Goal: Task Accomplishment & Management: Complete application form

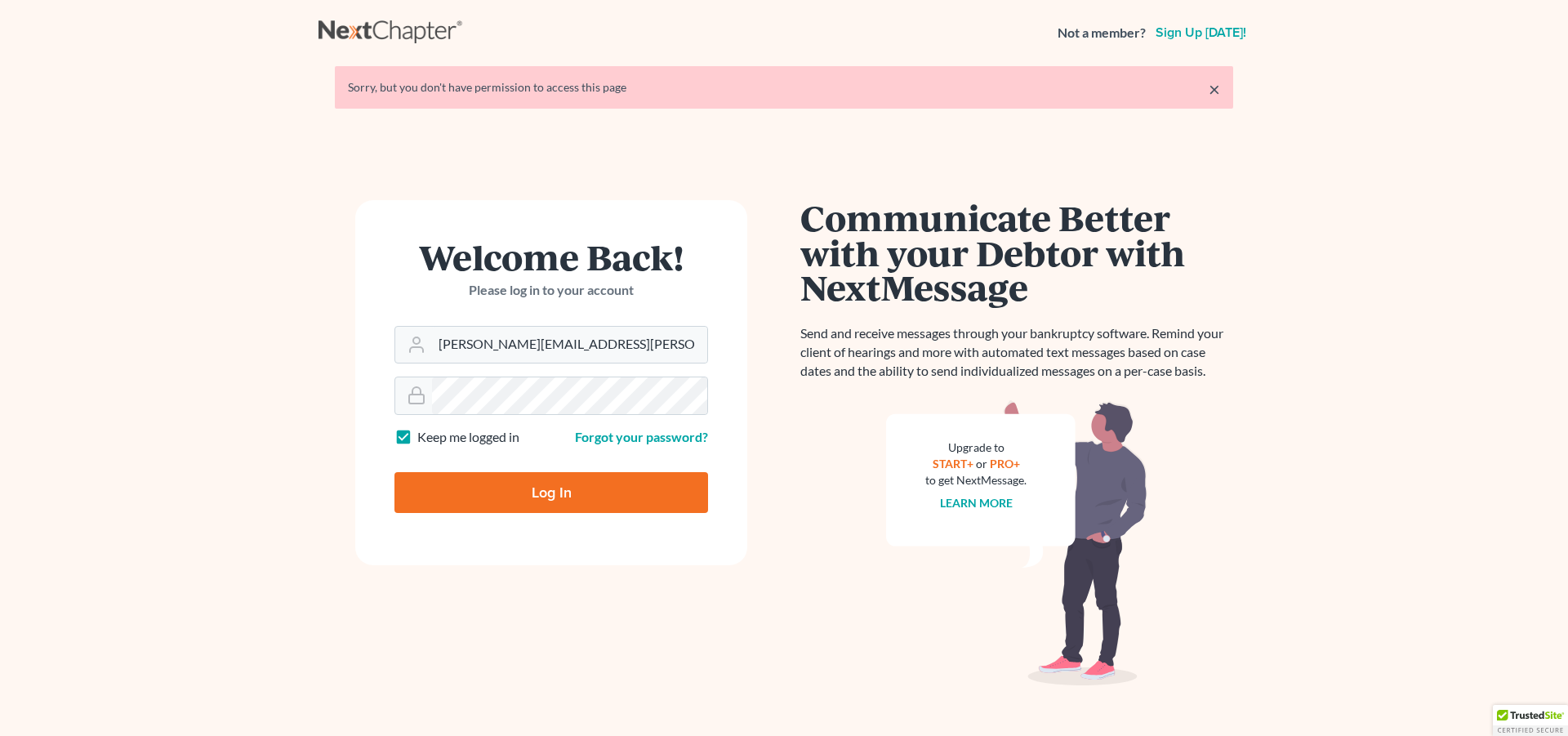
click at [561, 492] on input "Log In" at bounding box center [551, 493] width 313 height 41
type input "Thinking..."
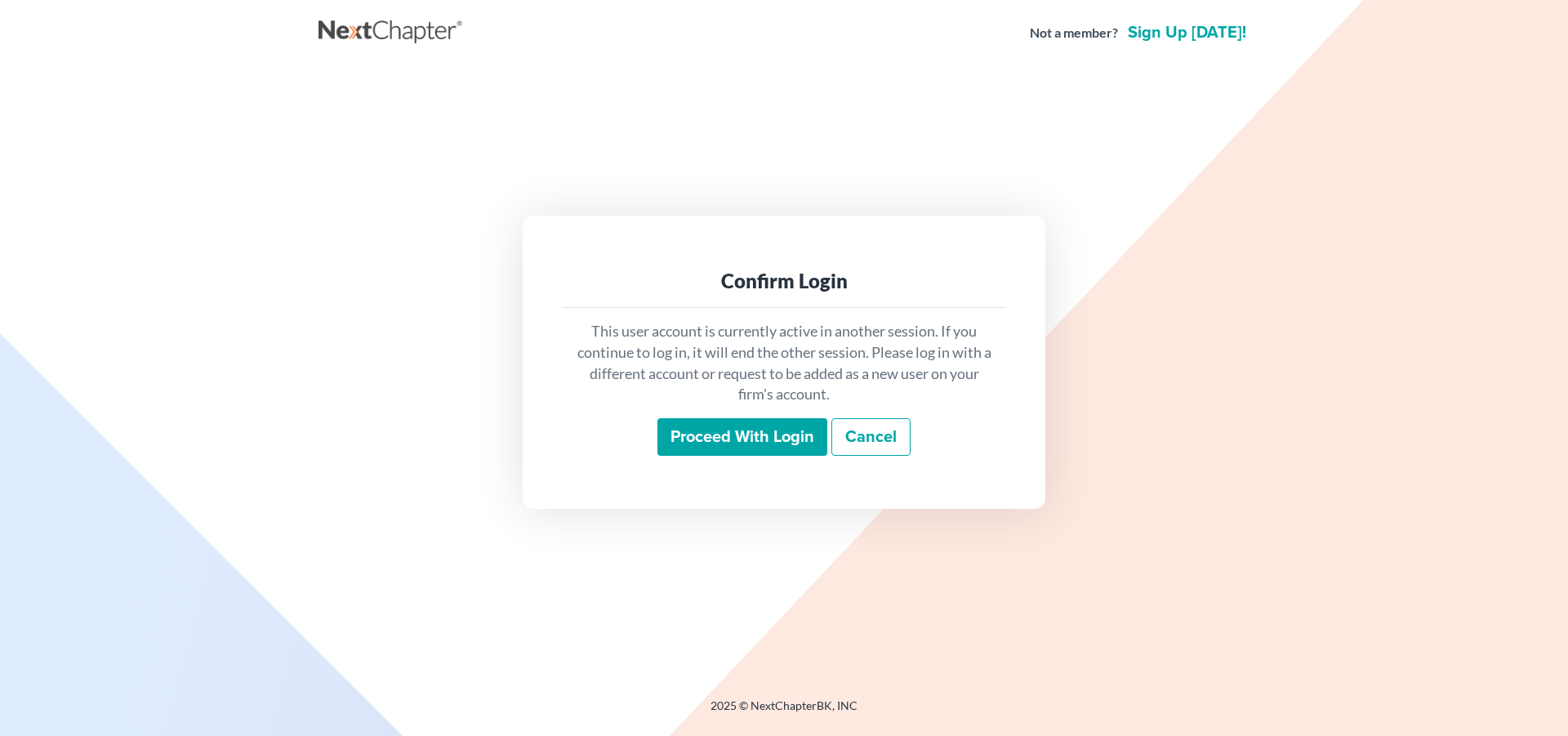
click at [752, 432] on input "Proceed with login" at bounding box center [742, 437] width 170 height 38
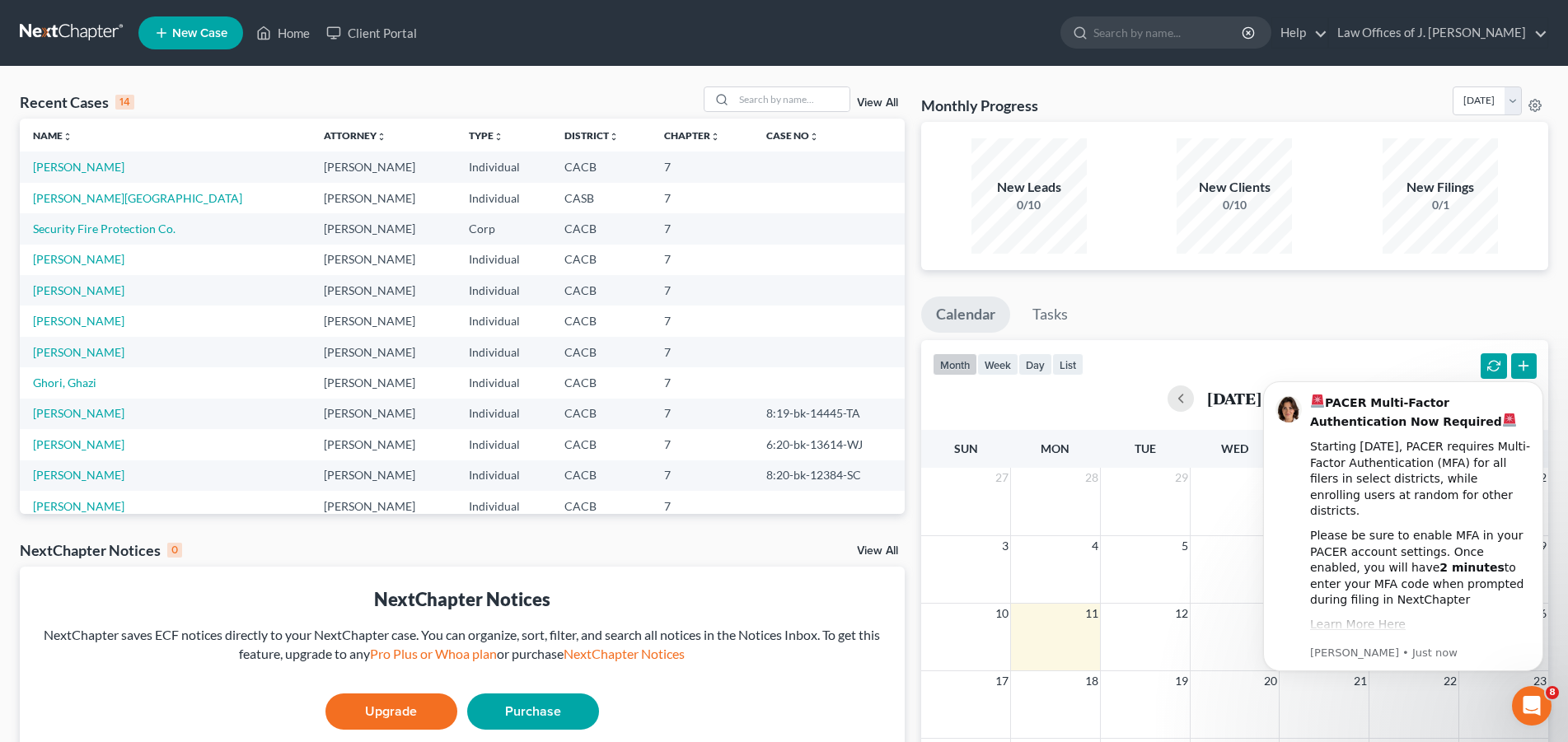
click at [205, 29] on span "New Case" at bounding box center [200, 33] width 55 height 12
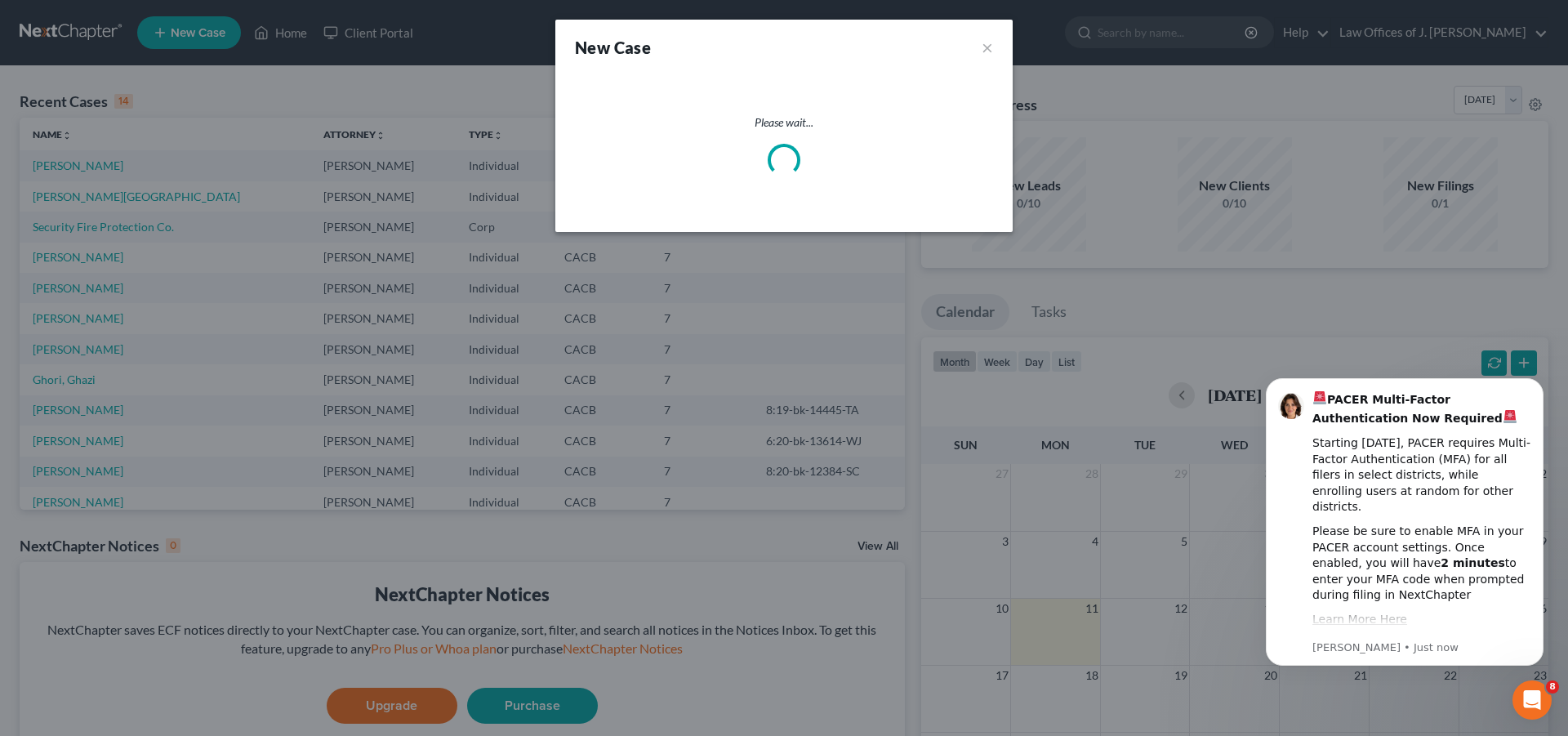
select select "7"
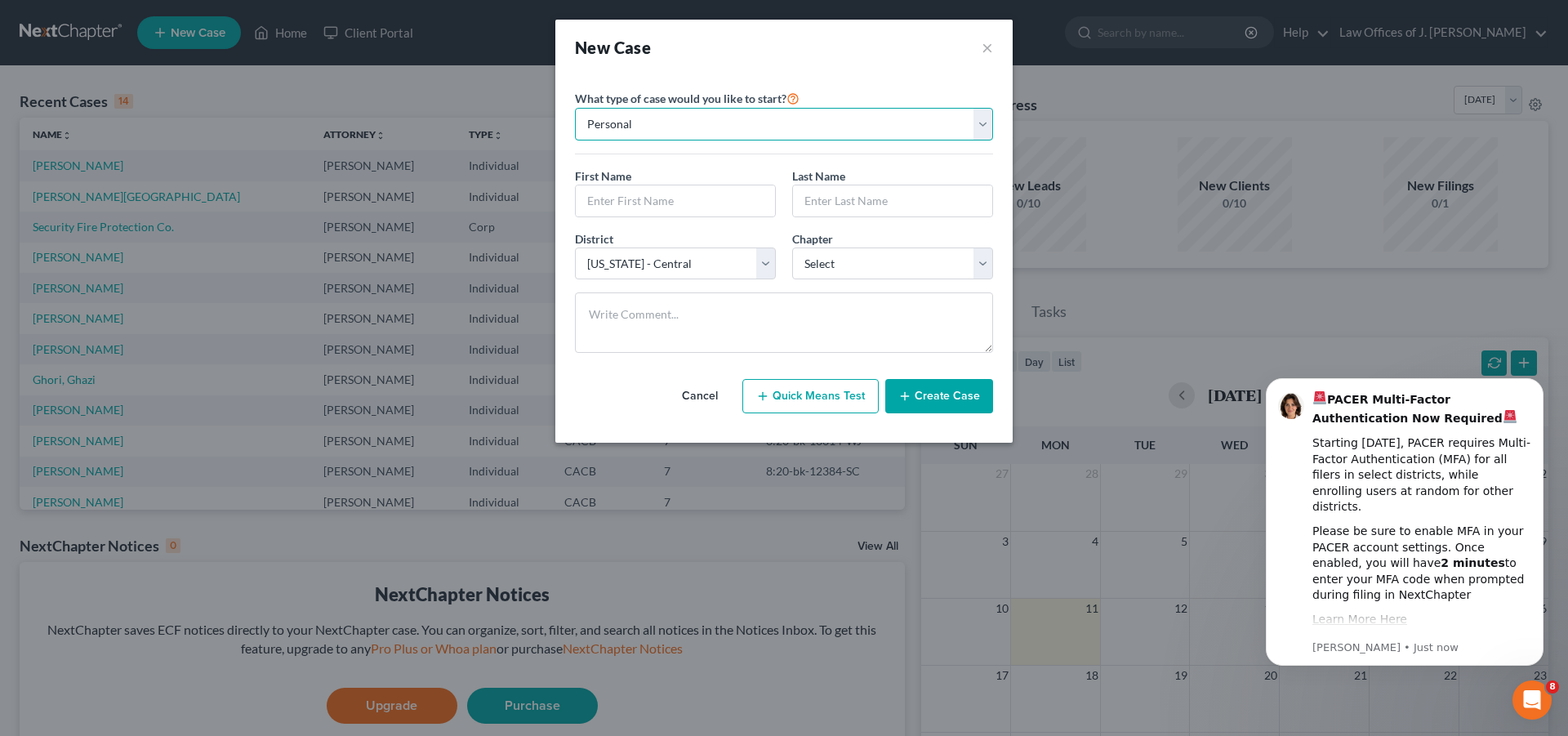
click at [575, 108] on select "Personal Business" at bounding box center [784, 125] width 418 height 33
click option "Personal" at bounding box center [0, 0] width 0 height 0
click at [691, 203] on input "text" at bounding box center [675, 201] width 199 height 31
type input "[PERSON_NAME]"
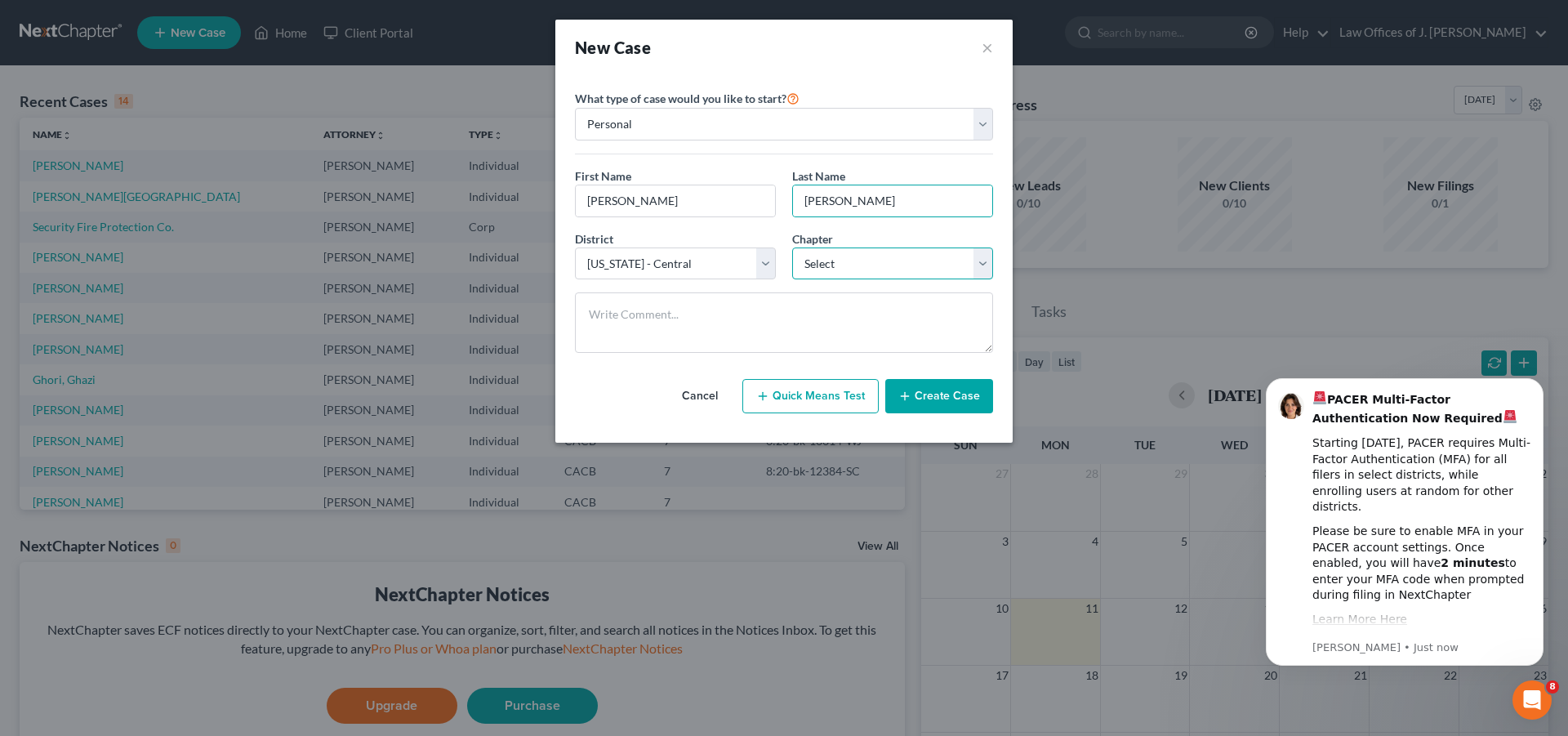
click at [792, 247] on select "Select 7 11 12 13" at bounding box center [893, 264] width 201 height 33
select select "0"
click option "7" at bounding box center [0, 0] width 0 height 0
click at [949, 394] on button "Create Case" at bounding box center [940, 397] width 108 height 34
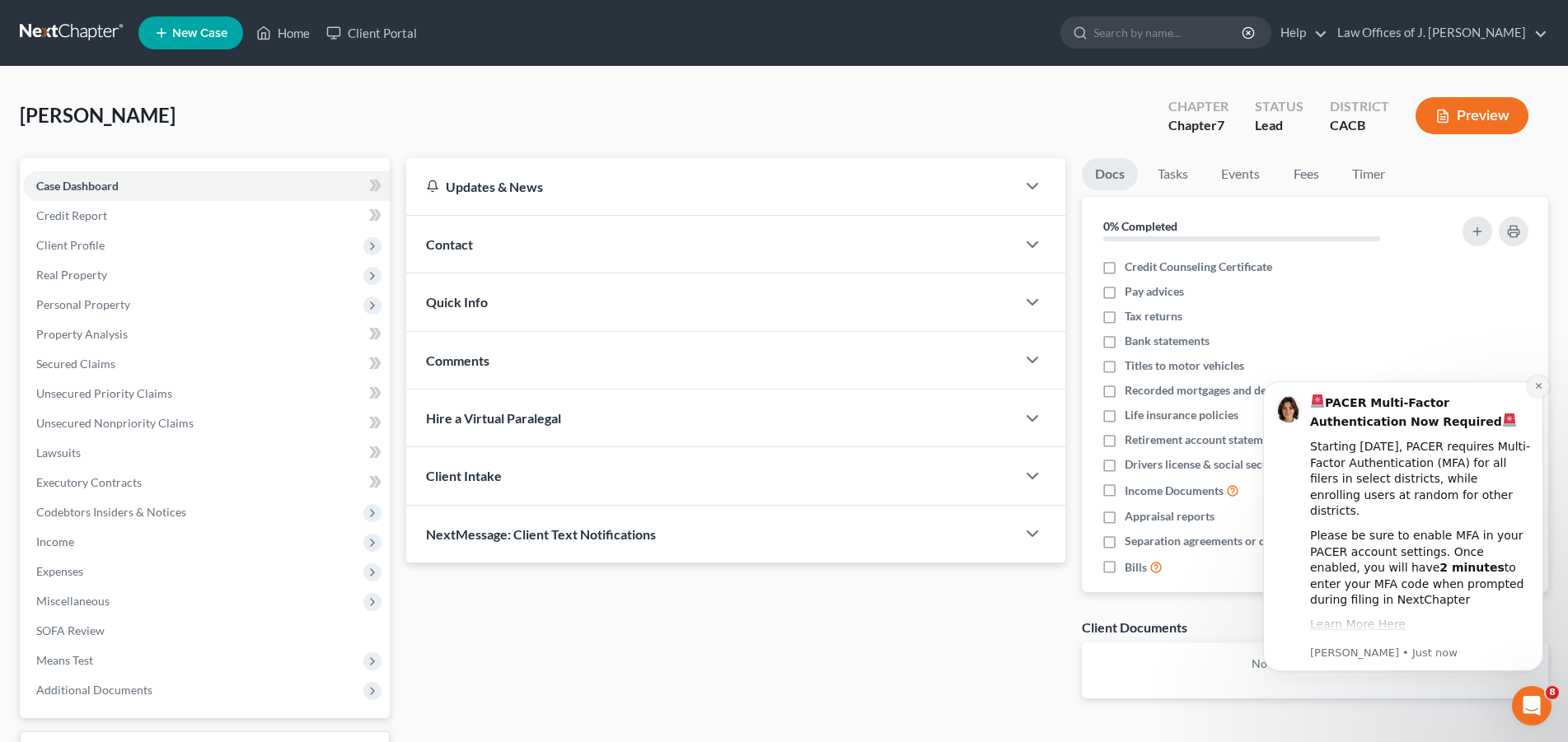
click at [1537, 387] on icon "Dismiss notification" at bounding box center [1539, 386] width 9 height 9
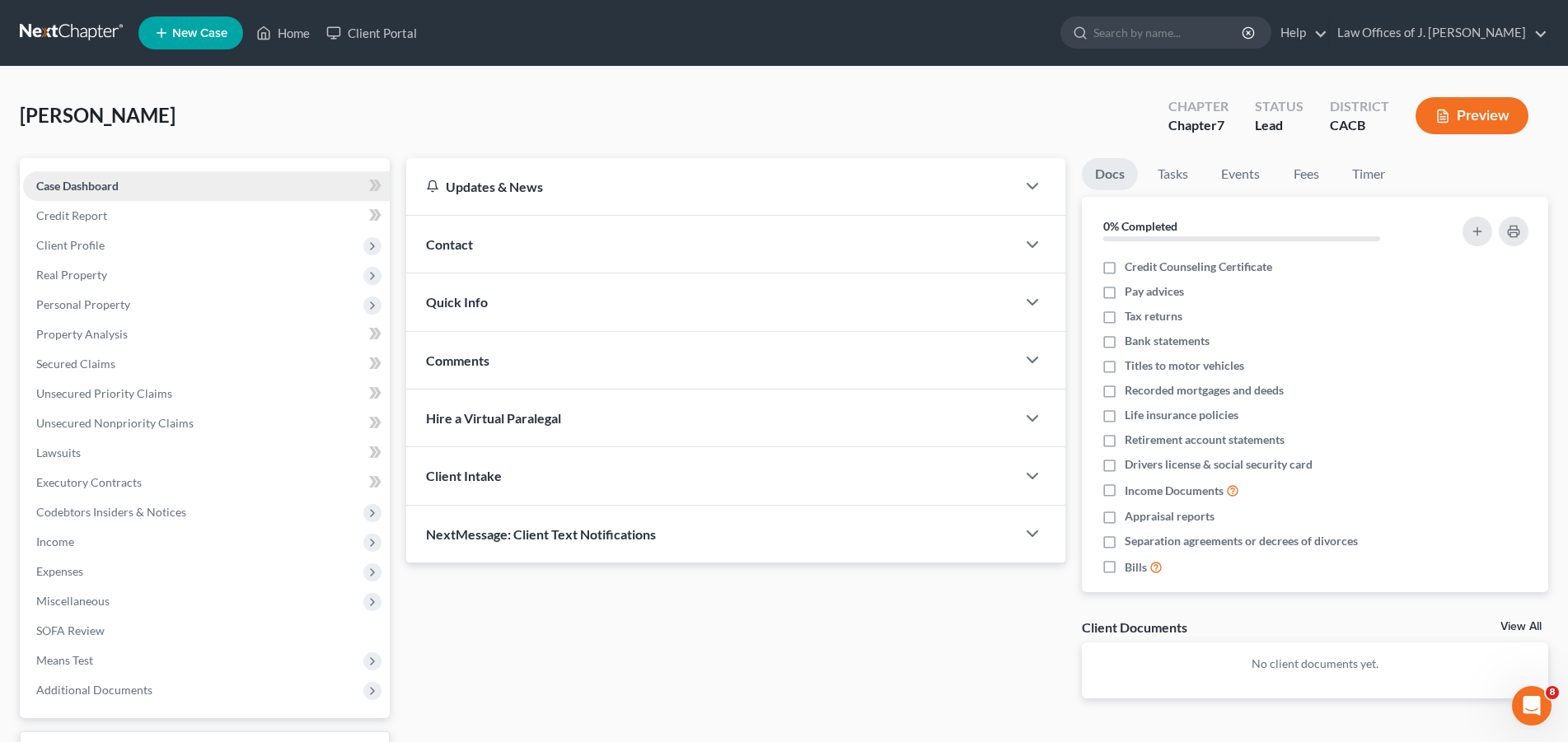
click at [226, 190] on link "Case Dashboard" at bounding box center [207, 186] width 367 height 29
click at [165, 214] on link "Credit Report" at bounding box center [207, 216] width 367 height 29
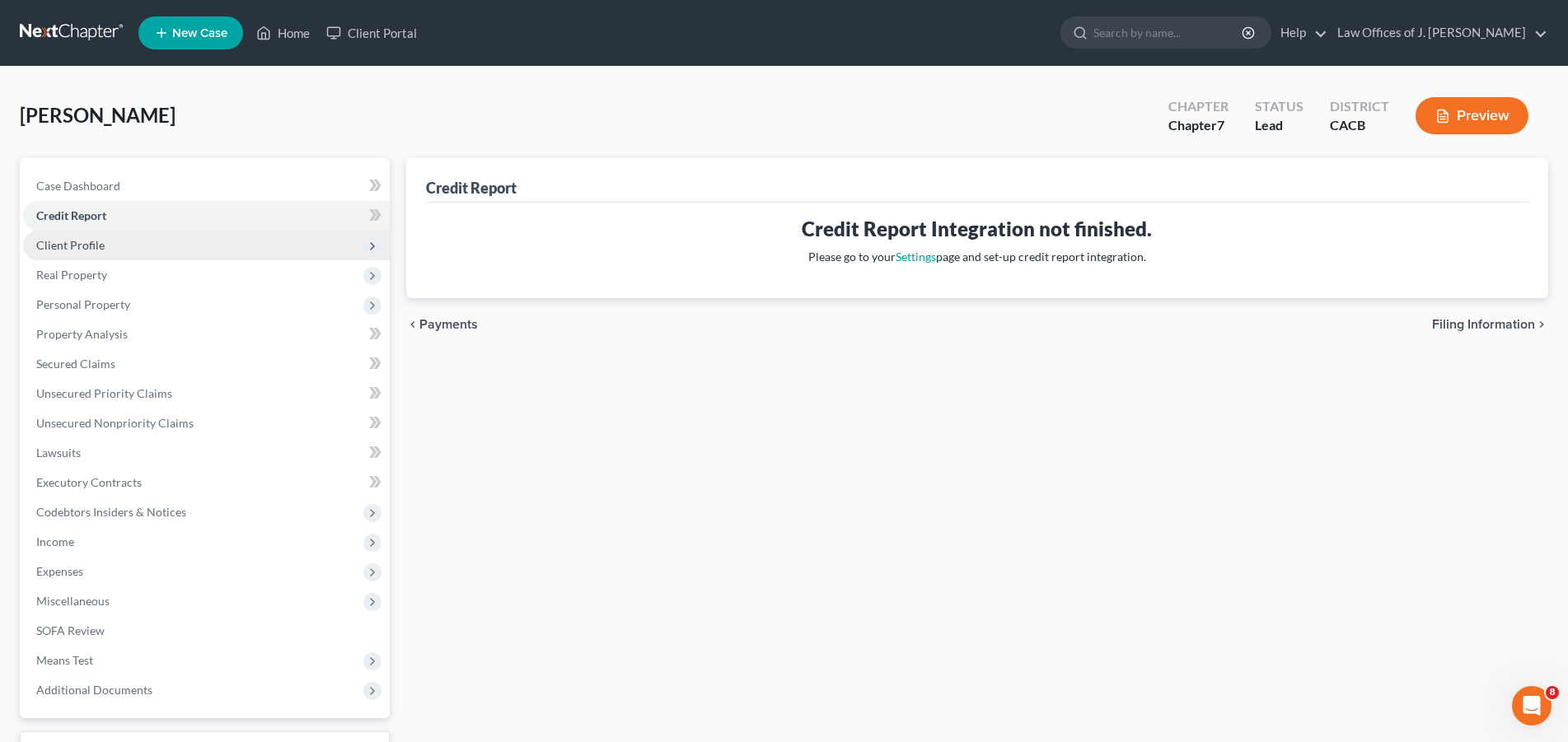
click at [88, 243] on span "Client Profile" at bounding box center [70, 245] width 68 height 14
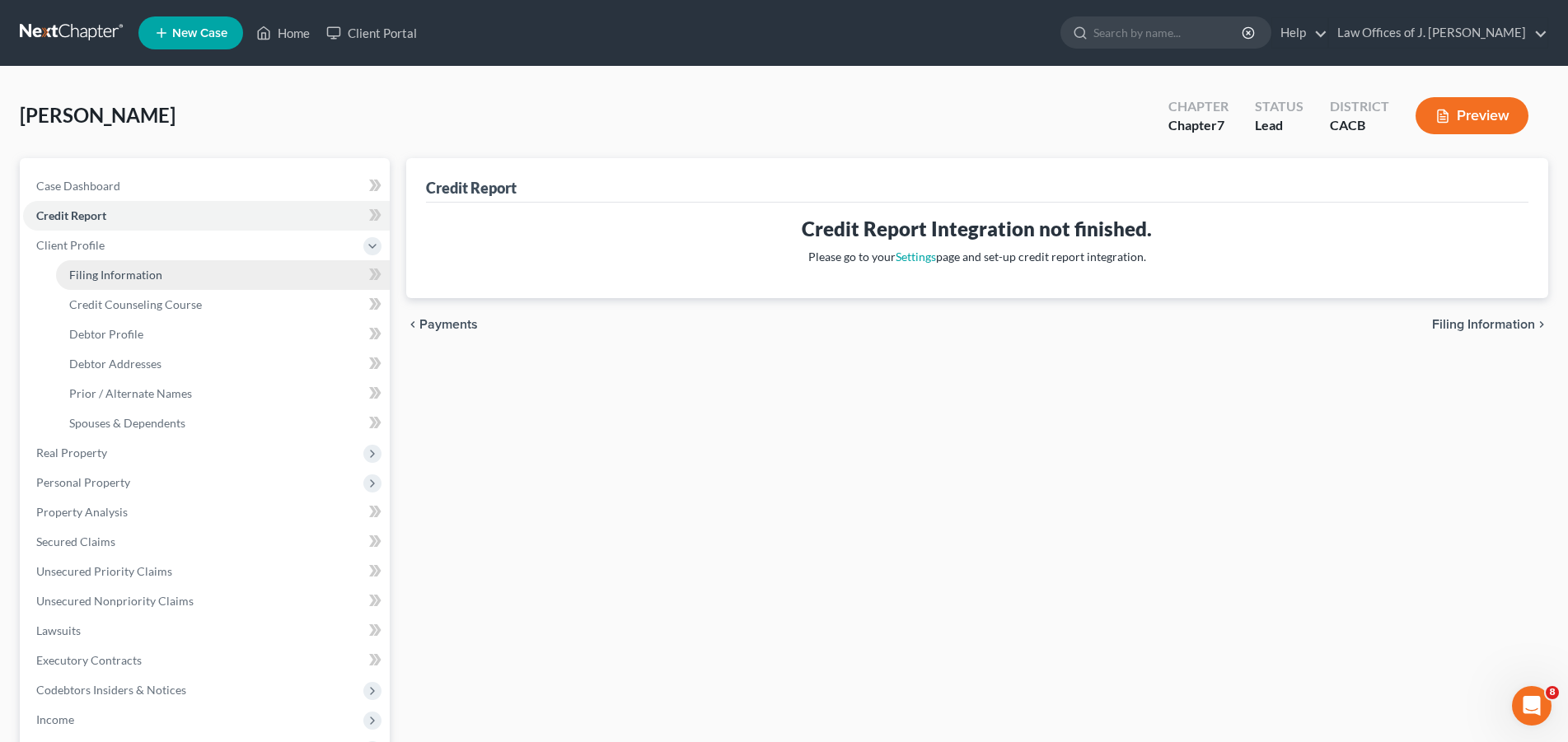
click at [119, 274] on span "Filing Information" at bounding box center [116, 274] width 94 height 14
select select "1"
select select "0"
select select "7"
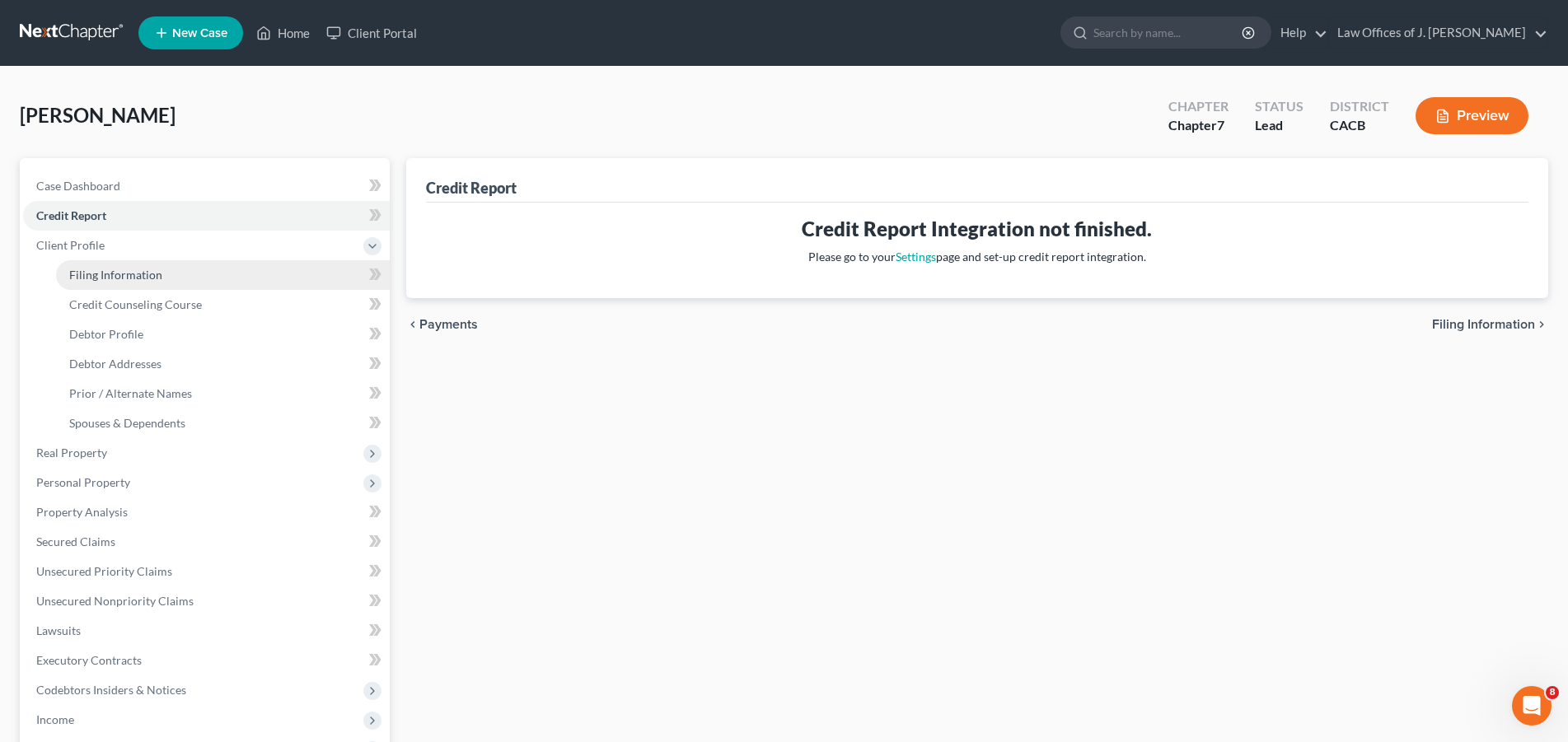
select select "4"
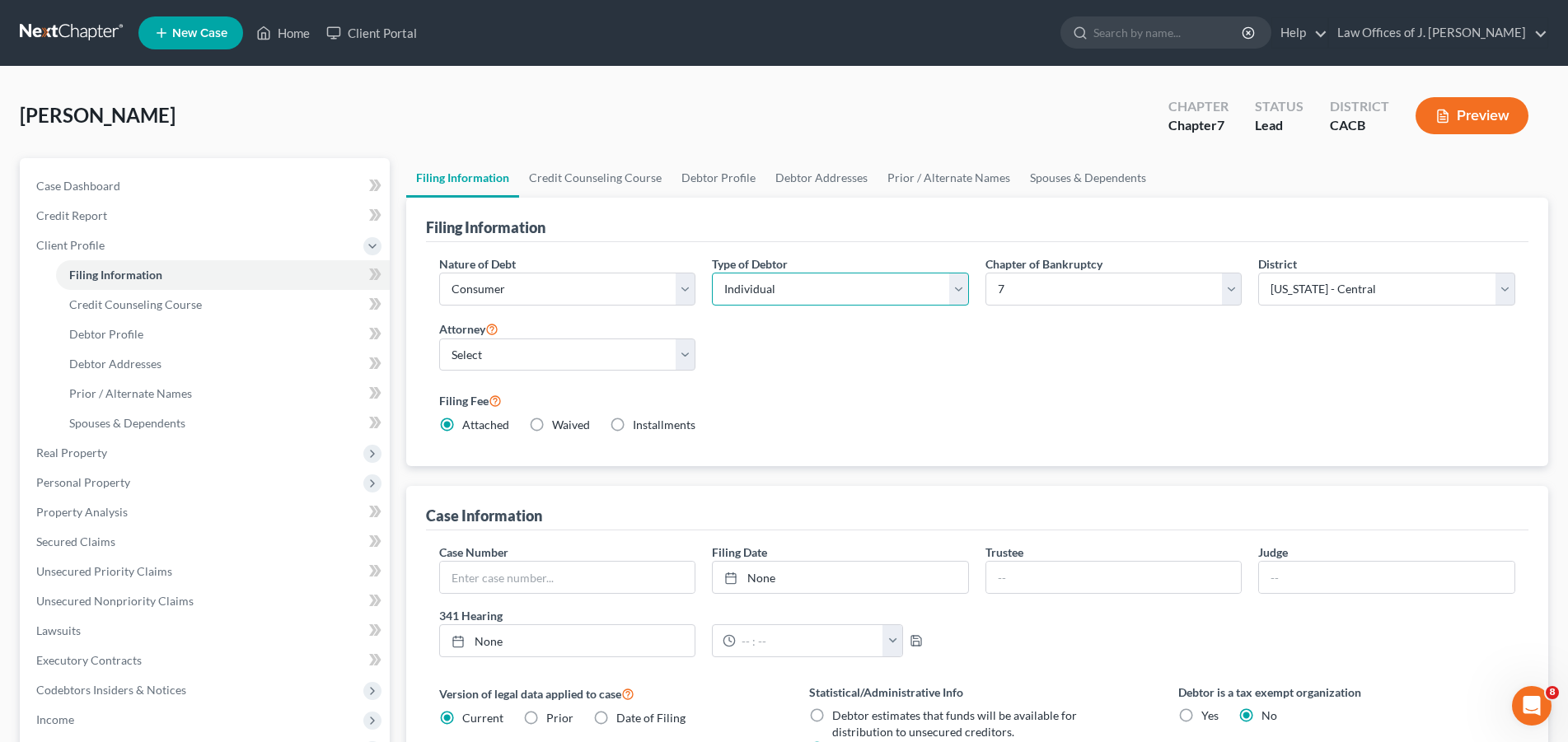
click at [712, 273] on select "Select Individual Joint" at bounding box center [840, 289] width 257 height 33
select select "1"
click option "Joint" at bounding box center [0, 0] width 0 height 0
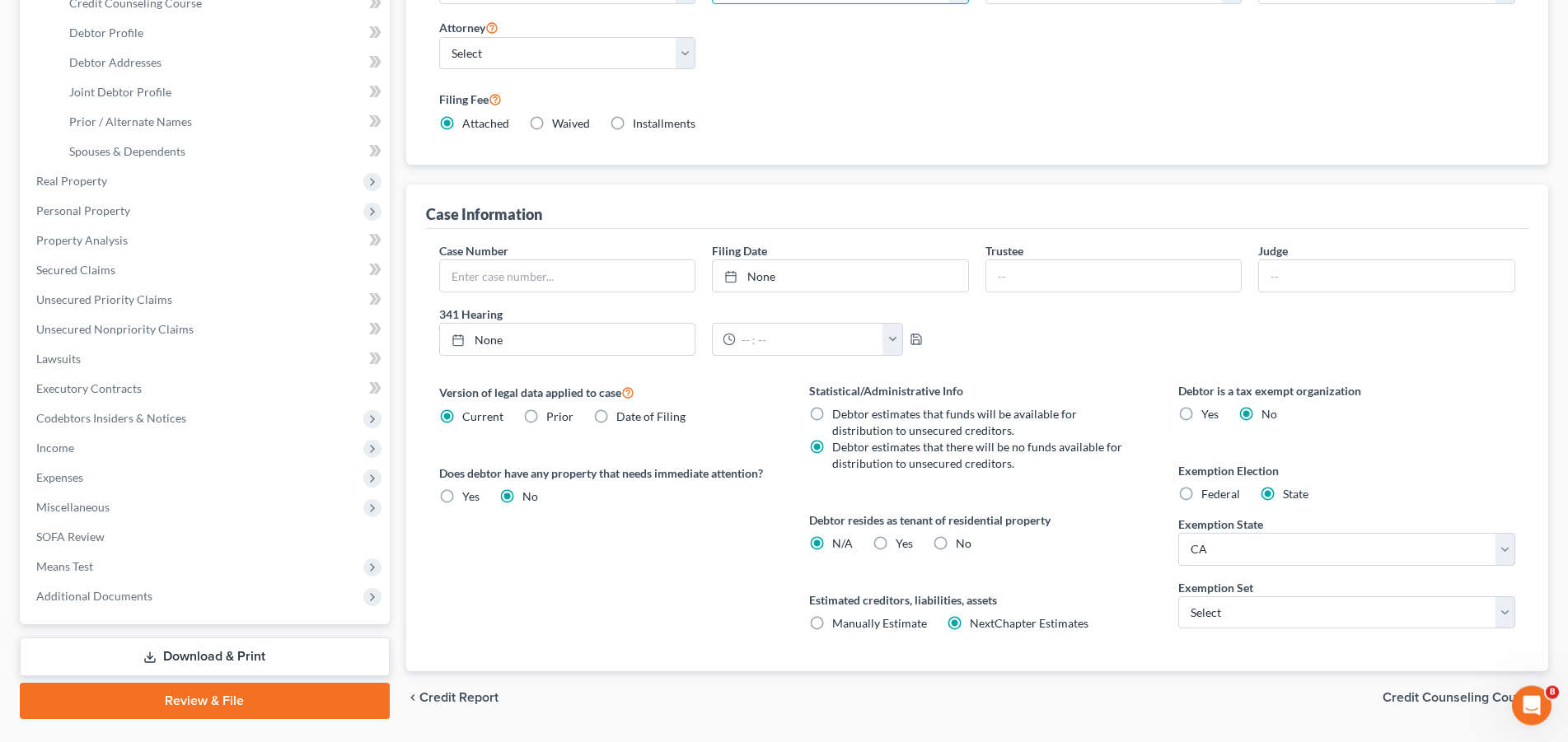
scroll to position [336, 0]
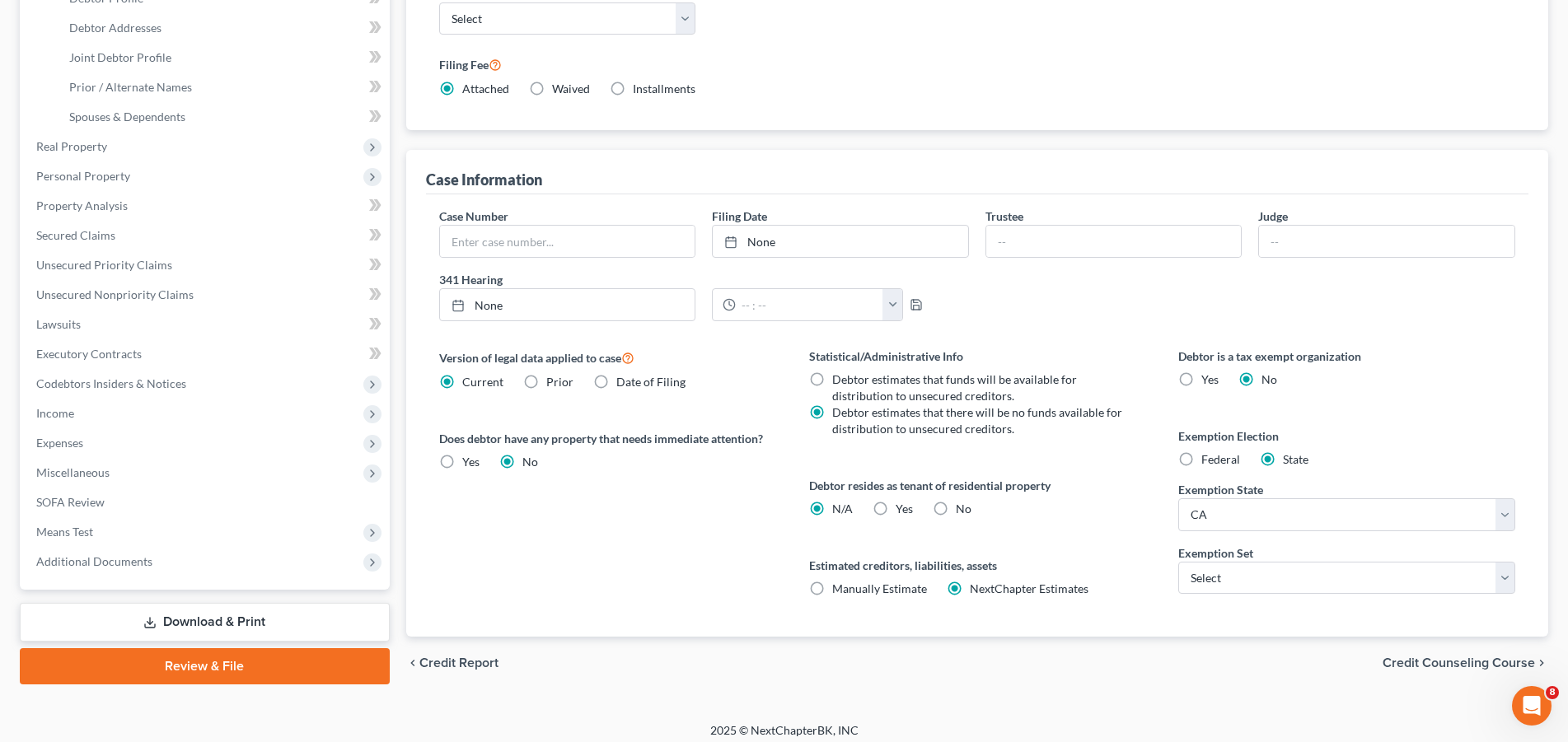
click at [896, 508] on label "Yes Yes" at bounding box center [905, 509] width 17 height 16
click at [902, 508] on input "Yes Yes" at bounding box center [907, 506] width 10 height 10
radio input "true"
radio input "false"
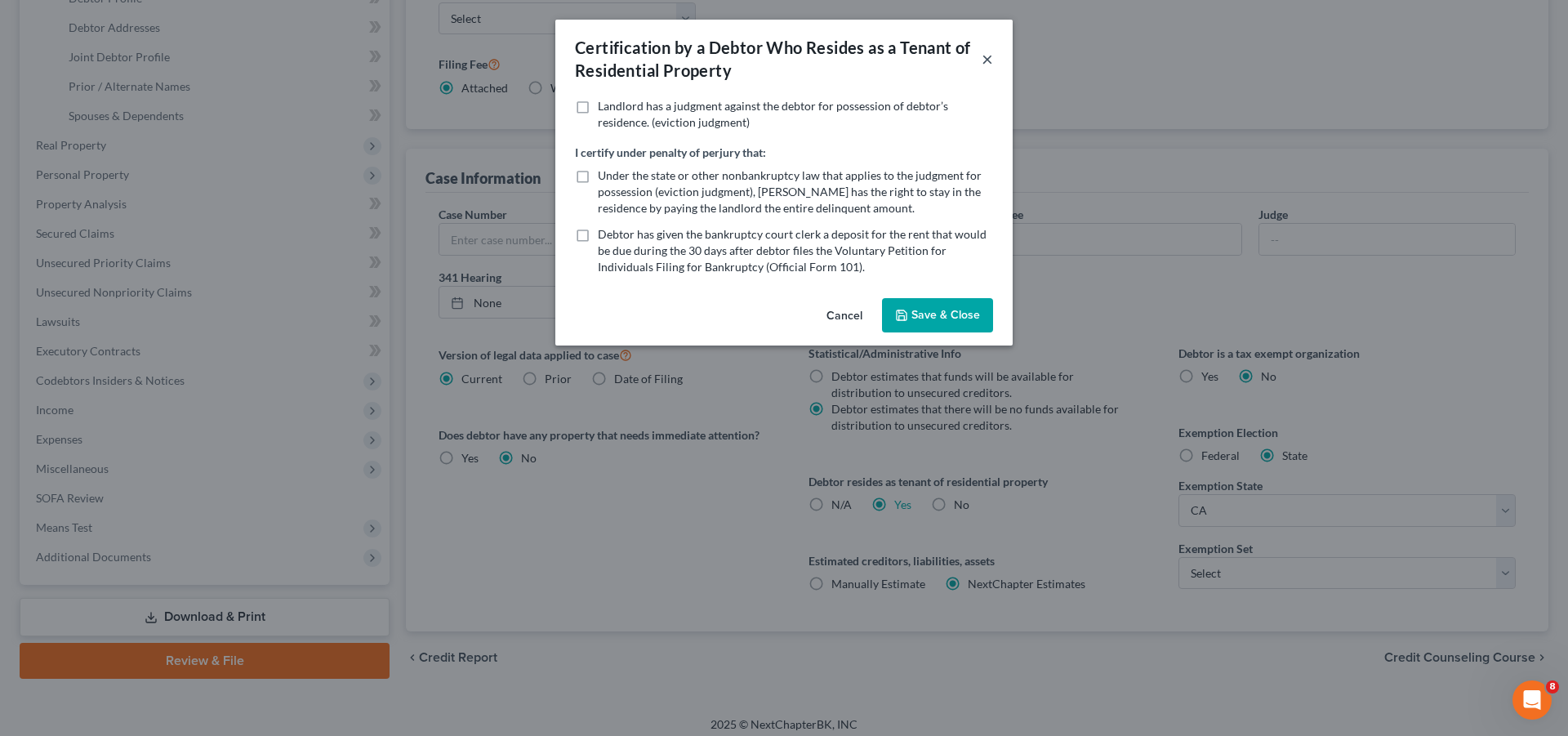
click at [990, 65] on button "×" at bounding box center [987, 58] width 11 height 20
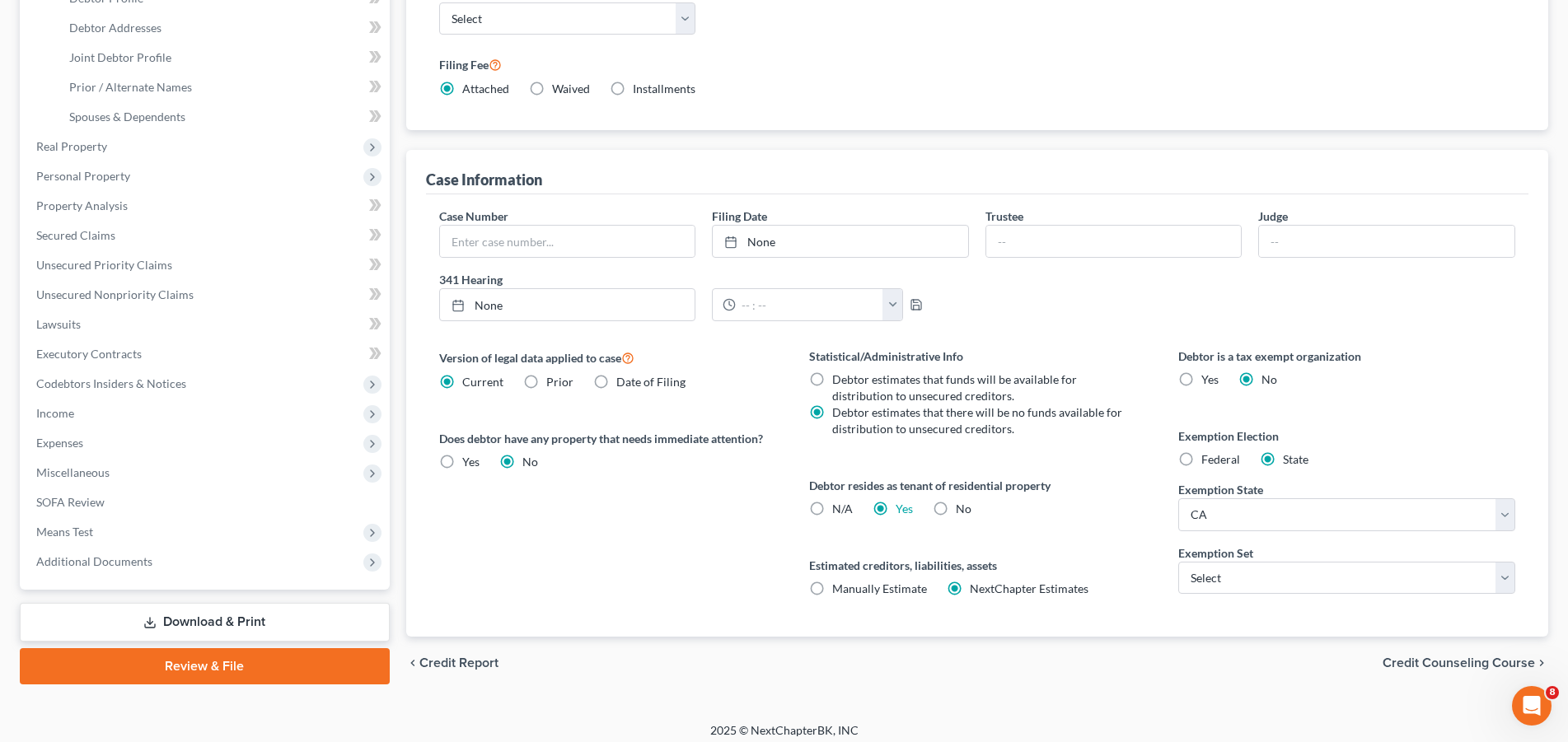
click at [1074, 606] on div "Statistical/Administrative Info Debtor estimates that funds will be available f…" at bounding box center [978, 493] width 370 height 289
click at [1178, 499] on select "State [US_STATE] AK AR AZ CA CO CT DE DC [GEOGRAPHIC_DATA] [GEOGRAPHIC_DATA] GU…" at bounding box center [1346, 515] width 337 height 33
click at [1504, 521] on select "State [US_STATE] AK AR AZ CA CO CT DE DC [GEOGRAPHIC_DATA] [GEOGRAPHIC_DATA] GU…" at bounding box center [1346, 515] width 337 height 33
click at [1178, 562] on select "Select 703 704" at bounding box center [1346, 578] width 337 height 33
drag, startPoint x: 1500, startPoint y: 576, endPoint x: 1100, endPoint y: 603, distance: 400.9
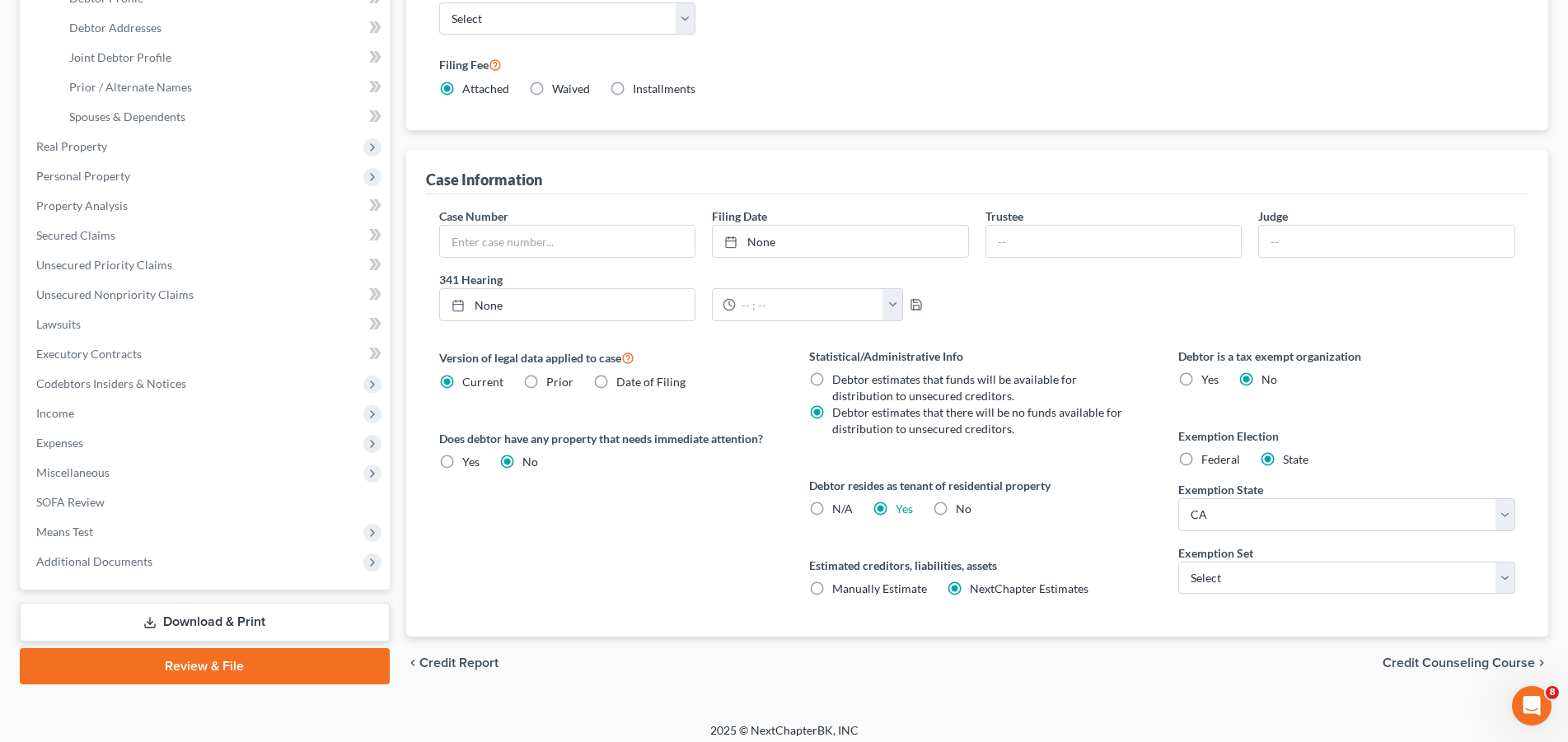
click at [1100, 603] on div "Statistical/Administrative Info Debtor estimates that funds will be available f…" at bounding box center [978, 493] width 370 height 289
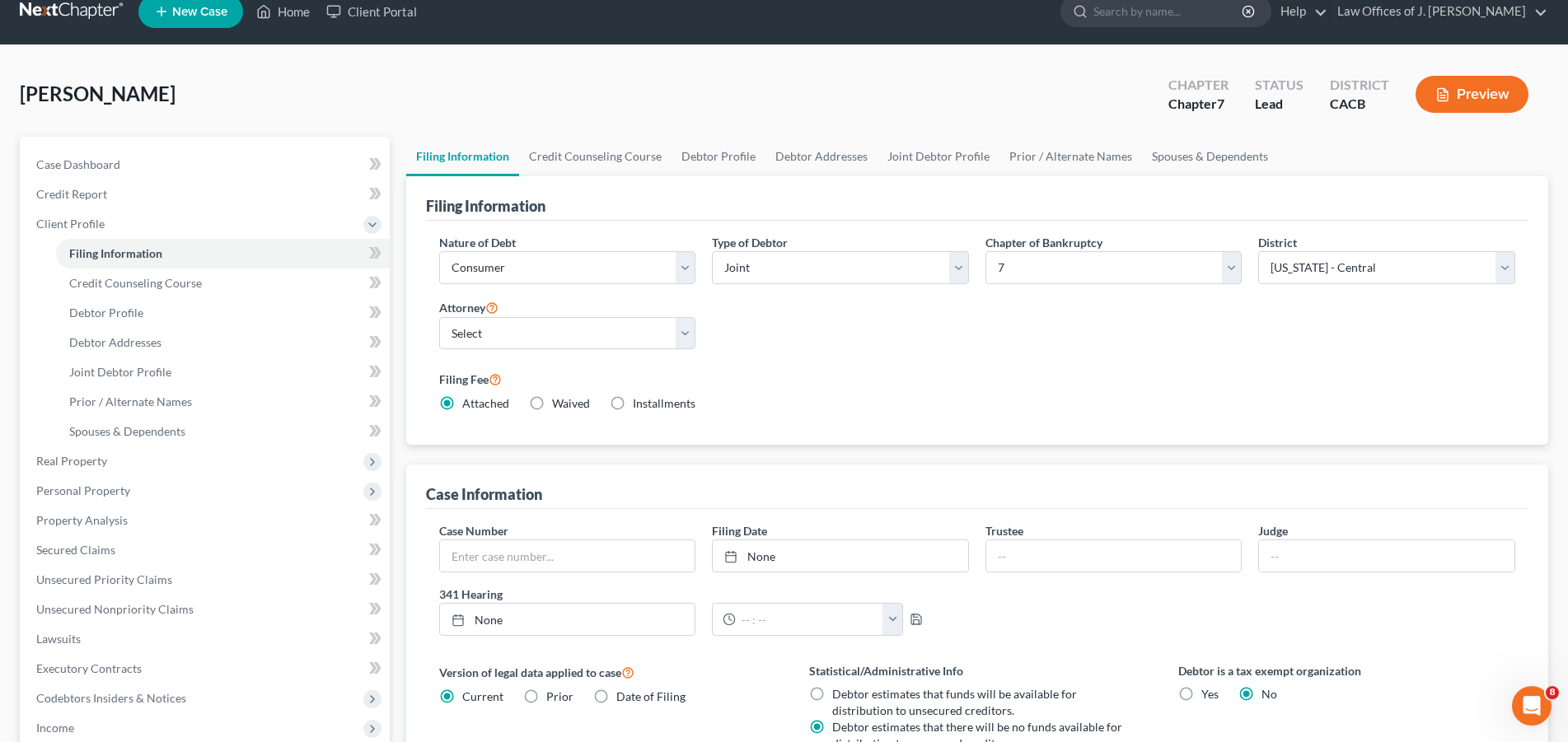
scroll to position [0, 0]
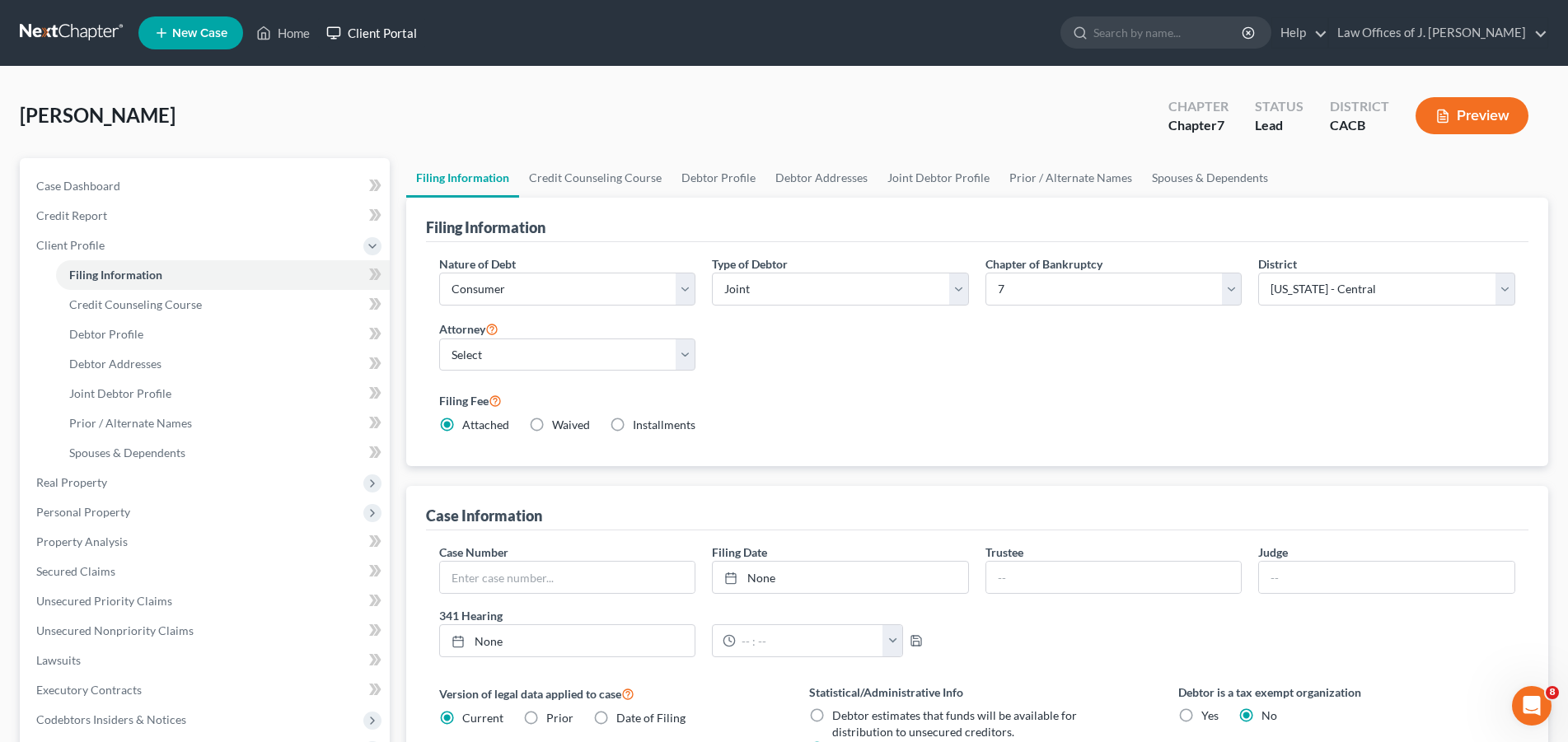
click at [370, 33] on link "Client Portal" at bounding box center [371, 33] width 107 height 29
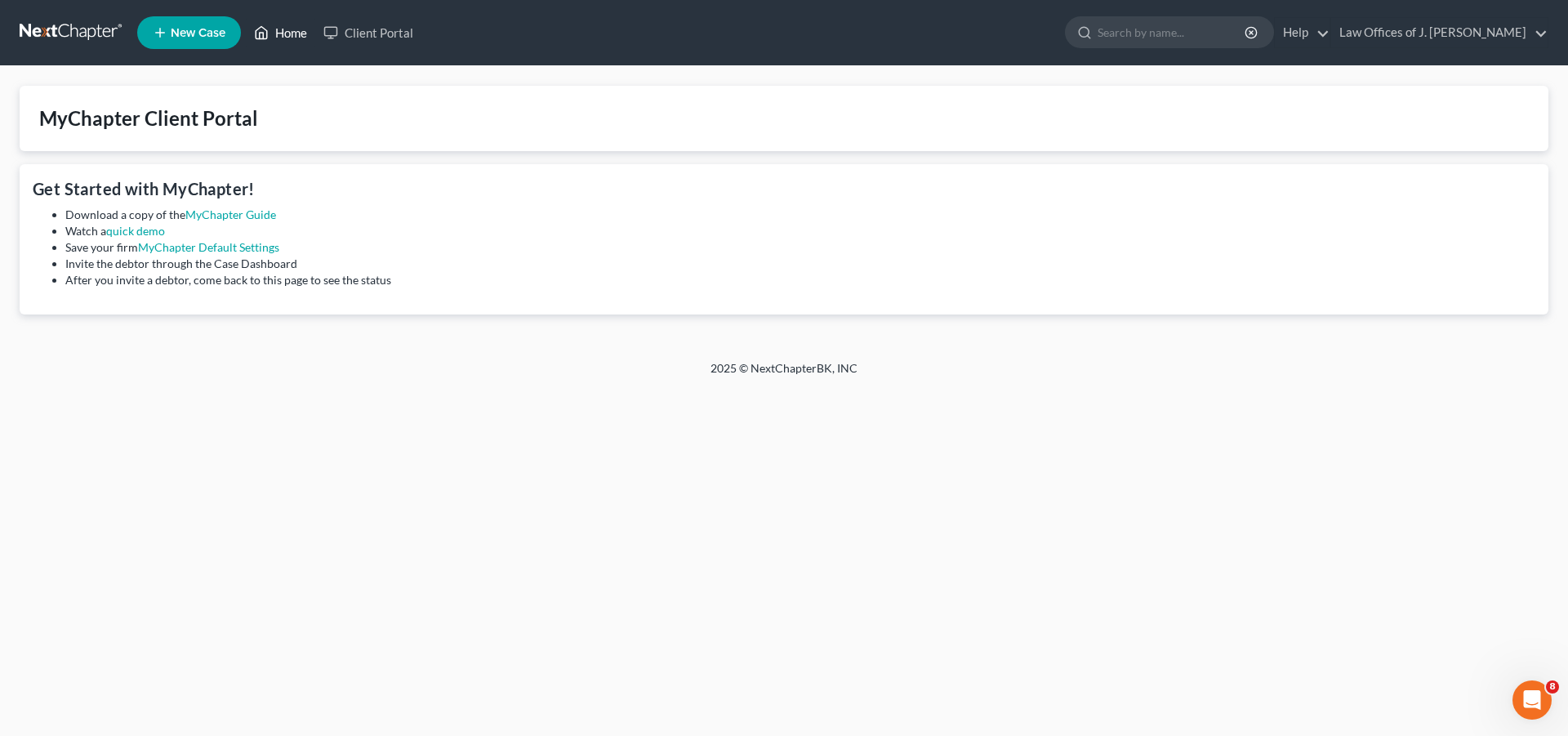
click at [293, 29] on link "Home" at bounding box center [280, 33] width 70 height 29
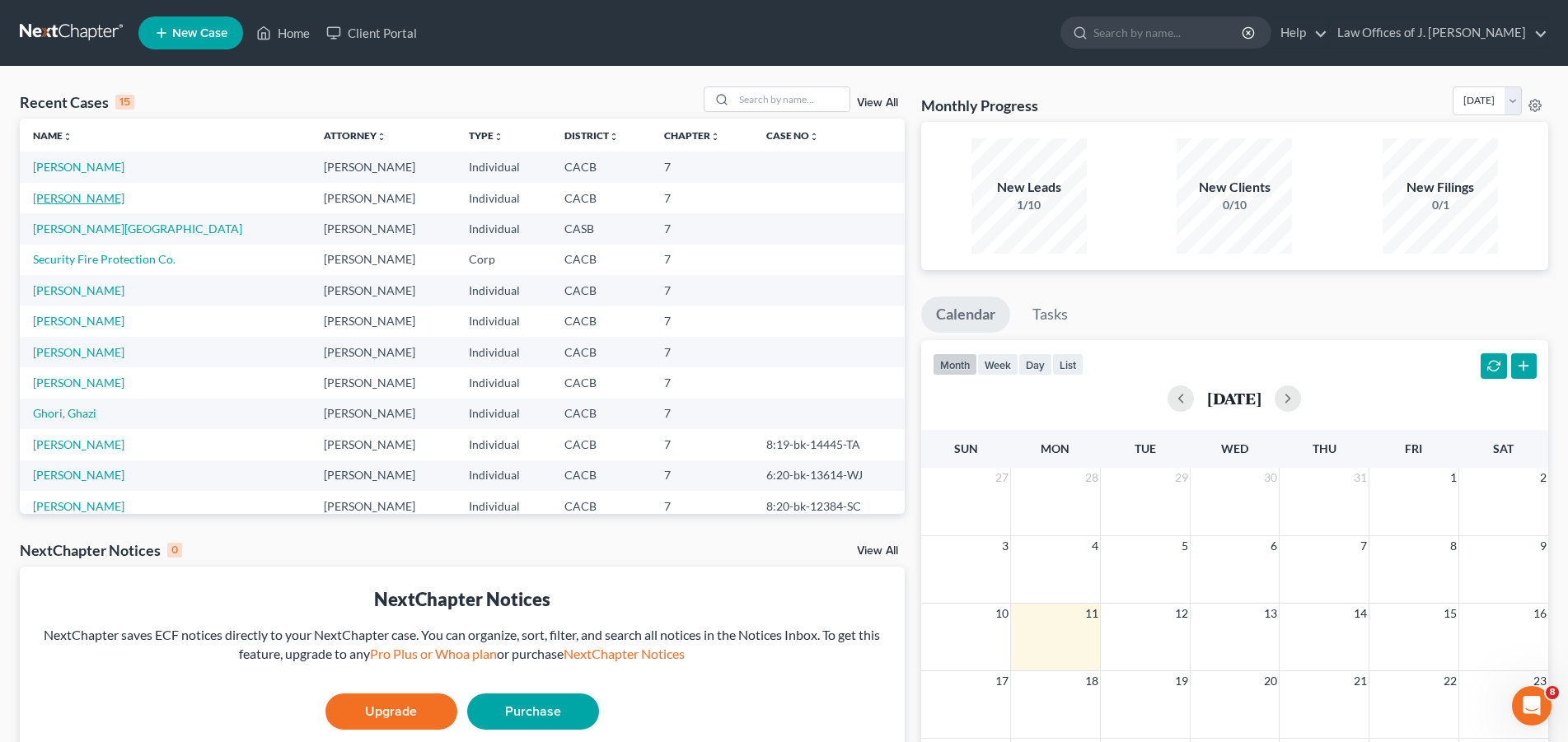
click at [82, 196] on link "[PERSON_NAME]" at bounding box center [79, 198] width 92 height 14
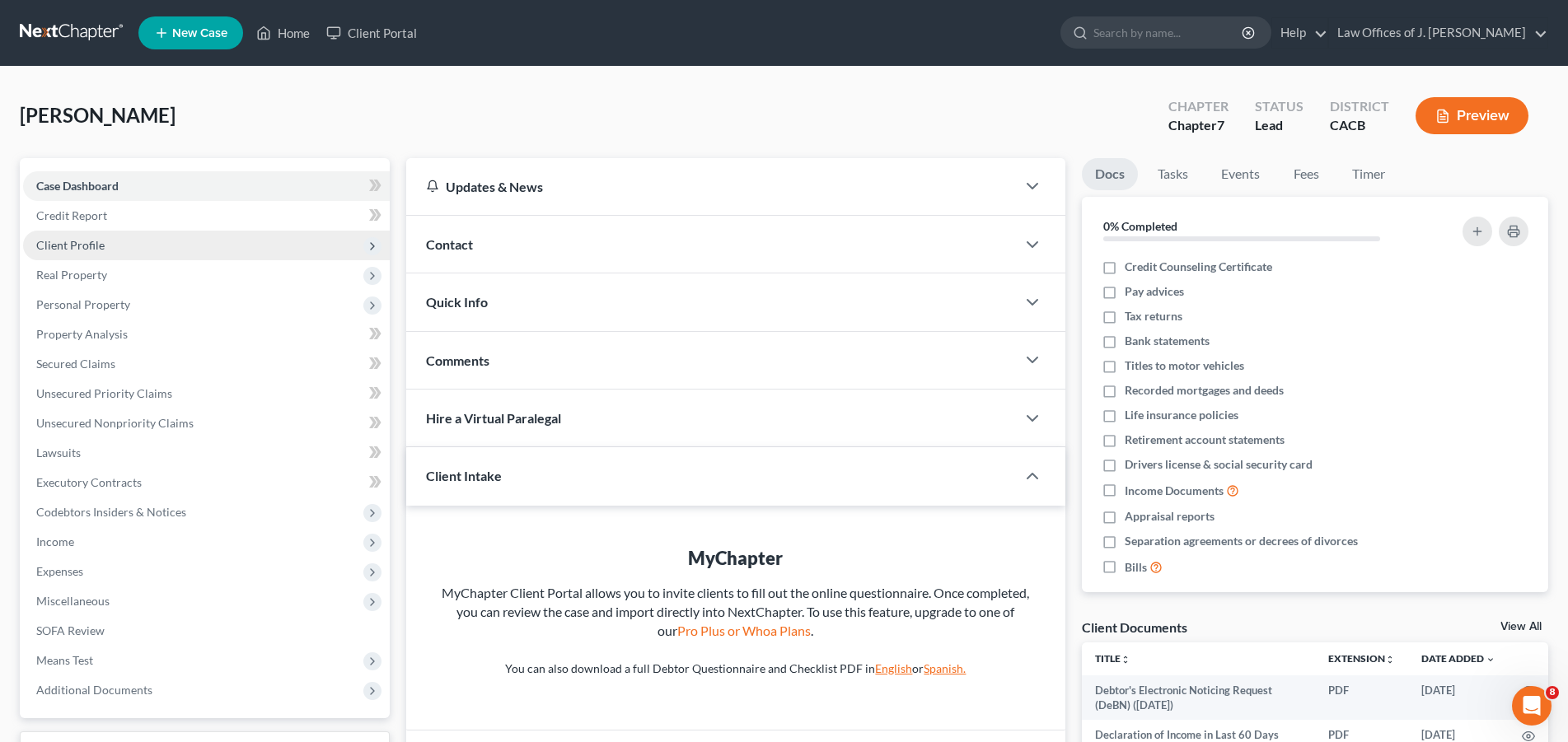
click at [87, 245] on span "Client Profile" at bounding box center [70, 245] width 68 height 14
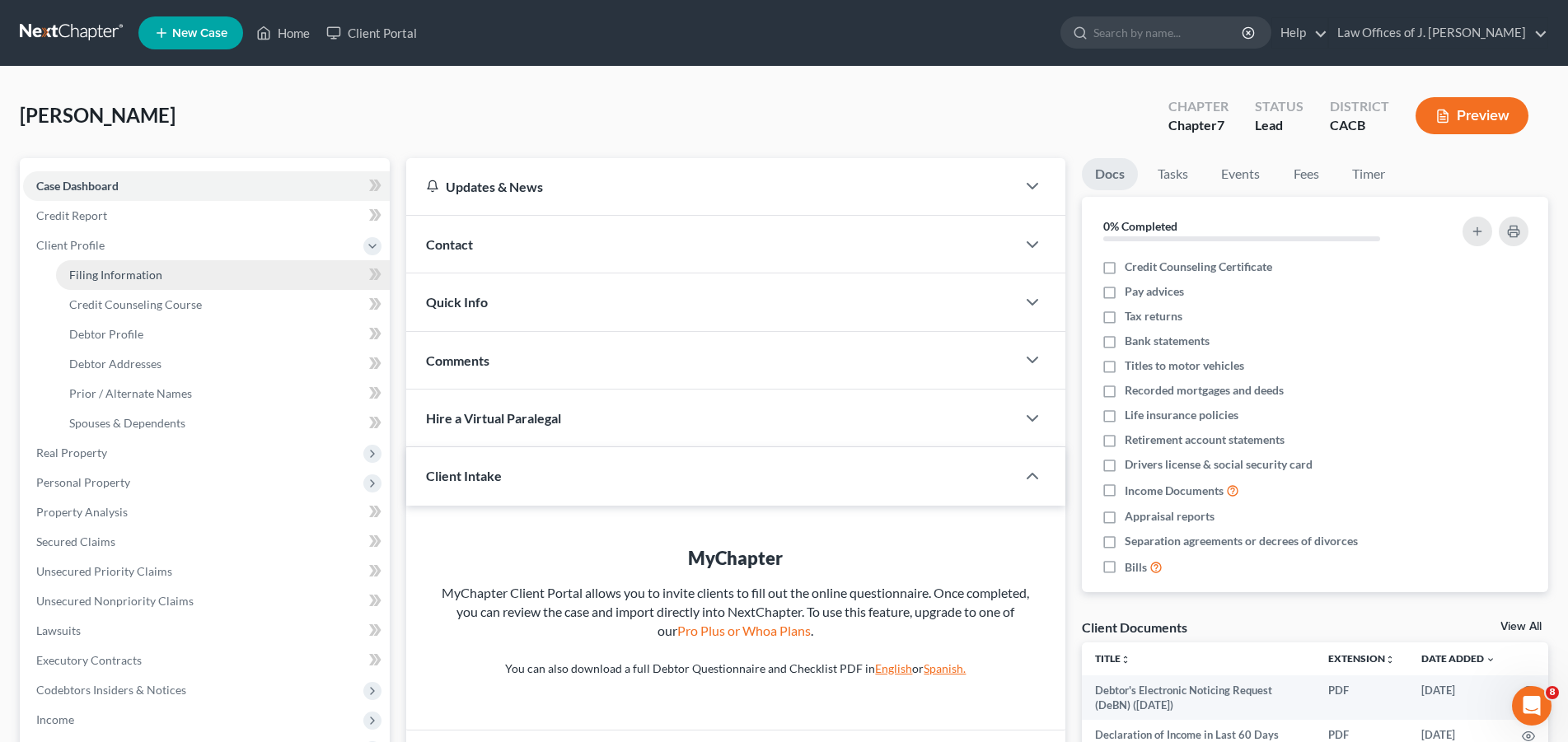
click at [152, 273] on span "Filing Information" at bounding box center [116, 274] width 94 height 14
select select "0"
select select "3"
select select "0"
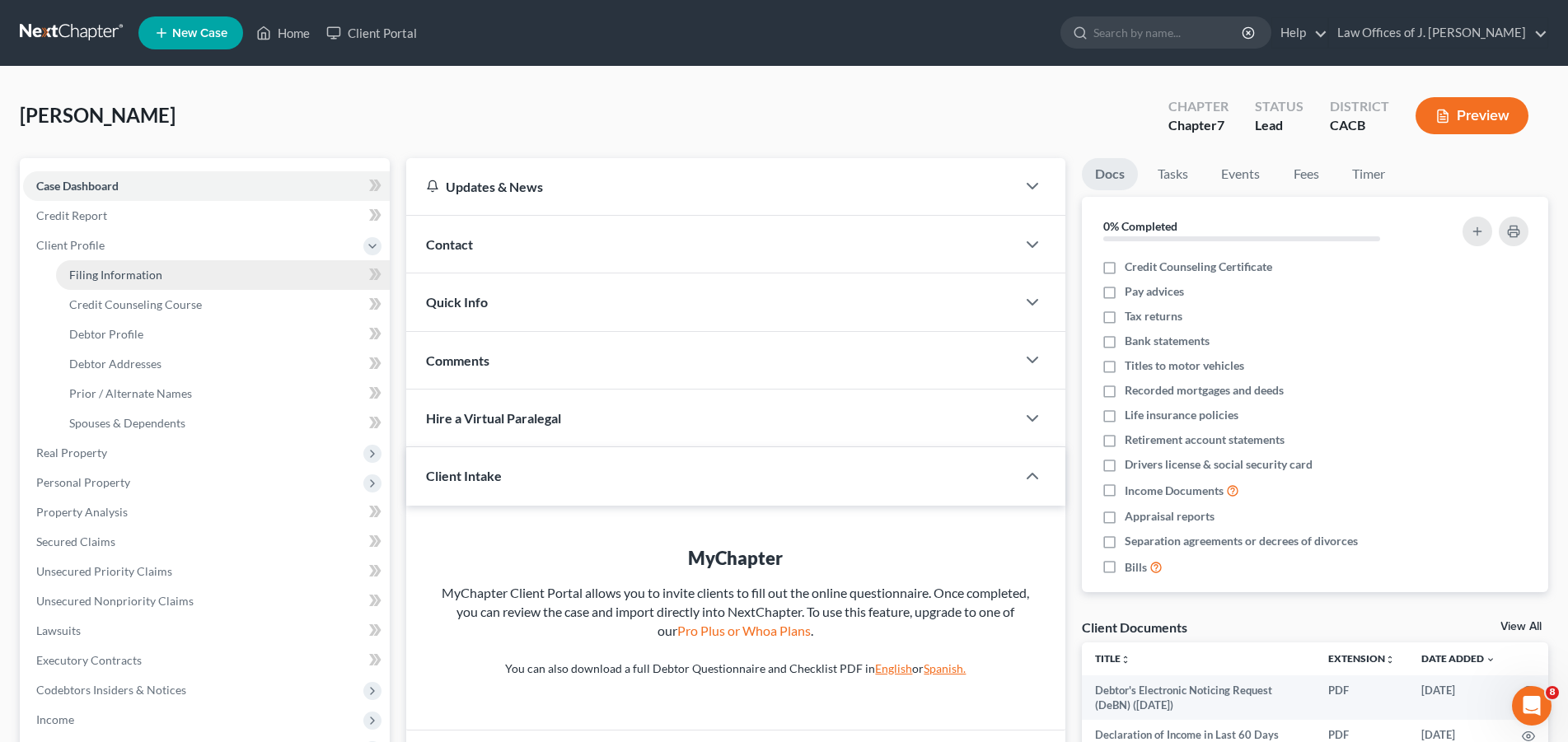
select select "7"
select select "0"
select select "4"
select select "0"
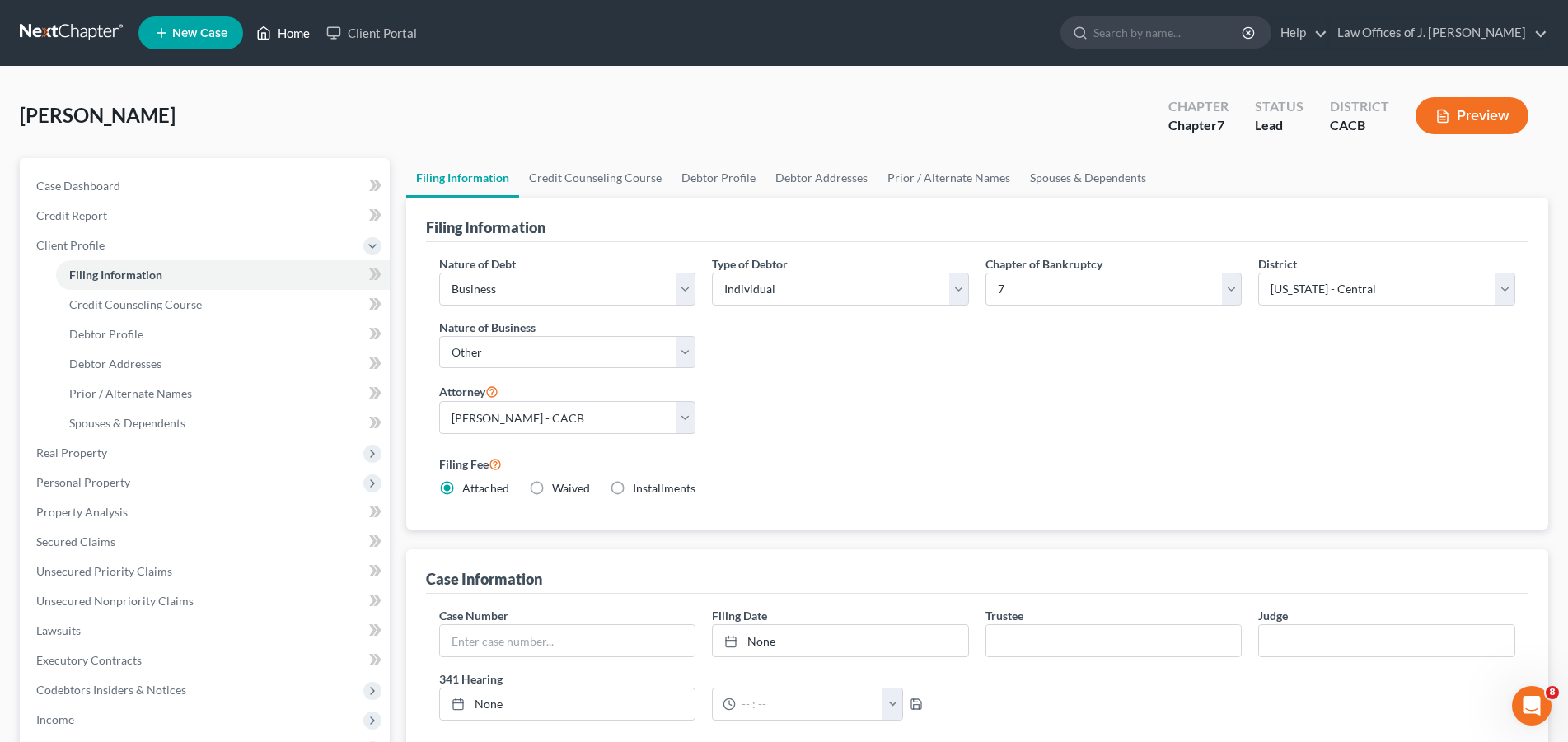
click at [300, 35] on link "Home" at bounding box center [282, 33] width 70 height 29
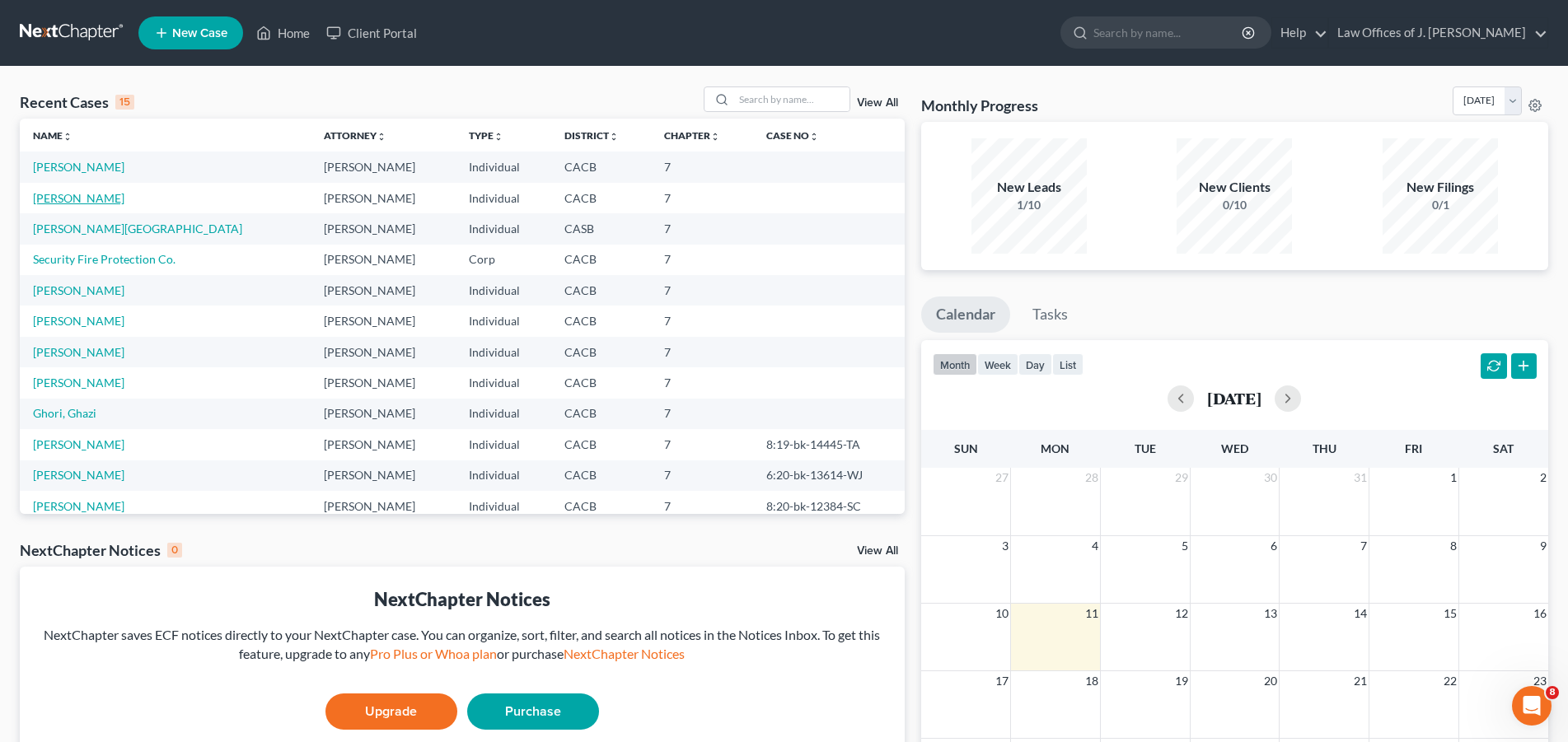
click at [75, 203] on link "[PERSON_NAME]" at bounding box center [79, 198] width 92 height 14
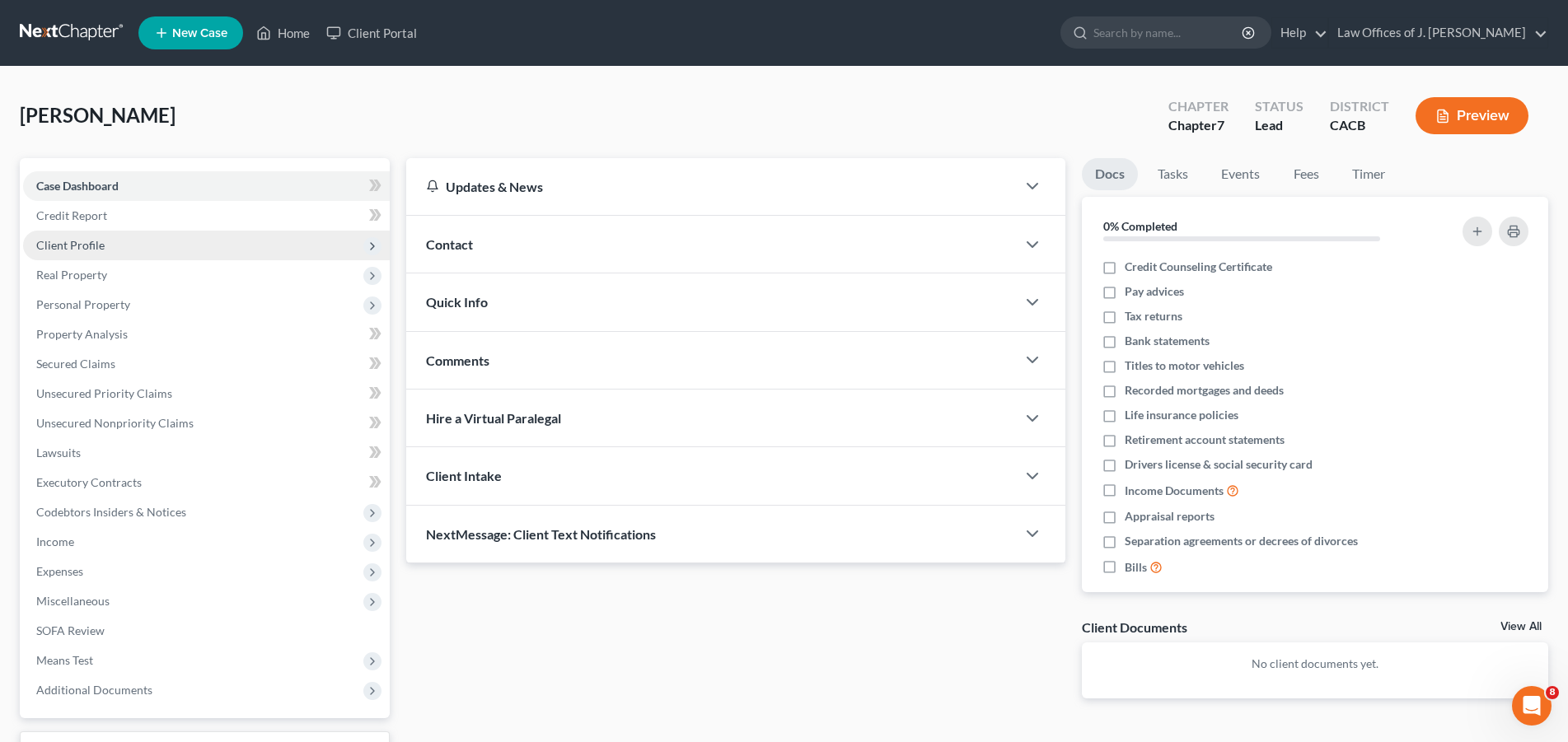
click at [90, 242] on span "Client Profile" at bounding box center [70, 245] width 68 height 14
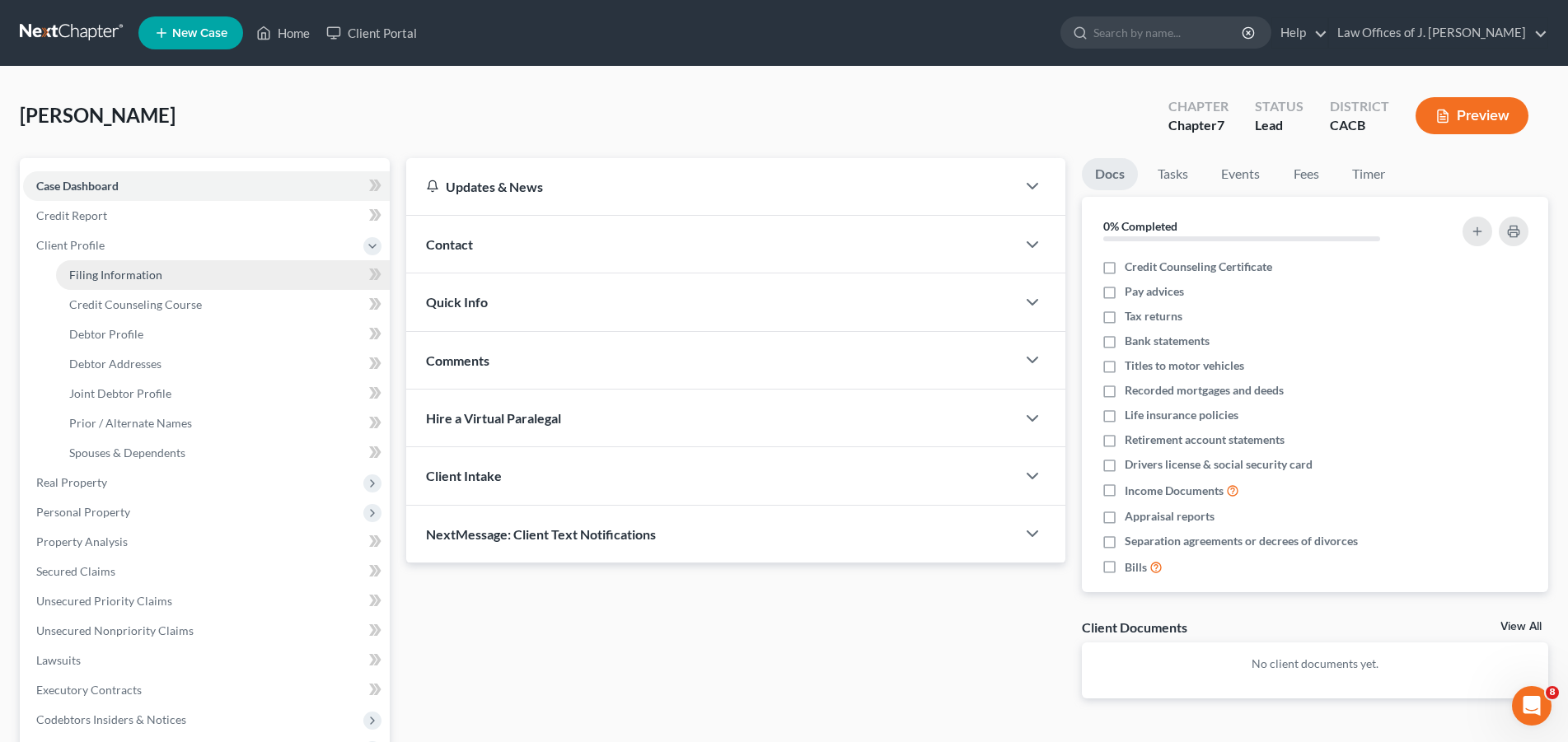
click at [119, 271] on span "Filing Information" at bounding box center [116, 274] width 94 height 14
select select "1"
select select "0"
select select "7"
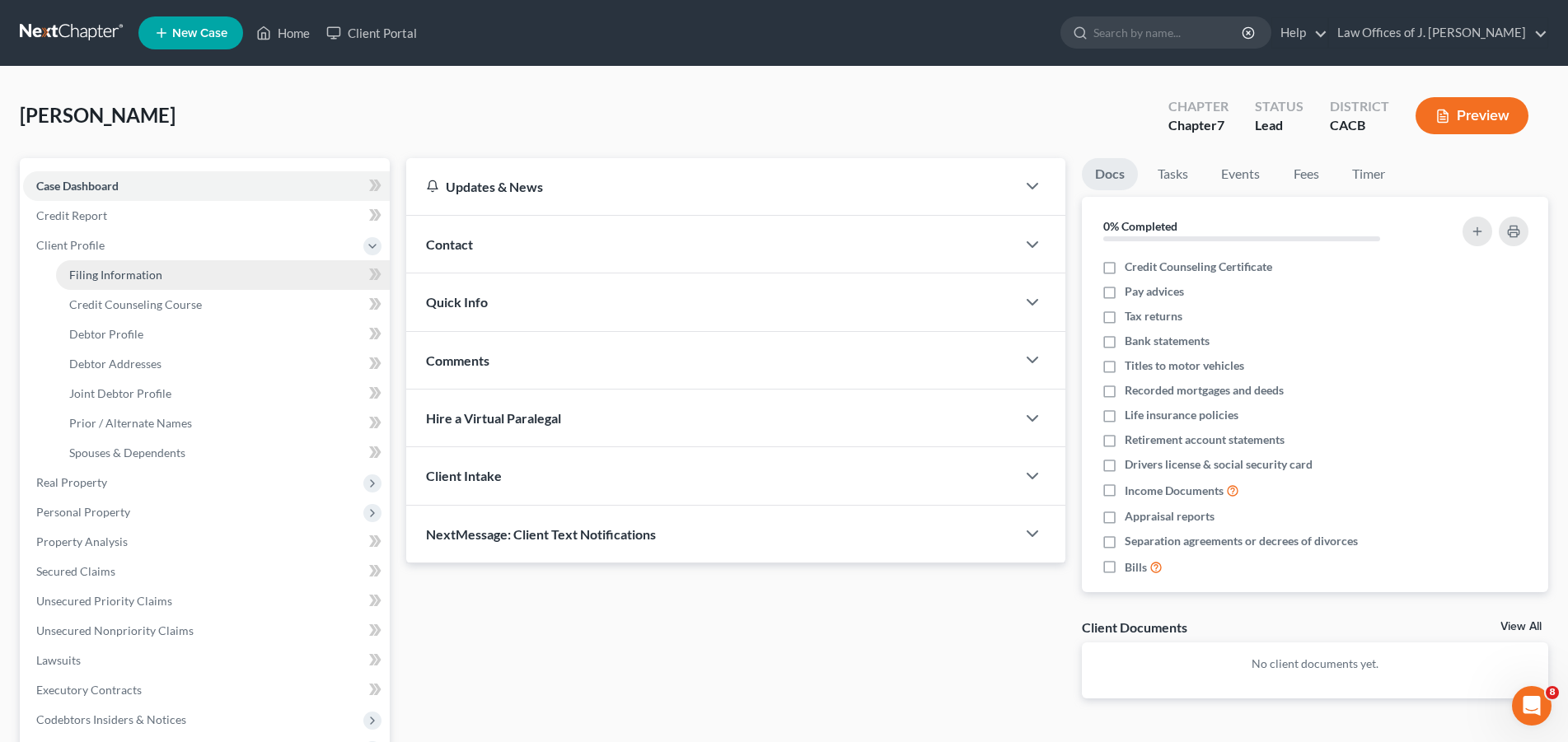
select select "0"
select select "4"
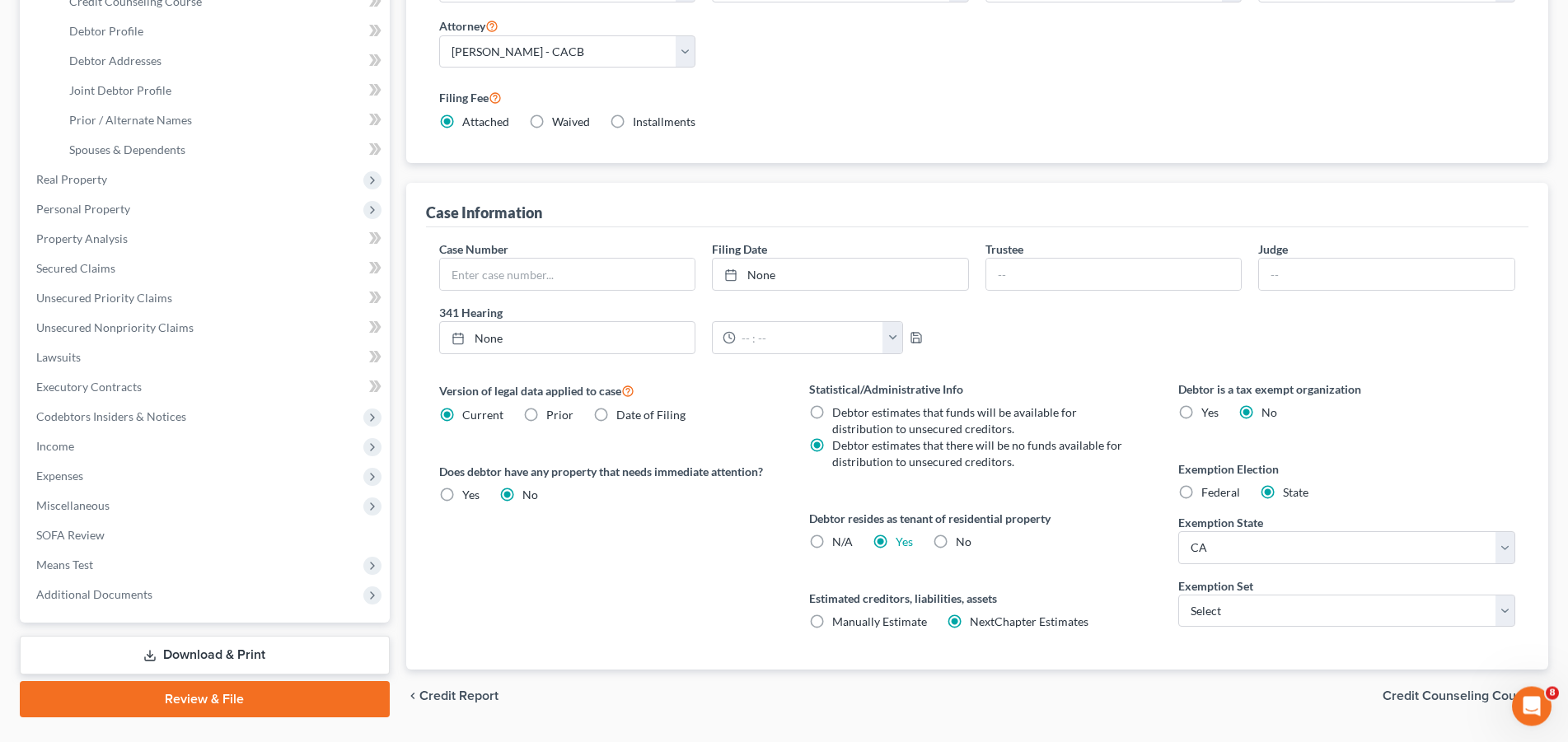
scroll to position [345, 0]
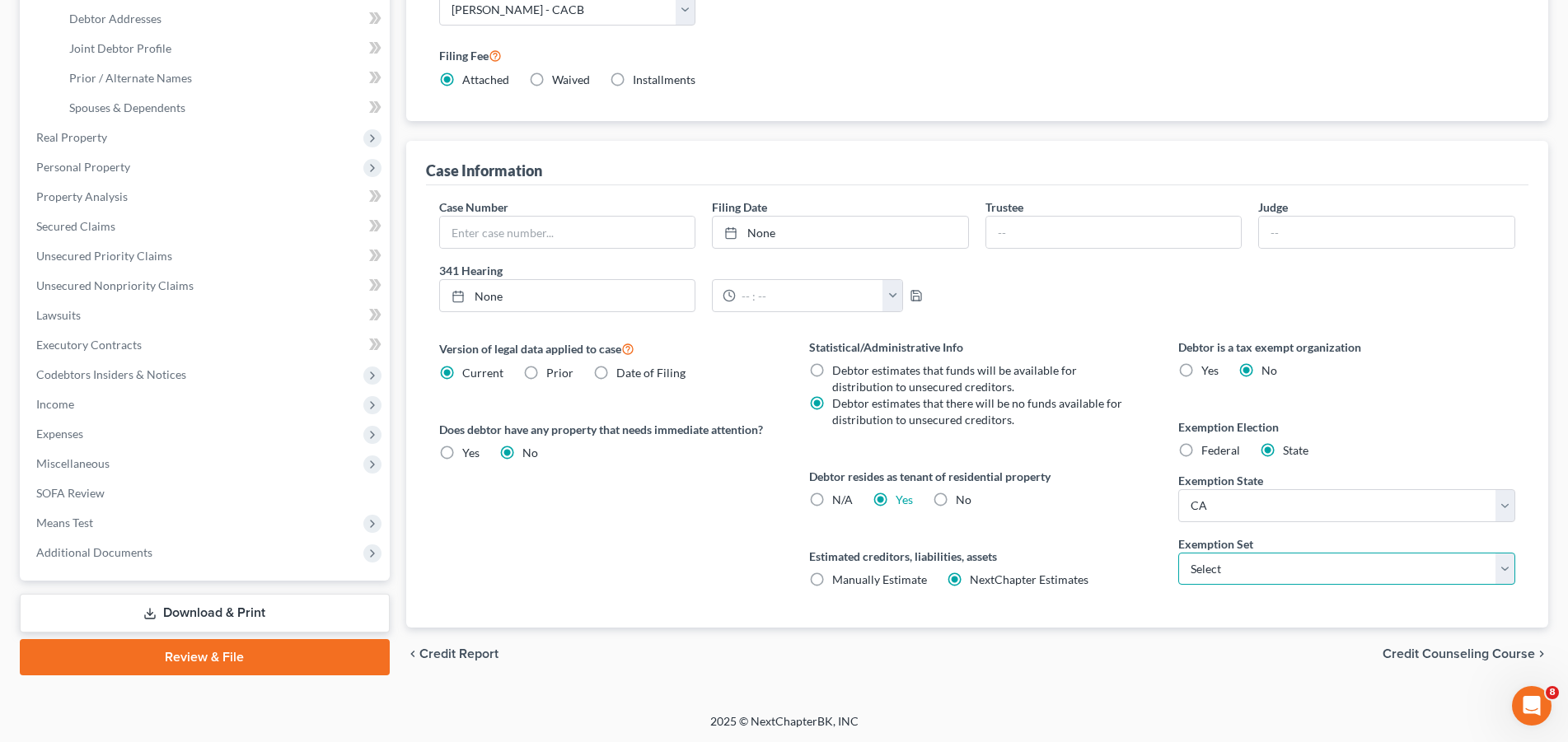
click at [1178, 553] on select "Select 703 704" at bounding box center [1346, 570] width 337 height 33
select select "0"
click option "703" at bounding box center [0, 0] width 0 height 0
click at [1422, 652] on span "Credit Counseling Course" at bounding box center [1459, 654] width 152 height 13
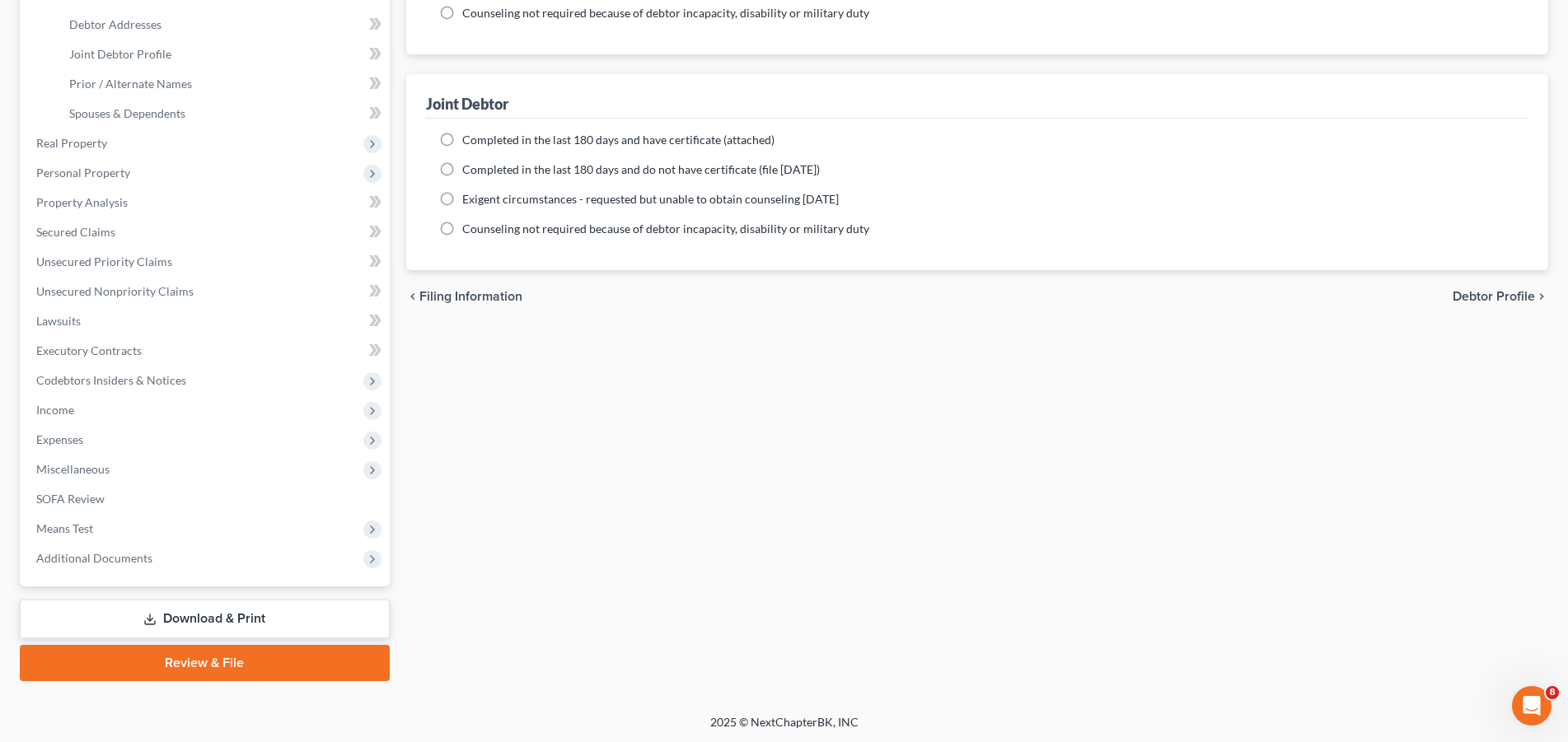
click at [462, 135] on label "Completed in the last 180 days and have certificate (attached)" at bounding box center [618, 139] width 313 height 16
click at [469, 135] on input "Completed in the last 180 days and have certificate (attached)" at bounding box center [474, 137] width 10 height 10
radio input "true"
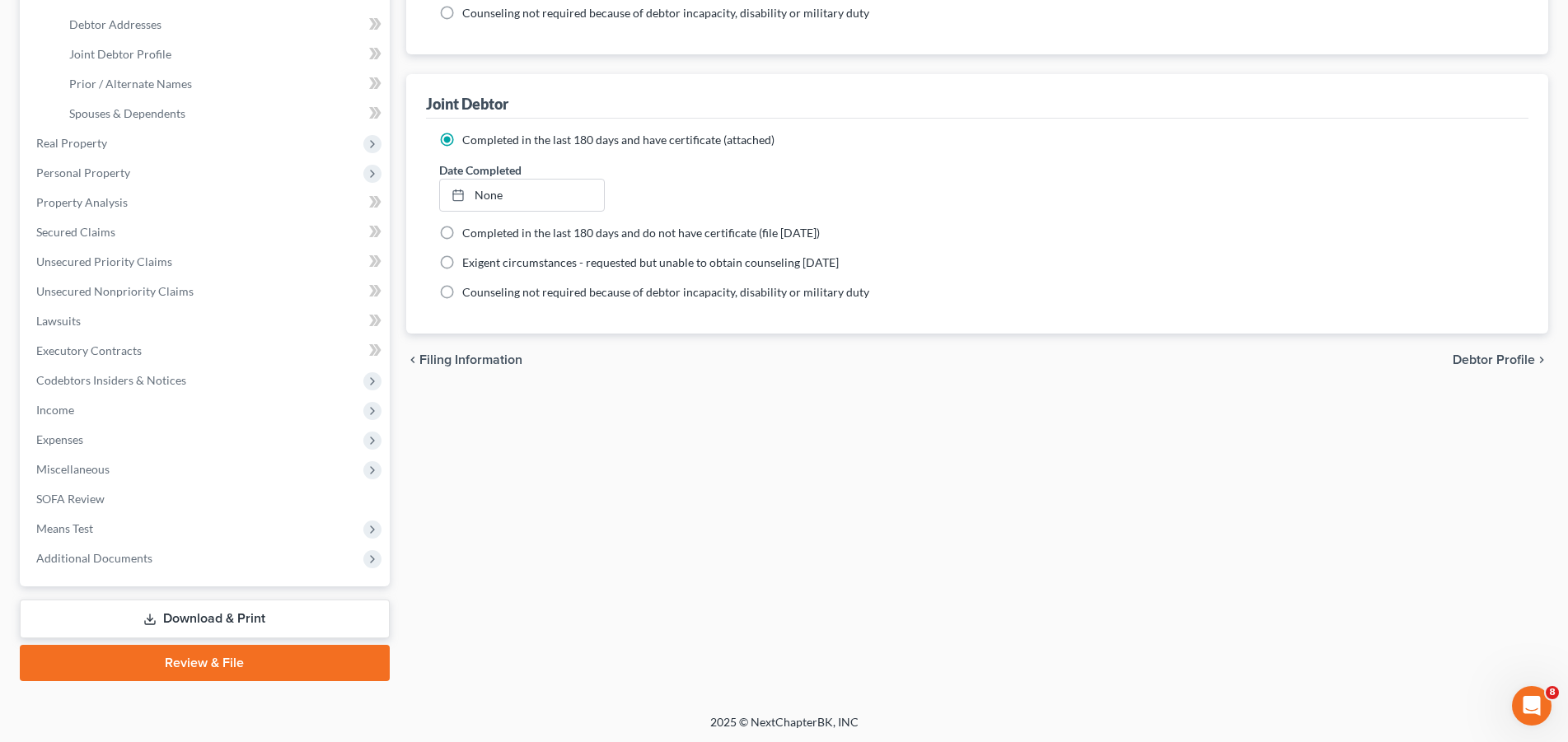
click at [1487, 355] on span "Debtor Profile" at bounding box center [1494, 359] width 82 height 13
select select "1"
select select "0"
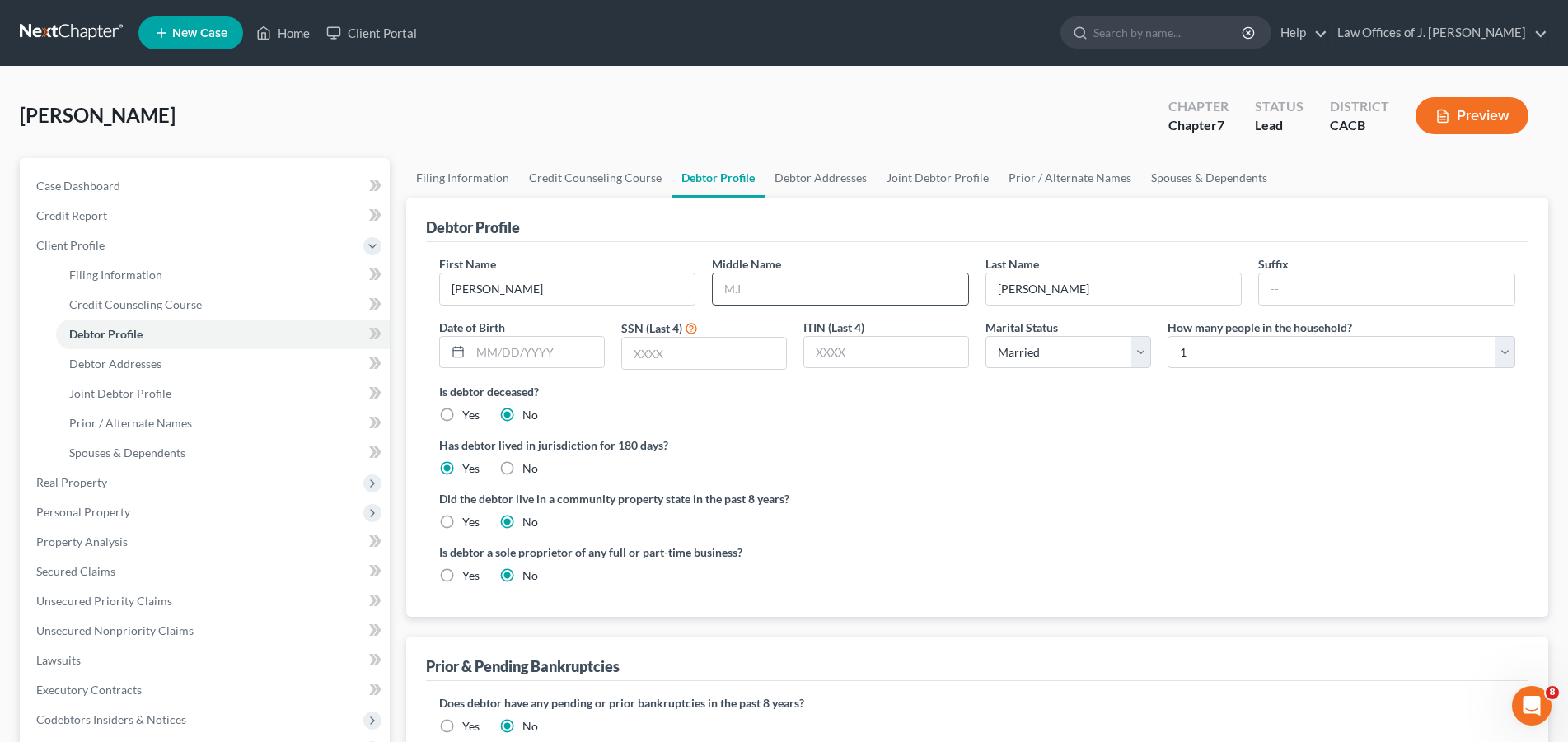
click at [752, 287] on input "text" at bounding box center [840, 289] width 255 height 31
type input "[PERSON_NAME]"
type input "1954"
click at [1168, 336] on select "Select 1 2 3 4 5 6 7 8 9 10 11 12 13 14 15 16 17 18 19 20" at bounding box center [1342, 352] width 348 height 33
select select "1"
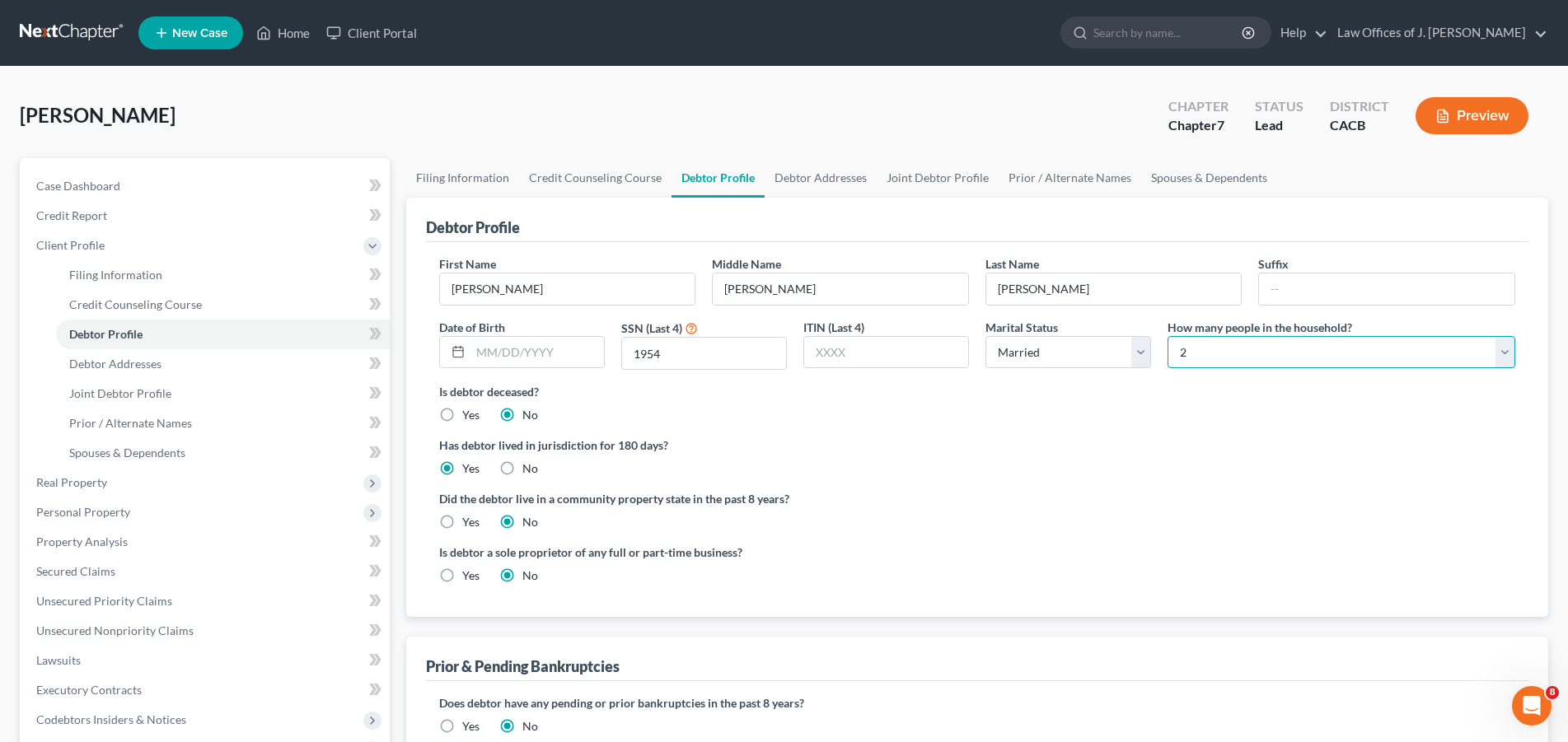
click option "2" at bounding box center [0, 0] width 0 height 0
click at [462, 519] on label "Yes" at bounding box center [471, 522] width 17 height 16
click at [469, 519] on input "Yes" at bounding box center [474, 519] width 10 height 10
radio input "true"
radio input "false"
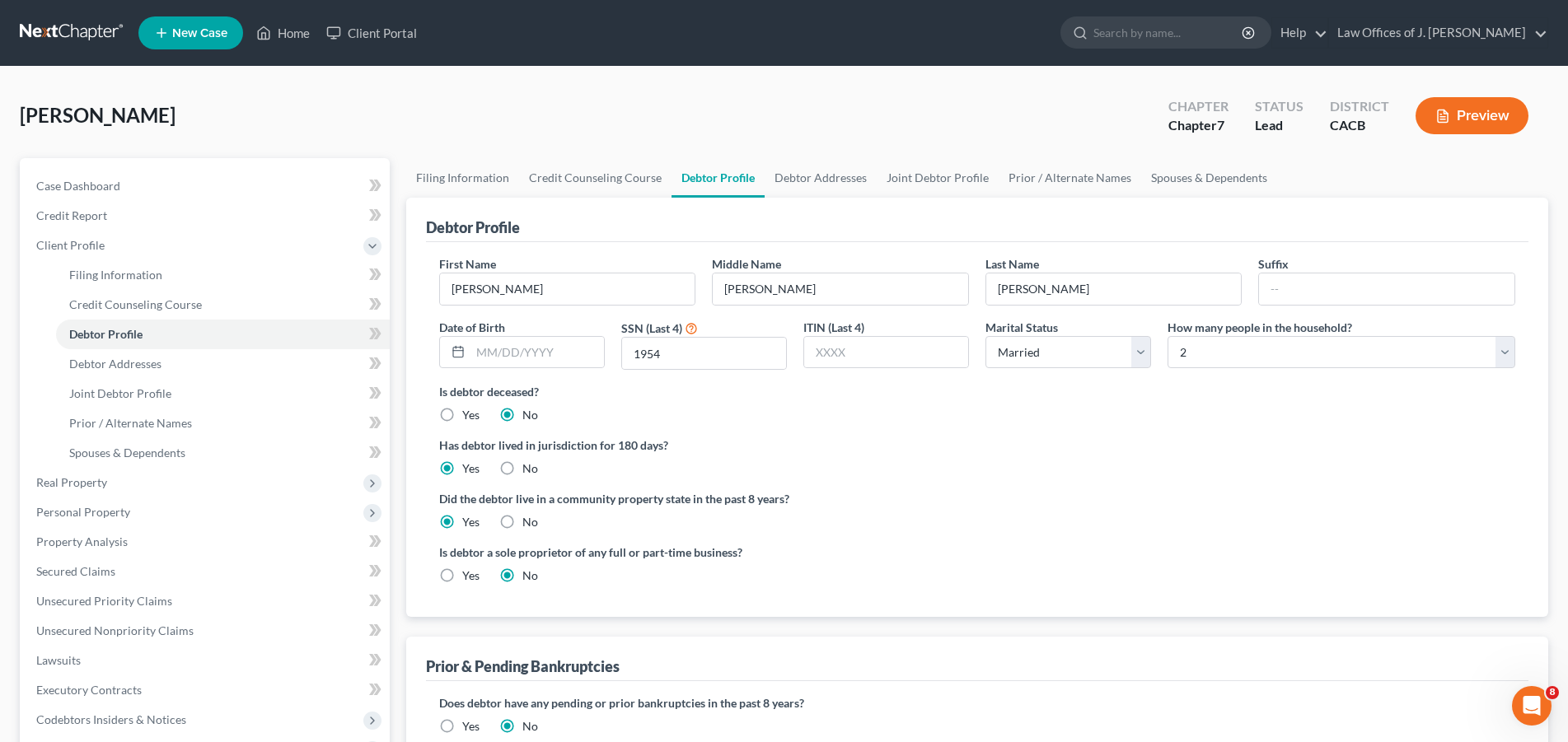
click at [462, 576] on label "Yes" at bounding box center [471, 576] width 17 height 16
click at [469, 576] on input "Yes" at bounding box center [474, 573] width 10 height 10
radio input "true"
radio input "false"
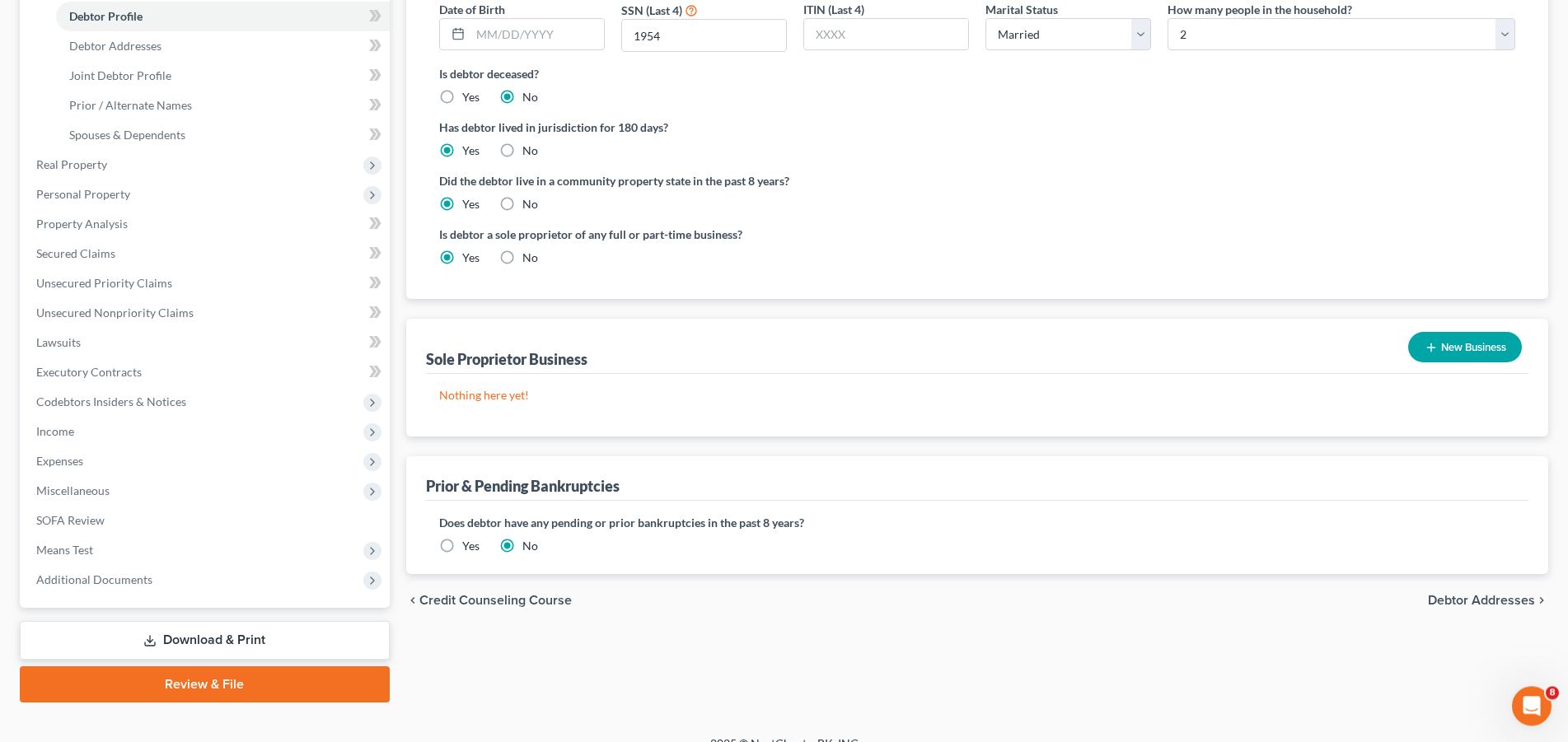
scroll to position [336, 0]
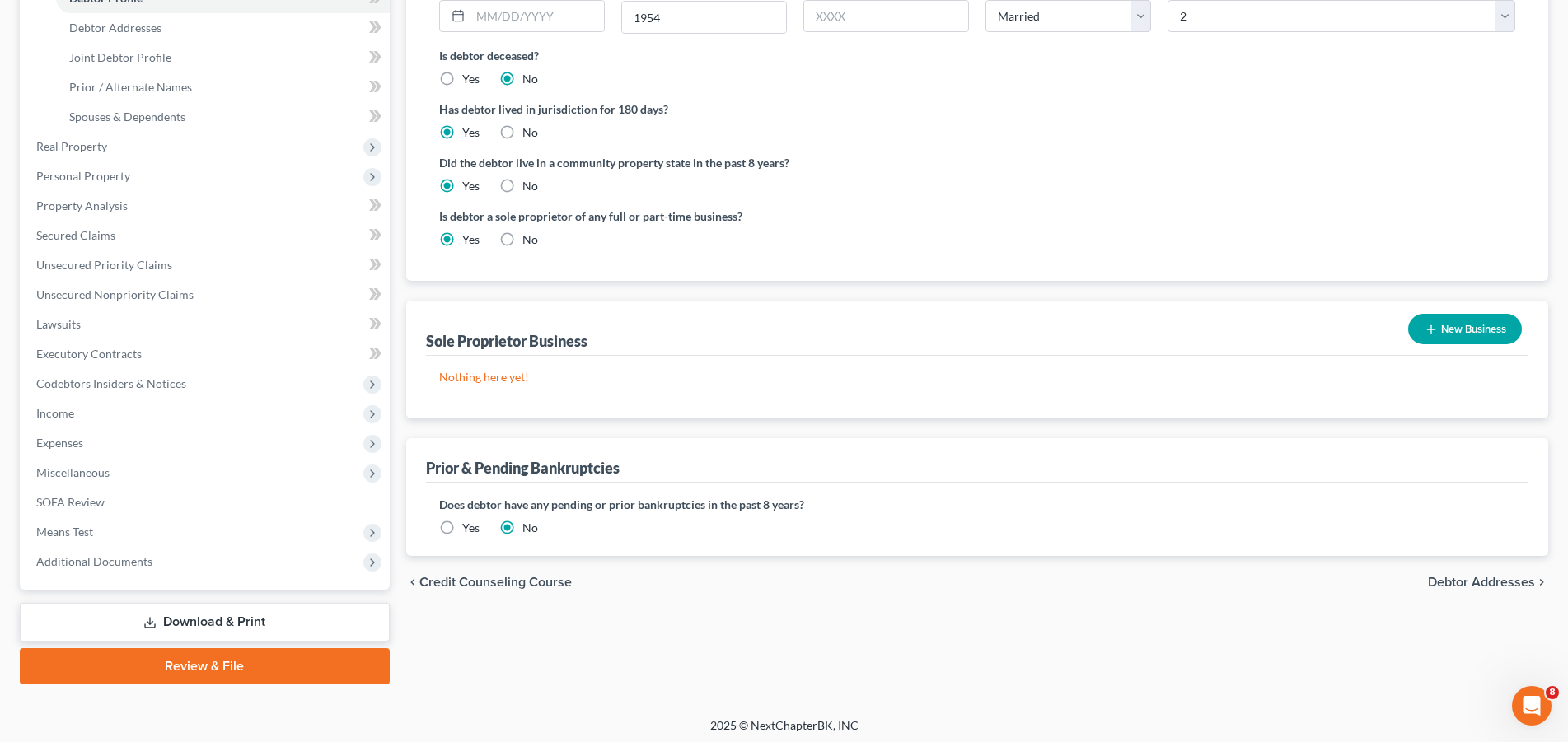
click at [1468, 320] on button "New Business" at bounding box center [1464, 329] width 113 height 30
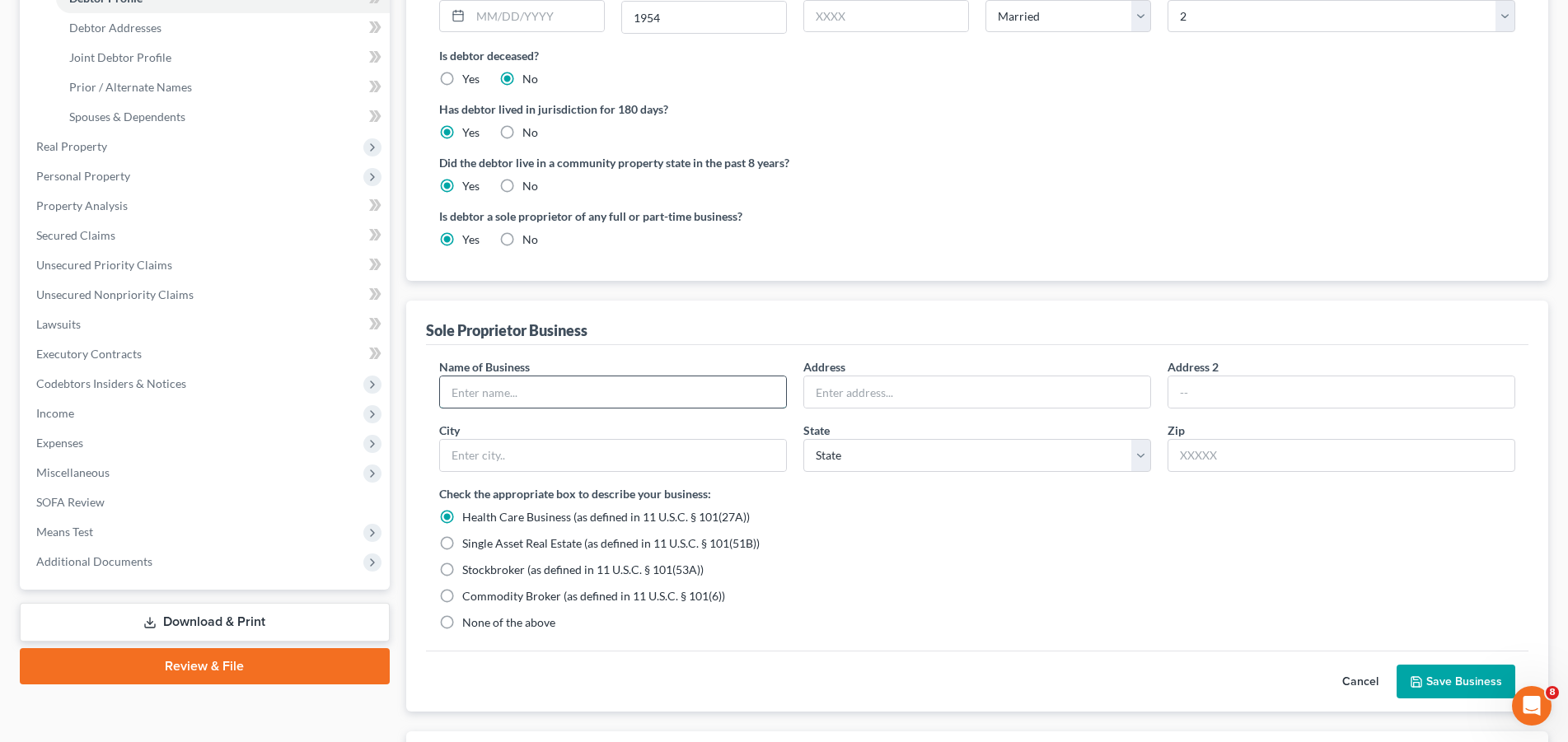
click at [471, 397] on input "text" at bounding box center [613, 392] width 346 height 31
type input "[PERSON_NAME] Construction"
type input "[STREET_ADDRESS]"
type input "[GEOGRAPHIC_DATA]"
click at [803, 439] on select "State [US_STATE] AK AR AZ CA CO CT DE DC [GEOGRAPHIC_DATA] [GEOGRAPHIC_DATA] GU…" at bounding box center [978, 455] width 348 height 33
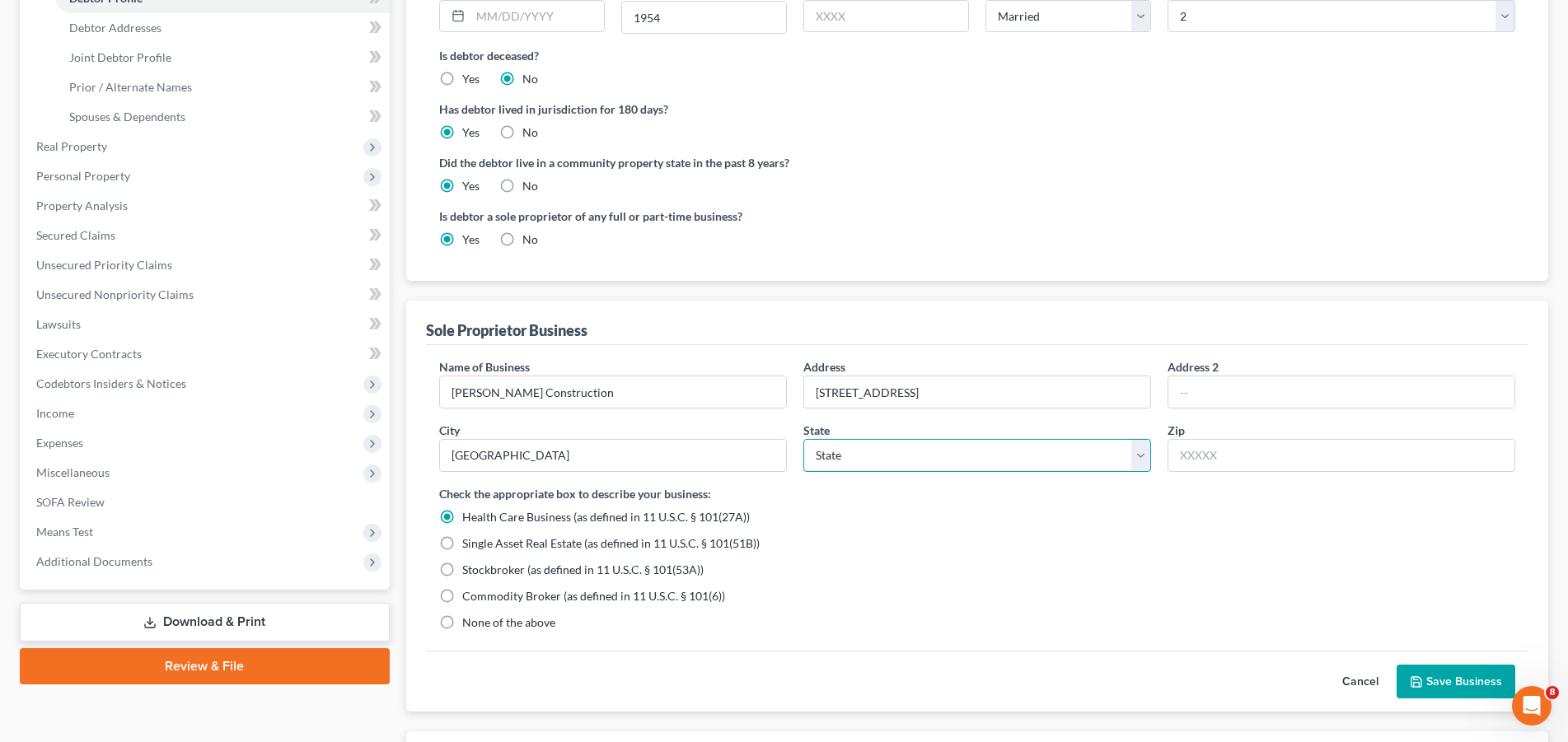
select select "4"
click option "CA" at bounding box center [0, 0] width 0 height 0
click at [1237, 462] on input "text" at bounding box center [1342, 455] width 348 height 33
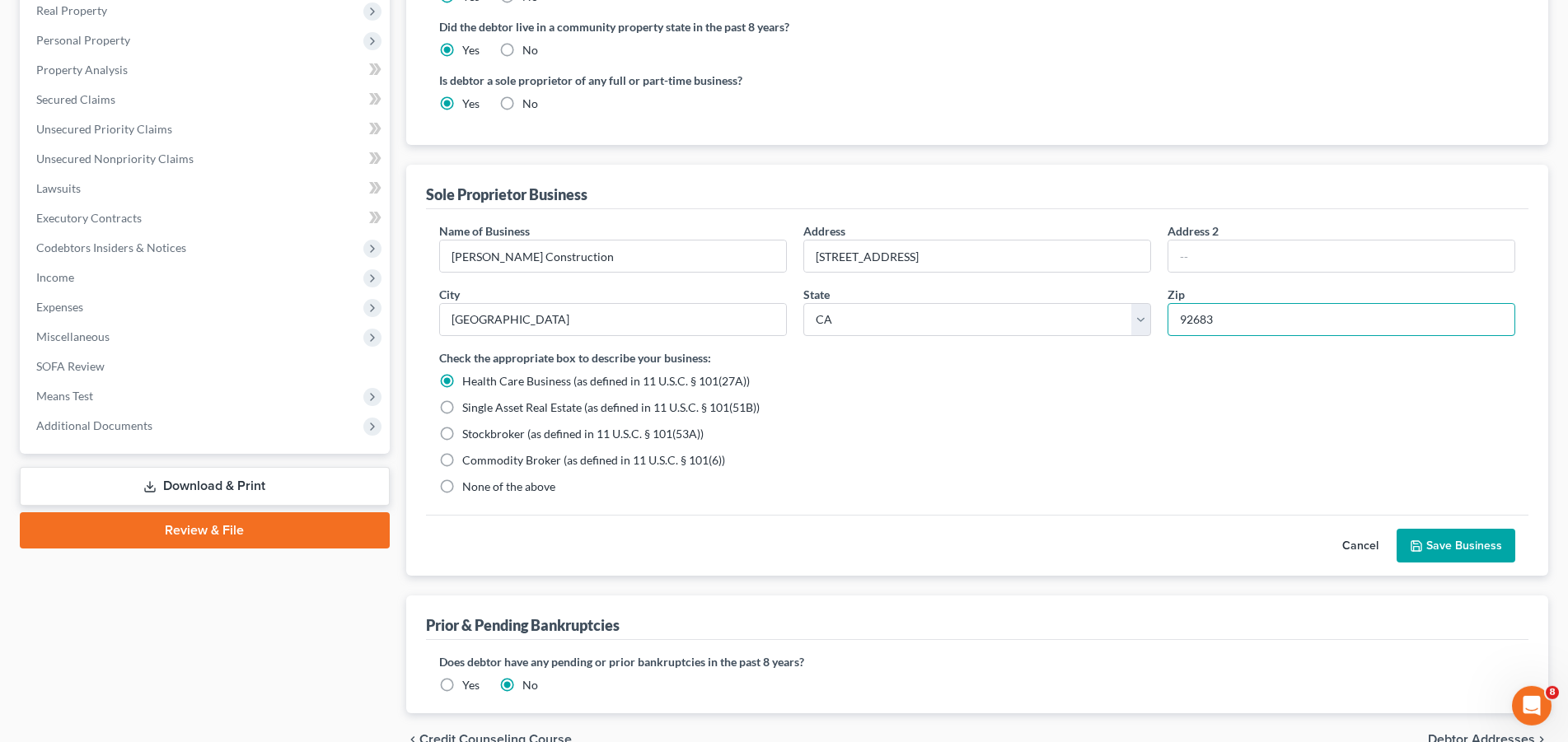
scroll to position [504, 0]
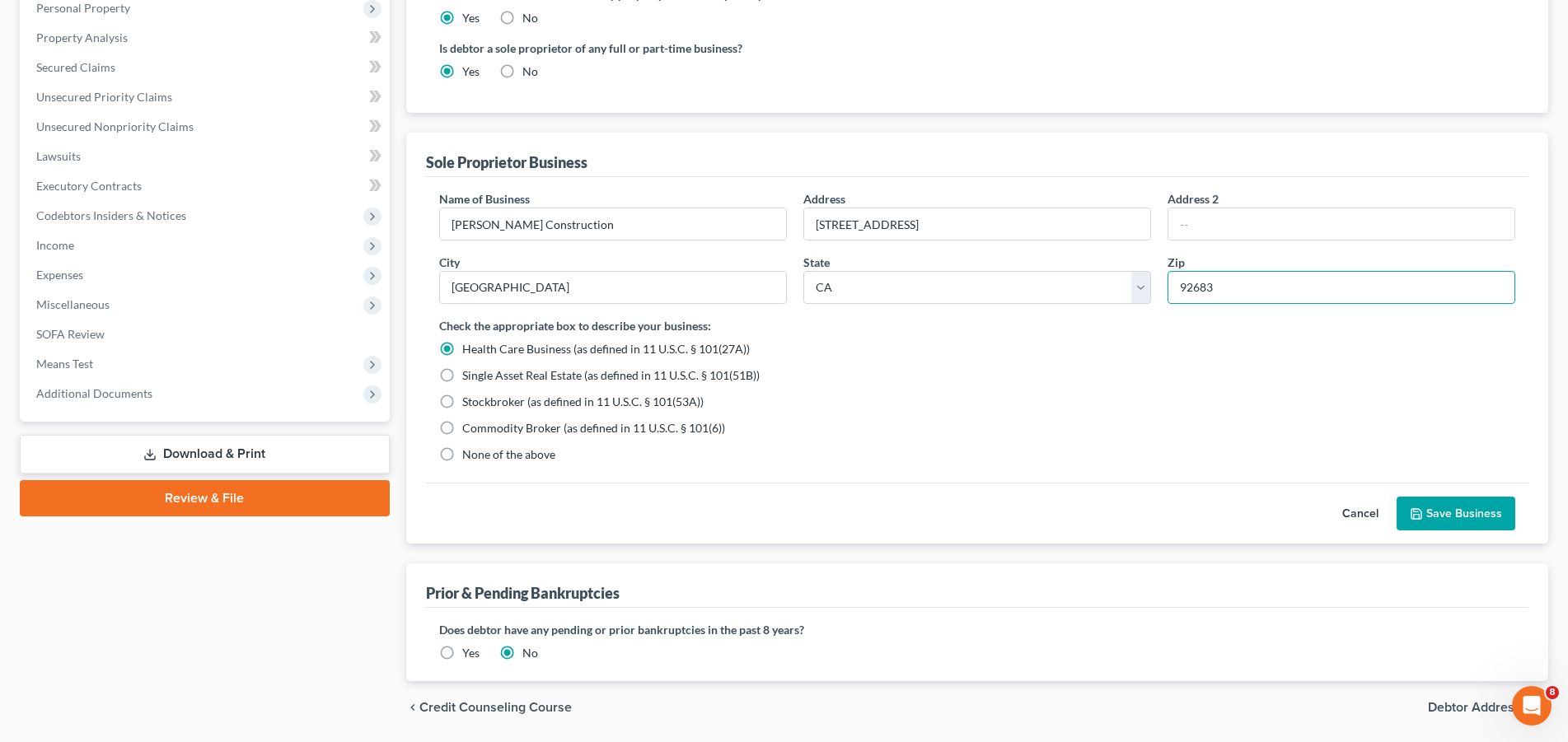
type input "92683"
click at [462, 455] on label "None of the above" at bounding box center [509, 455] width 94 height 16
click at [469, 455] on input "None of the above" at bounding box center [474, 452] width 10 height 10
radio input "true"
radio input "false"
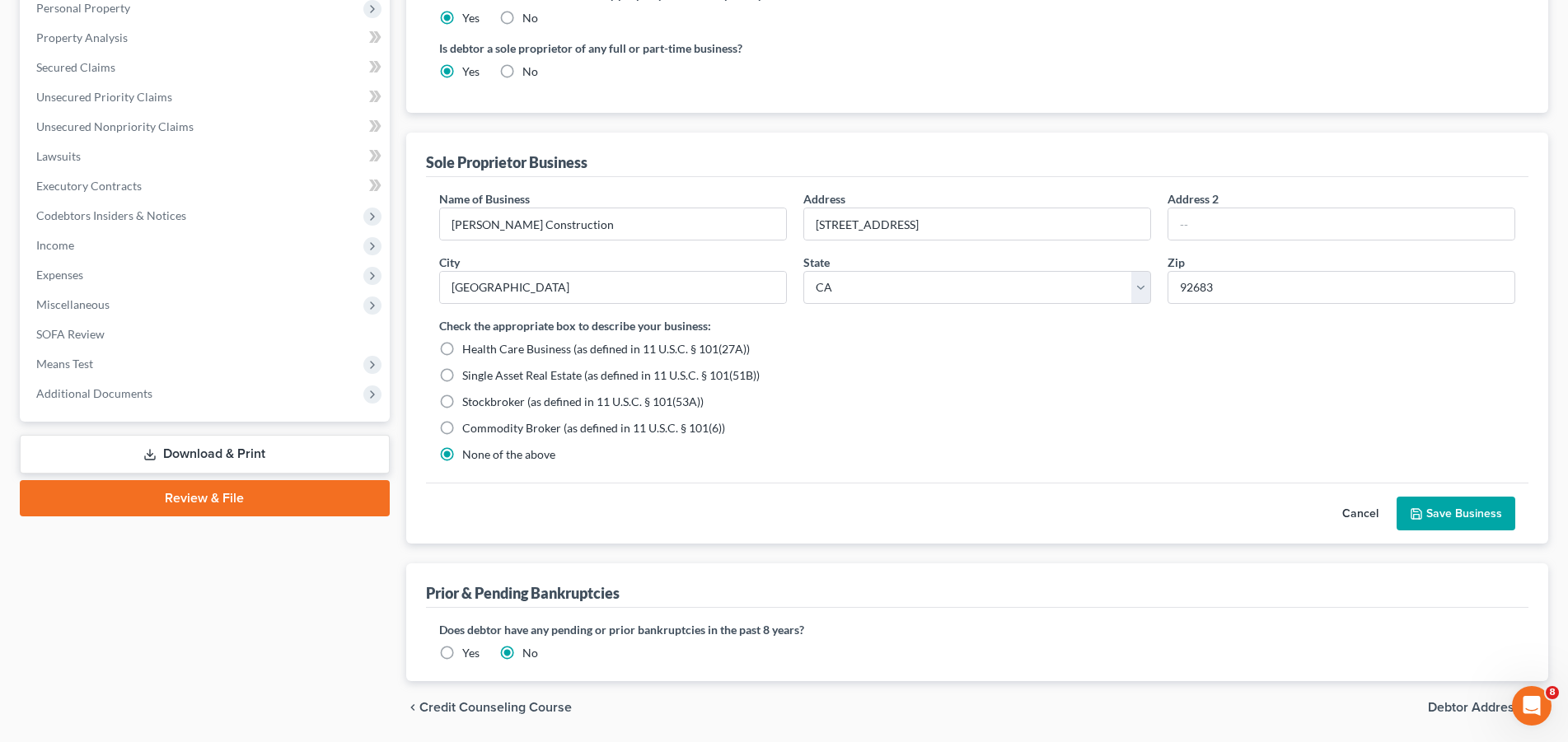
click at [1460, 510] on button "Save Business" at bounding box center [1455, 514] width 119 height 35
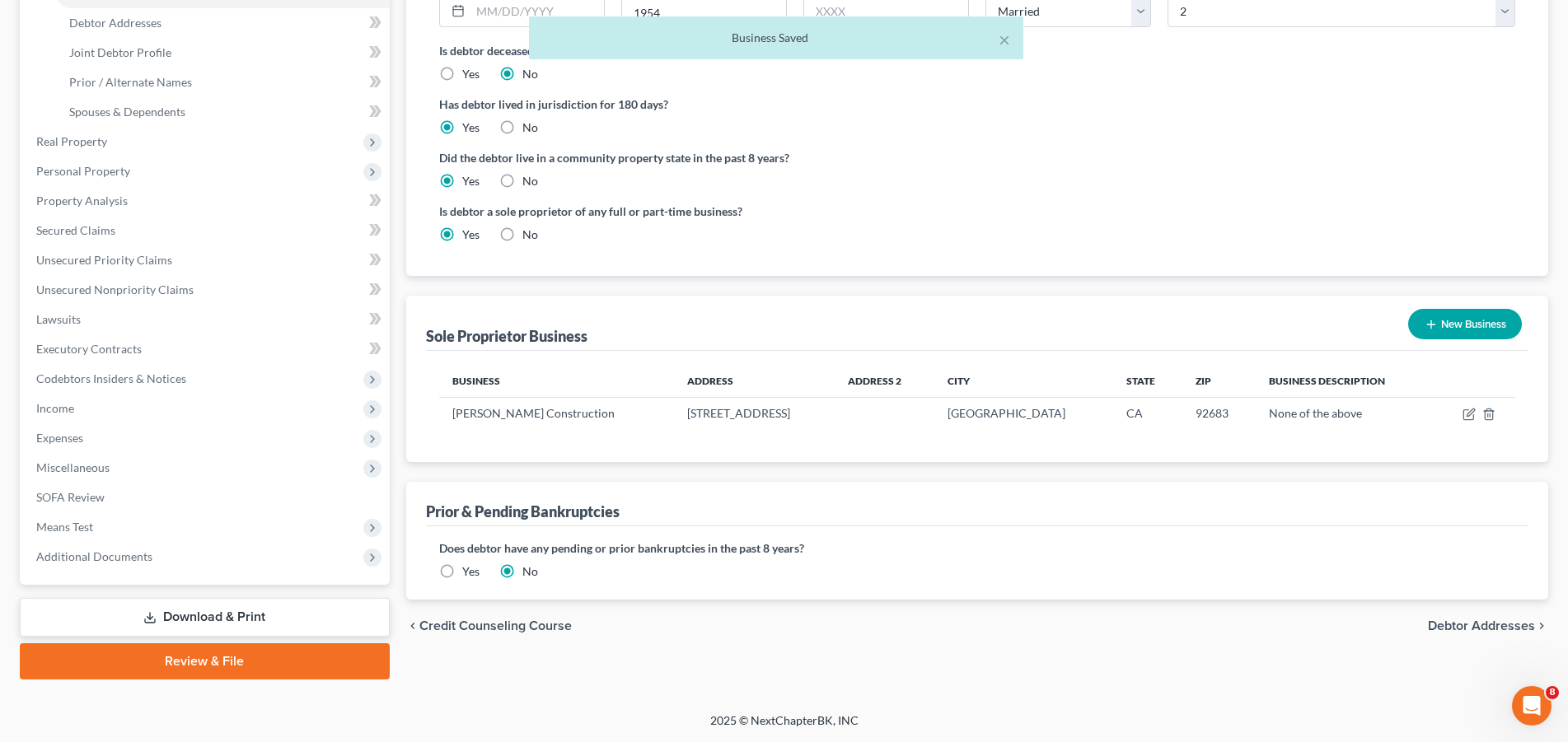
scroll to position [339, 0]
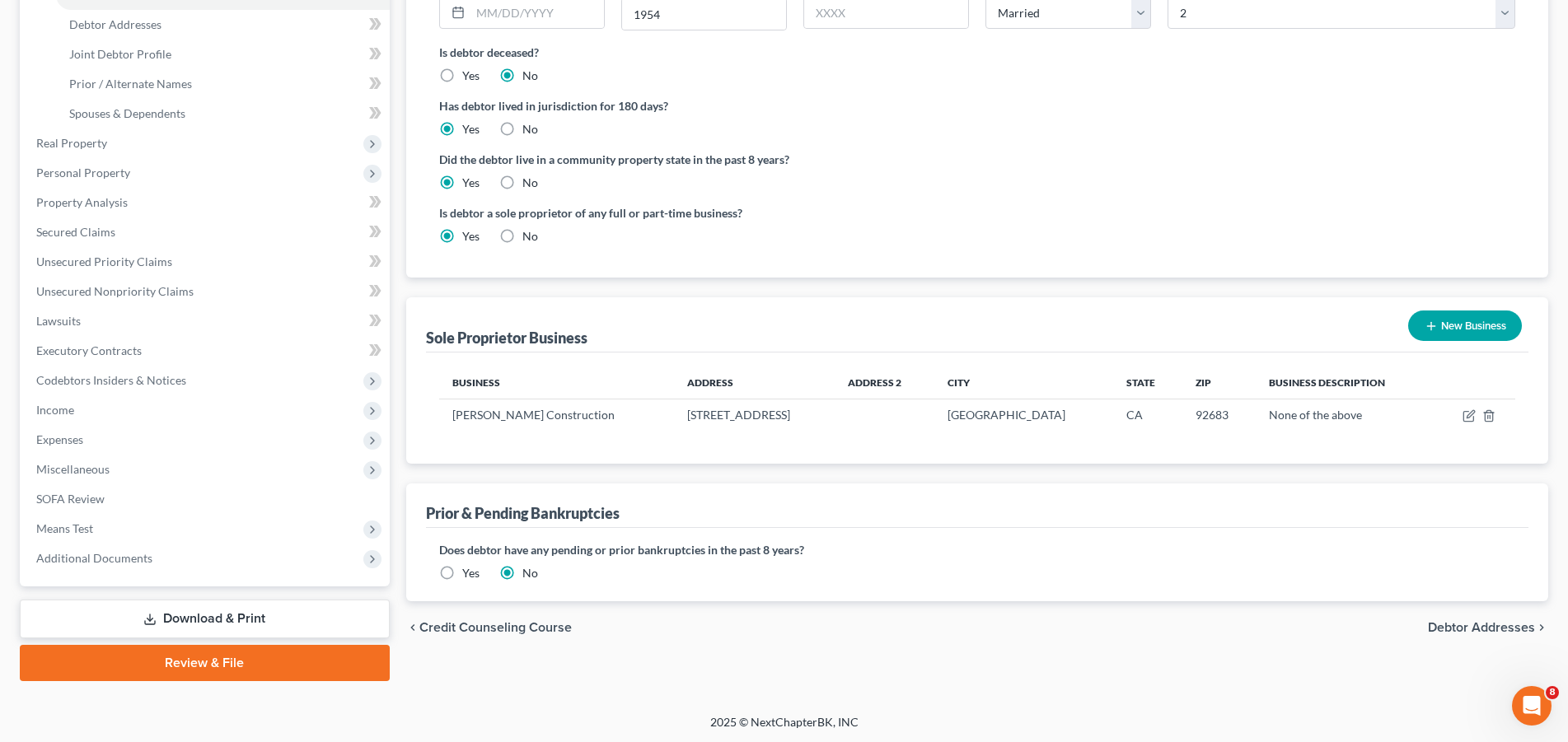
click at [1479, 624] on span "Debtor Addresses" at bounding box center [1481, 628] width 107 height 13
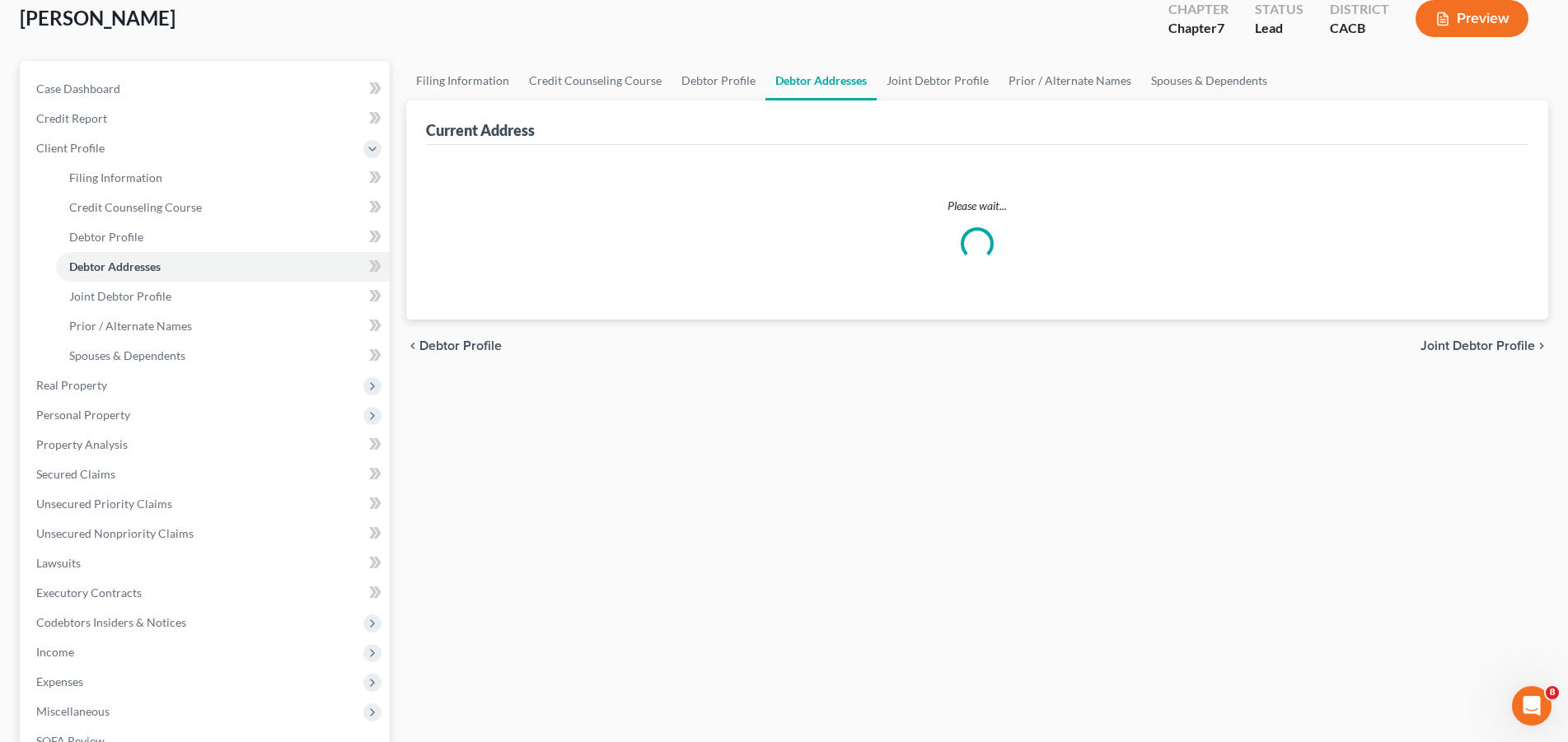
select select "0"
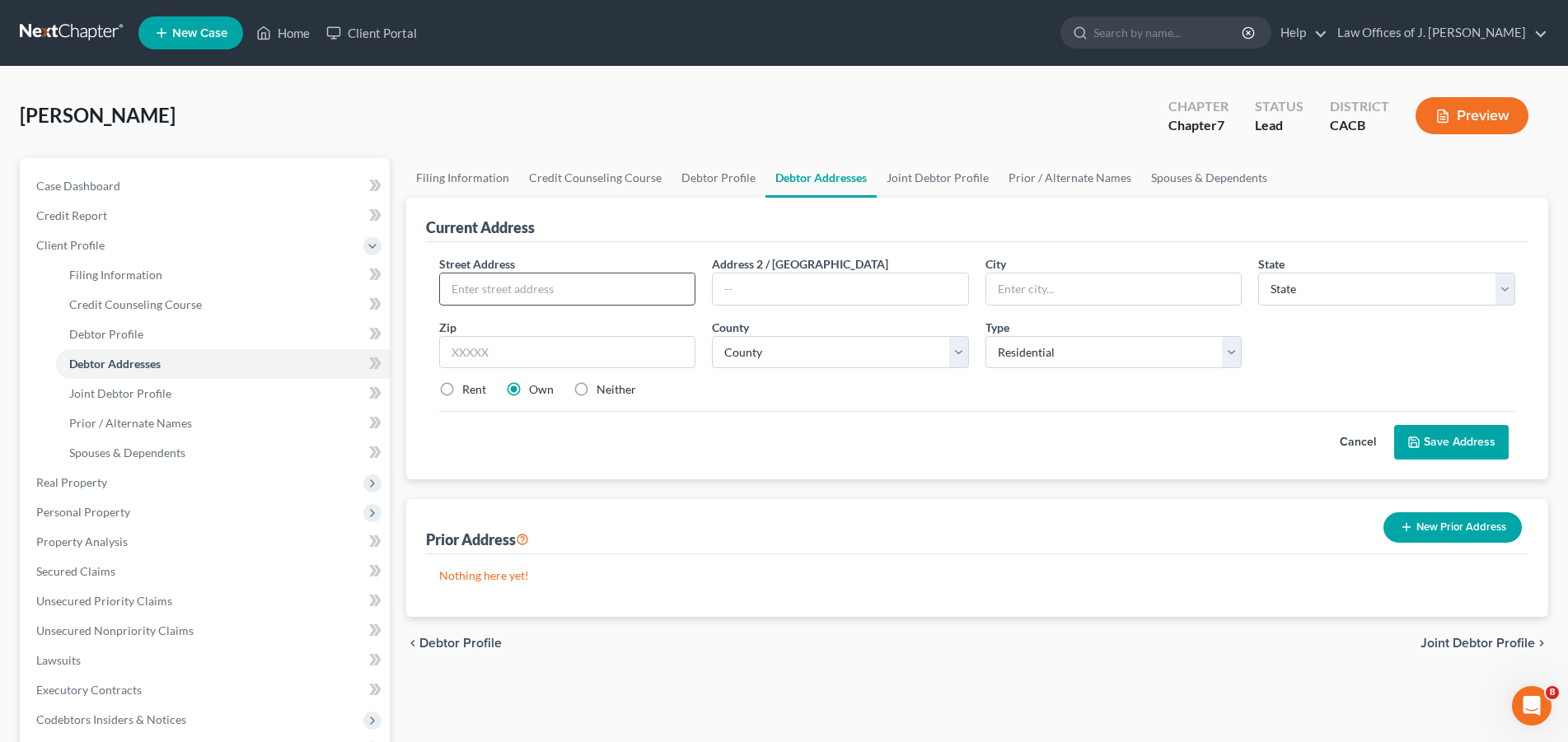
click at [491, 290] on input "text" at bounding box center [567, 289] width 255 height 31
type input "[STREET_ADDRESS]"
type input "[GEOGRAPHIC_DATA]"
select select "4"
type input "92683"
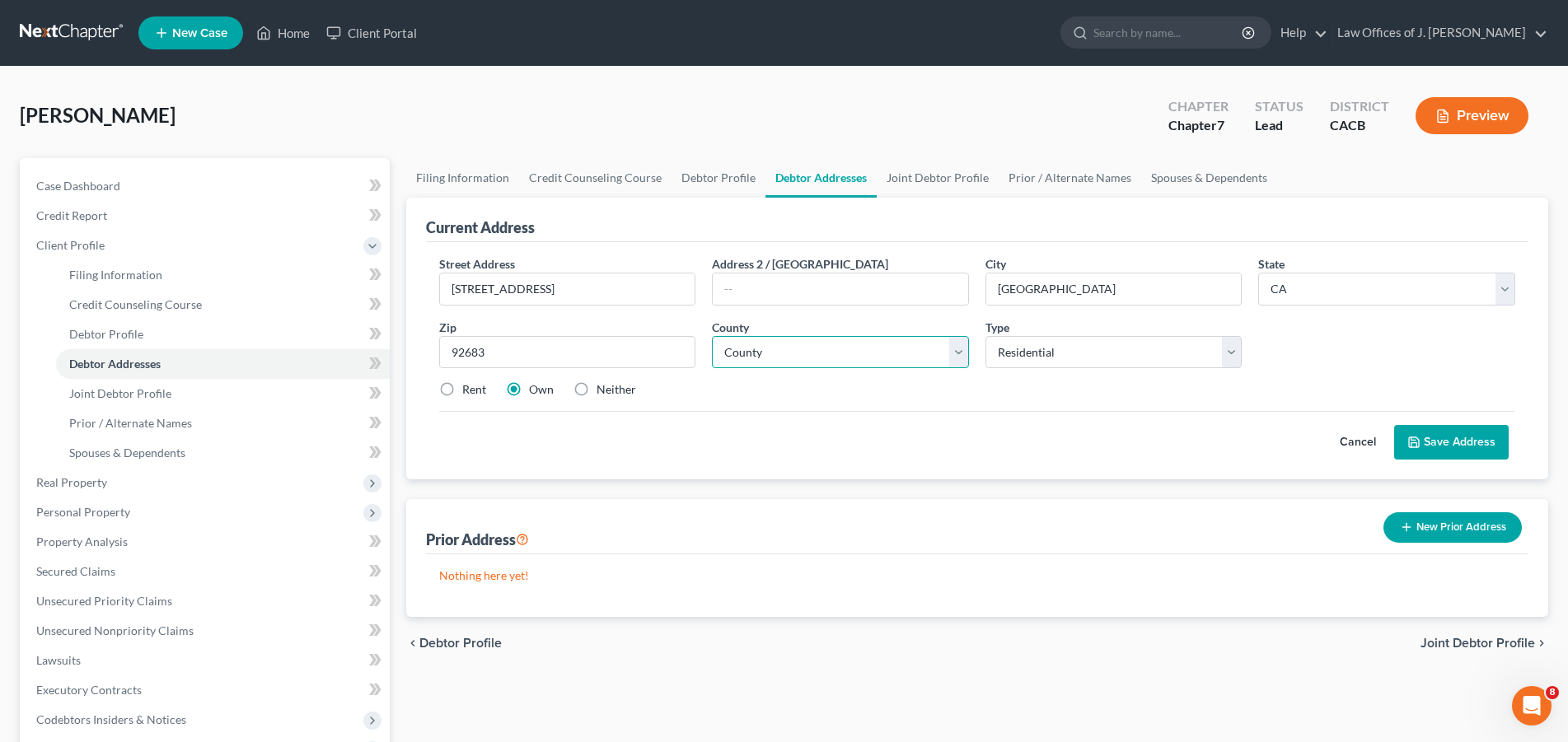
click at [712, 336] on select "County [GEOGRAPHIC_DATA] [GEOGRAPHIC_DATA] [GEOGRAPHIC_DATA] [GEOGRAPHIC_DATA] …" at bounding box center [840, 352] width 257 height 33
select select "29"
click option "[GEOGRAPHIC_DATA]" at bounding box center [0, 0] width 0 height 0
click at [1446, 442] on button "Save Address" at bounding box center [1451, 442] width 114 height 35
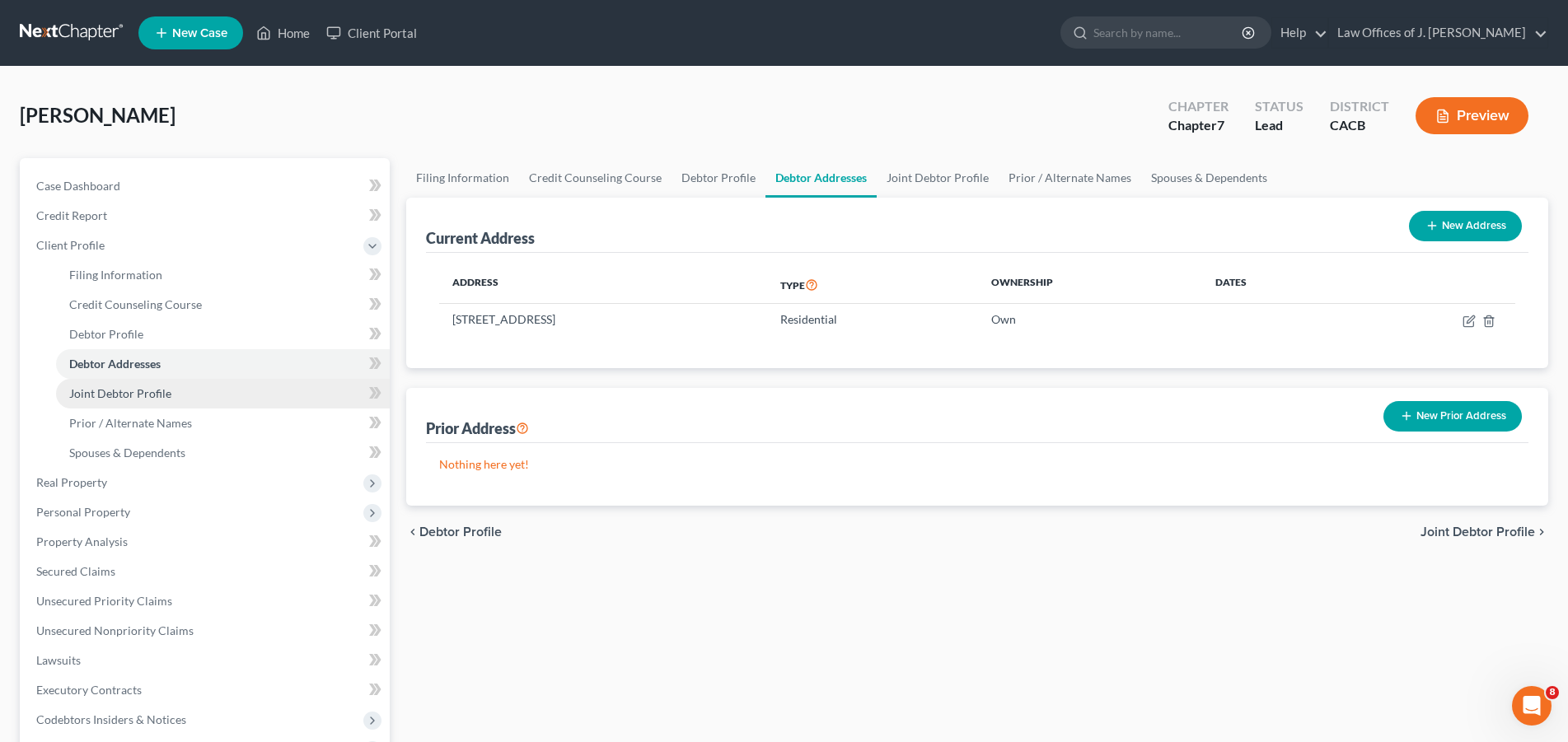
click at [127, 393] on span "Joint Debtor Profile" at bounding box center [120, 393] width 102 height 14
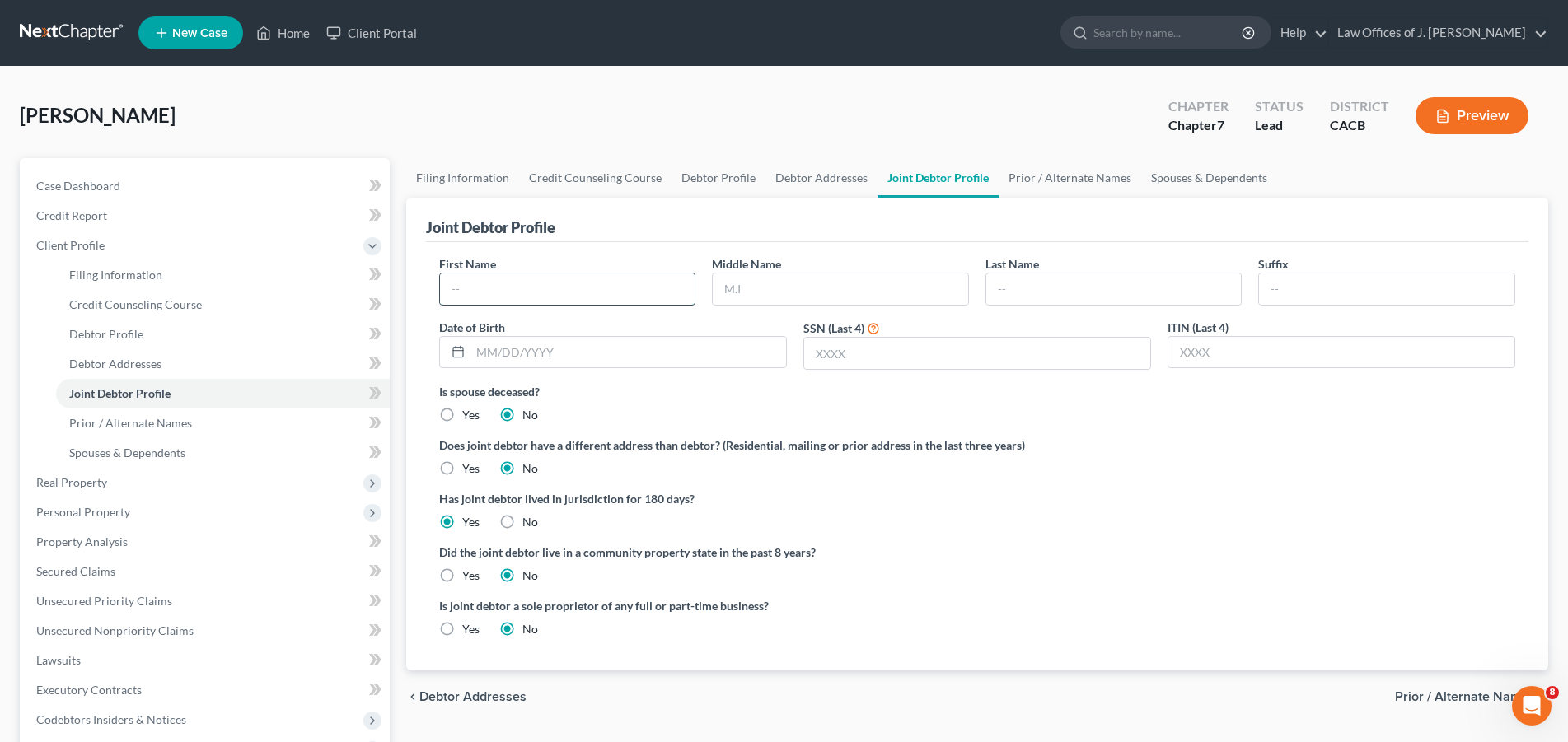
click at [484, 285] on input "text" at bounding box center [567, 289] width 255 height 31
type input "Lilians"
type input "M"
type input "[PERSON_NAME]"
type input "3910"
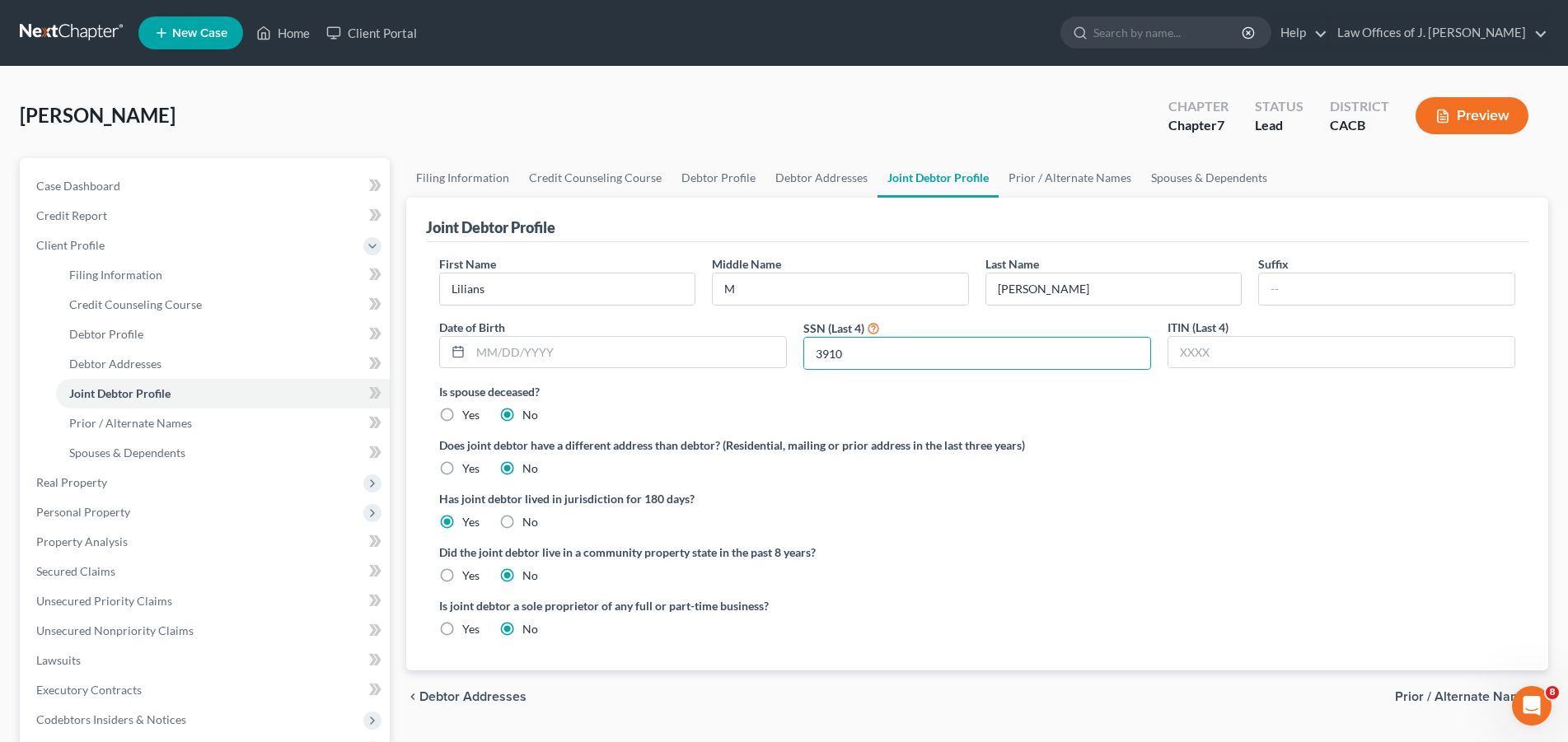
click at [462, 576] on label "Yes" at bounding box center [471, 576] width 17 height 16
click at [469, 576] on input "Yes" at bounding box center [474, 573] width 10 height 10
radio input "true"
radio input "false"
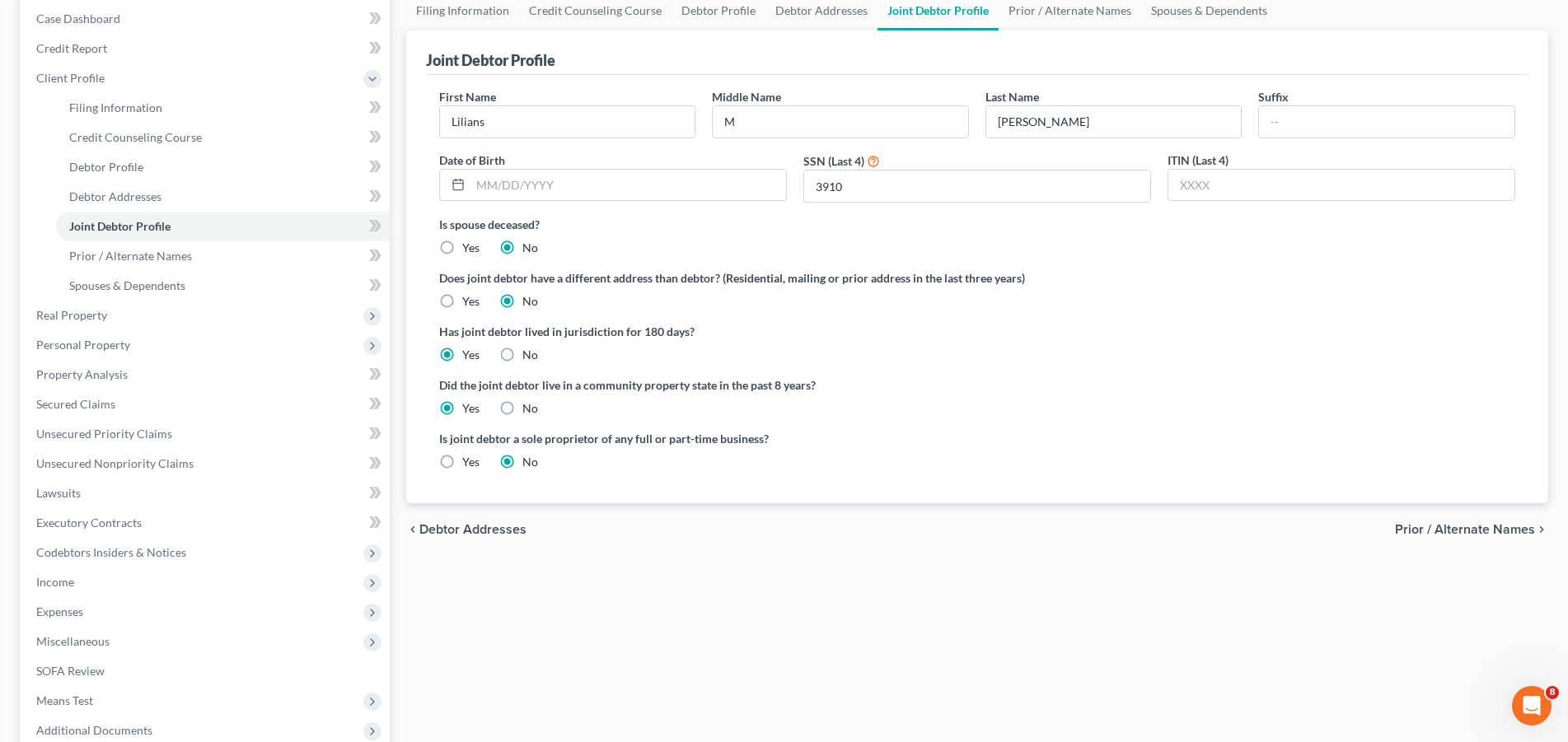
scroll to position [168, 0]
click at [1472, 525] on span "Prior / Alternate Names" at bounding box center [1465, 528] width 140 height 13
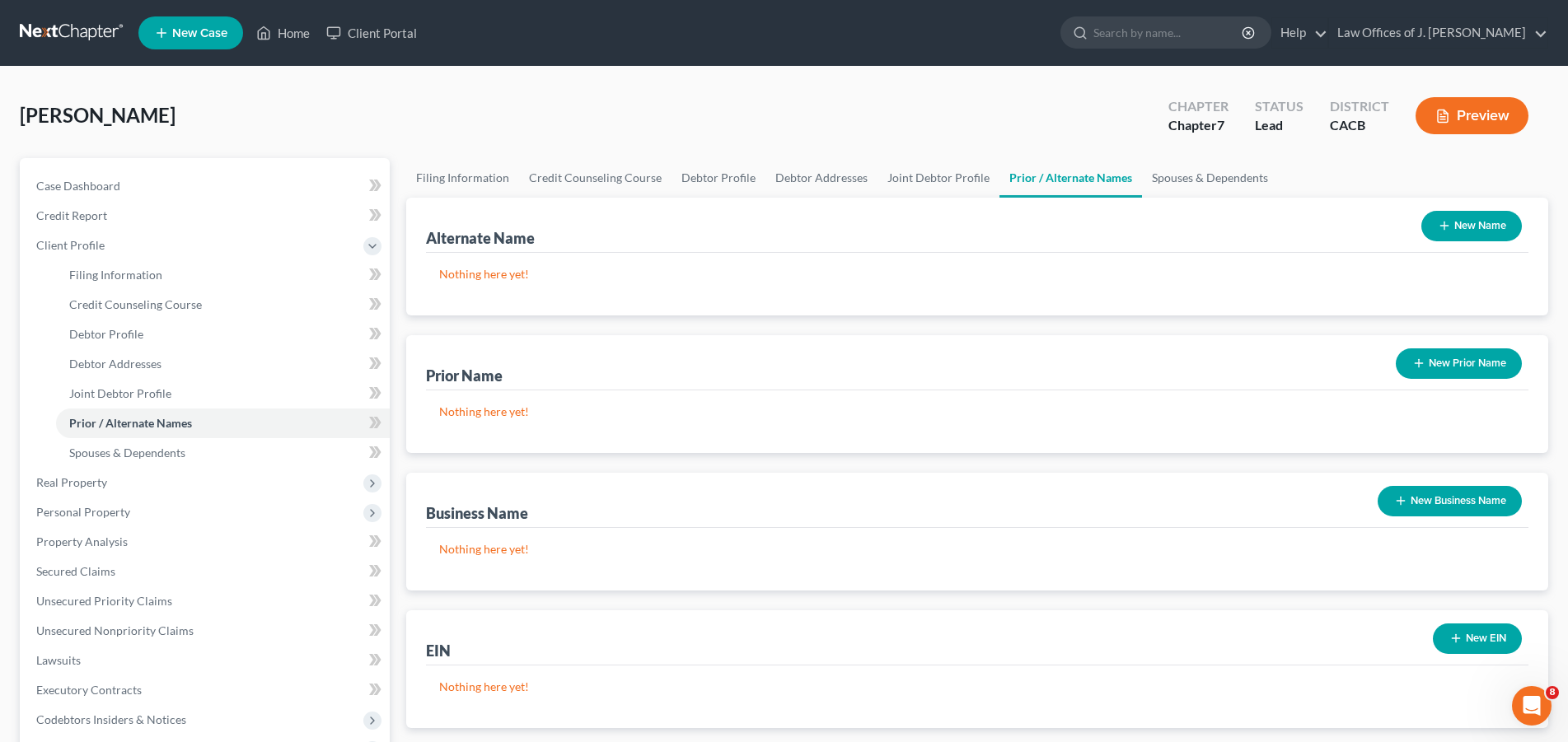
click at [1438, 500] on button "New Business Name" at bounding box center [1449, 501] width 145 height 30
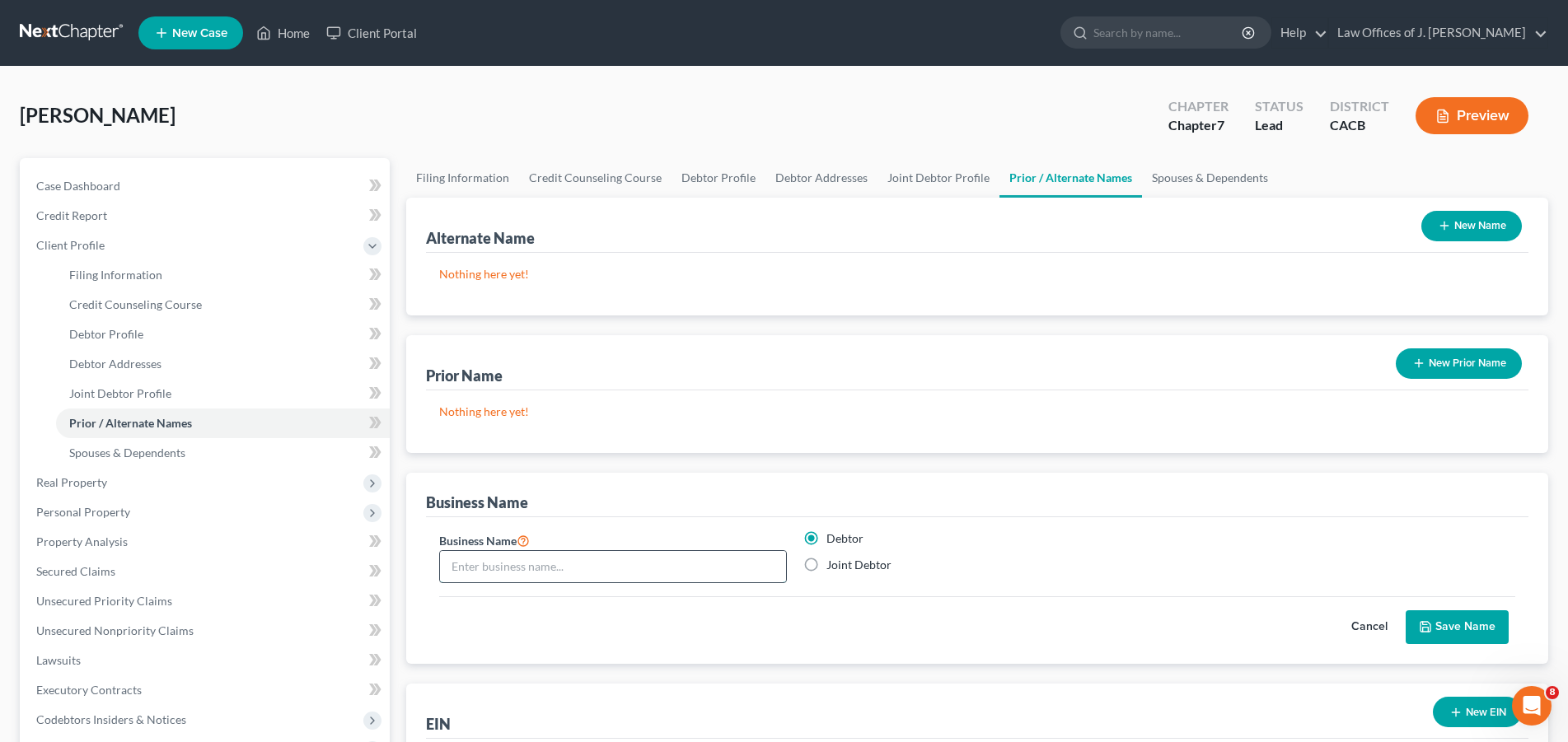
click at [459, 573] on input "text" at bounding box center [613, 567] width 346 height 31
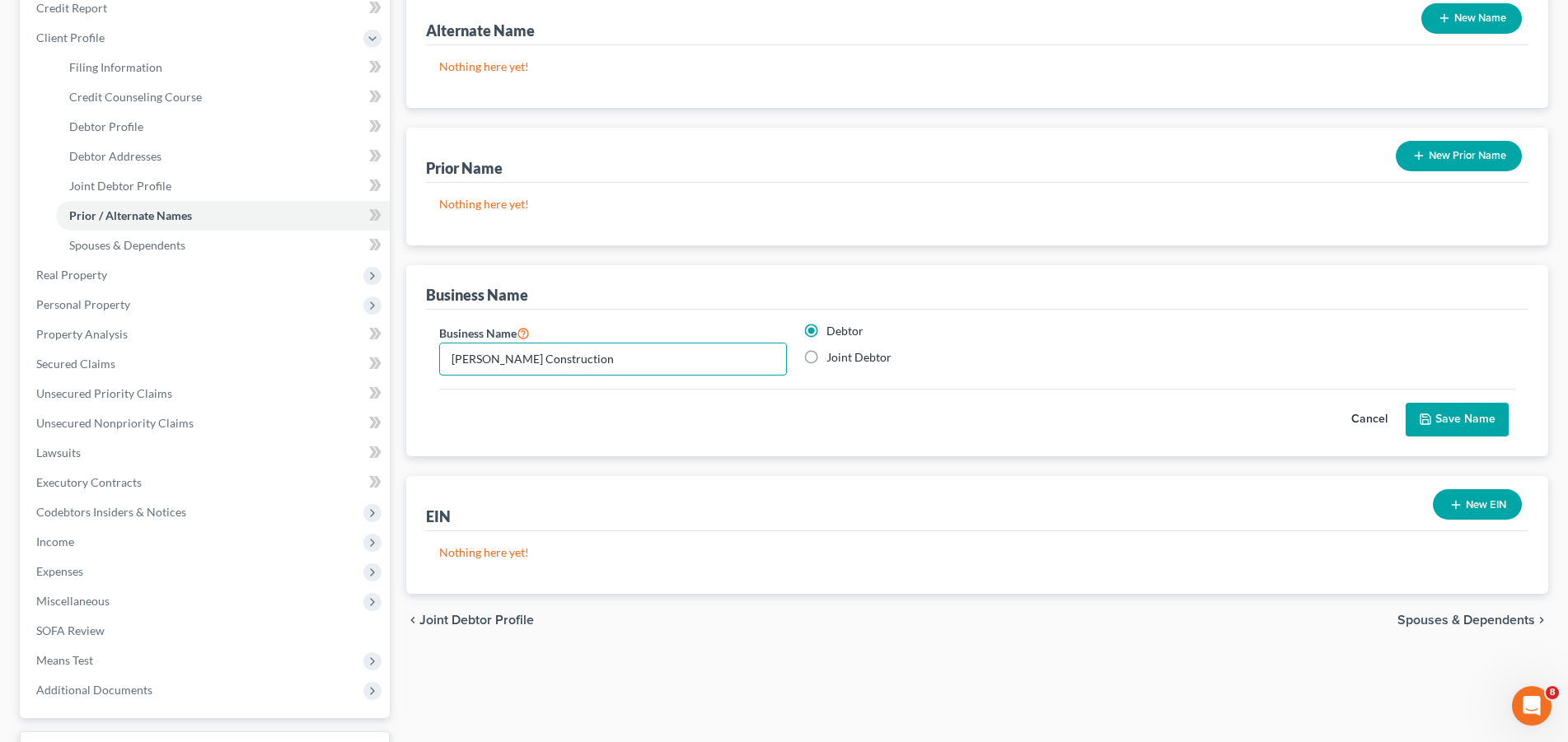
scroll to position [252, 0]
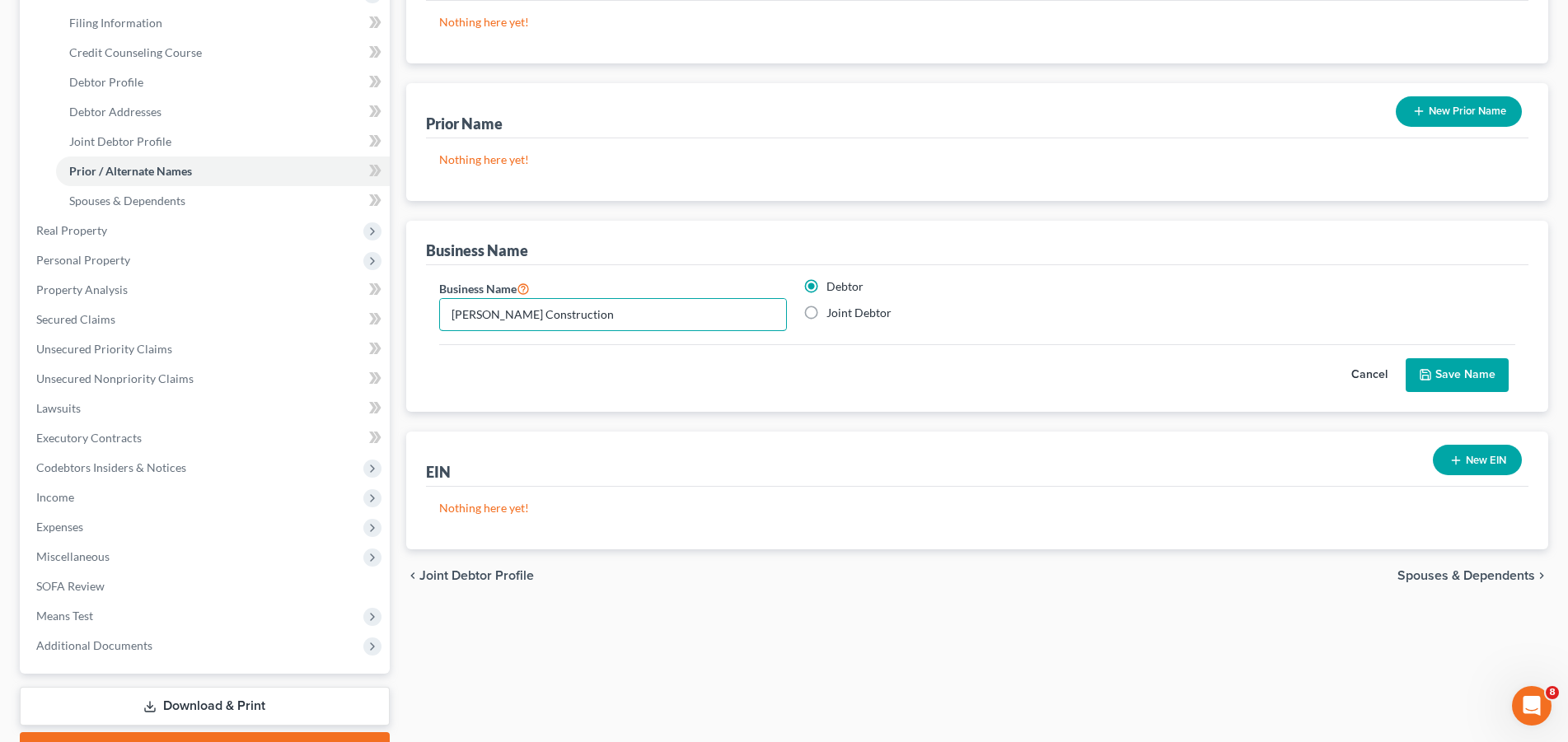
type input "[PERSON_NAME] Construction"
click at [1462, 375] on button "Save Name" at bounding box center [1457, 376] width 103 height 35
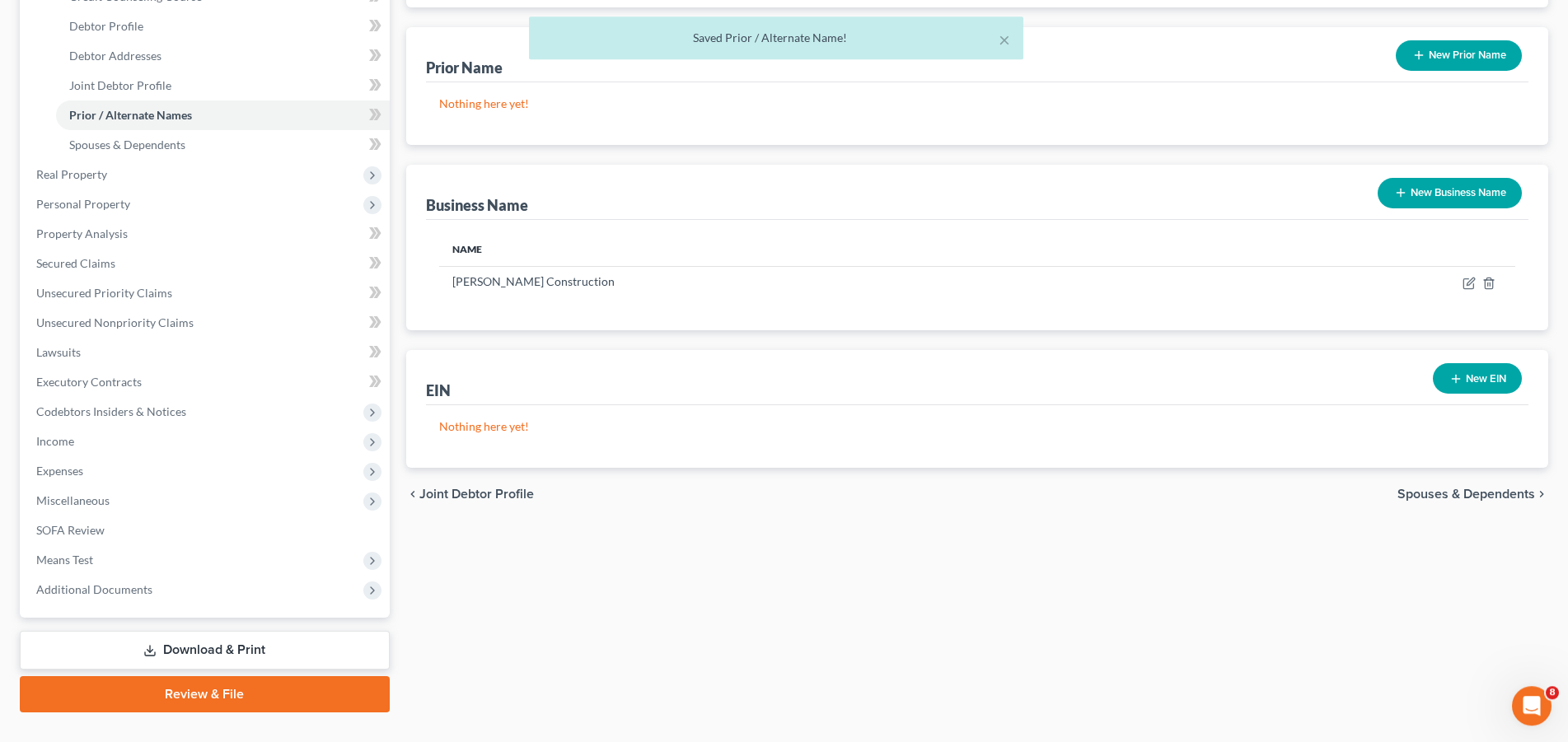
scroll to position [339, 0]
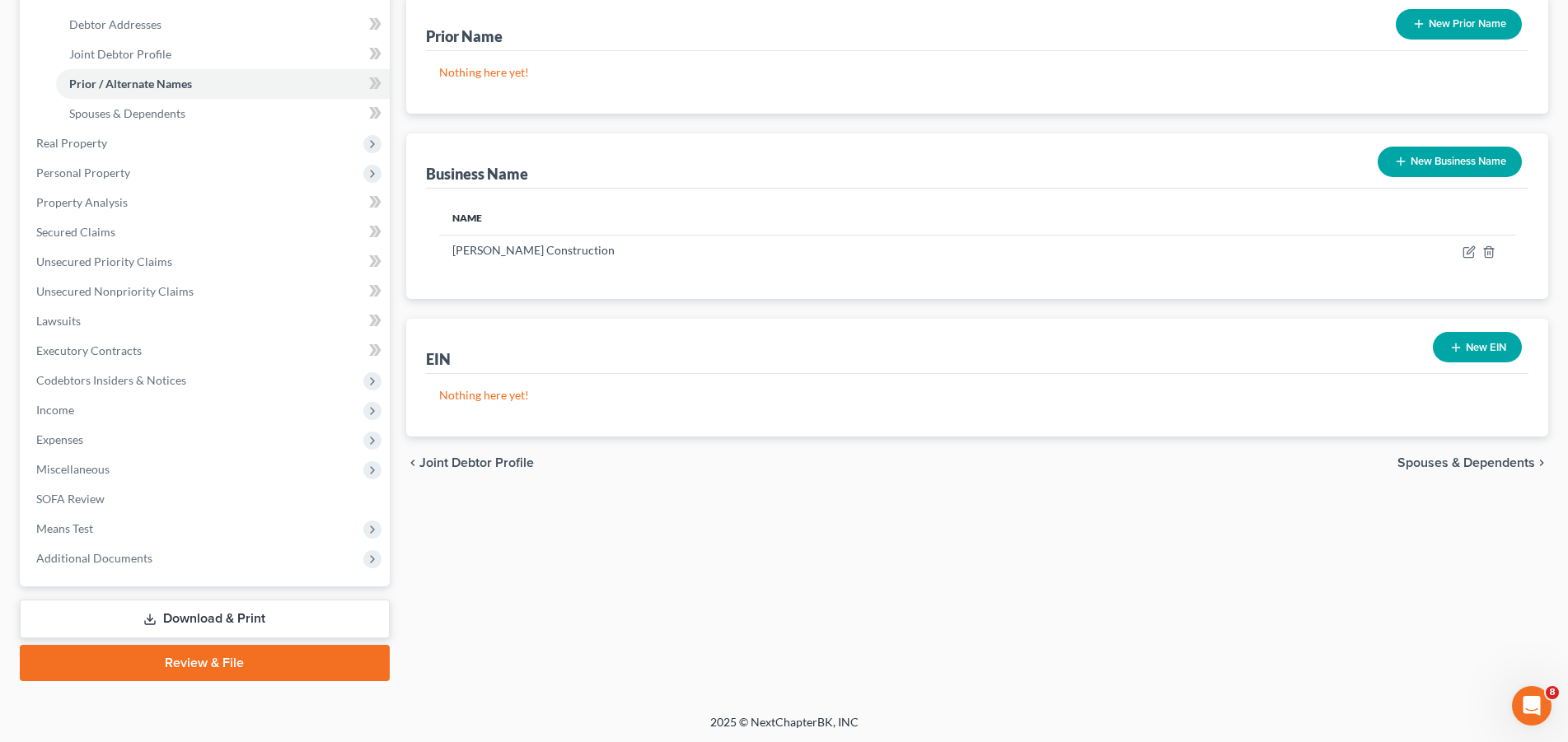
click at [1452, 457] on span "Spouses & Dependents" at bounding box center [1466, 462] width 138 height 13
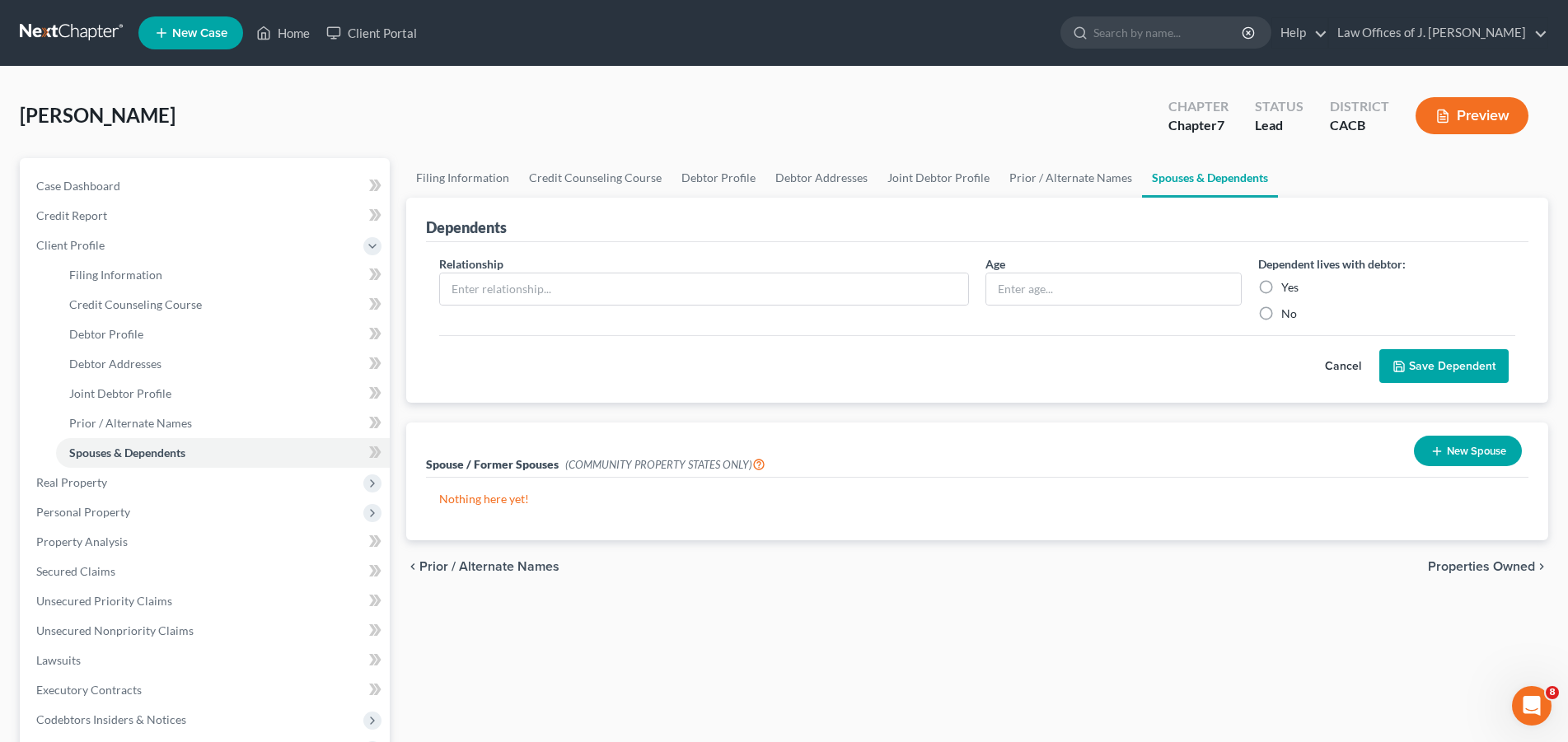
click at [1473, 452] on button "New Spouse" at bounding box center [1468, 450] width 108 height 30
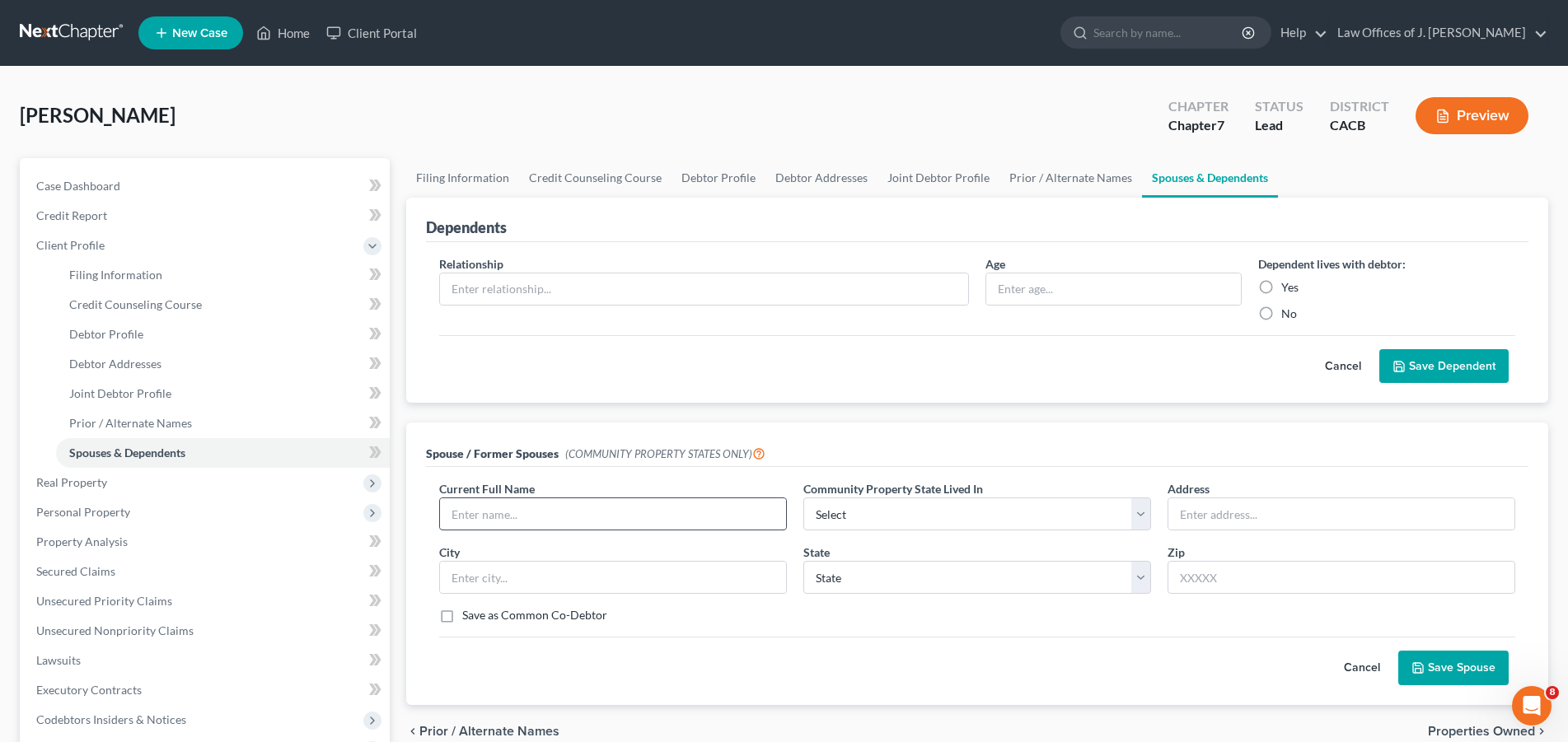
click at [547, 510] on input "text" at bounding box center [613, 514] width 346 height 31
type input "[PERSON_NAME]"
click at [803, 498] on select "Select AZ CA GU ID LA NV NM PR [GEOGRAPHIC_DATA] [GEOGRAPHIC_DATA] [GEOGRAPHIC_…" at bounding box center [978, 514] width 348 height 33
select select "1"
click option "CA" at bounding box center [0, 0] width 0 height 0
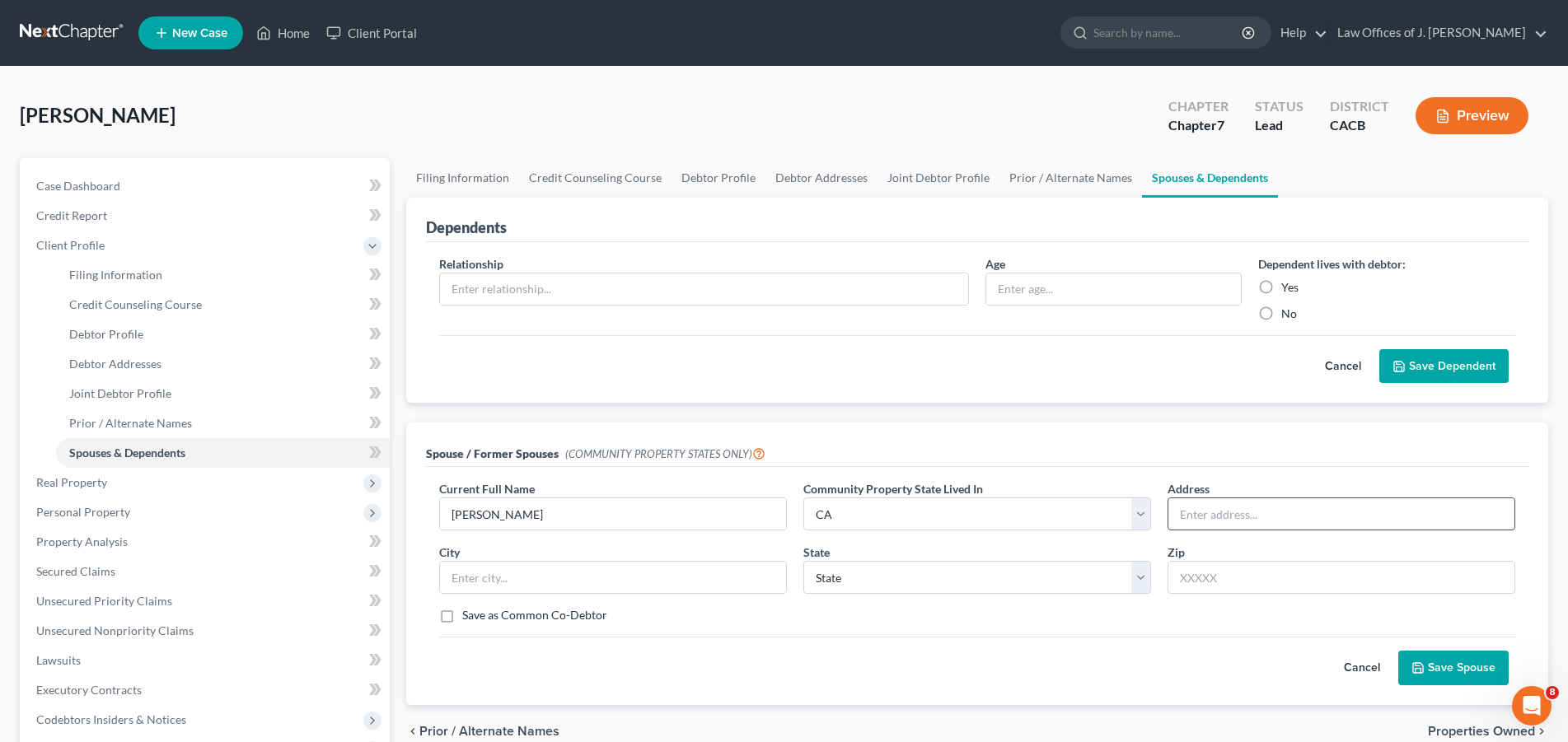
click at [1274, 519] on input "text" at bounding box center [1342, 514] width 346 height 31
type input "[STREET_ADDRESS]"
type input "[GEOGRAPHIC_DATA]"
click at [803, 561] on select "State [US_STATE] AK AR AZ CA CO CT DE DC [GEOGRAPHIC_DATA] [GEOGRAPHIC_DATA] GU…" at bounding box center [978, 577] width 348 height 33
select select "4"
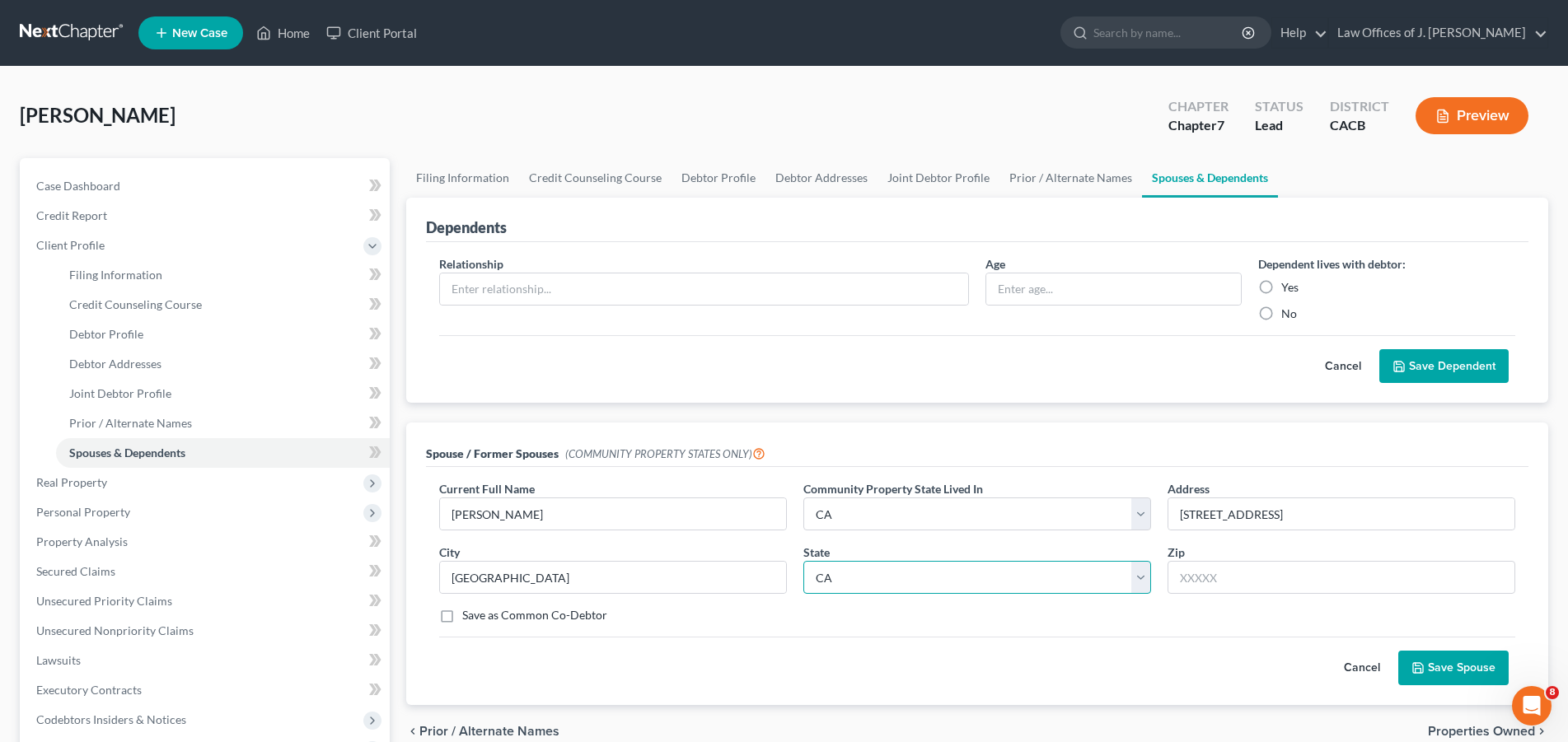
click option "CA" at bounding box center [0, 0] width 0 height 0
click at [1223, 575] on input "text" at bounding box center [1342, 577] width 348 height 33
type input "92683"
click at [462, 617] on label "Save as Common Co-Debtor" at bounding box center [535, 615] width 145 height 16
click at [469, 617] on input "Save as Common Co-Debtor" at bounding box center [474, 612] width 10 height 10
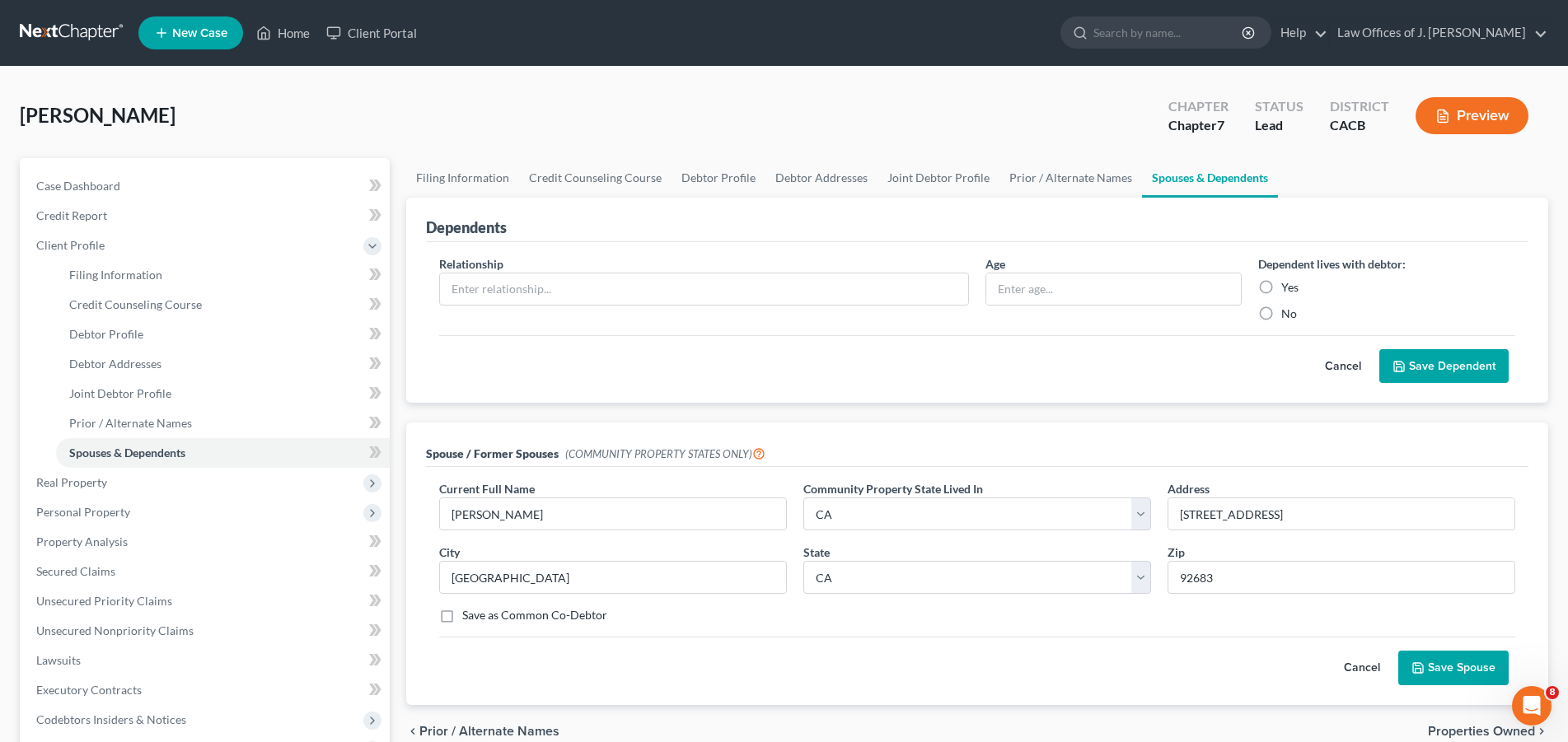
checkbox input "true"
click at [1457, 663] on button "Save Spouse" at bounding box center [1454, 668] width 111 height 35
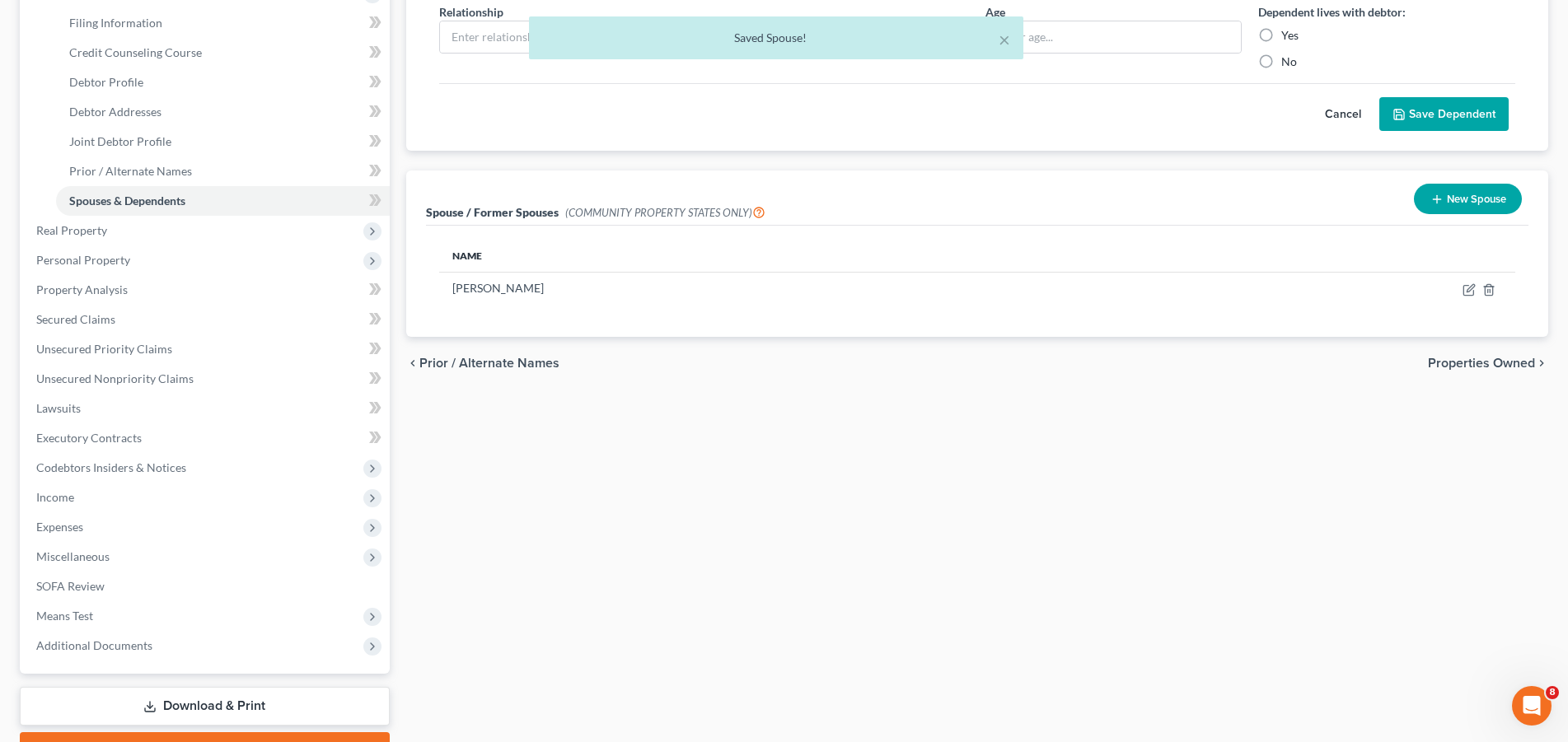
scroll to position [339, 0]
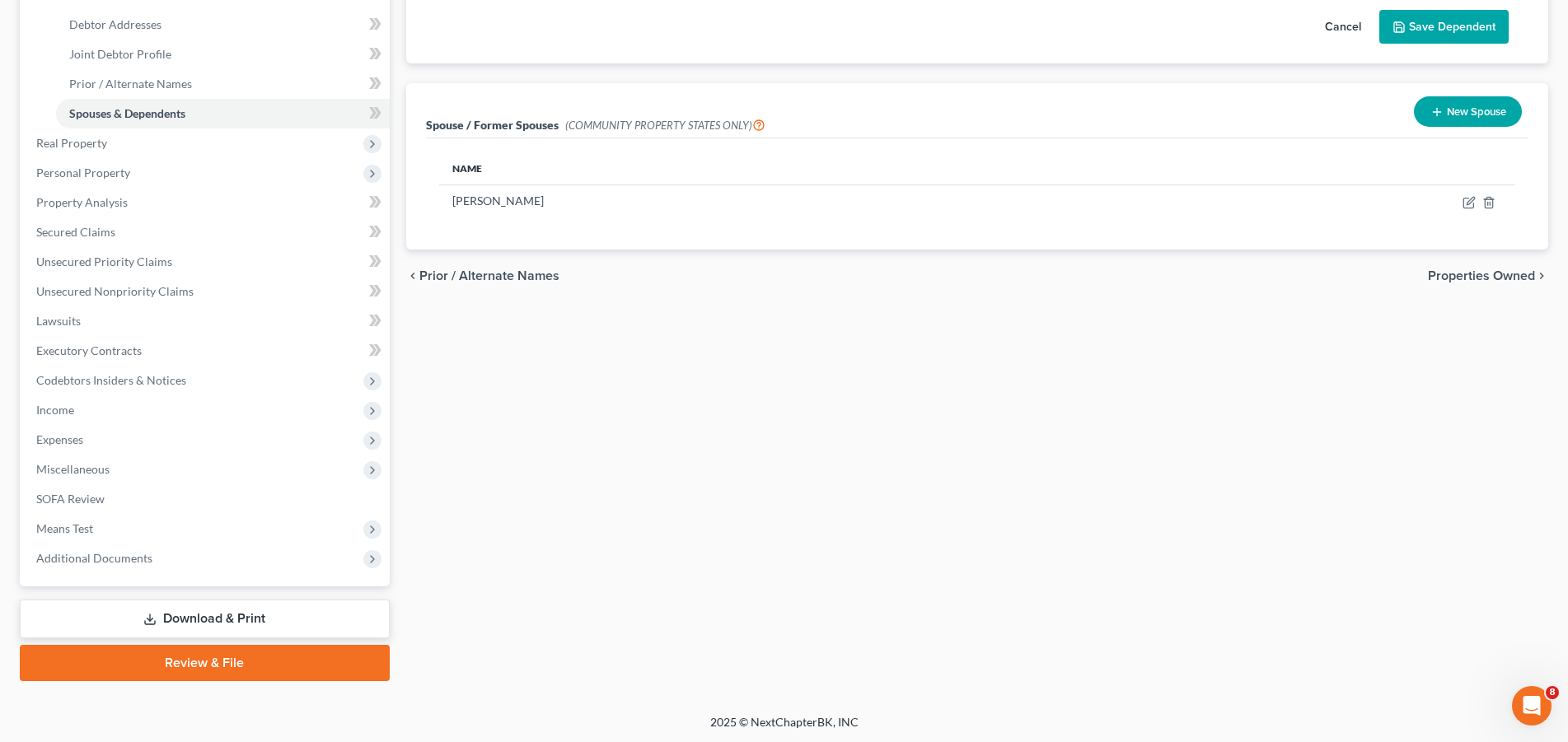
click at [1471, 275] on span "Properties Owned" at bounding box center [1481, 275] width 107 height 13
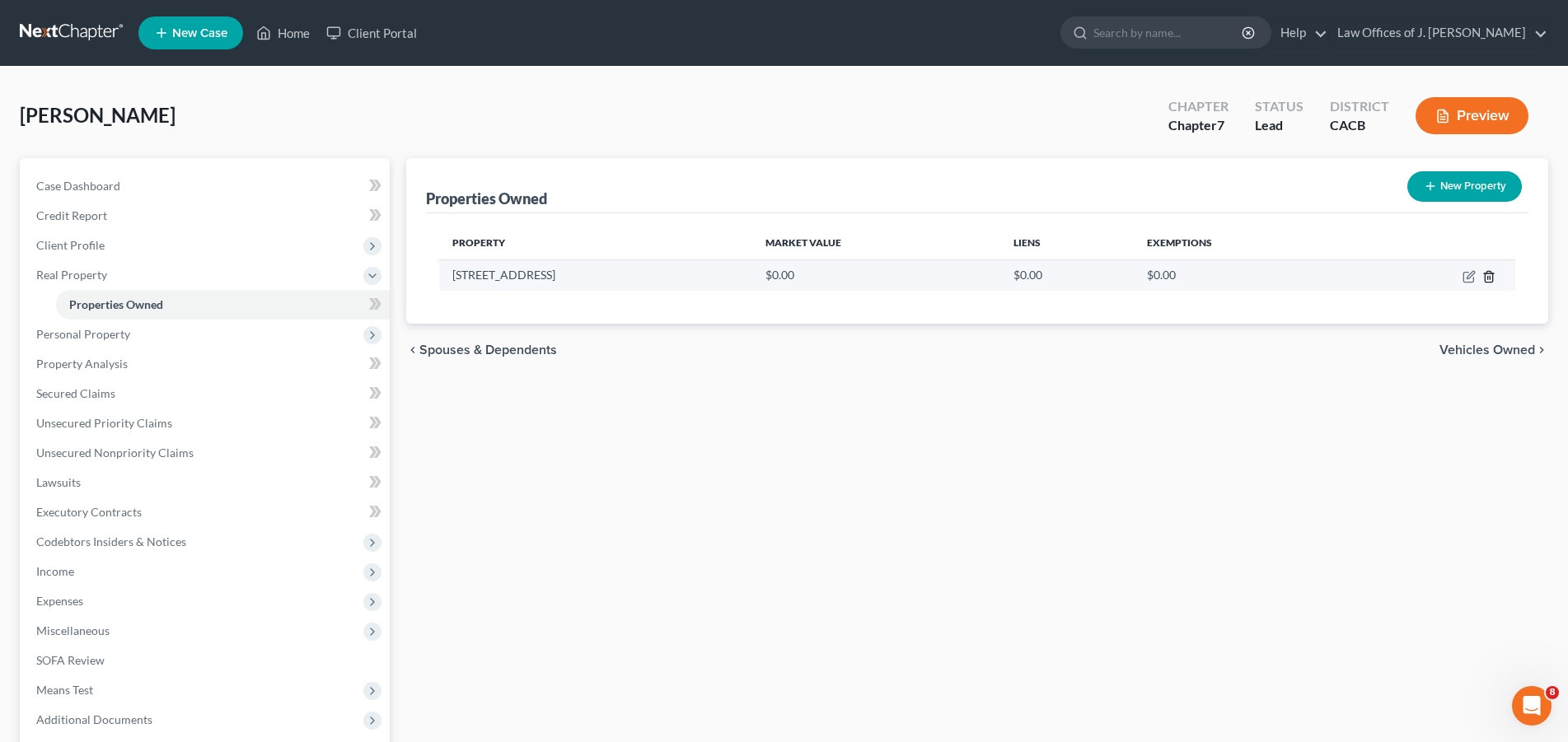
click at [1487, 275] on icon "button" at bounding box center [1488, 276] width 13 height 13
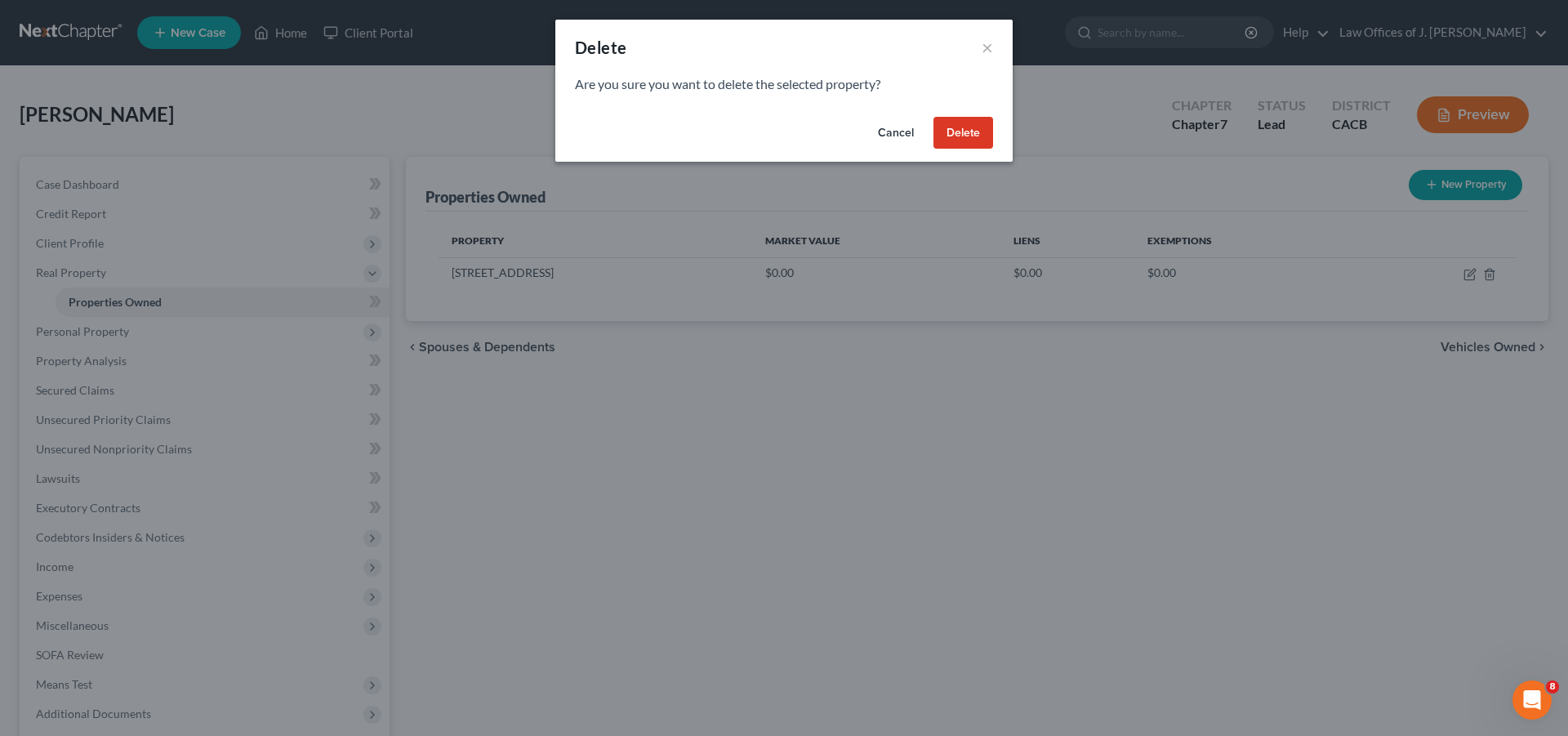
click at [966, 127] on button "Delete" at bounding box center [963, 133] width 59 height 33
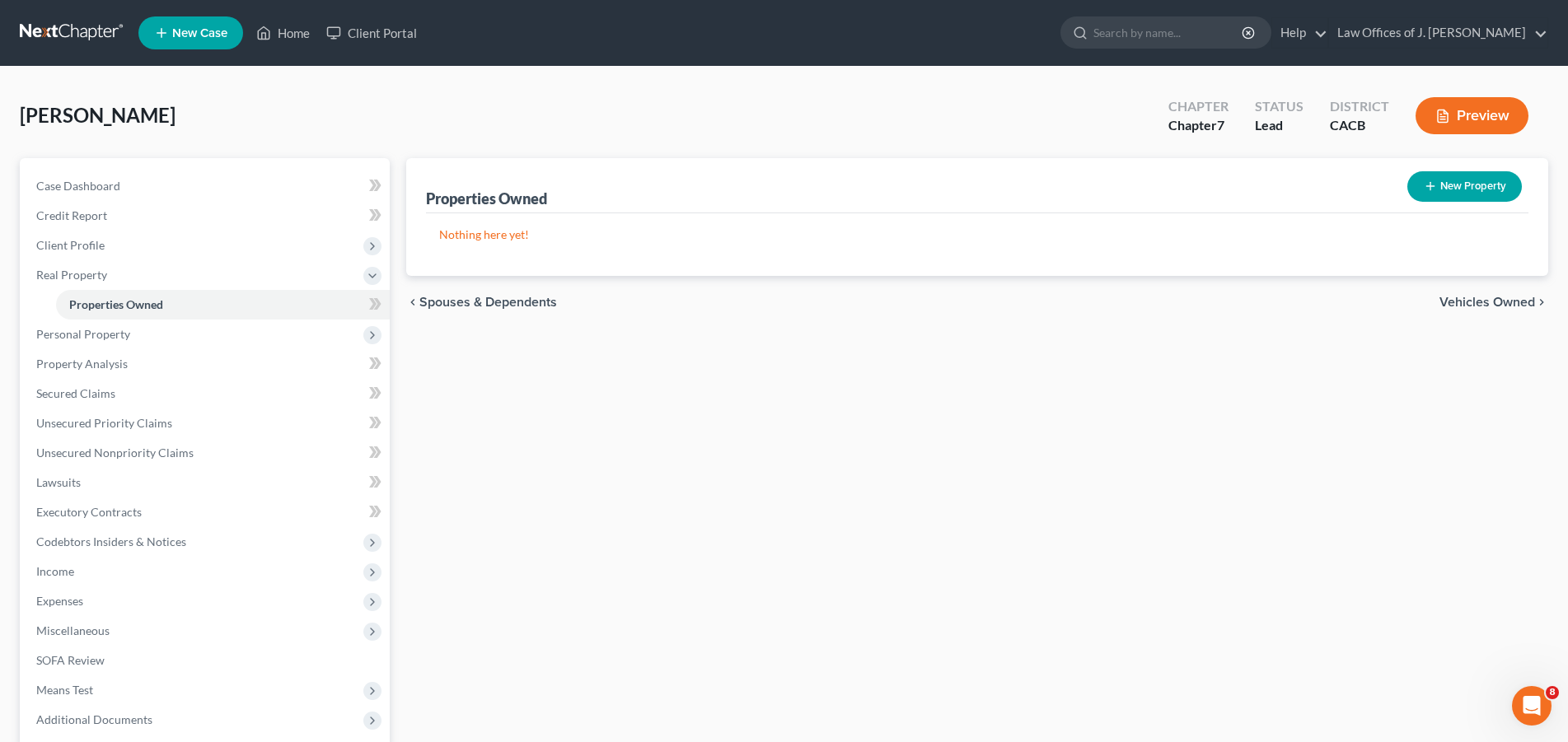
click at [1489, 299] on span "Vehicles Owned" at bounding box center [1487, 302] width 95 height 13
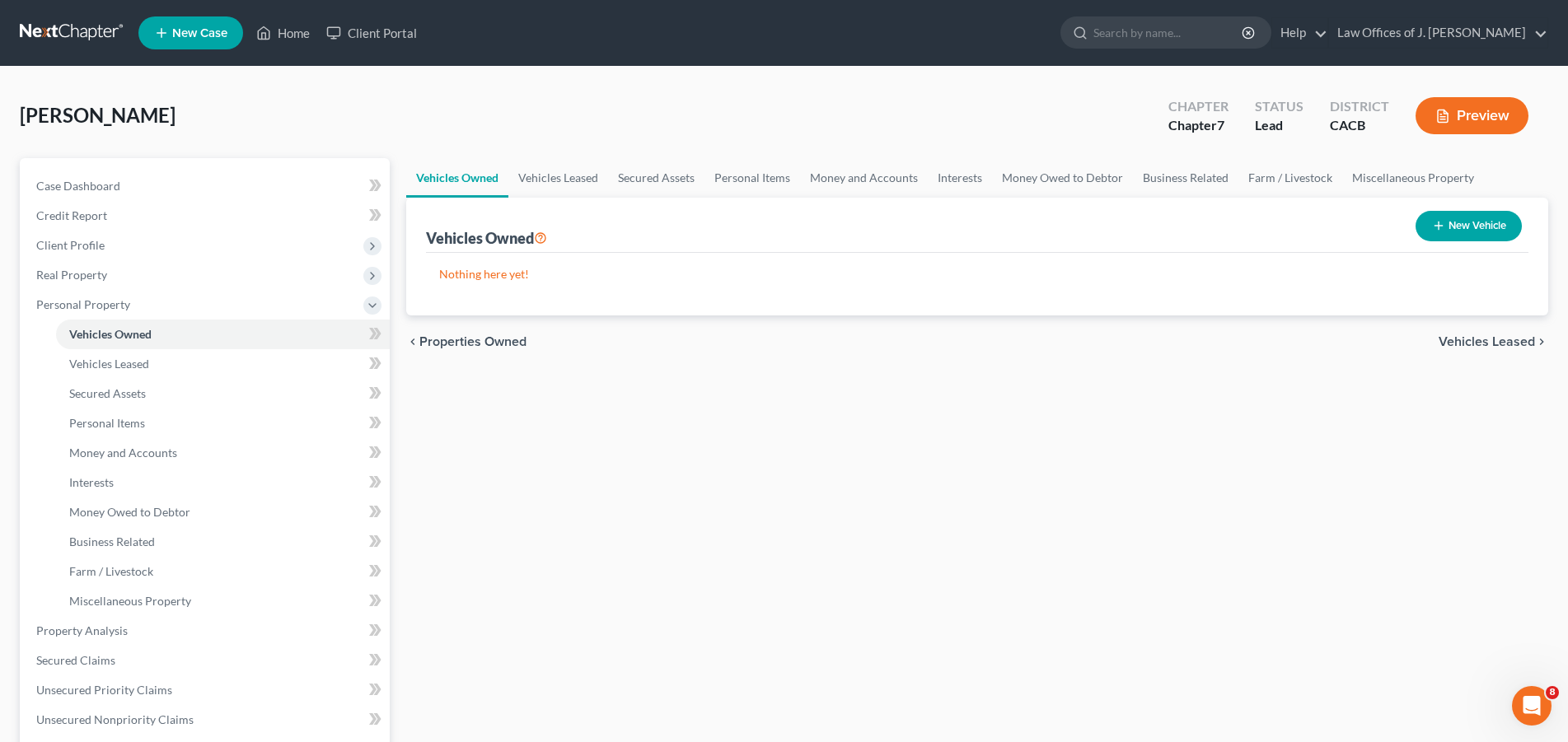
click at [1475, 224] on button "New Vehicle" at bounding box center [1468, 226] width 106 height 30
select select "0"
select select "2"
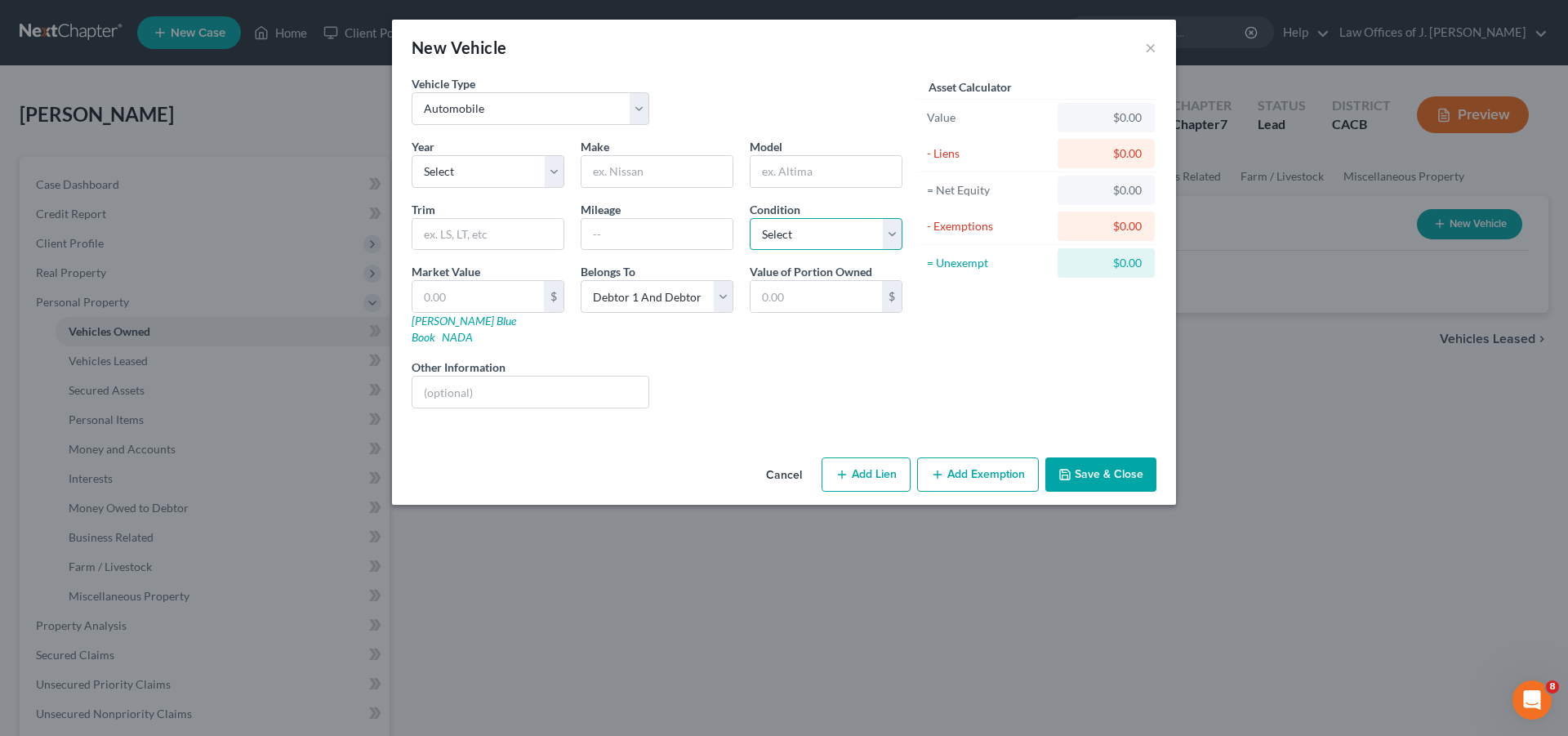
click at [750, 218] on select "Select Excellent Very Good Good Fair Poor" at bounding box center [826, 234] width 153 height 33
click at [976, 326] on div "Asset Calculator Value $0.00 - Liens $0.00 = Net Equity $0.00 - Exemptions $0.0…" at bounding box center [1038, 249] width 254 height 347
click at [1147, 46] on button "×" at bounding box center [1150, 47] width 11 height 20
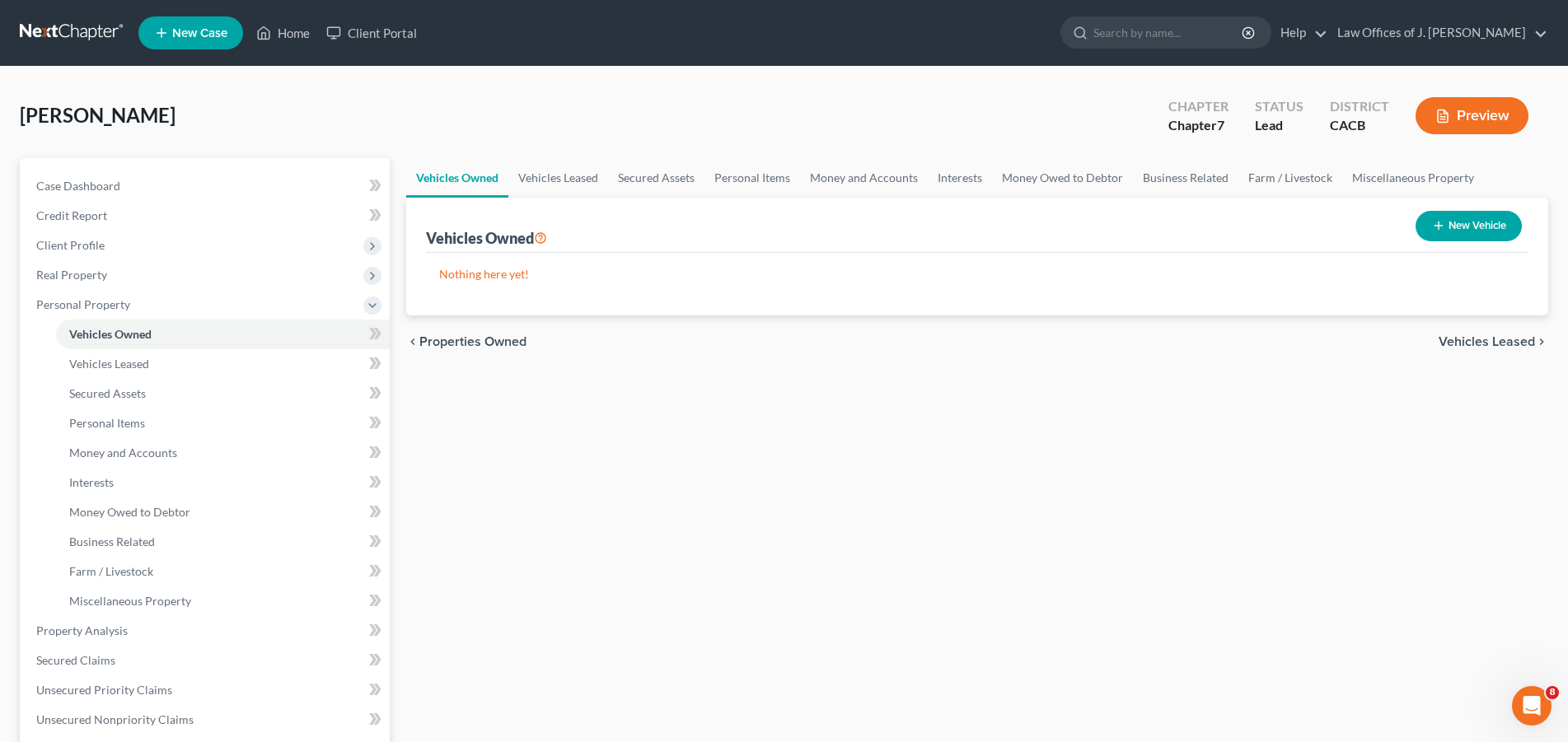
click at [1475, 342] on span "Vehicles Leased" at bounding box center [1487, 341] width 96 height 13
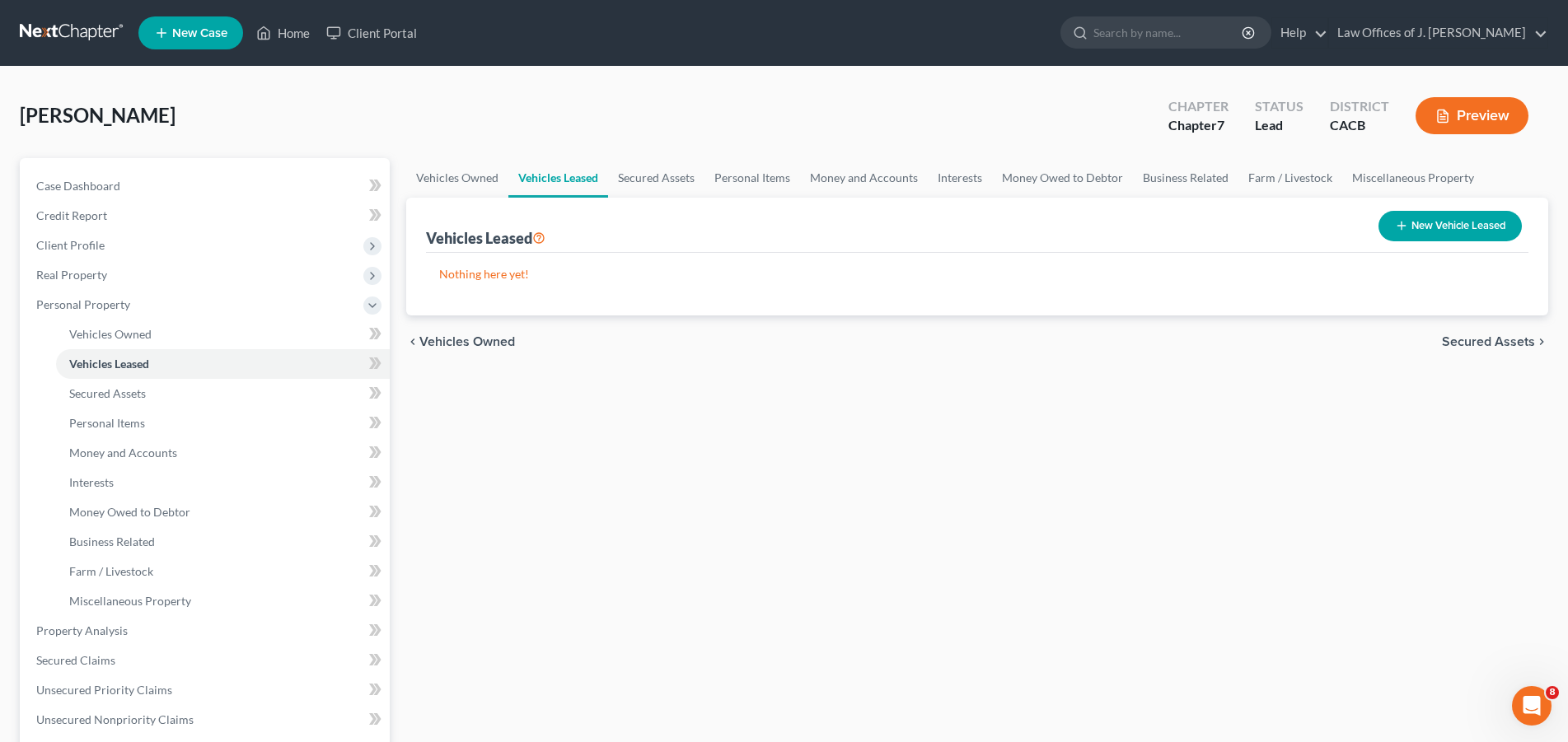
click at [1481, 338] on span "Secured Assets" at bounding box center [1488, 341] width 94 height 13
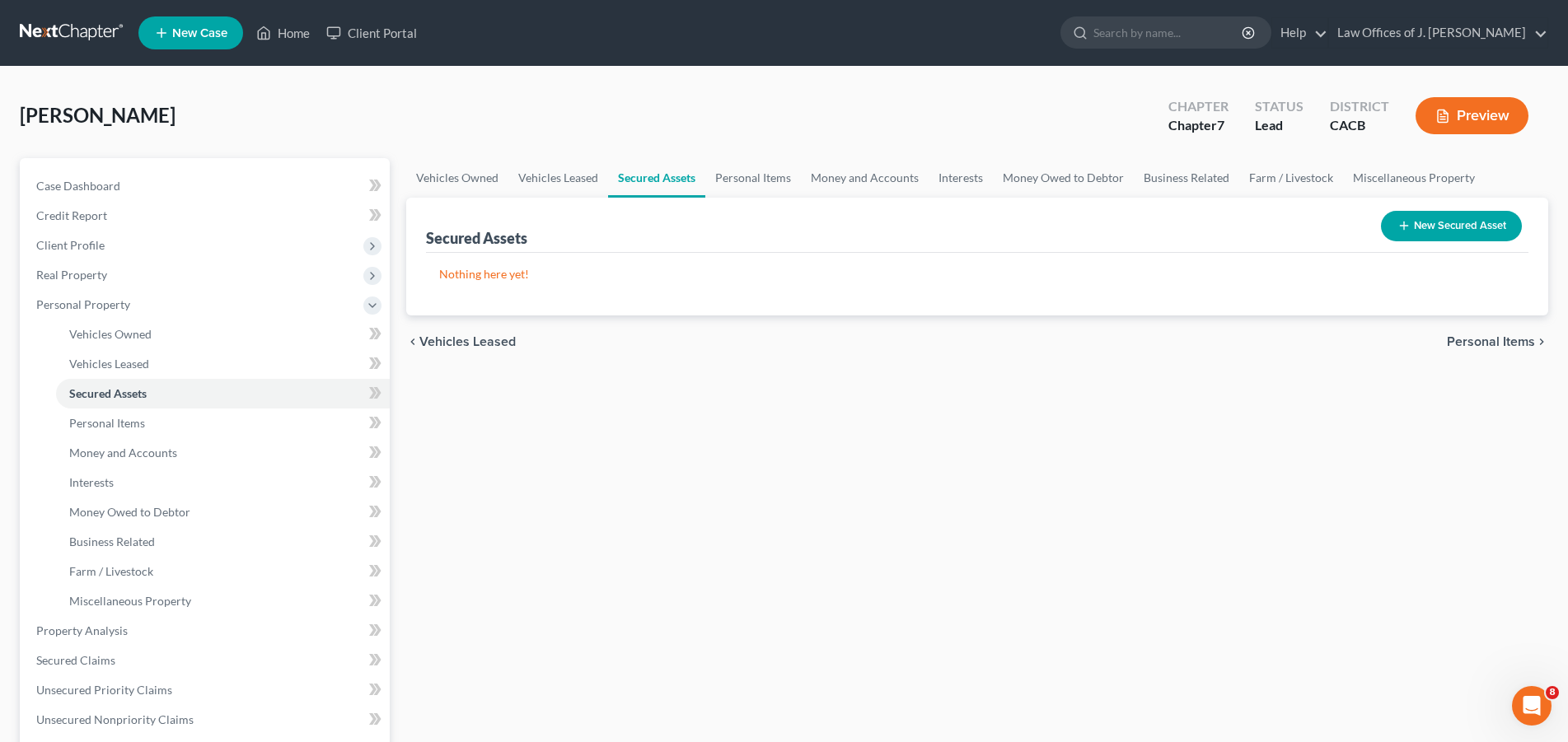
click at [1436, 227] on button "New Secured Asset" at bounding box center [1451, 226] width 141 height 30
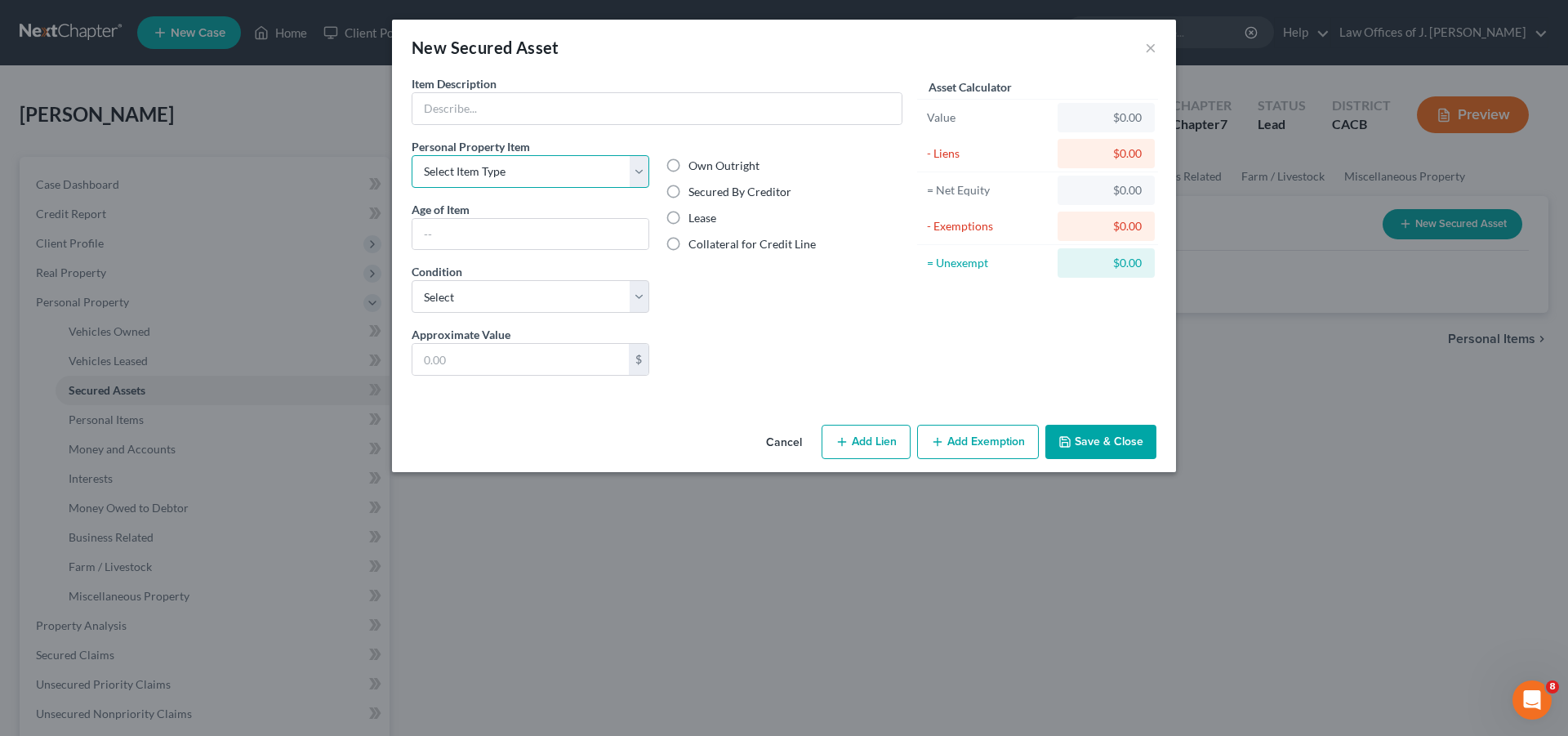
click at [412, 155] on select "Select Item Type Clothing Collectibles Of Value Electronics Firearms Household …" at bounding box center [530, 172] width 238 height 33
click at [1148, 52] on button "×" at bounding box center [1150, 47] width 11 height 20
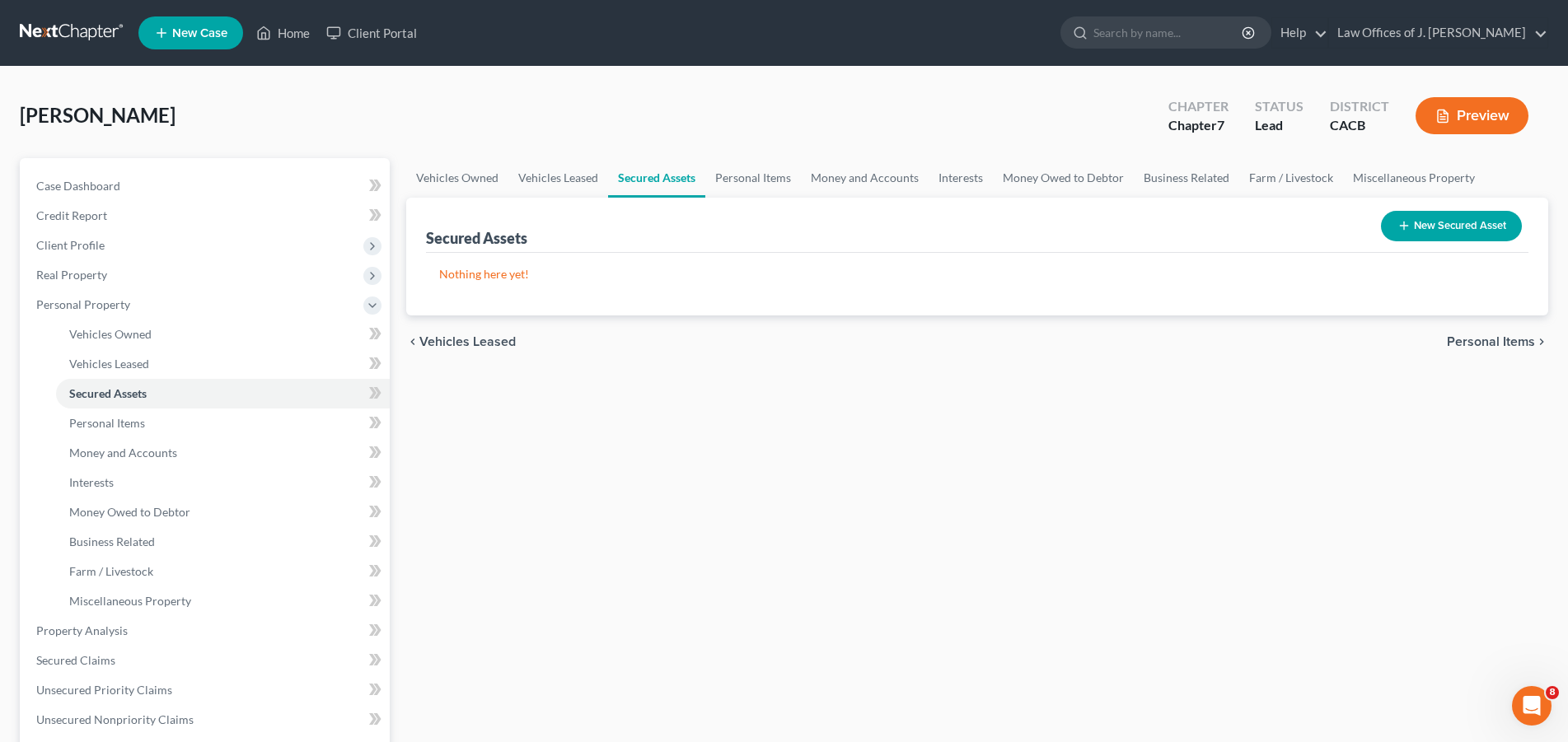
click at [1492, 338] on span "Personal Items" at bounding box center [1491, 341] width 88 height 13
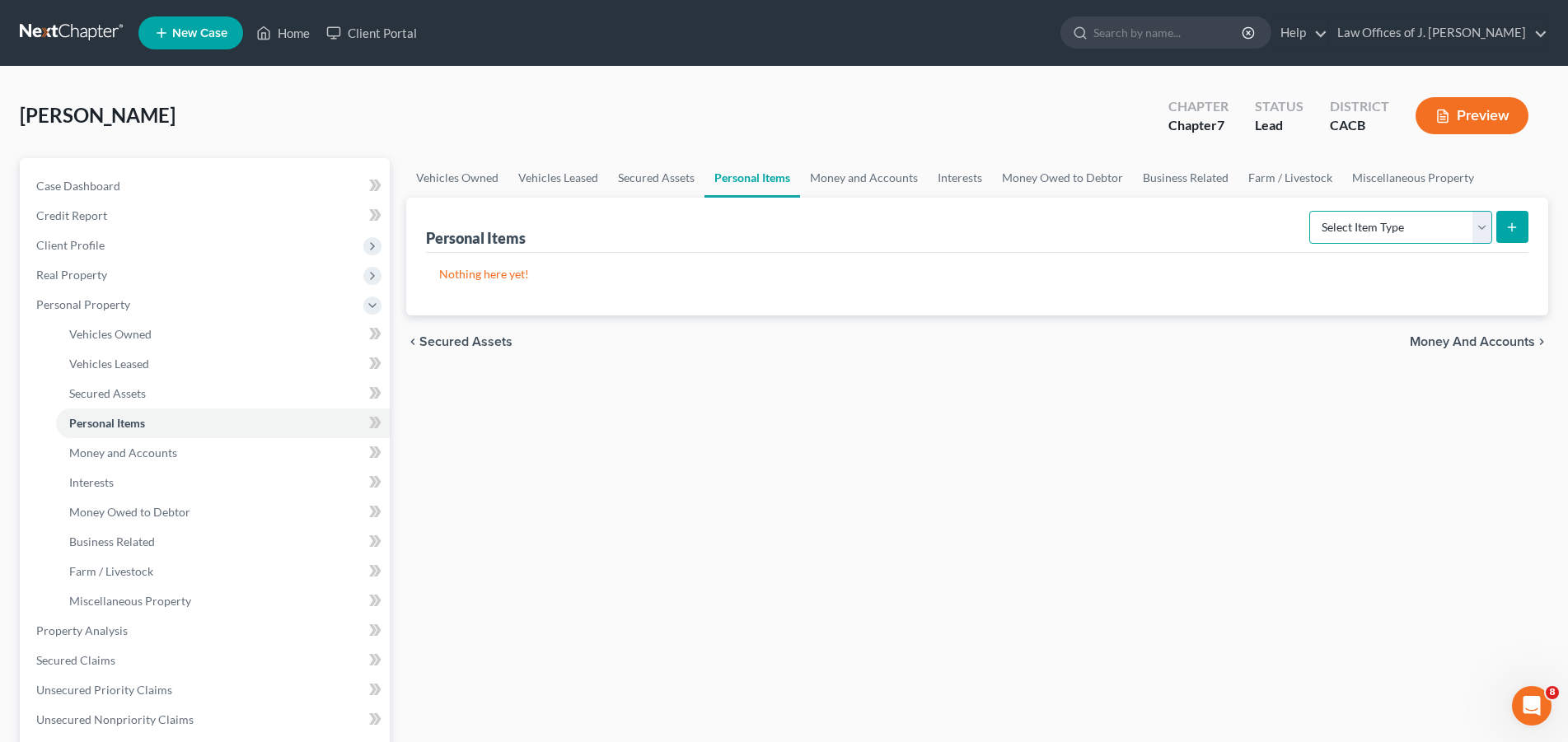
click at [1309, 211] on select "Select Item Type Clothing Collectibles Of Value Electronics Firearms Household …" at bounding box center [1400, 228] width 183 height 33
select select "clothing"
click option "Clothing" at bounding box center [0, 0] width 0 height 0
click at [1507, 223] on icon "submit" at bounding box center [1512, 227] width 13 height 13
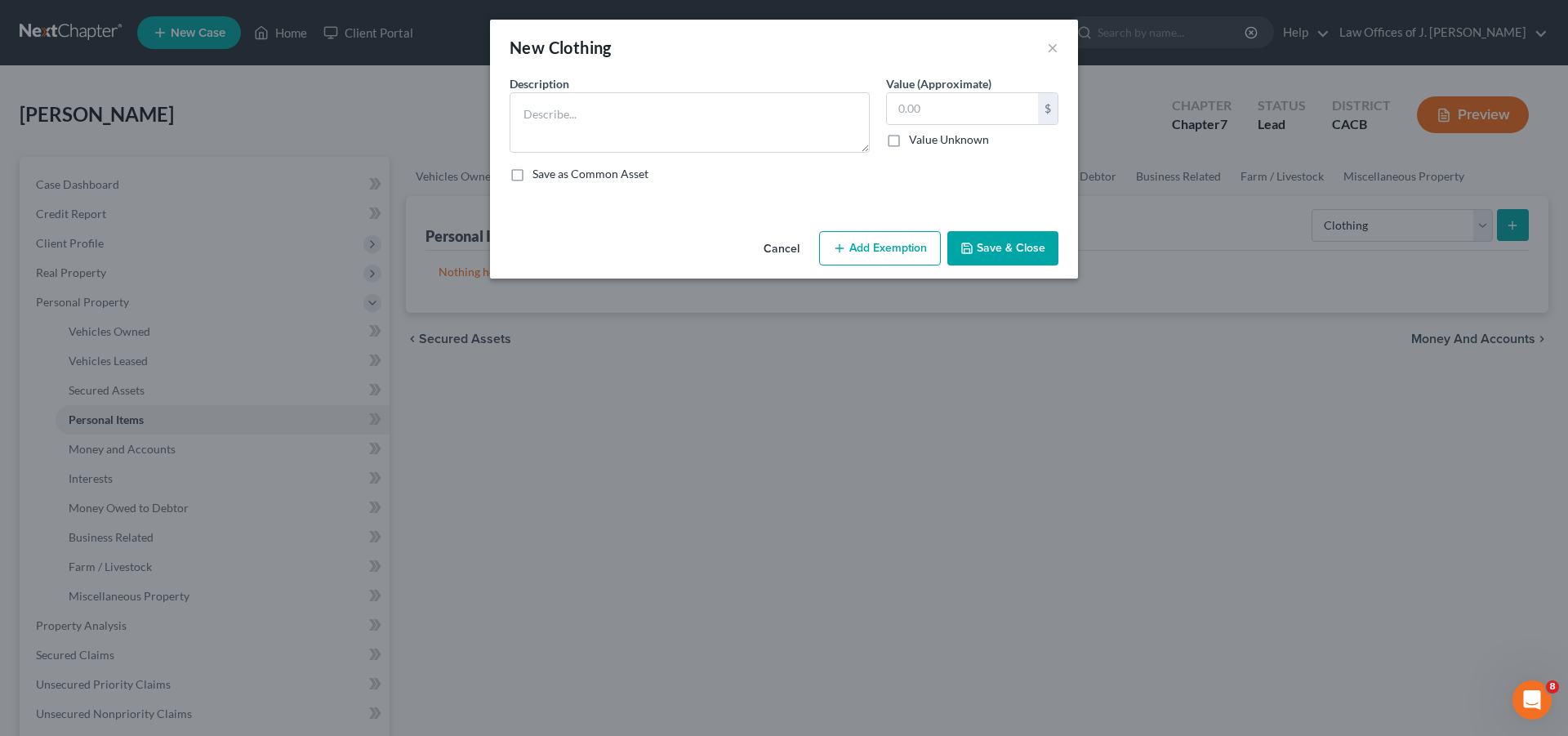
click at [1045, 50] on div "New Clothing ×" at bounding box center [784, 47] width 588 height 56
click at [1050, 47] on button "×" at bounding box center [1052, 47] width 11 height 20
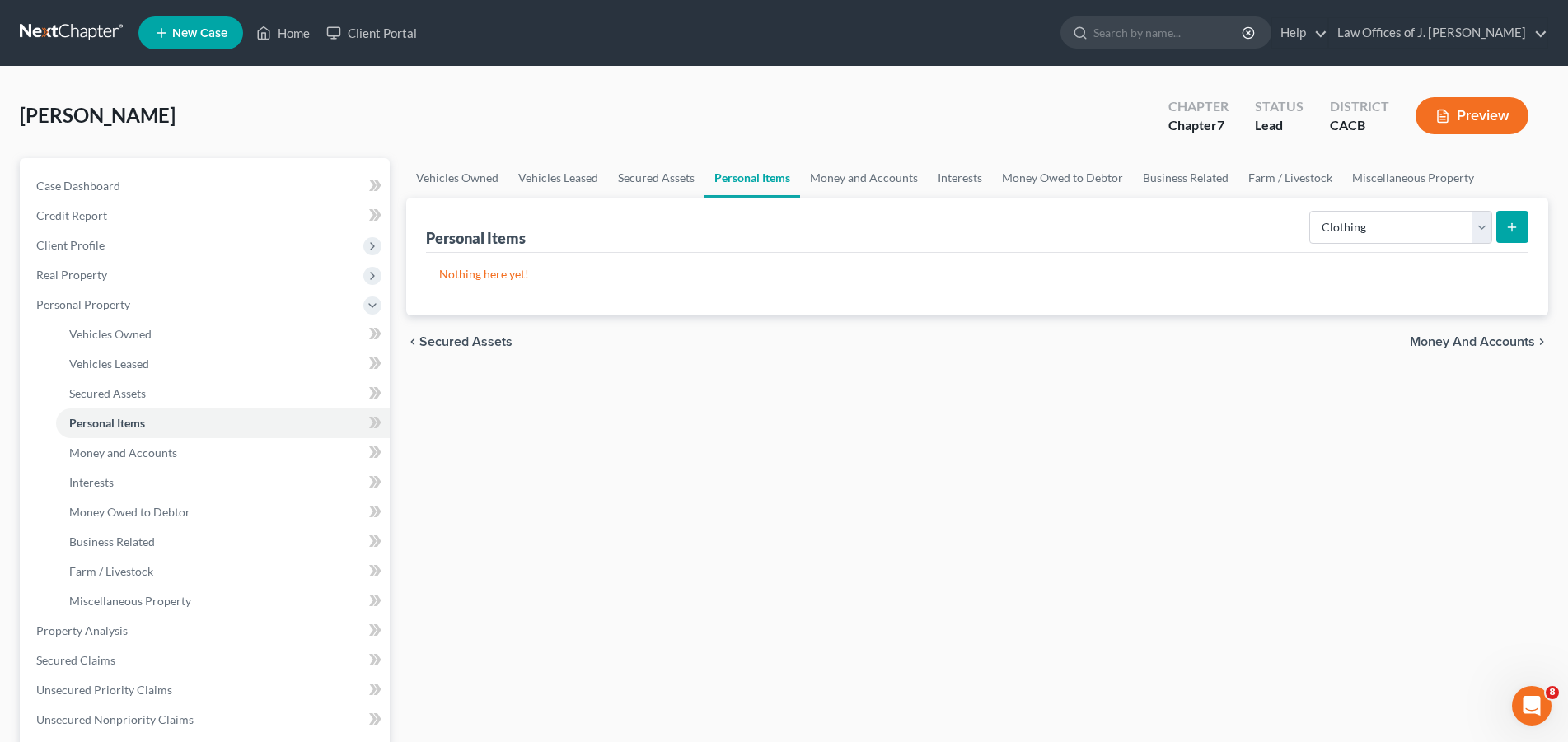
click at [1484, 336] on span "Money and Accounts" at bounding box center [1472, 341] width 126 height 13
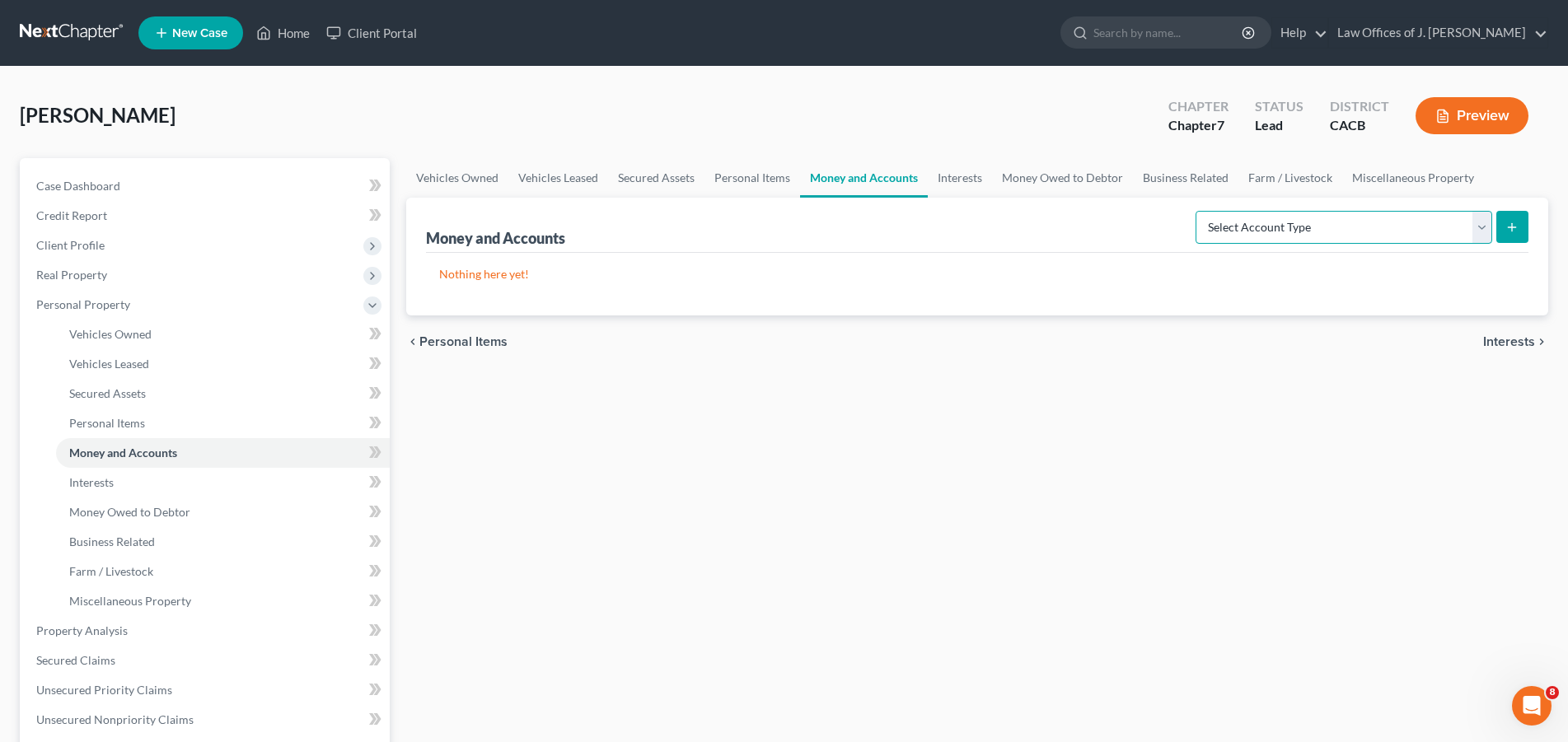
click at [1196, 211] on select "Select Account Type Brokerage Cash on Hand Certificates of Deposit Checking Acc…" at bounding box center [1344, 228] width 297 height 33
click at [1079, 440] on div "Vehicles Owned Vehicles Leased Secured Assets Personal Items Money and Accounts…" at bounding box center [978, 634] width 1158 height 952
click at [1505, 339] on span "Interests" at bounding box center [1509, 341] width 52 height 13
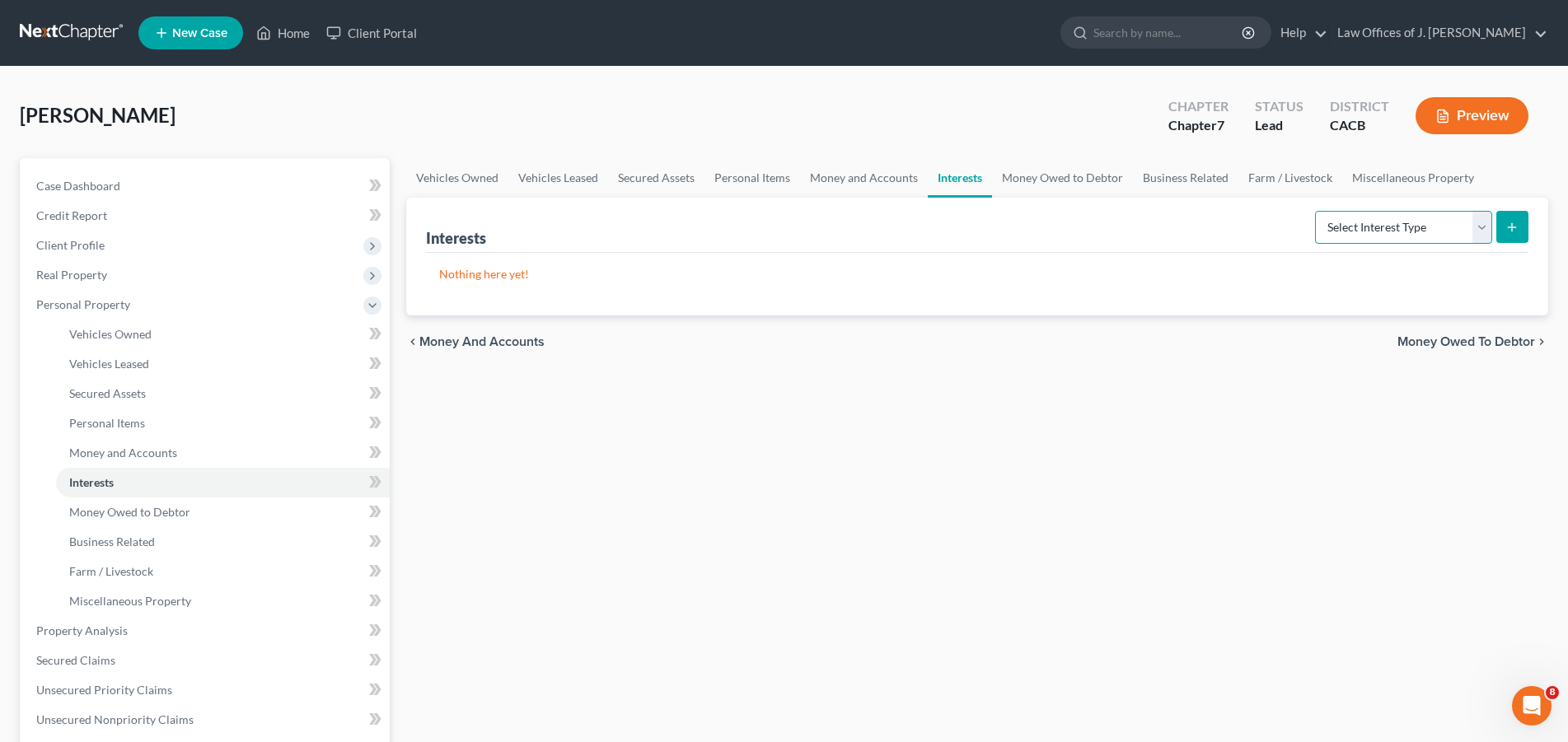
click at [1315, 211] on select "Select Interest Type 401K Annuity Bond Education IRA Government Bond Government…" at bounding box center [1403, 228] width 177 height 33
select select "unincorporated_business"
click option "Unincorporated Business" at bounding box center [0, 0] width 0 height 0
click at [1509, 223] on icon "submit" at bounding box center [1512, 227] width 13 height 13
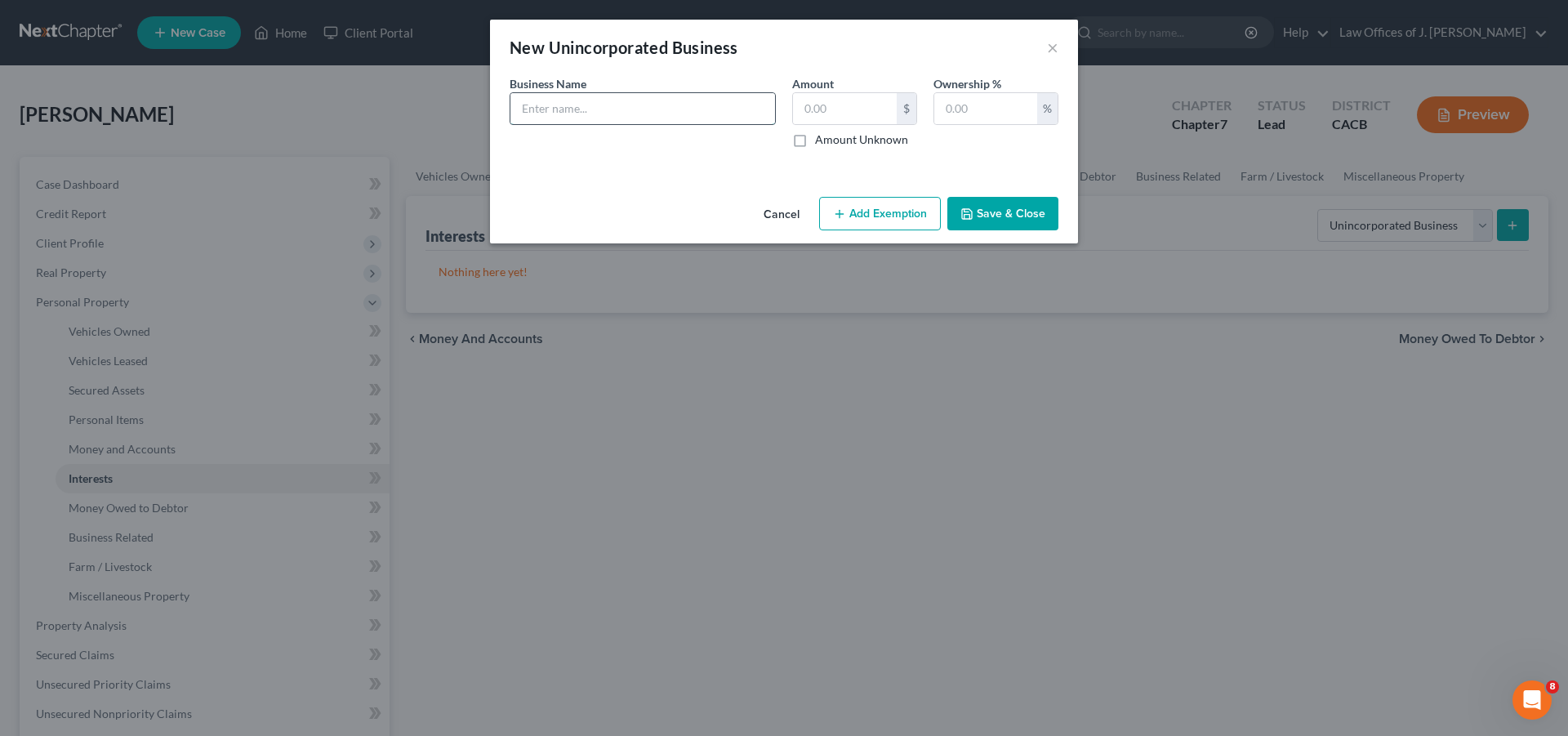
click at [624, 113] on input "text" at bounding box center [643, 108] width 264 height 31
type input "[PERSON_NAME] Construction"
click at [984, 110] on input "text" at bounding box center [986, 108] width 103 height 31
type input "100"
click at [994, 210] on button "Save & Close" at bounding box center [1002, 214] width 111 height 34
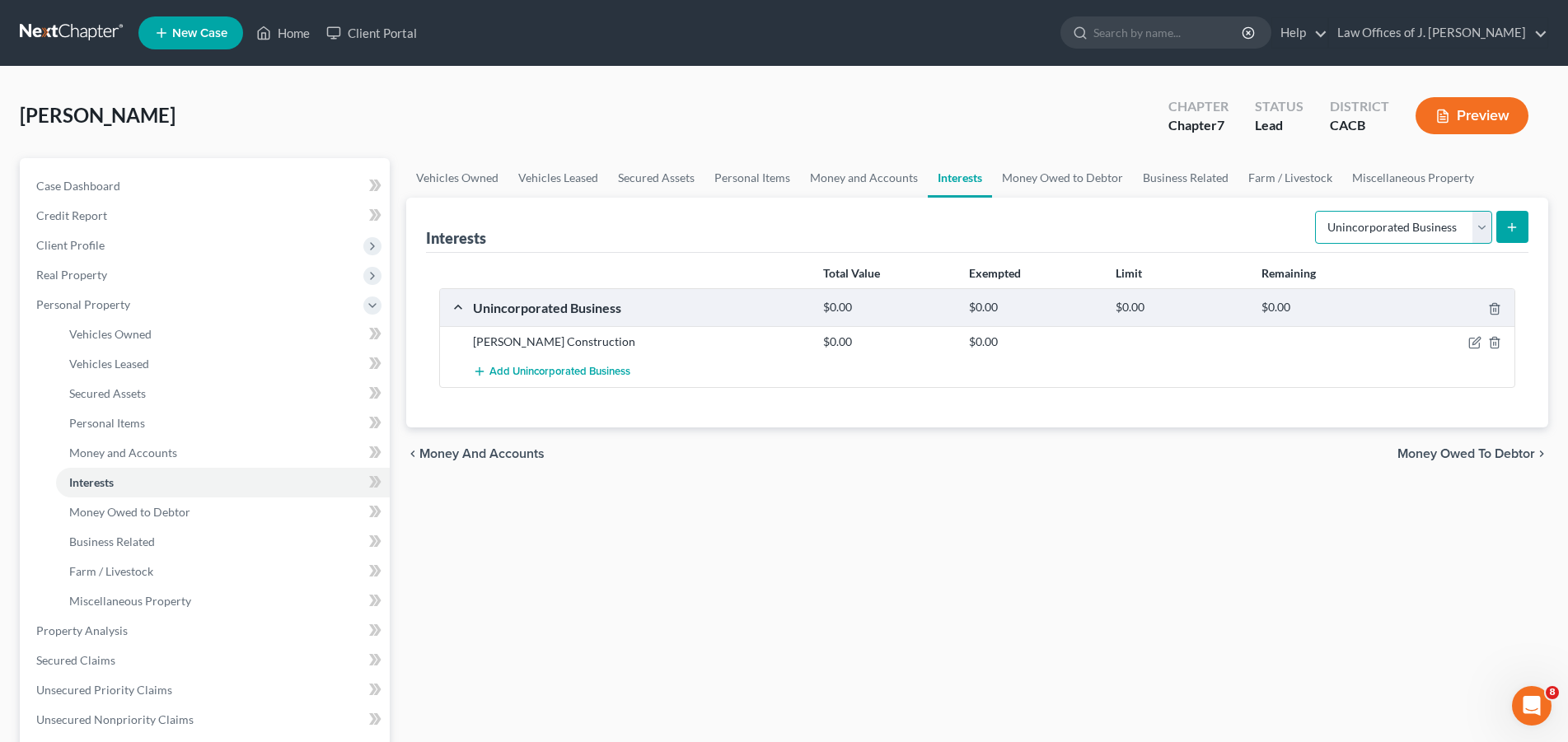
click at [1315, 211] on select "Select Interest Type 401K Annuity Bond Education IRA Government Bond Government…" at bounding box center [1403, 228] width 177 height 33
click at [1079, 529] on div "Vehicles Owned Vehicles Leased Secured Assets Personal Items Money and Accounts…" at bounding box center [978, 634] width 1158 height 952
click at [1476, 449] on span "Money Owed to Debtor" at bounding box center [1466, 454] width 138 height 13
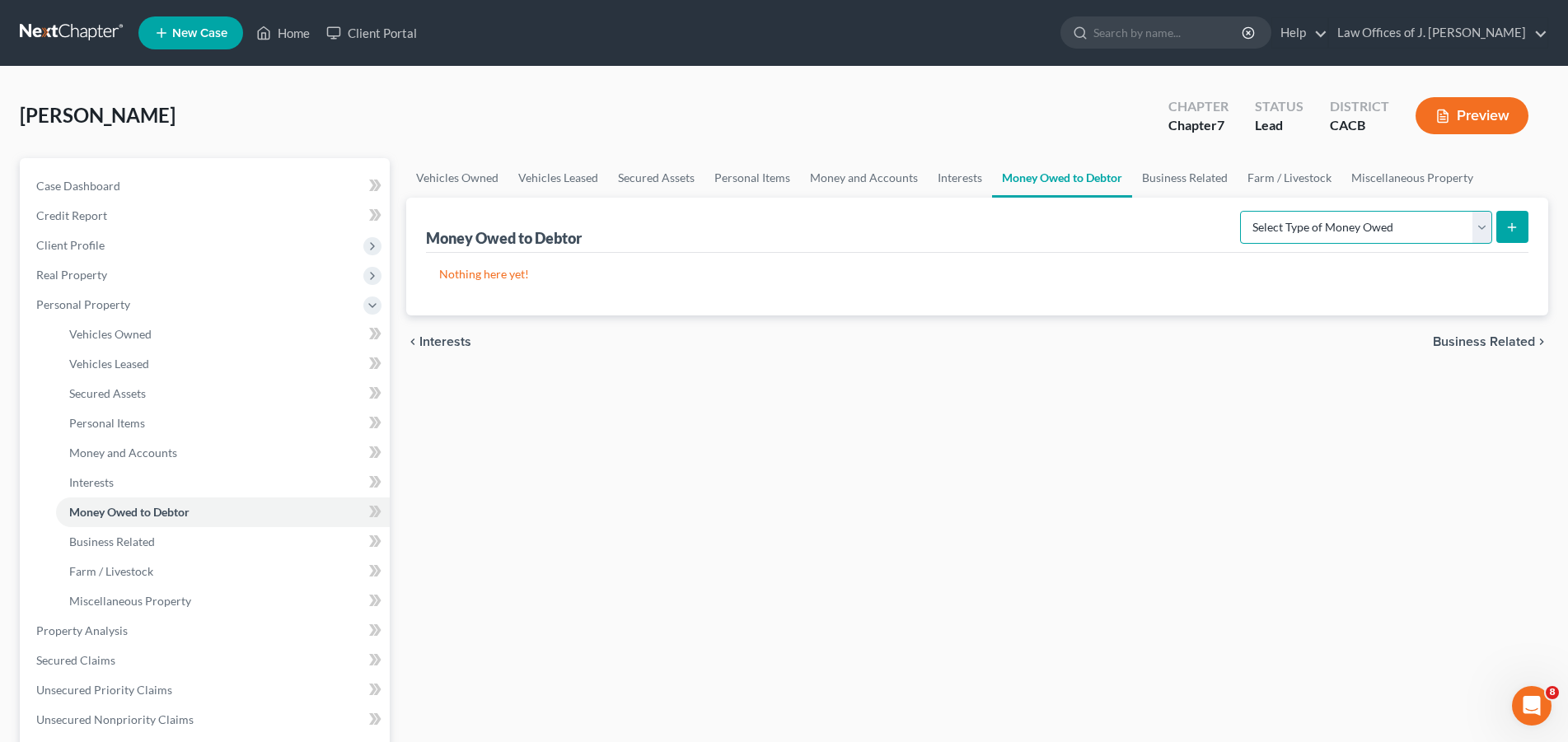
click at [1240, 211] on select "Select Type of Money Owed Accounts Receivable Alimony Child Support Claims Agai…" at bounding box center [1365, 228] width 252 height 33
click at [1027, 519] on div "Vehicles Owned Vehicles Leased Secured Assets Personal Items Money and Accounts…" at bounding box center [978, 634] width 1158 height 952
click at [1474, 338] on span "Business Related" at bounding box center [1484, 341] width 102 height 13
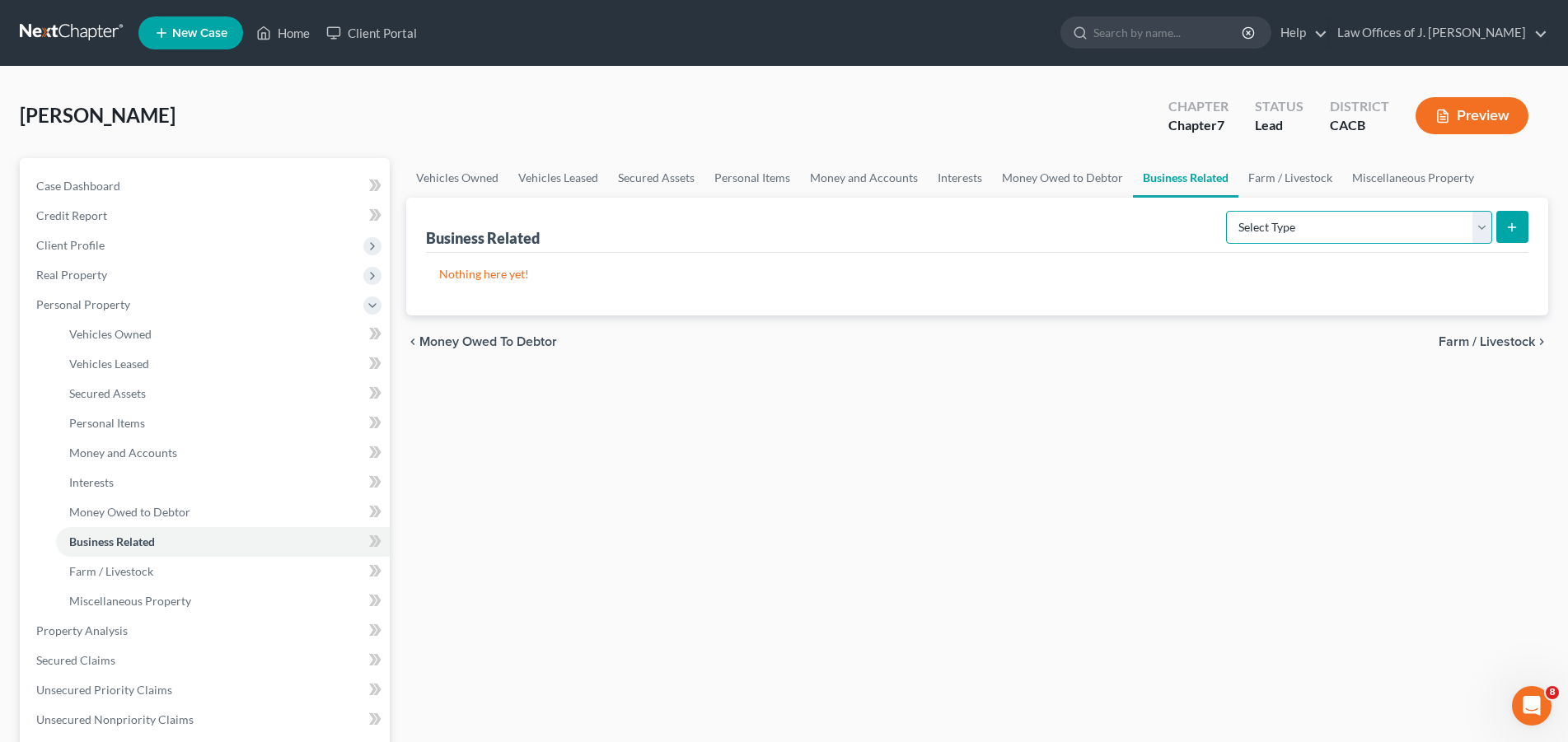
click at [1226, 211] on select "Select Type Customer Lists Franchises Inventory Licenses Machinery Office Equip…" at bounding box center [1358, 228] width 266 height 33
click at [825, 416] on div "Vehicles Owned Vehicles Leased Secured Assets Personal Items Money and Accounts…" at bounding box center [978, 634] width 1158 height 952
click at [1497, 341] on span "Farm / Livestock" at bounding box center [1487, 341] width 96 height 13
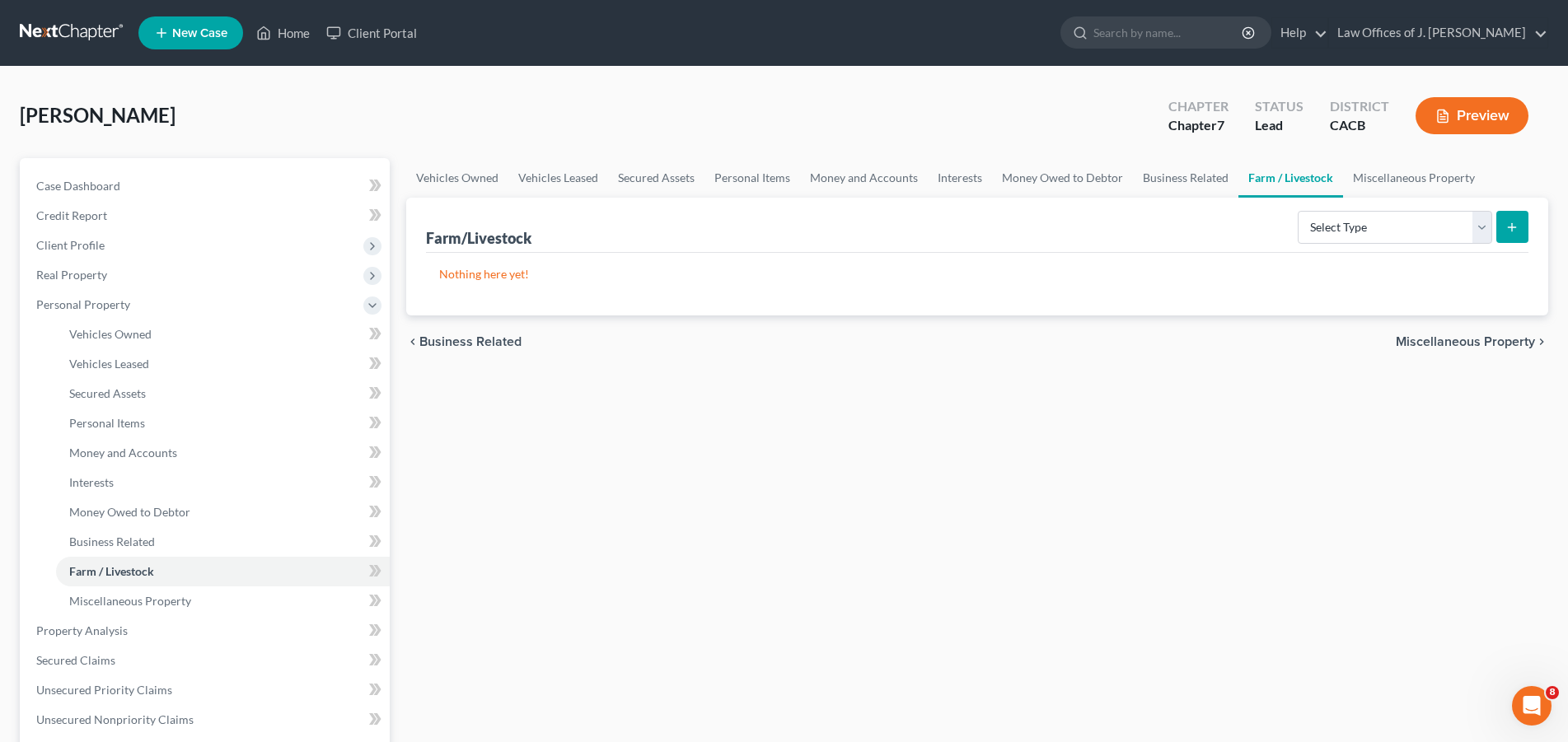
click at [1462, 336] on span "Miscellaneous Property" at bounding box center [1465, 341] width 139 height 13
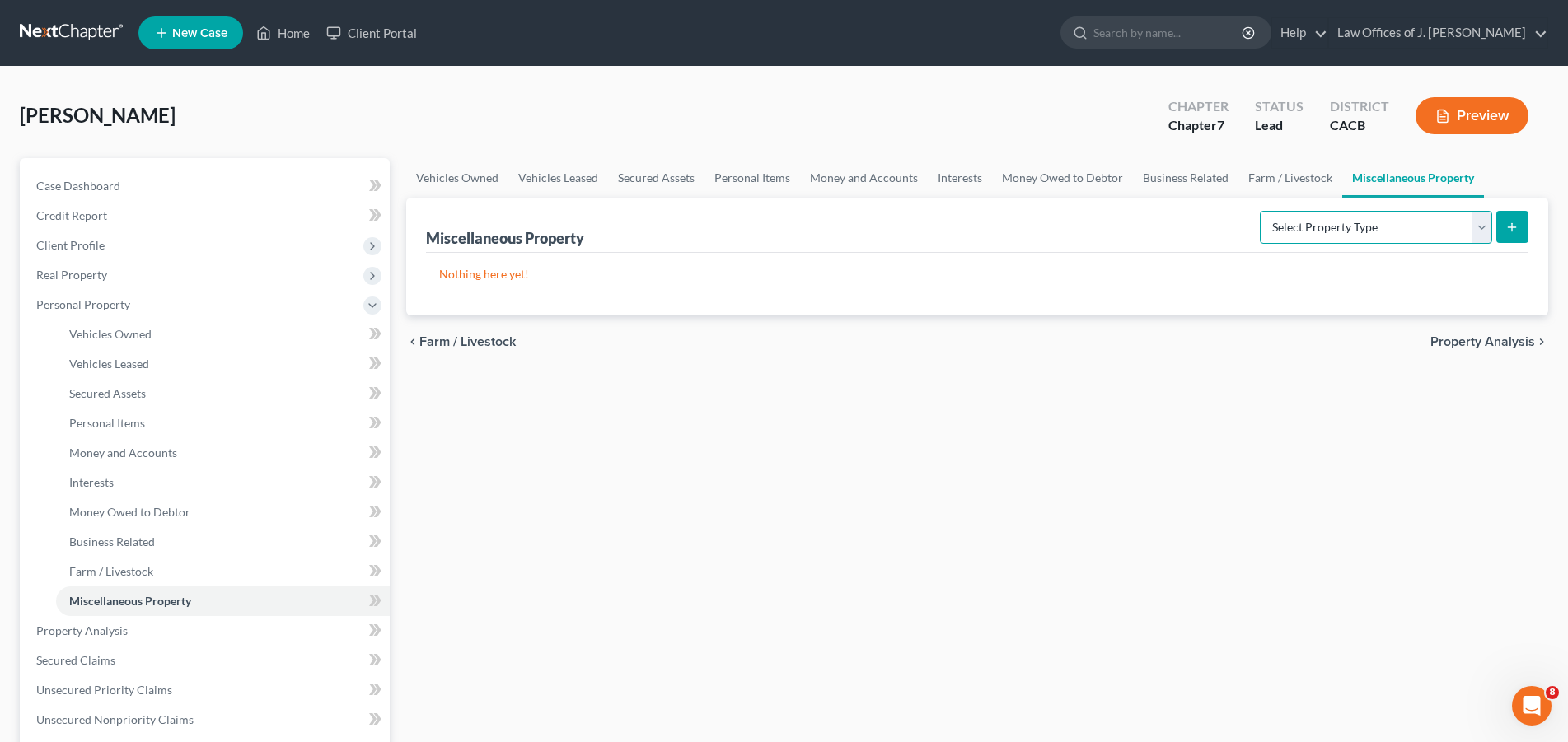
click at [1260, 211] on select "Select Property Type Assigned for Creditor Benefit [DATE] Holding for Another N…" at bounding box center [1376, 228] width 232 height 33
click at [1366, 367] on div "chevron_left Farm / Livestock Property Analysis chevron_right" at bounding box center [977, 342] width 1142 height 53
click at [467, 339] on span "Farm / Livestock" at bounding box center [467, 341] width 96 height 13
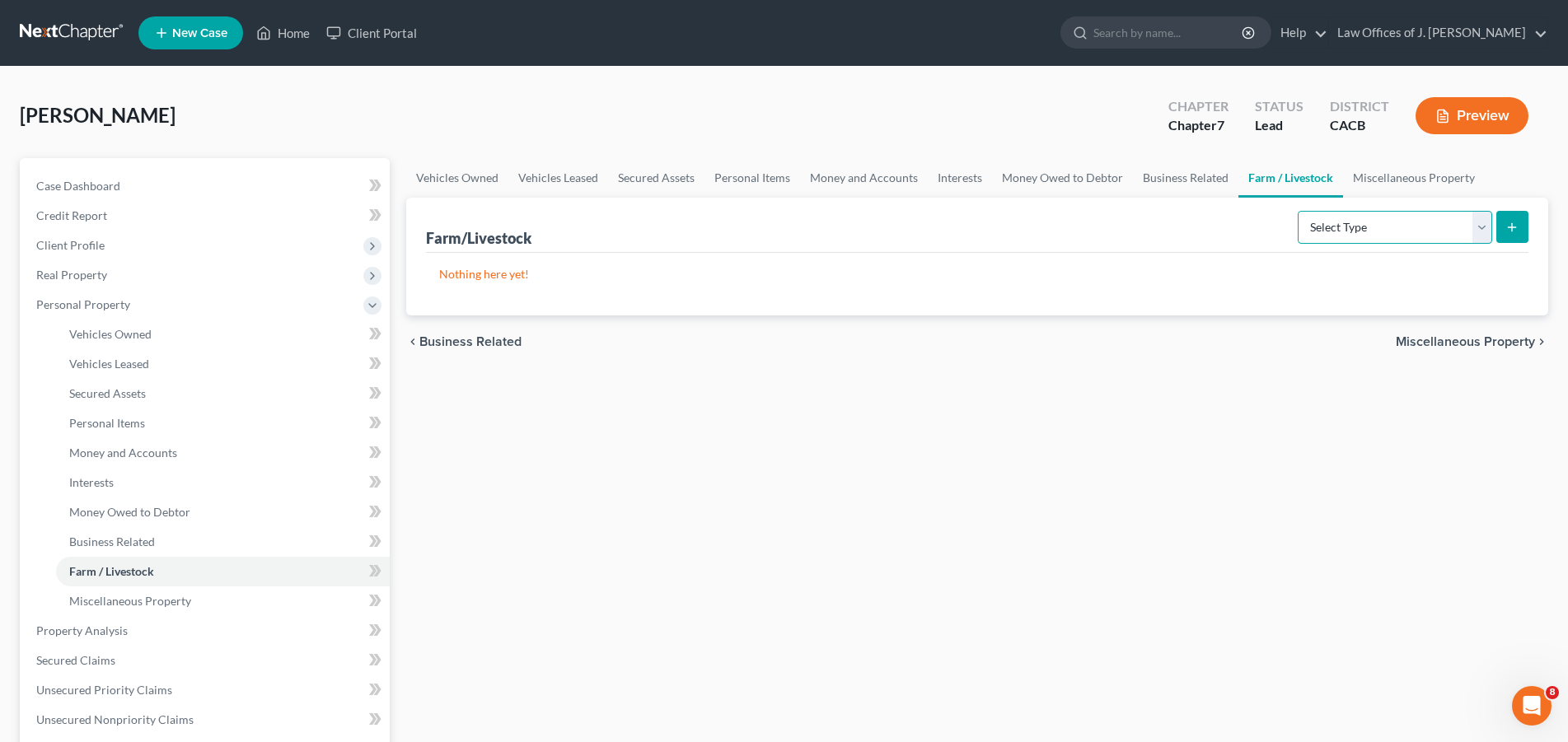
click at [1298, 211] on select "Select Type Animals & Livestock Crops: Growing or Harvested Farming Equipment F…" at bounding box center [1395, 228] width 195 height 33
drag, startPoint x: 1476, startPoint y: 230, endPoint x: 1447, endPoint y: 406, distance: 178.4
click at [1443, 417] on div "Vehicles Owned Vehicles Leased Secured Assets Personal Items Money and Accounts…" at bounding box center [978, 634] width 1158 height 952
click at [1473, 338] on span "Miscellaneous Property" at bounding box center [1465, 341] width 139 height 13
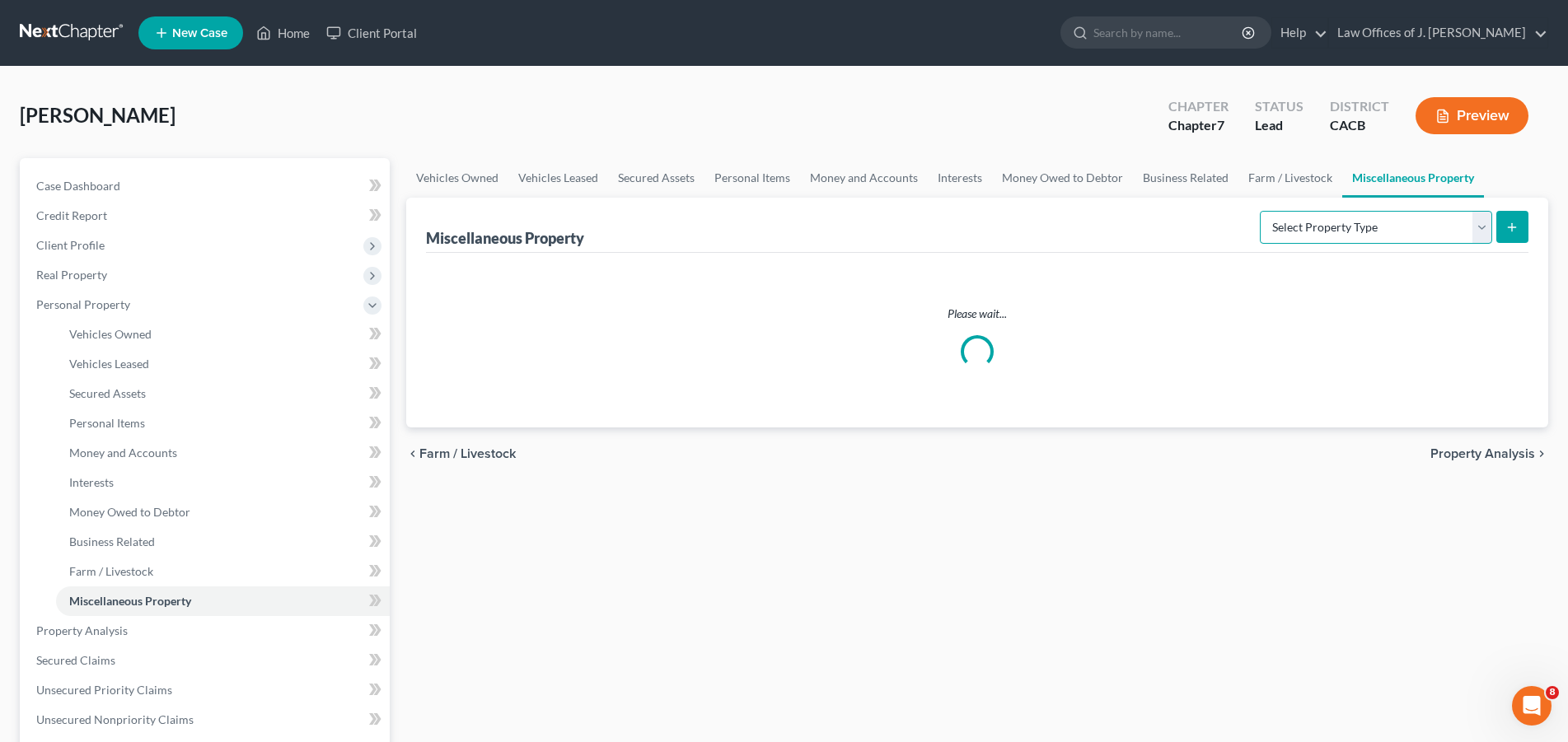
click at [1260, 211] on select "Select Property Type Assigned for Creditor Benefit [DATE] Holding for Another N…" at bounding box center [1376, 228] width 232 height 33
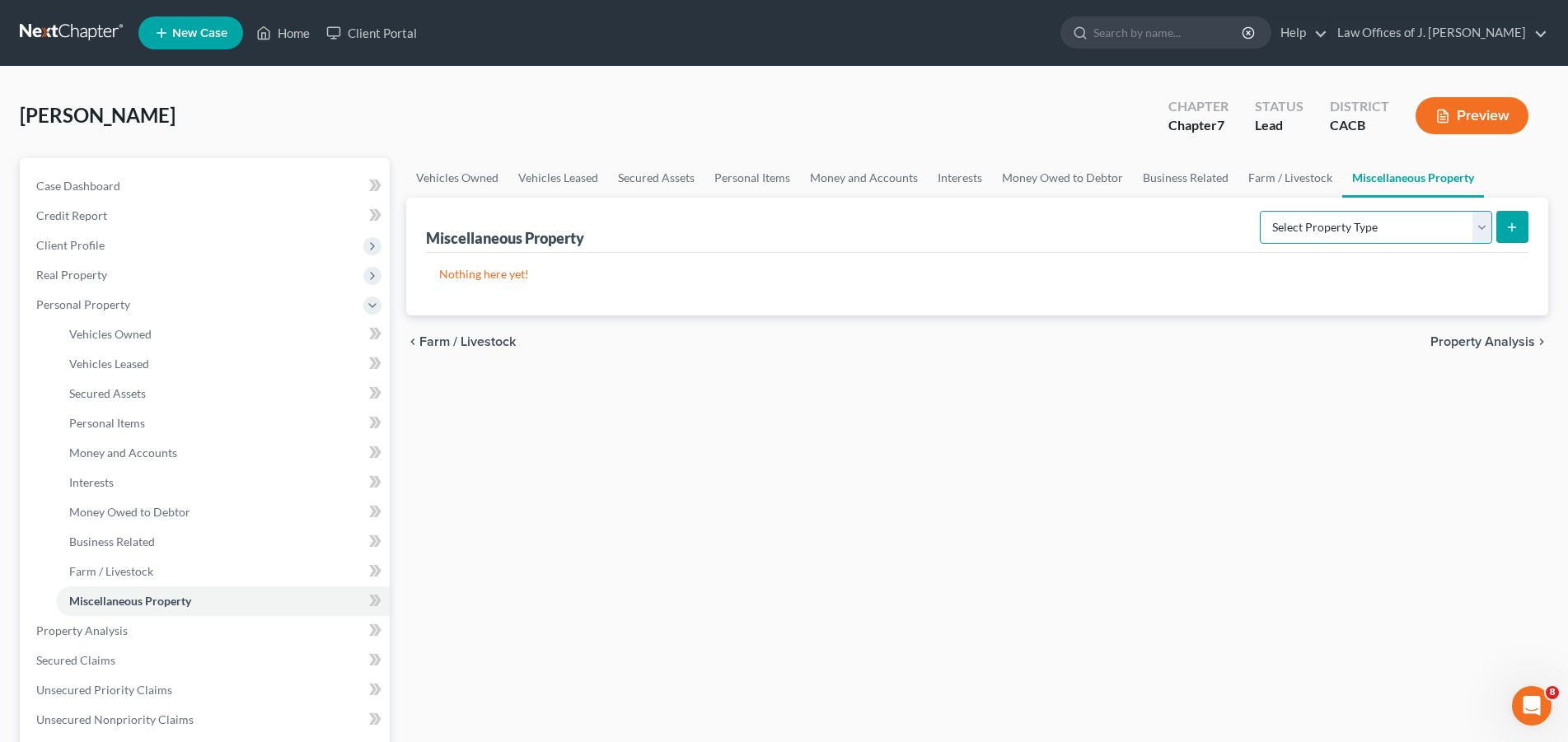
select select "transferred"
click option "Transferred" at bounding box center [0, 0] width 0 height 0
click at [1517, 226] on icon "submit" at bounding box center [1512, 227] width 13 height 13
select select "Ordinary ([DATE])"
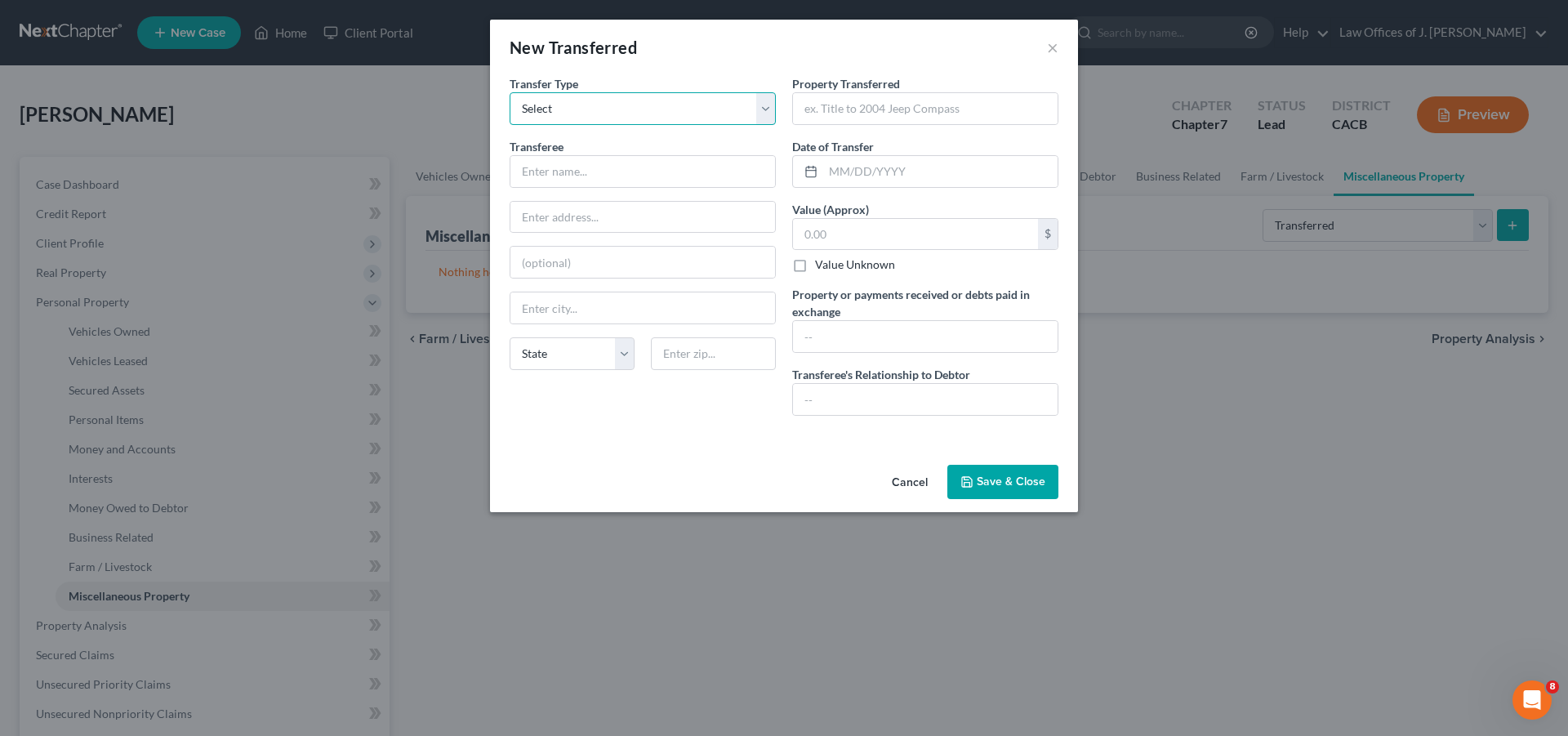
click at [510, 93] on select "Select Ordinary ([DATE]) [DATE]" at bounding box center [643, 109] width 266 height 33
click at [1054, 53] on button "×" at bounding box center [1052, 47] width 11 height 20
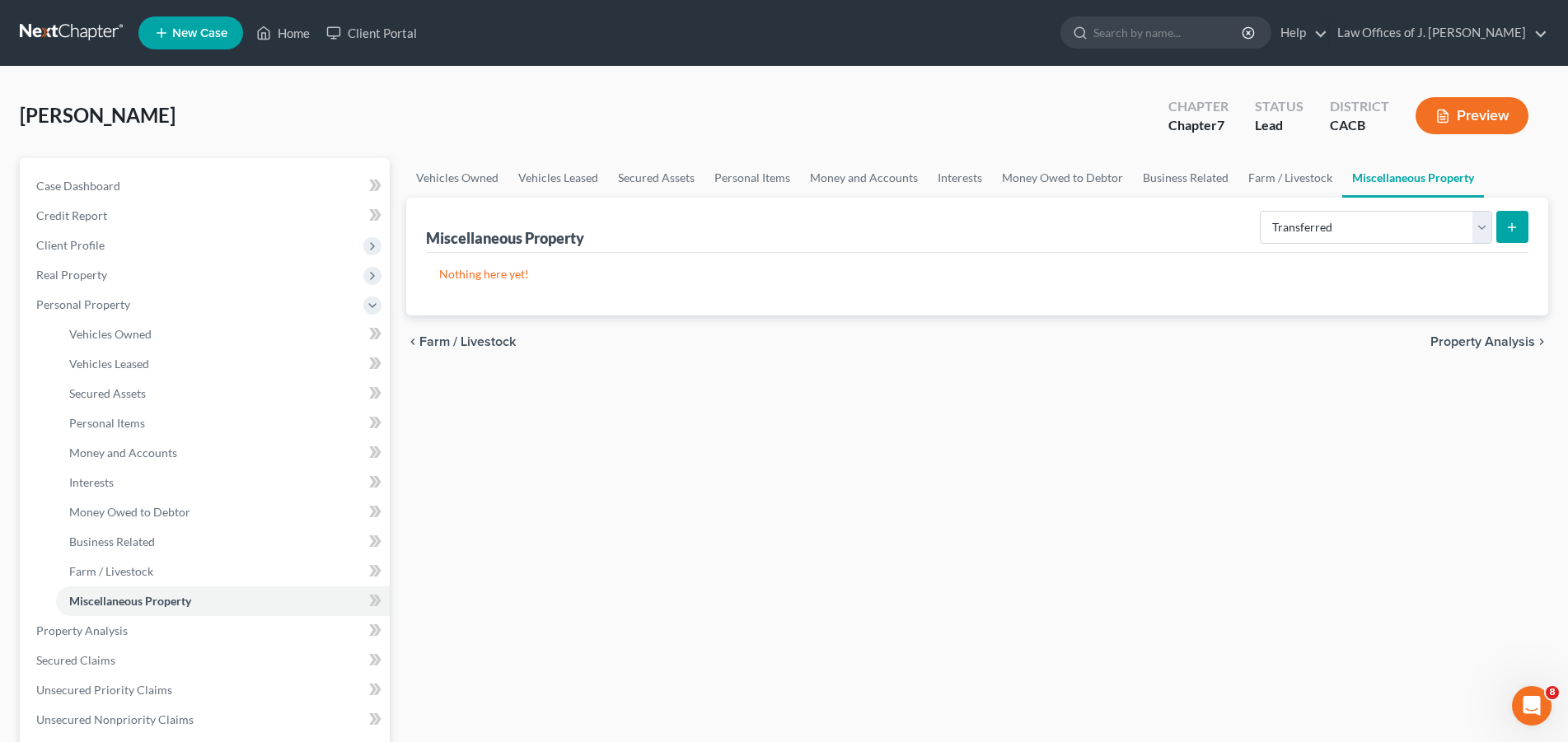
click at [1475, 339] on span "Property Analysis" at bounding box center [1482, 341] width 105 height 13
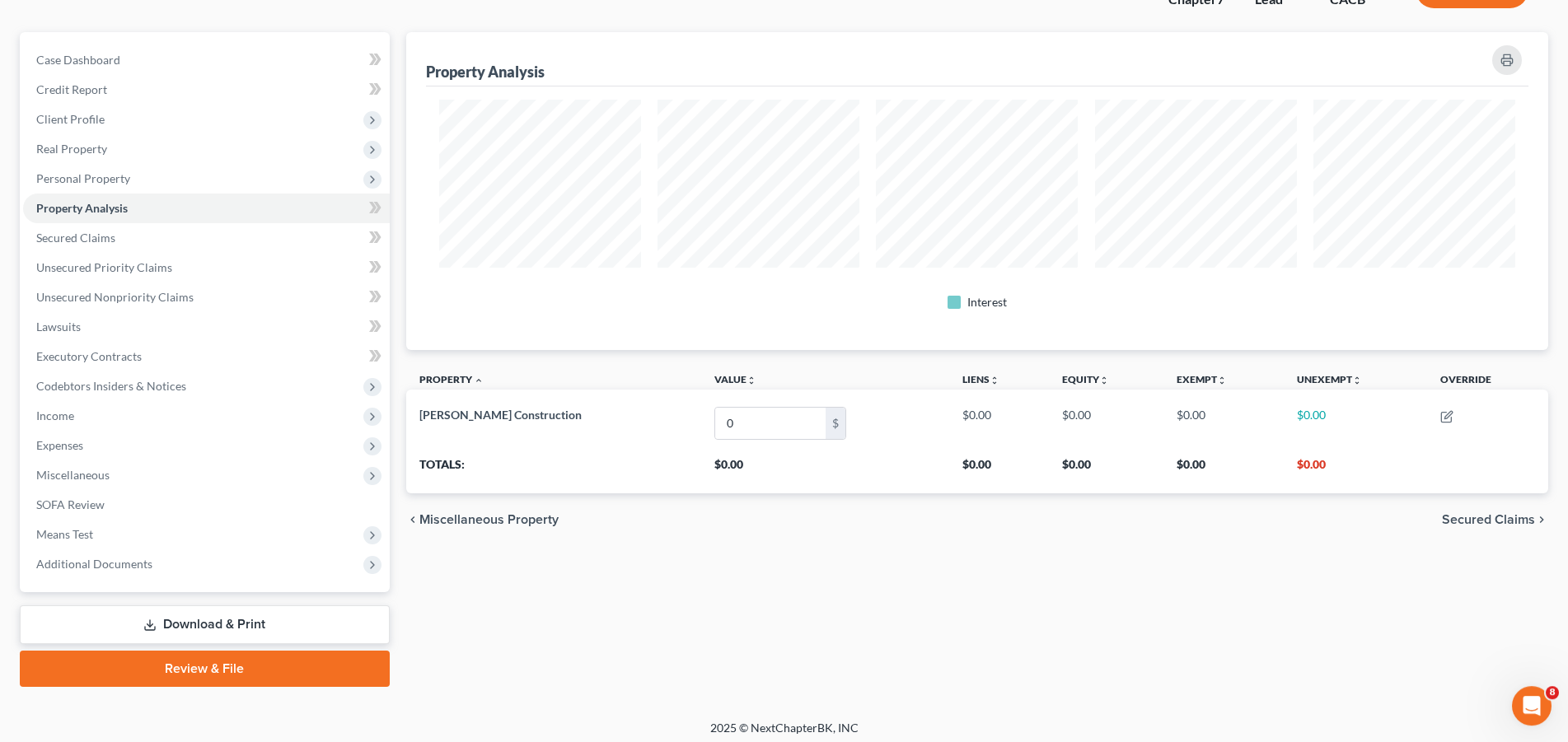
scroll to position [132, 0]
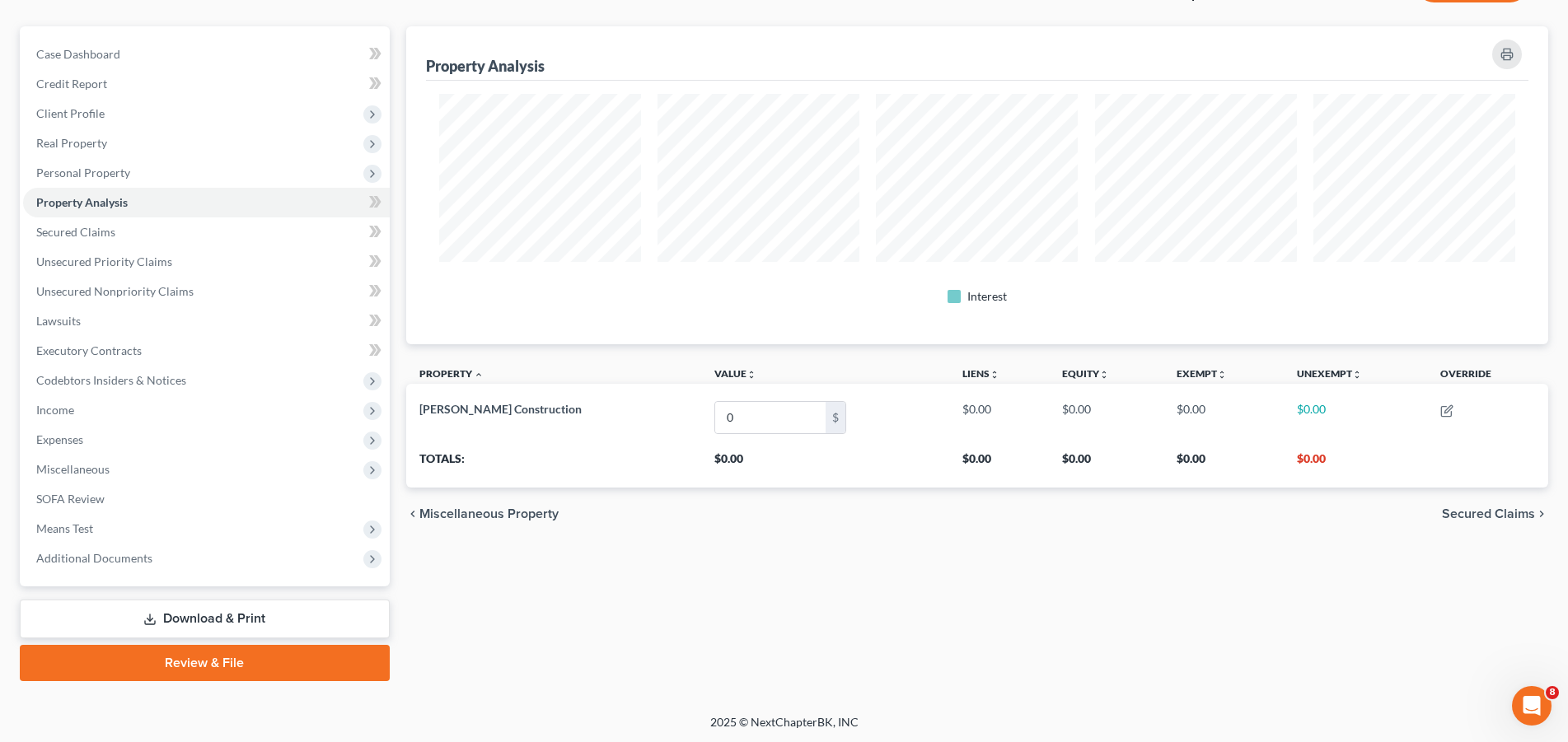
click at [1483, 513] on span "Secured Claims" at bounding box center [1488, 513] width 94 height 13
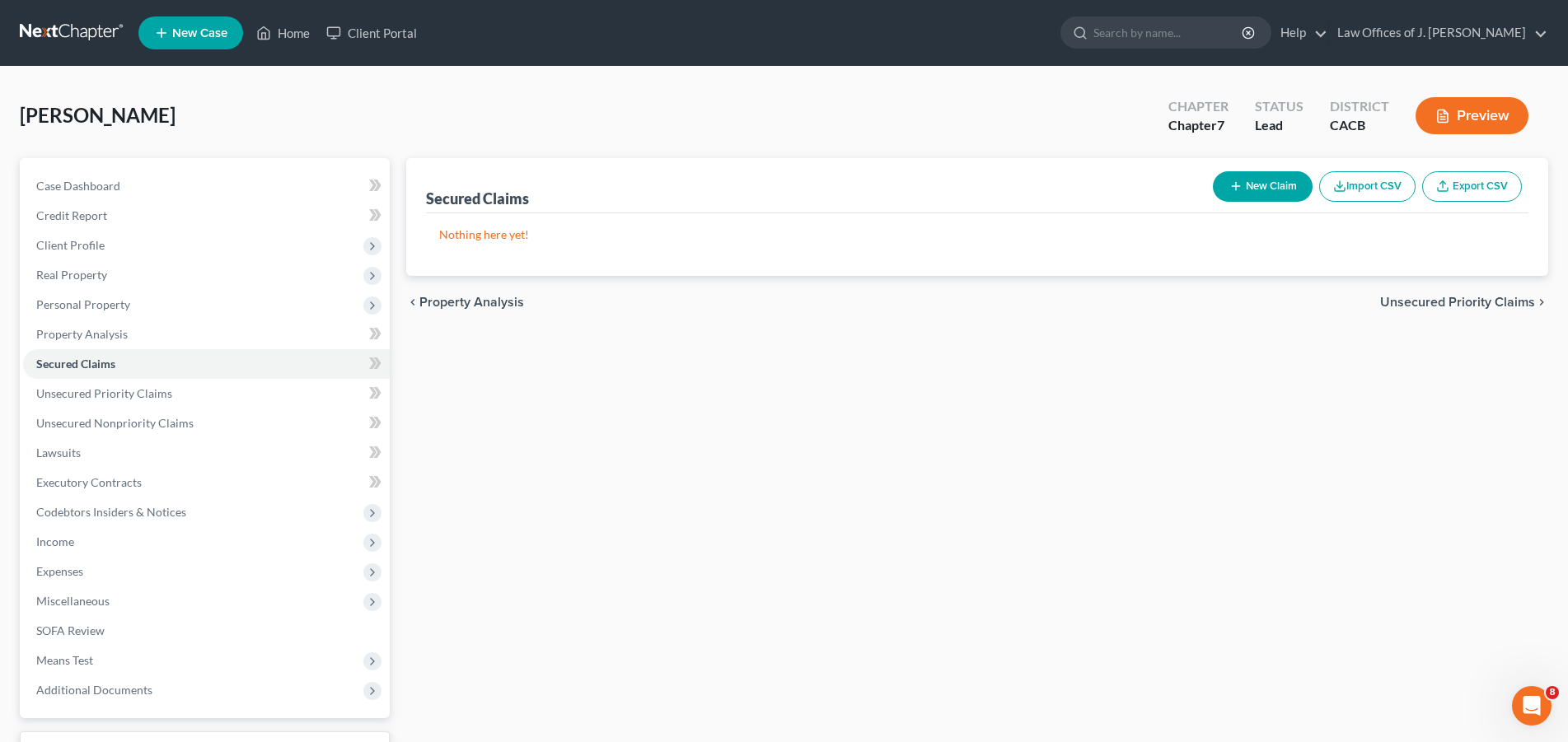
click at [1268, 186] on button "New Claim" at bounding box center [1262, 186] width 100 height 30
select select "0"
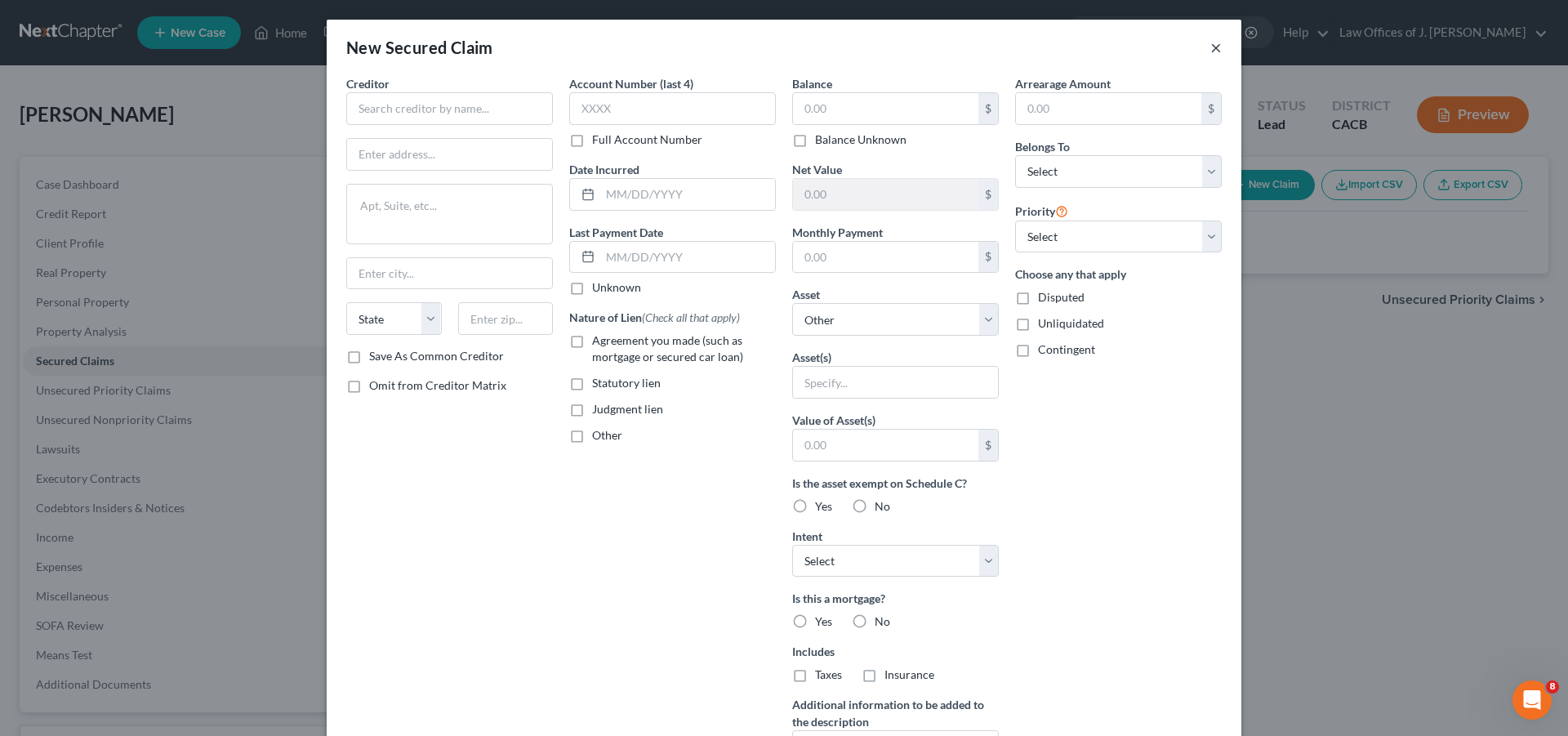
click at [1212, 47] on button "×" at bounding box center [1215, 47] width 11 height 20
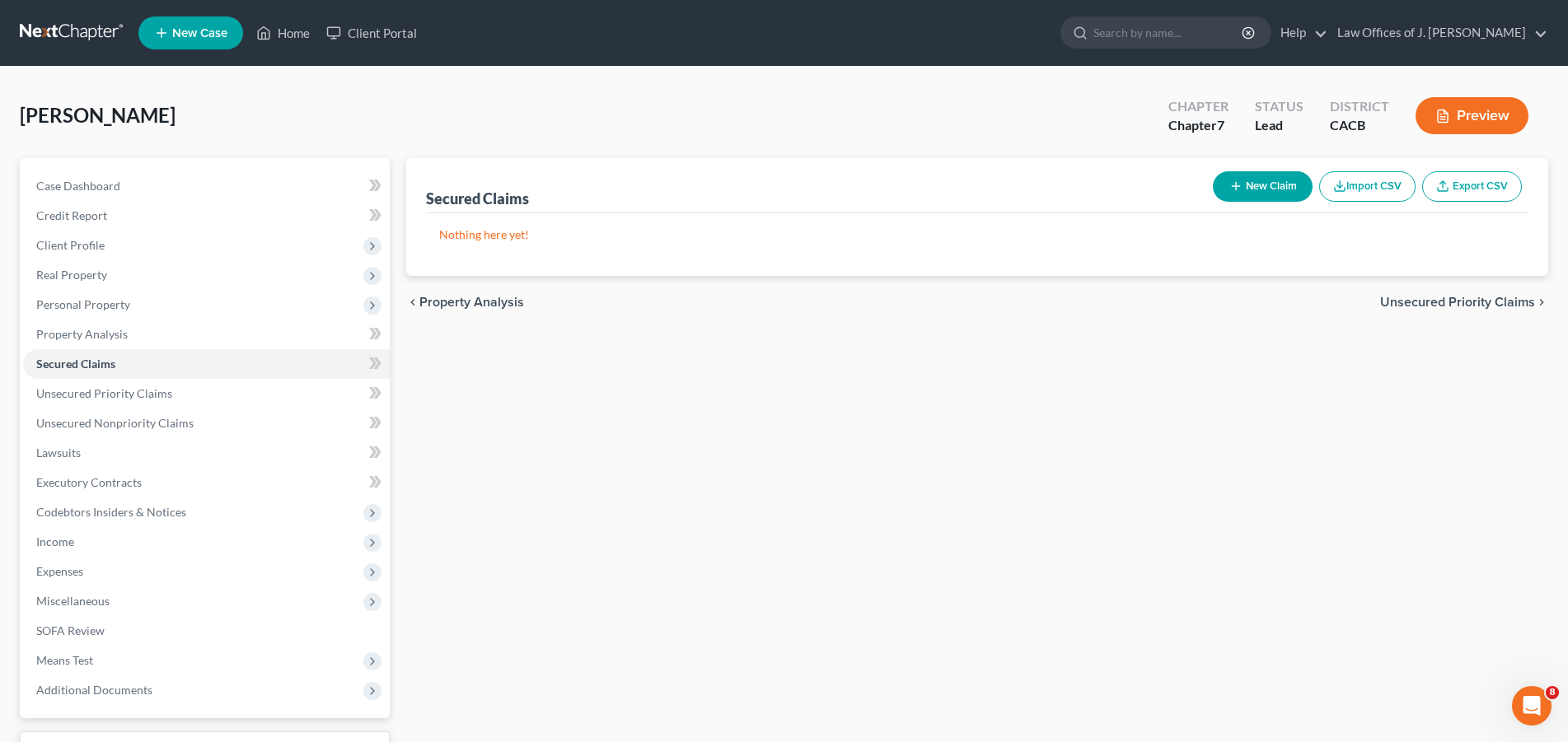
click at [1452, 297] on span "Unsecured Priority Claims" at bounding box center [1457, 302] width 155 height 13
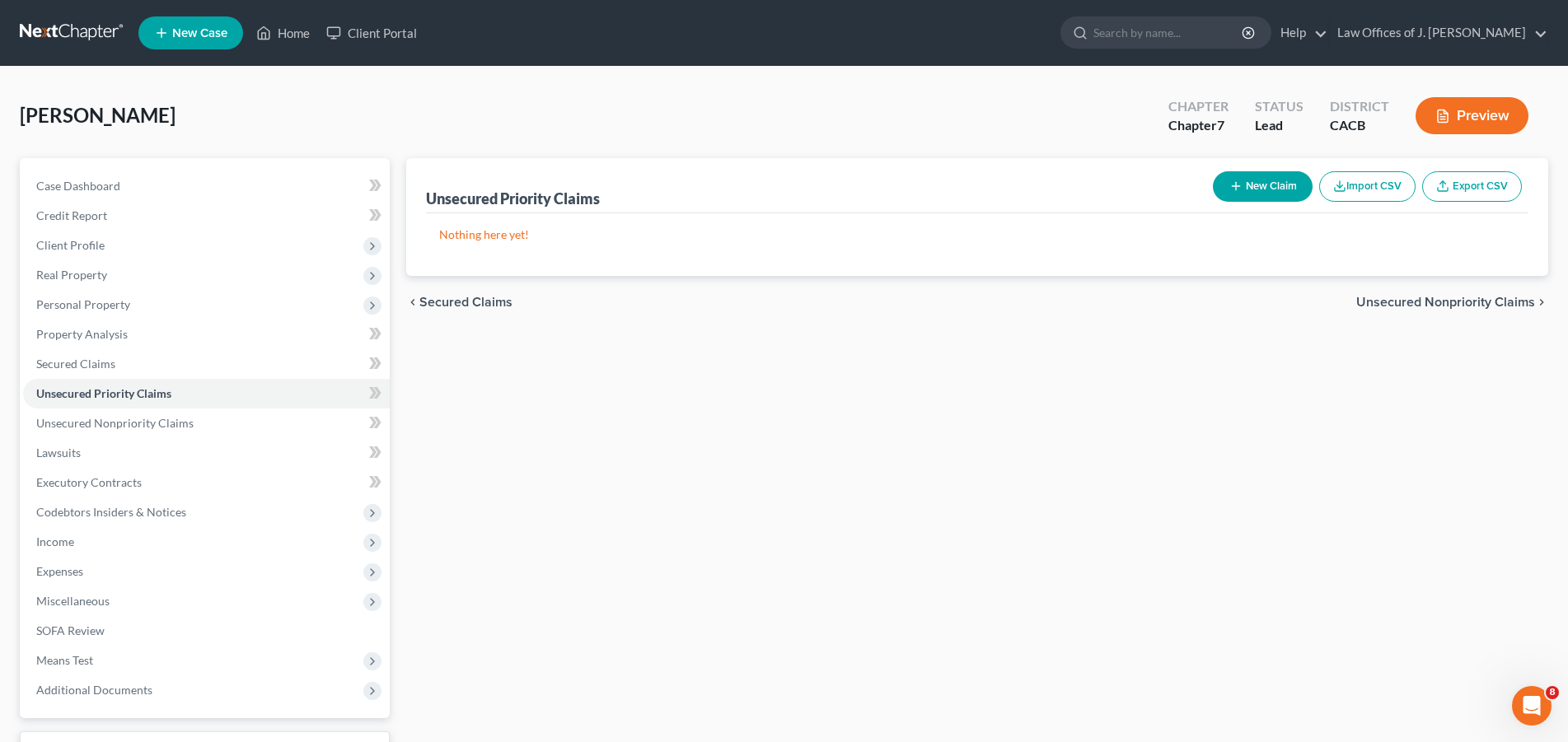
click at [1267, 184] on button "New Claim" at bounding box center [1262, 186] width 100 height 30
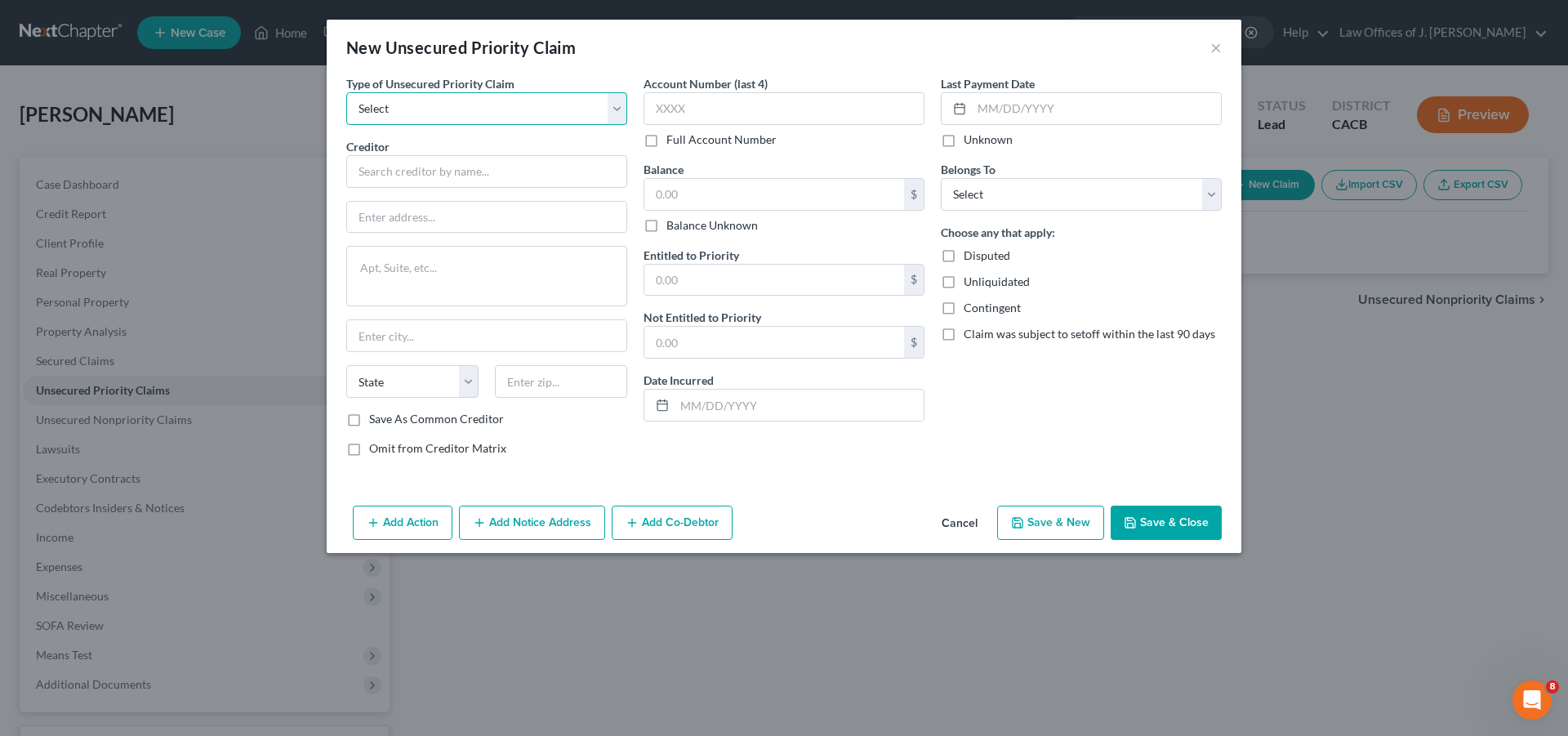
click at [347, 93] on select "Select Taxes & Other Government Units Domestic Support Obligations Extensions o…" at bounding box center [487, 109] width 281 height 33
drag, startPoint x: 613, startPoint y: 108, endPoint x: 1215, endPoint y: 43, distance: 605.5
click at [1215, 43] on button "×" at bounding box center [1215, 47] width 11 height 20
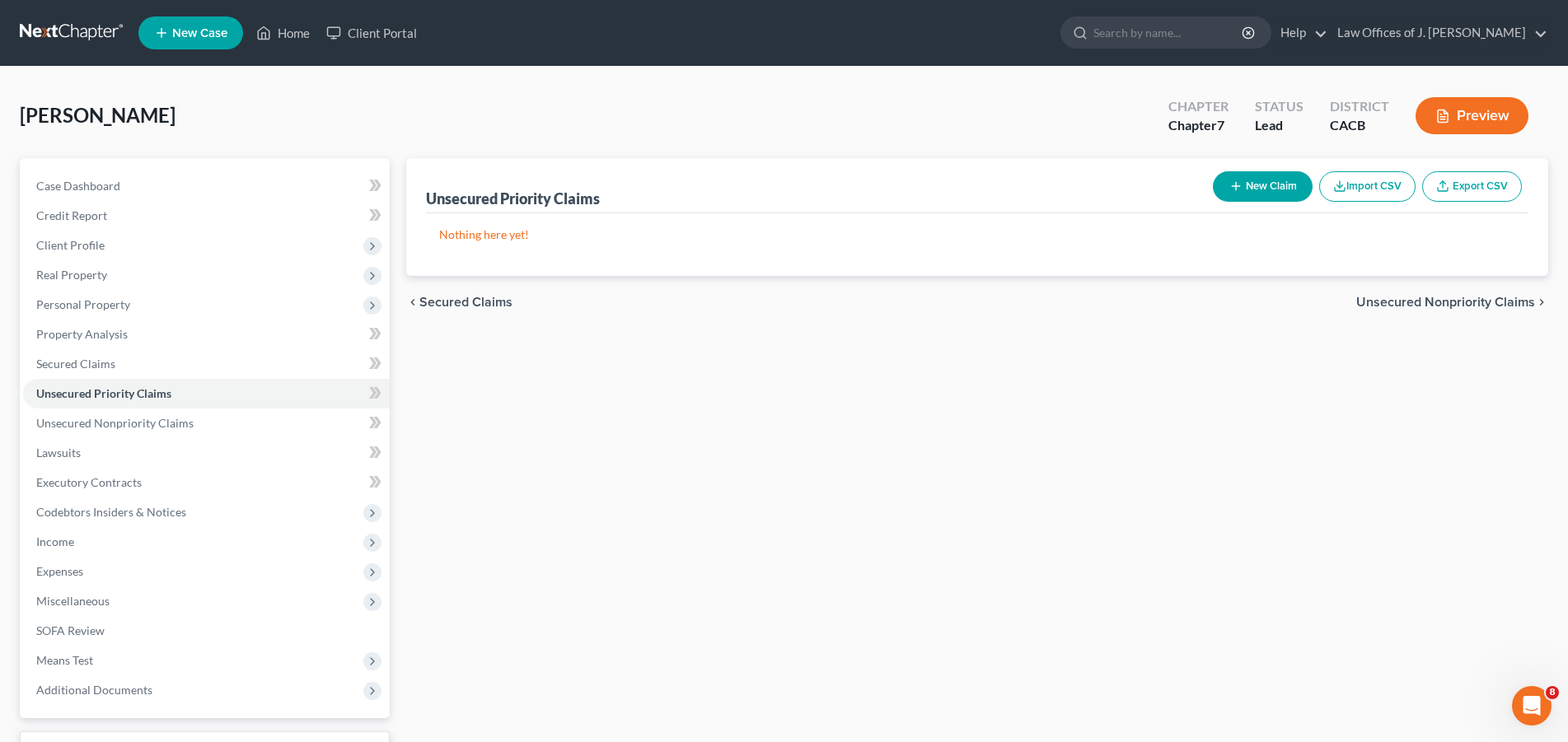
click at [1442, 300] on span "Unsecured Nonpriority Claims" at bounding box center [1446, 302] width 179 height 13
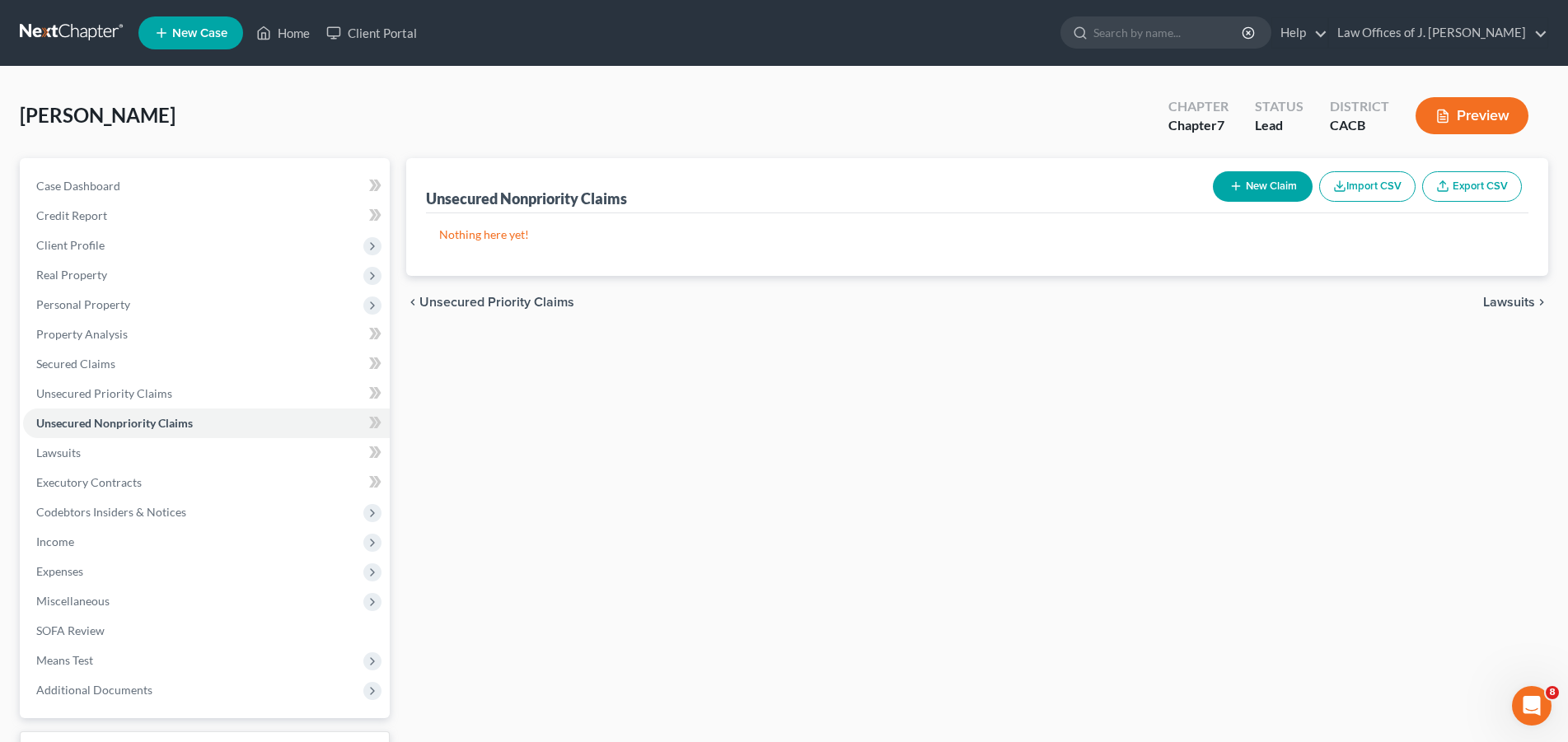
click at [1264, 185] on button "New Claim" at bounding box center [1262, 186] width 100 height 30
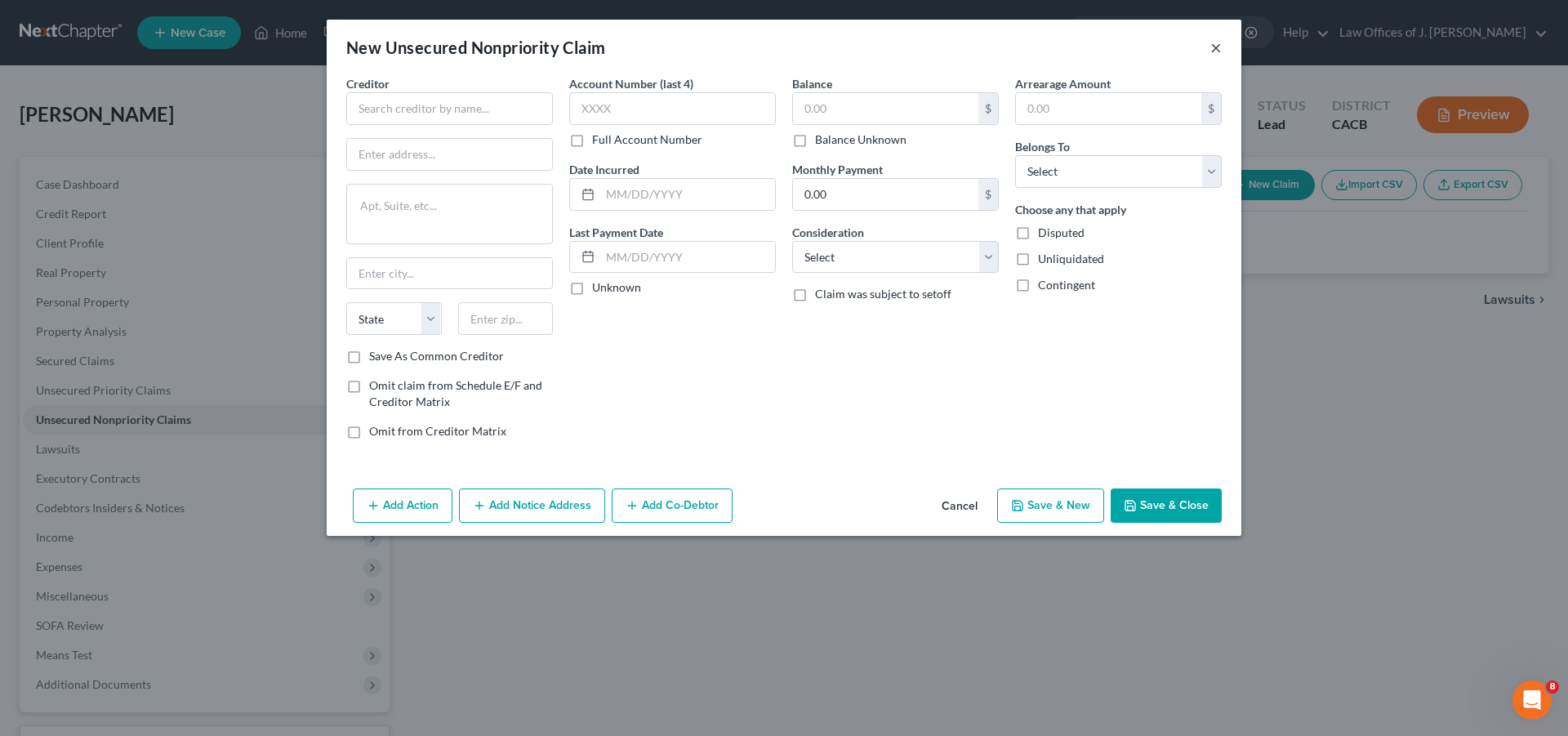
click at [1220, 43] on button "×" at bounding box center [1215, 47] width 11 height 20
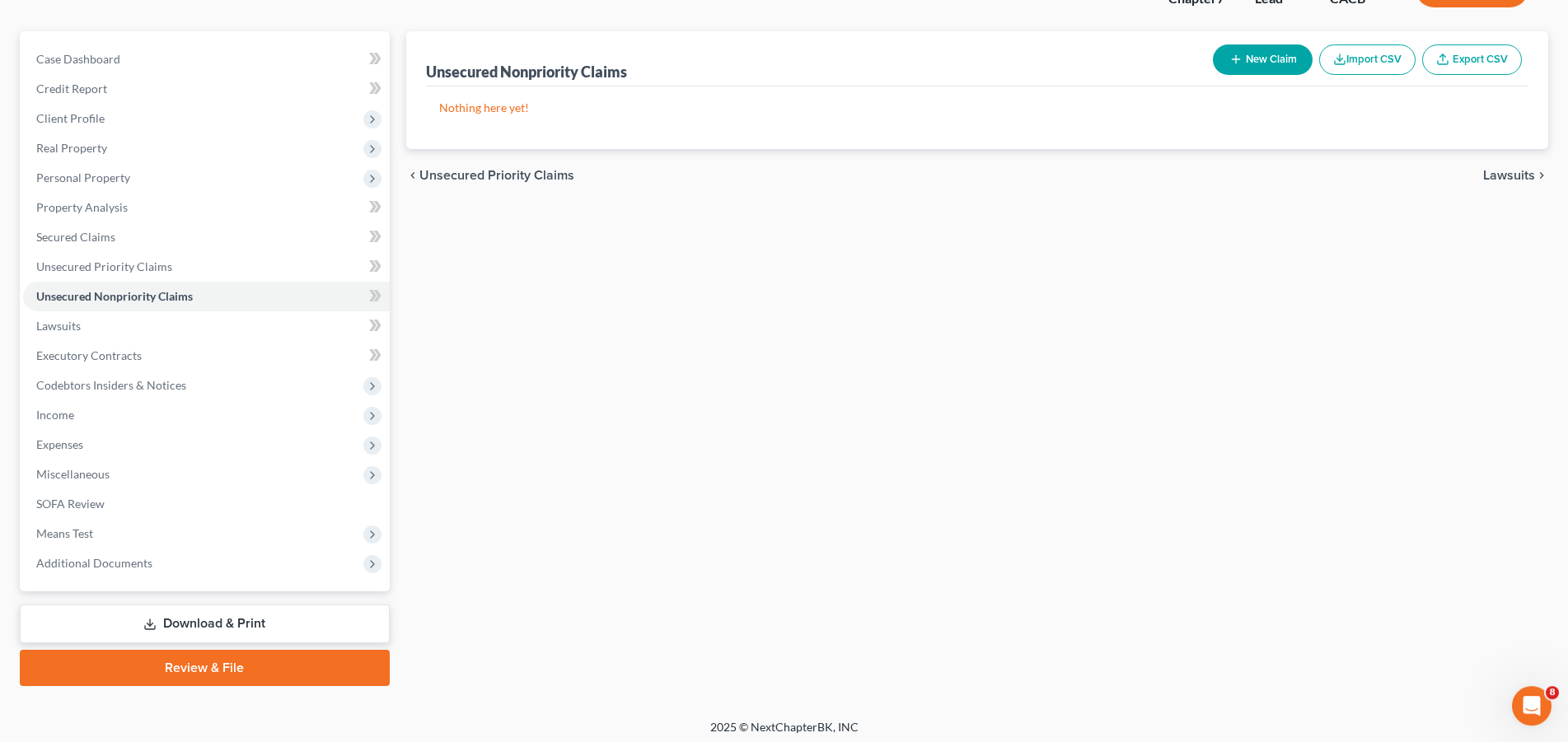
scroll to position [48, 0]
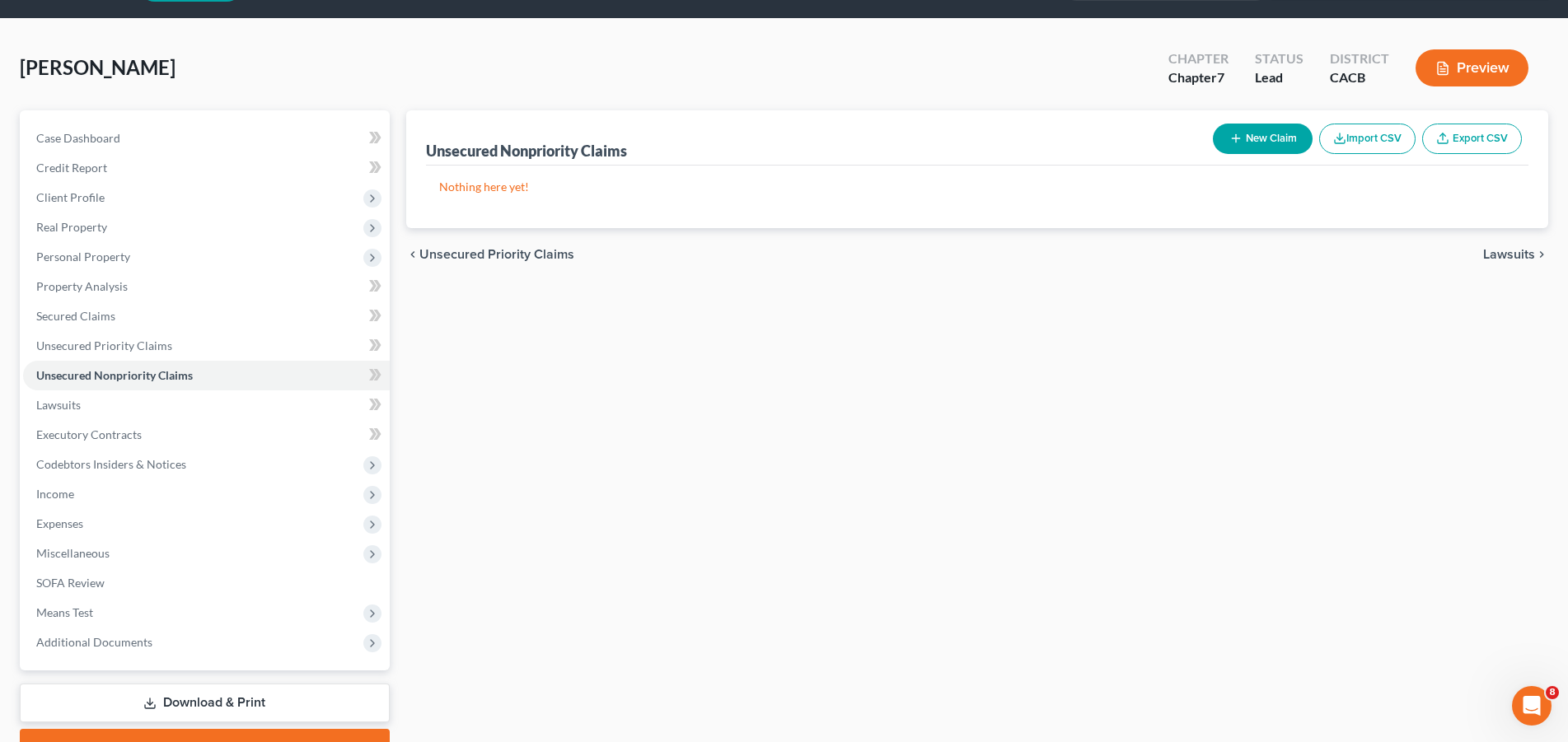
click at [1511, 249] on span "Lawsuits" at bounding box center [1509, 254] width 52 height 13
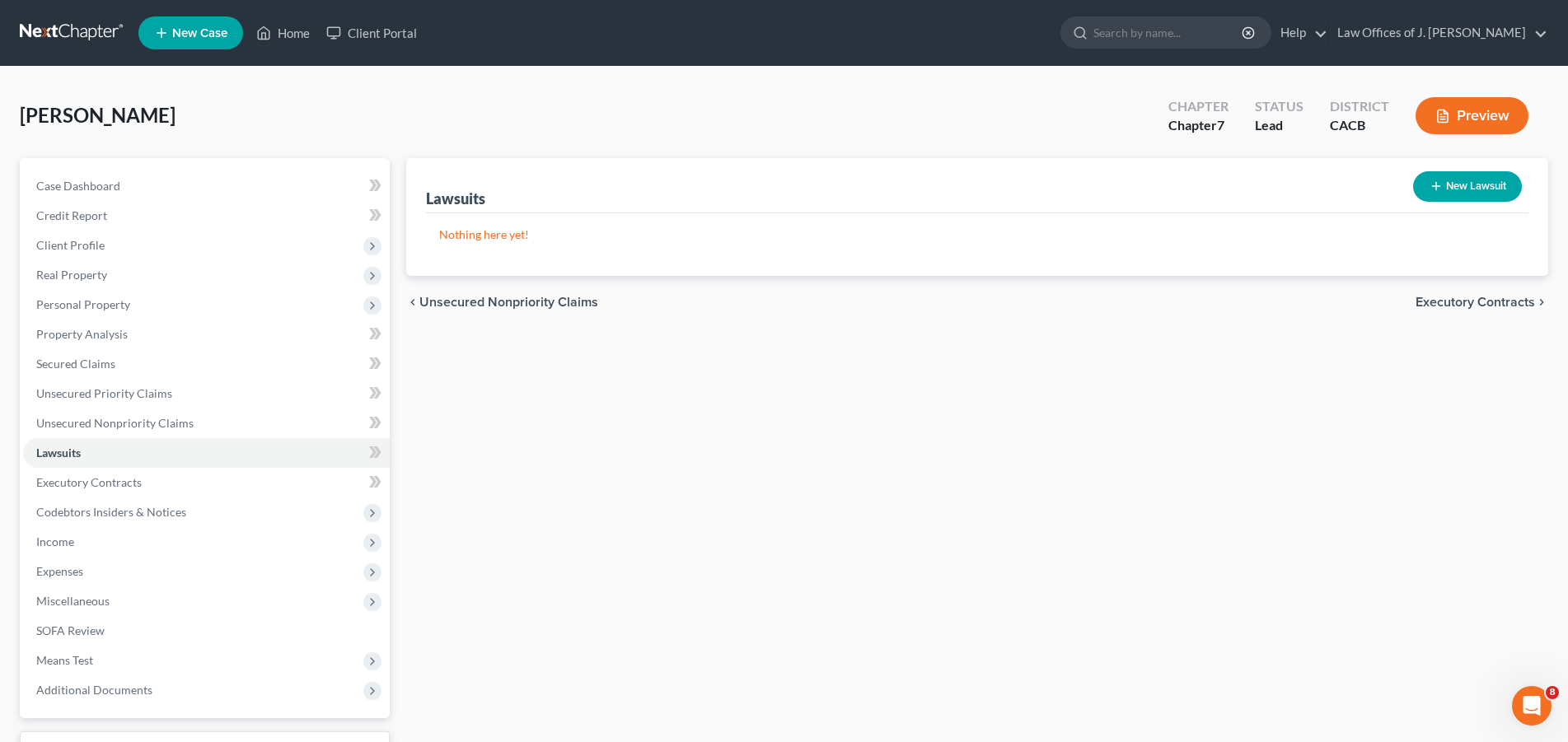
click at [1471, 184] on button "New Lawsuit" at bounding box center [1468, 186] width 109 height 30
select select "0"
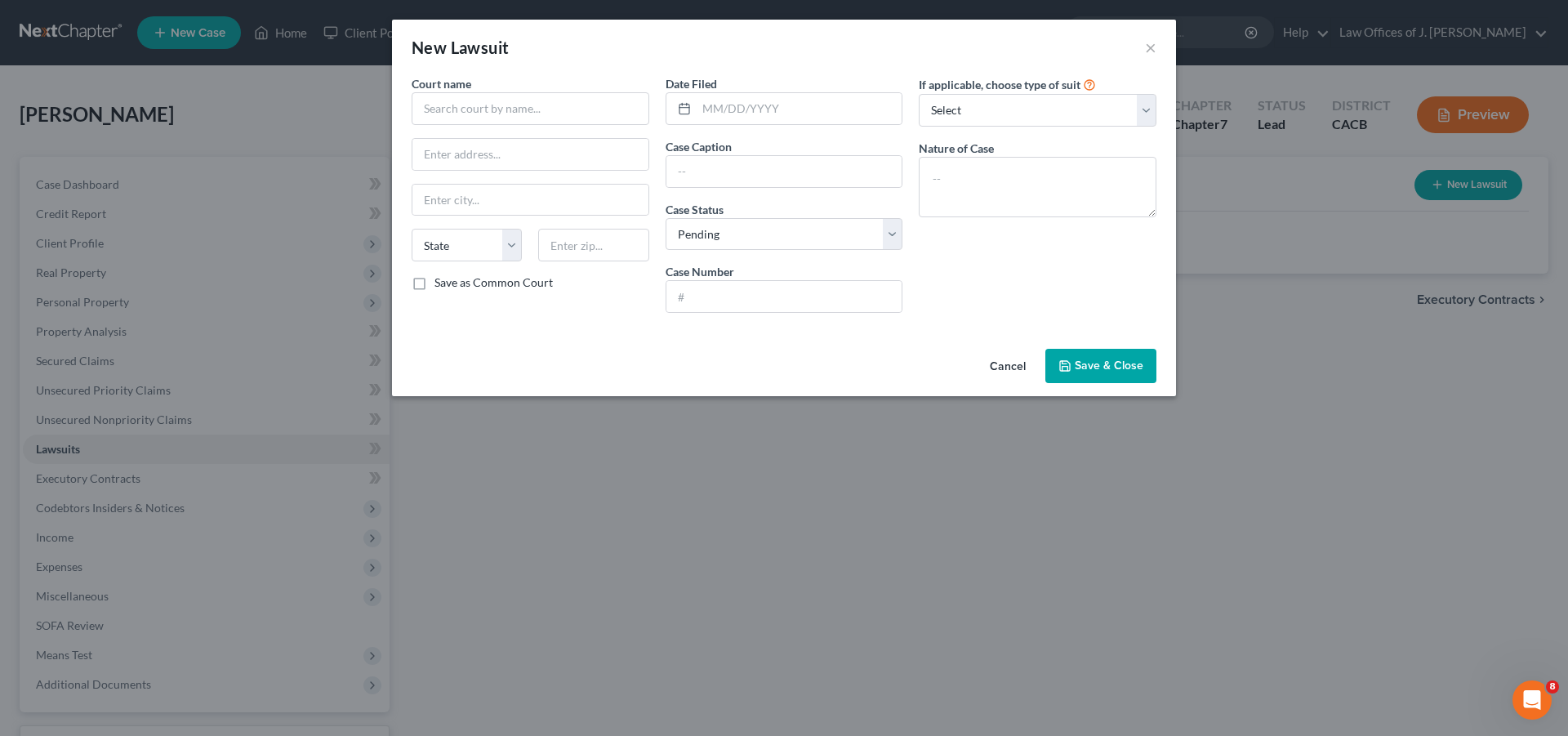
click at [1144, 45] on div "New Lawsuit ×" at bounding box center [784, 47] width 784 height 56
click at [1144, 44] on div "New Lawsuit ×" at bounding box center [784, 47] width 784 height 56
click at [1154, 52] on button "×" at bounding box center [1150, 47] width 11 height 20
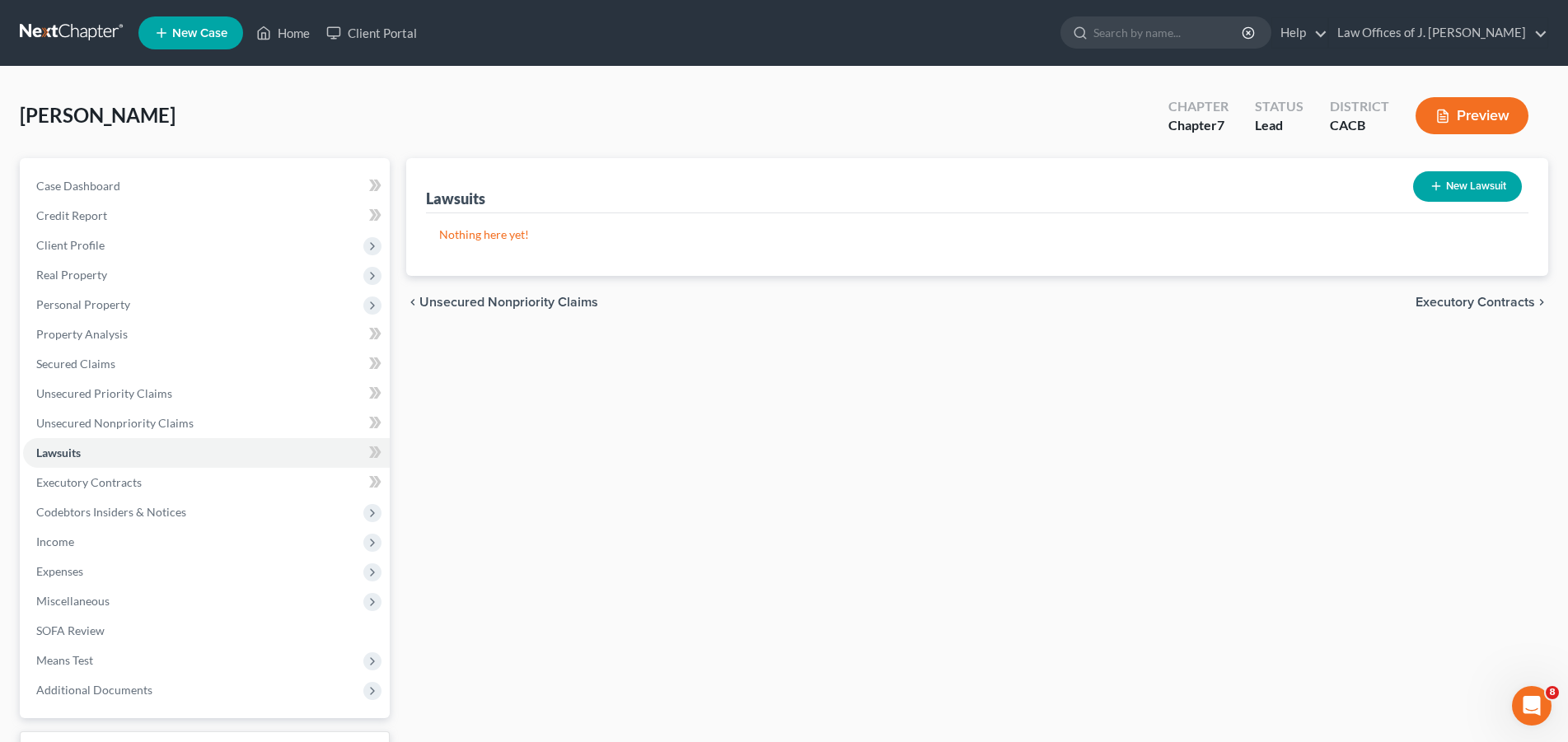
click at [1472, 302] on span "Executory Contracts" at bounding box center [1475, 302] width 119 height 13
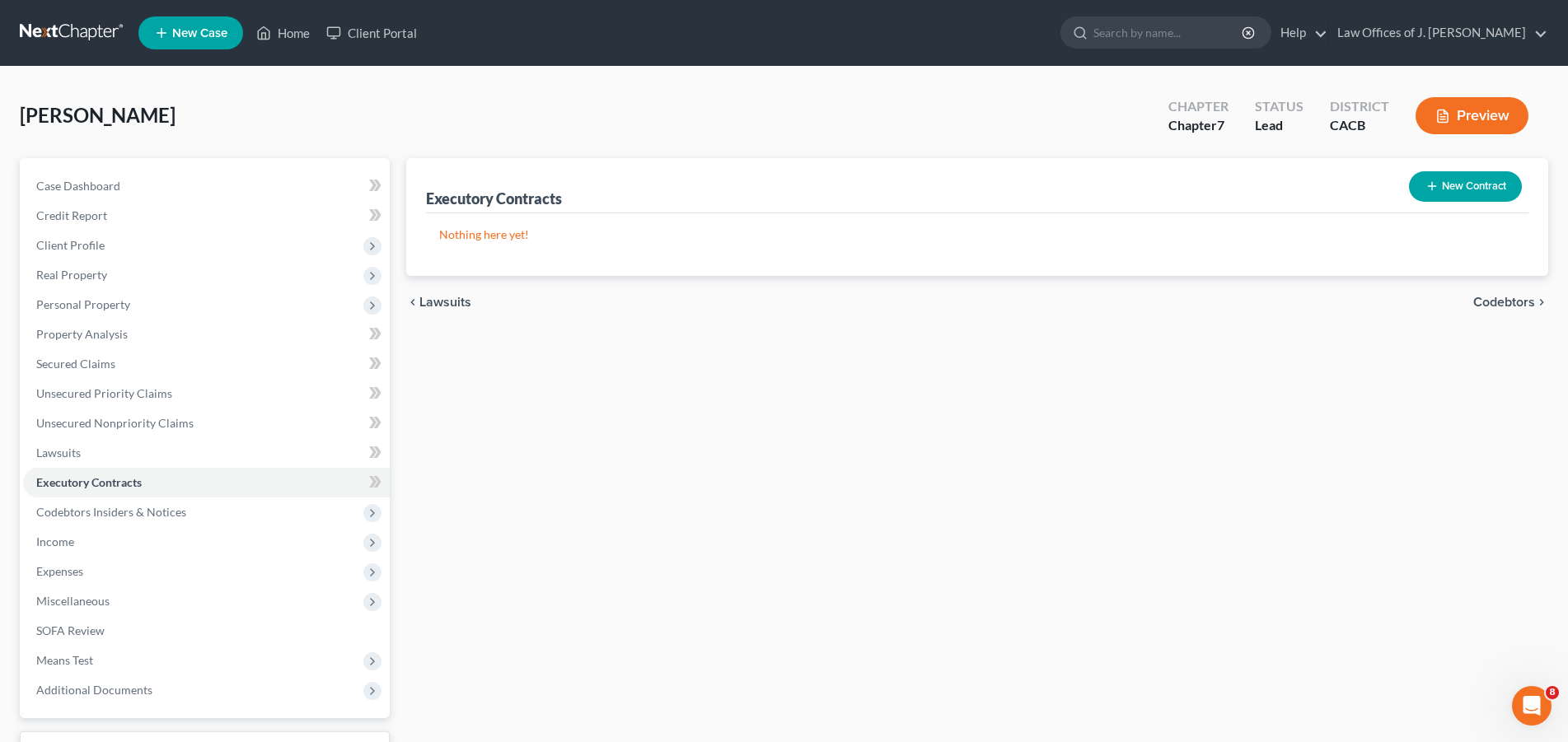
click at [1513, 302] on span "Codebtors" at bounding box center [1504, 302] width 61 height 13
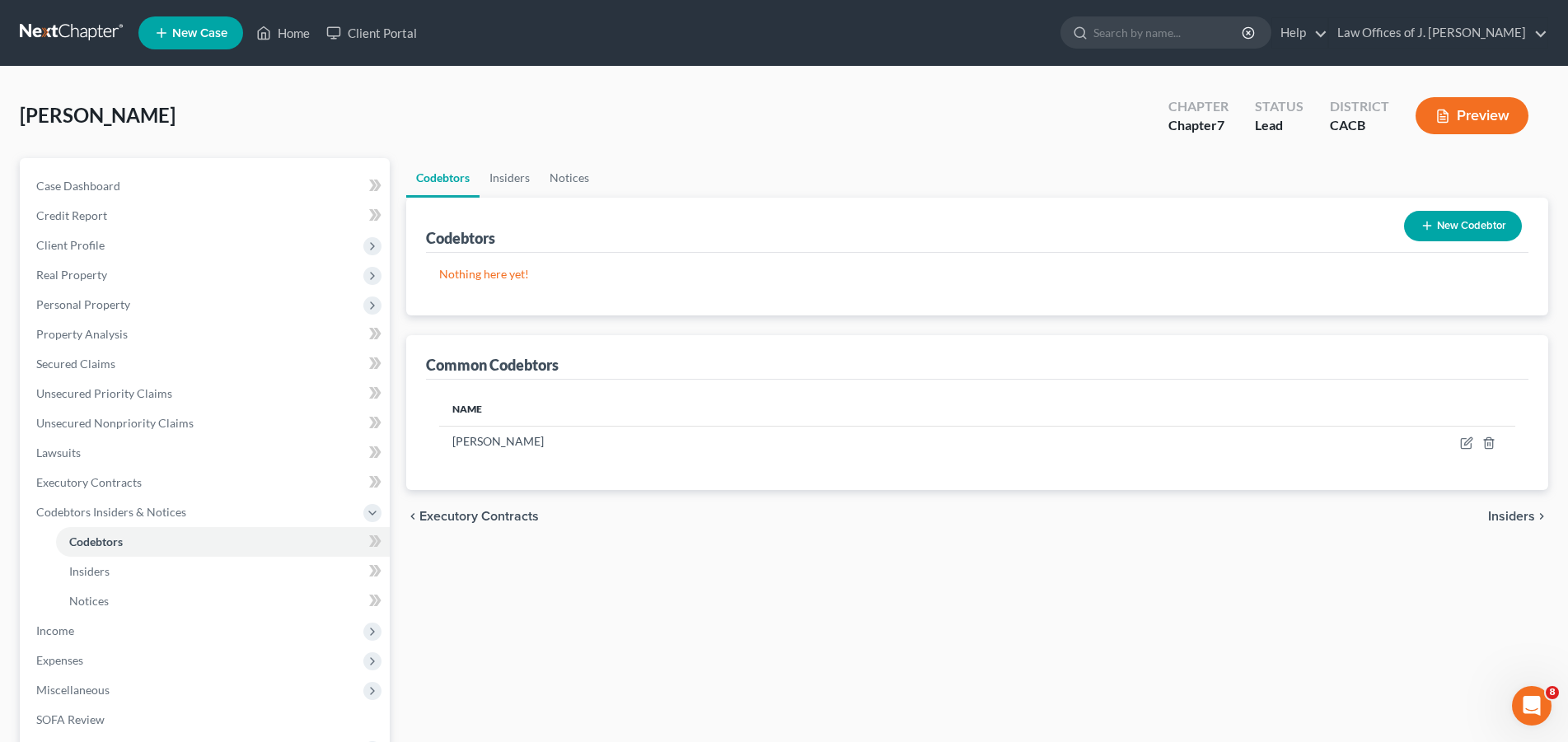
click at [1518, 514] on span "Insiders" at bounding box center [1512, 516] width 47 height 13
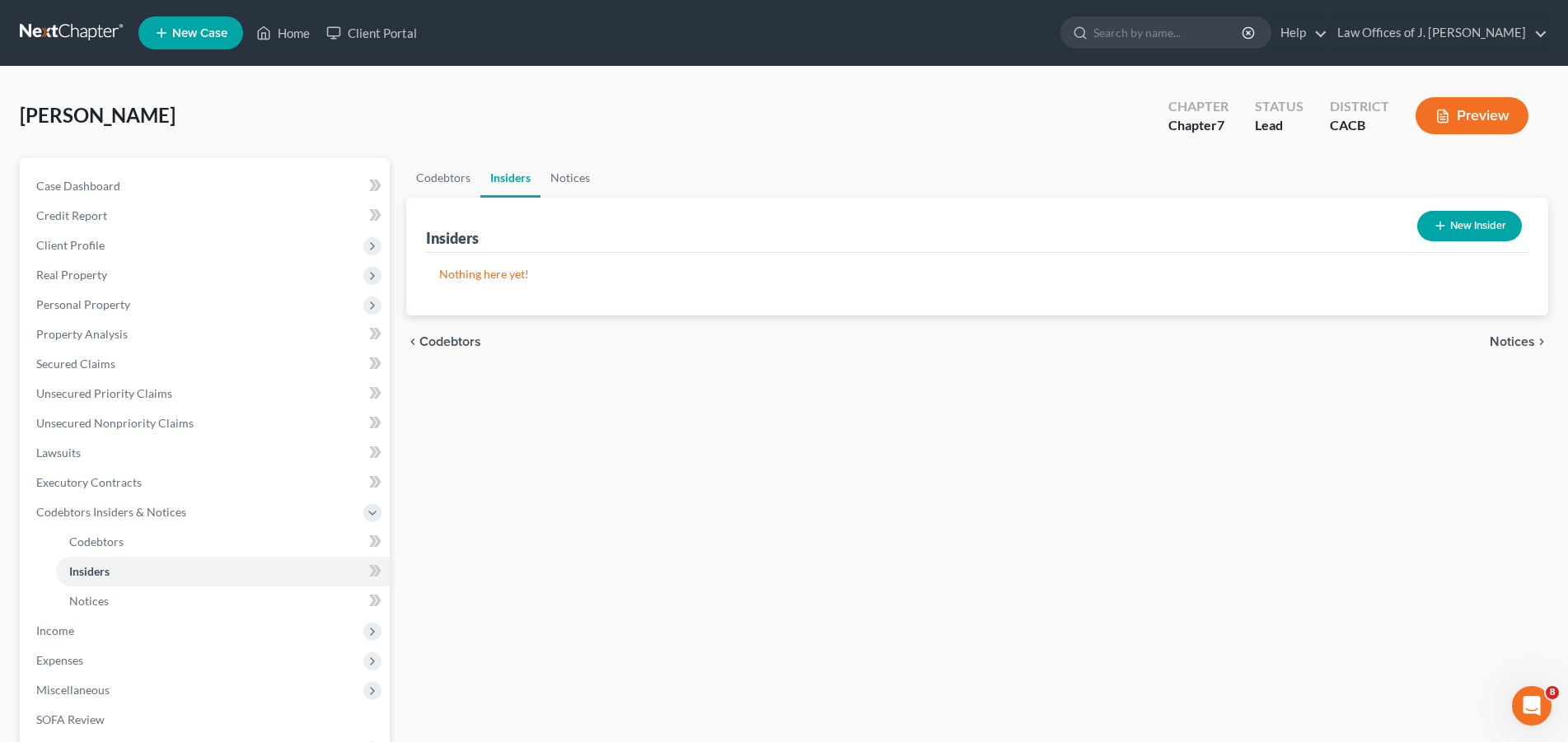
click at [1471, 223] on button "New Insider" at bounding box center [1469, 226] width 105 height 30
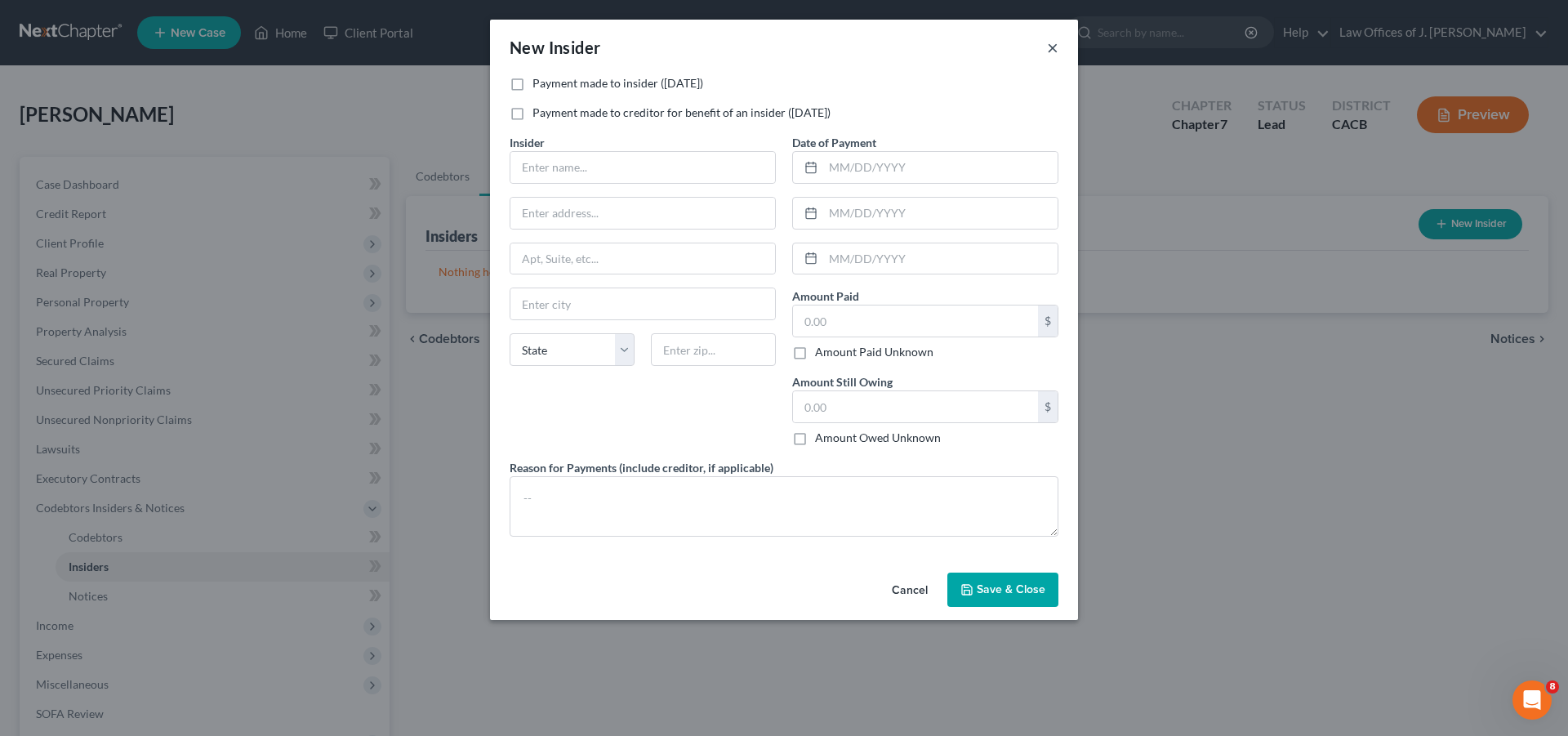
click at [1050, 49] on button "×" at bounding box center [1052, 47] width 11 height 20
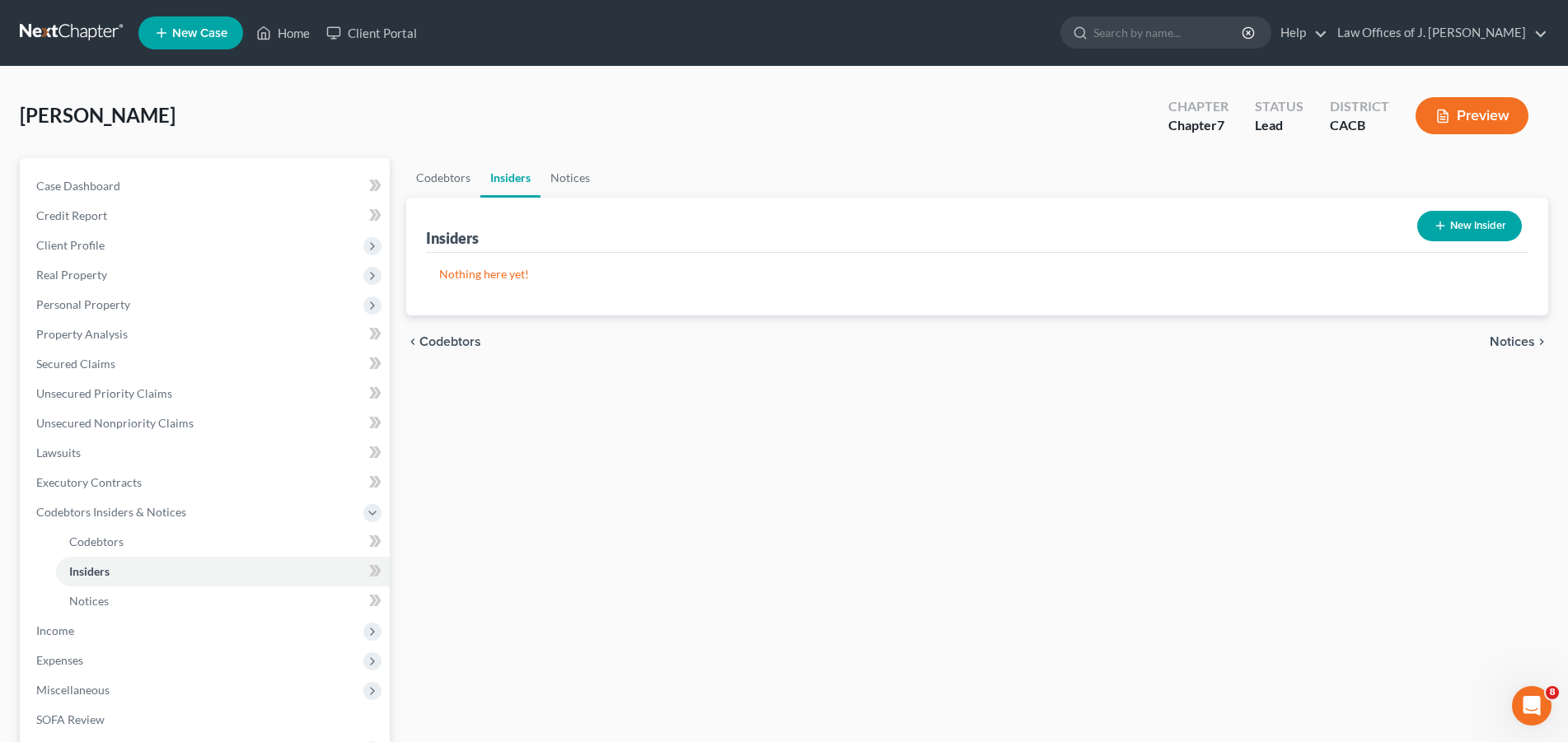
click at [1517, 335] on span "Notices" at bounding box center [1513, 341] width 45 height 13
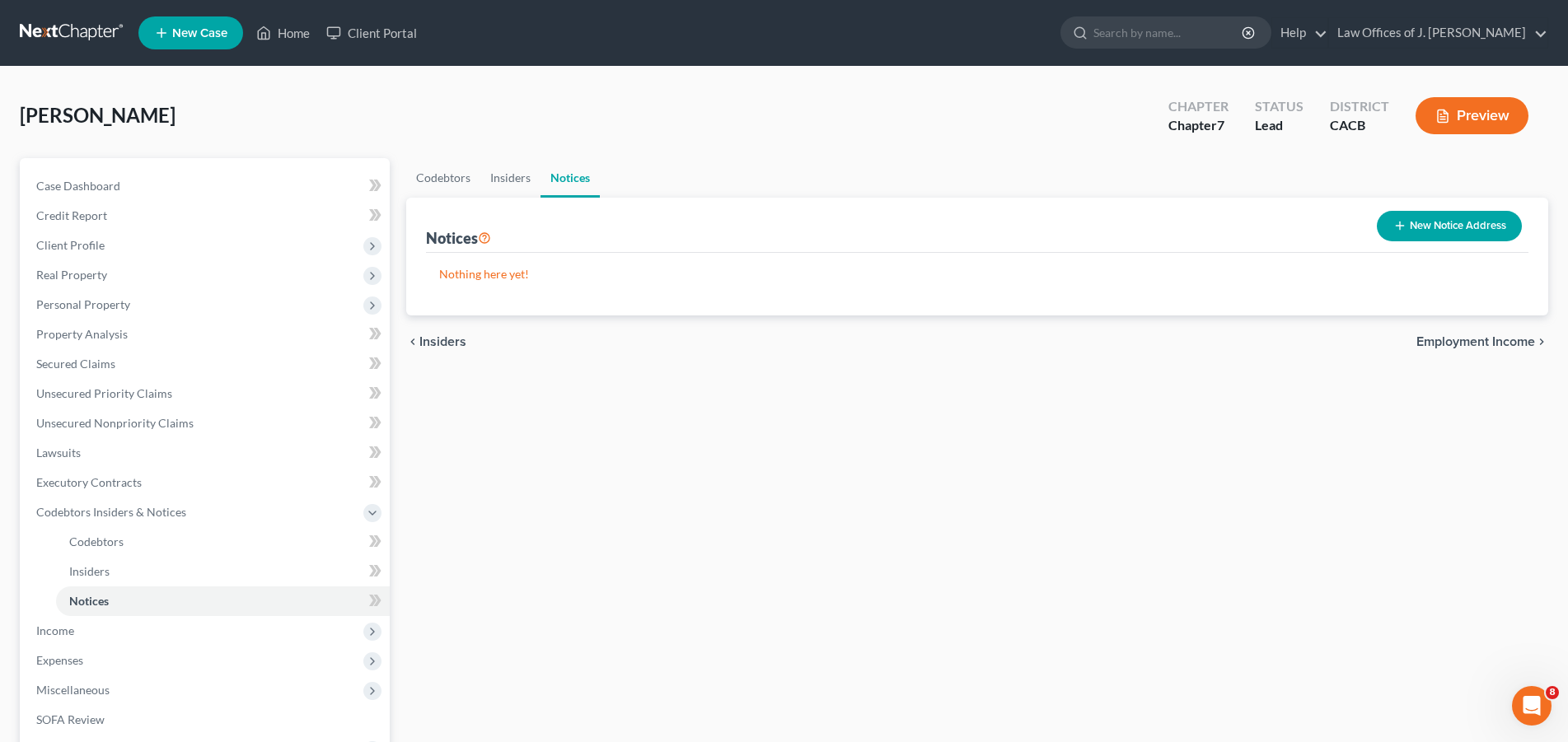
click at [1432, 225] on button "New Notice Address" at bounding box center [1449, 226] width 145 height 30
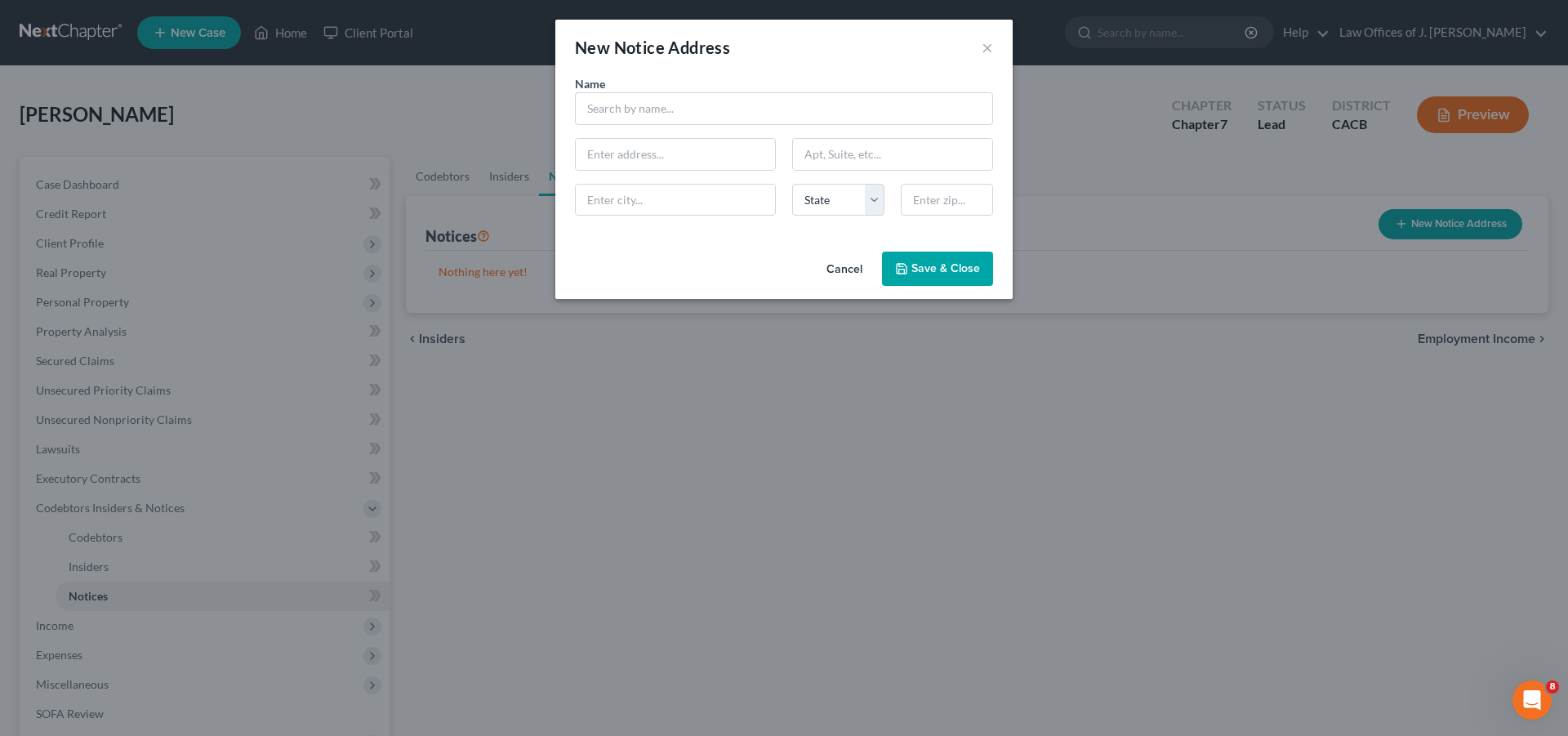
drag, startPoint x: 1108, startPoint y: 435, endPoint x: 448, endPoint y: 296, distance: 674.5
click at [1105, 435] on div "New Notice Address × Name * State [US_STATE] AK AR AZ CA CO CT DE DC [GEOGRAPHI…" at bounding box center [784, 368] width 1568 height 736
click at [989, 54] on button "×" at bounding box center [987, 47] width 11 height 20
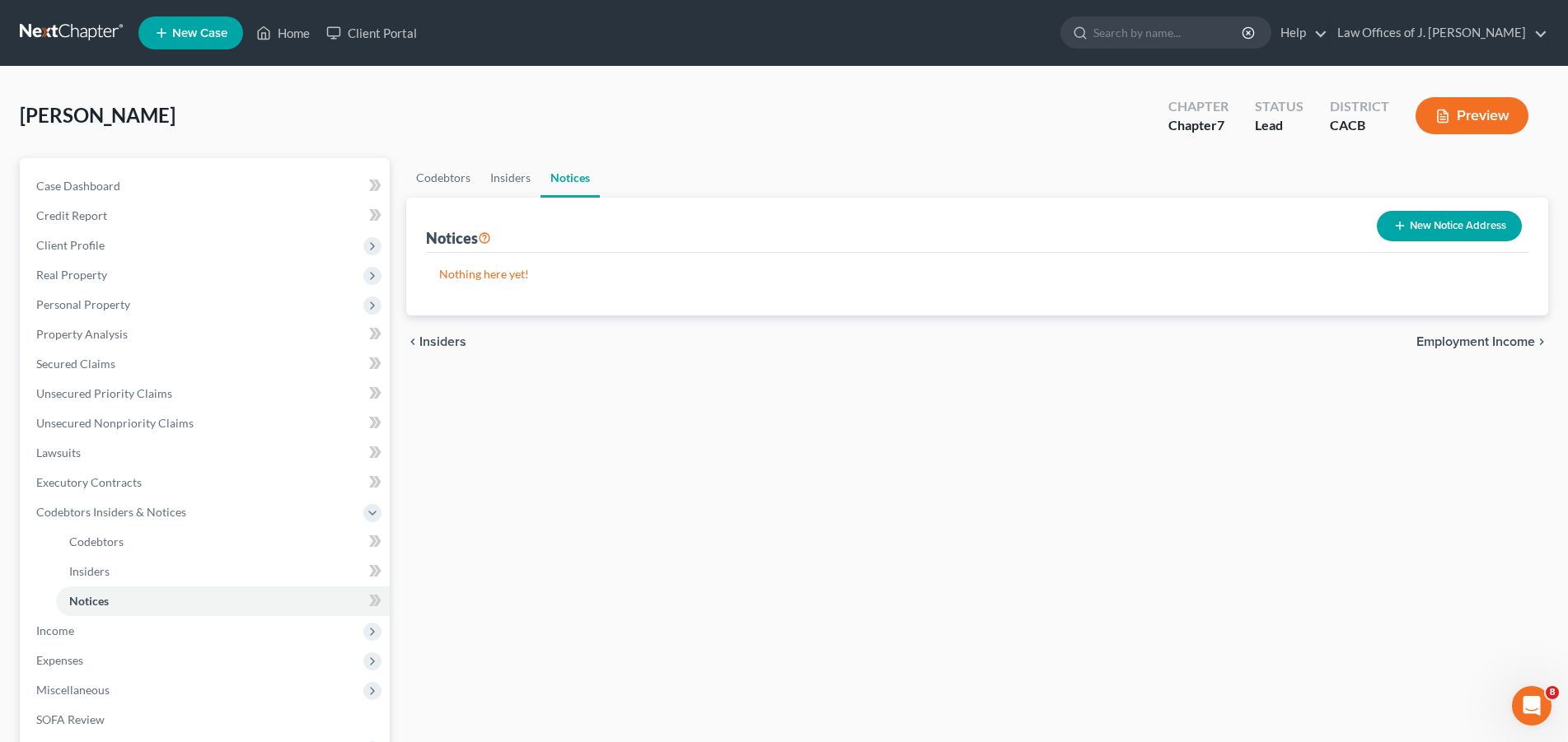
drag, startPoint x: 489, startPoint y: 236, endPoint x: 582, endPoint y: 220, distance: 94.4
click at [582, 220] on div "Notices New Notice Address" at bounding box center [977, 225] width 1102 height 55
click at [1493, 339] on span "Employment Income" at bounding box center [1475, 341] width 119 height 13
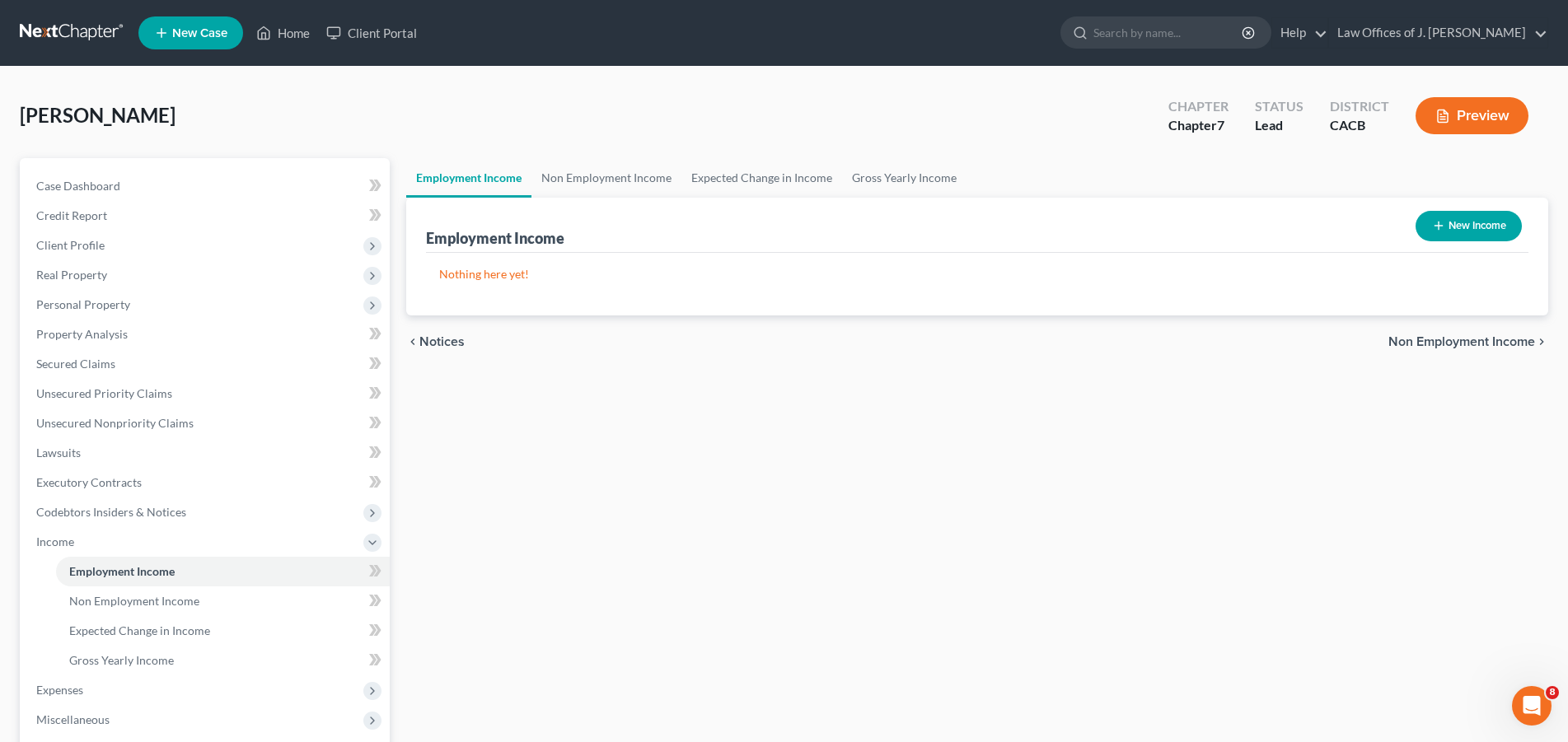
click at [1487, 220] on button "New Income" at bounding box center [1468, 226] width 106 height 30
select select "0"
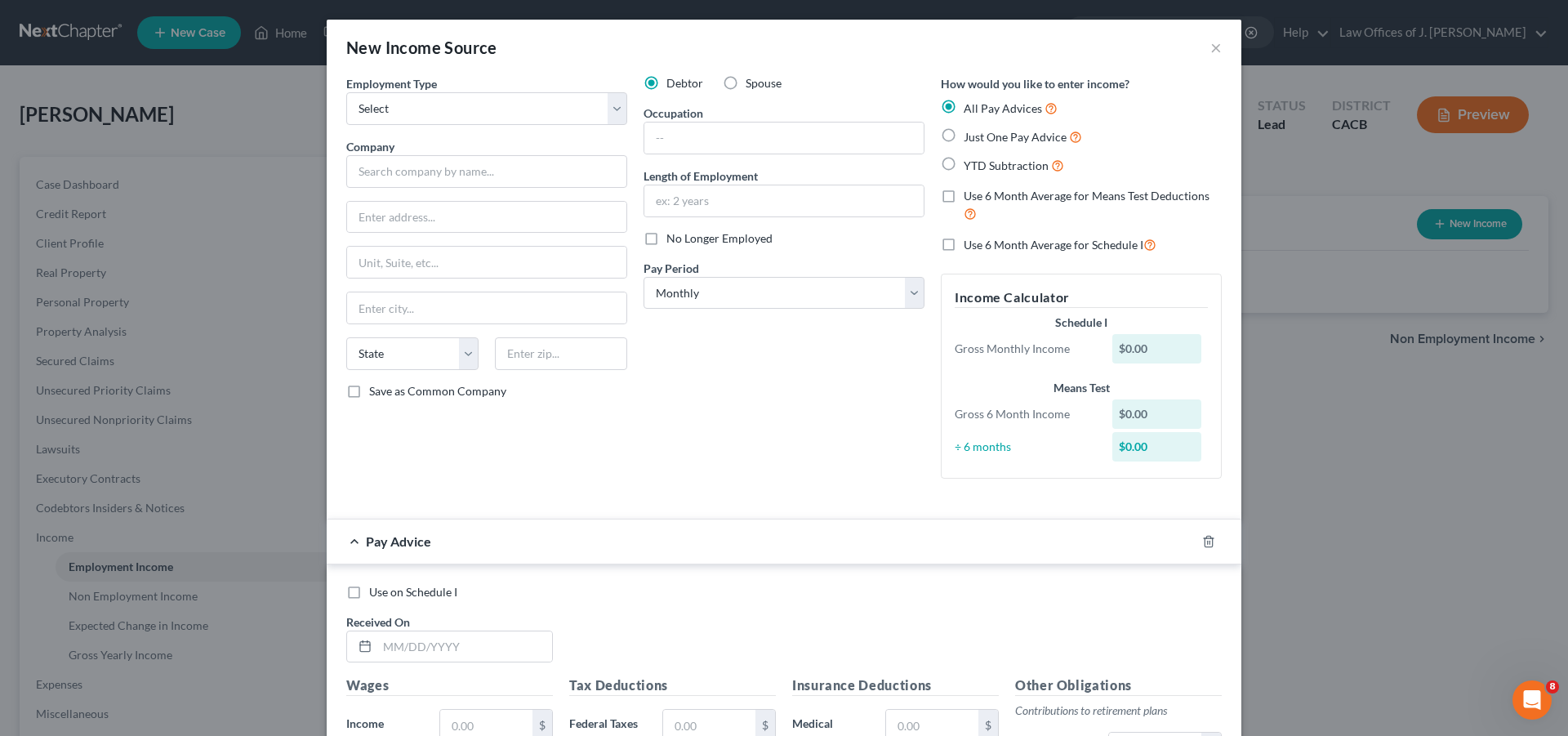
click at [1215, 47] on div "New Income Source ×" at bounding box center [784, 47] width 915 height 56
click at [1202, 46] on div "New Income Source ×" at bounding box center [784, 47] width 915 height 56
click at [1210, 53] on button "×" at bounding box center [1215, 47] width 11 height 20
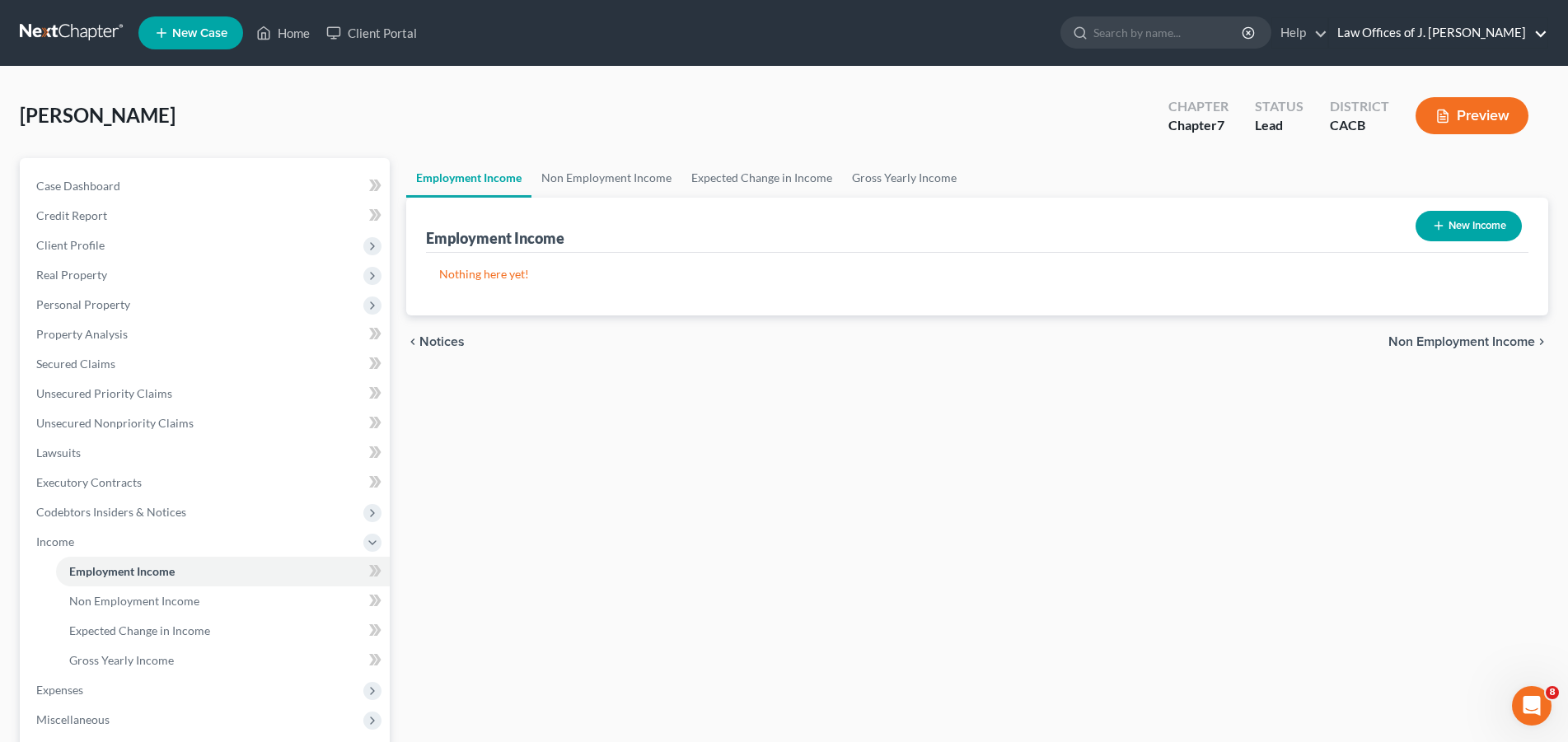
click at [1458, 33] on link "Law Offices of J. [PERSON_NAME]" at bounding box center [1438, 33] width 218 height 29
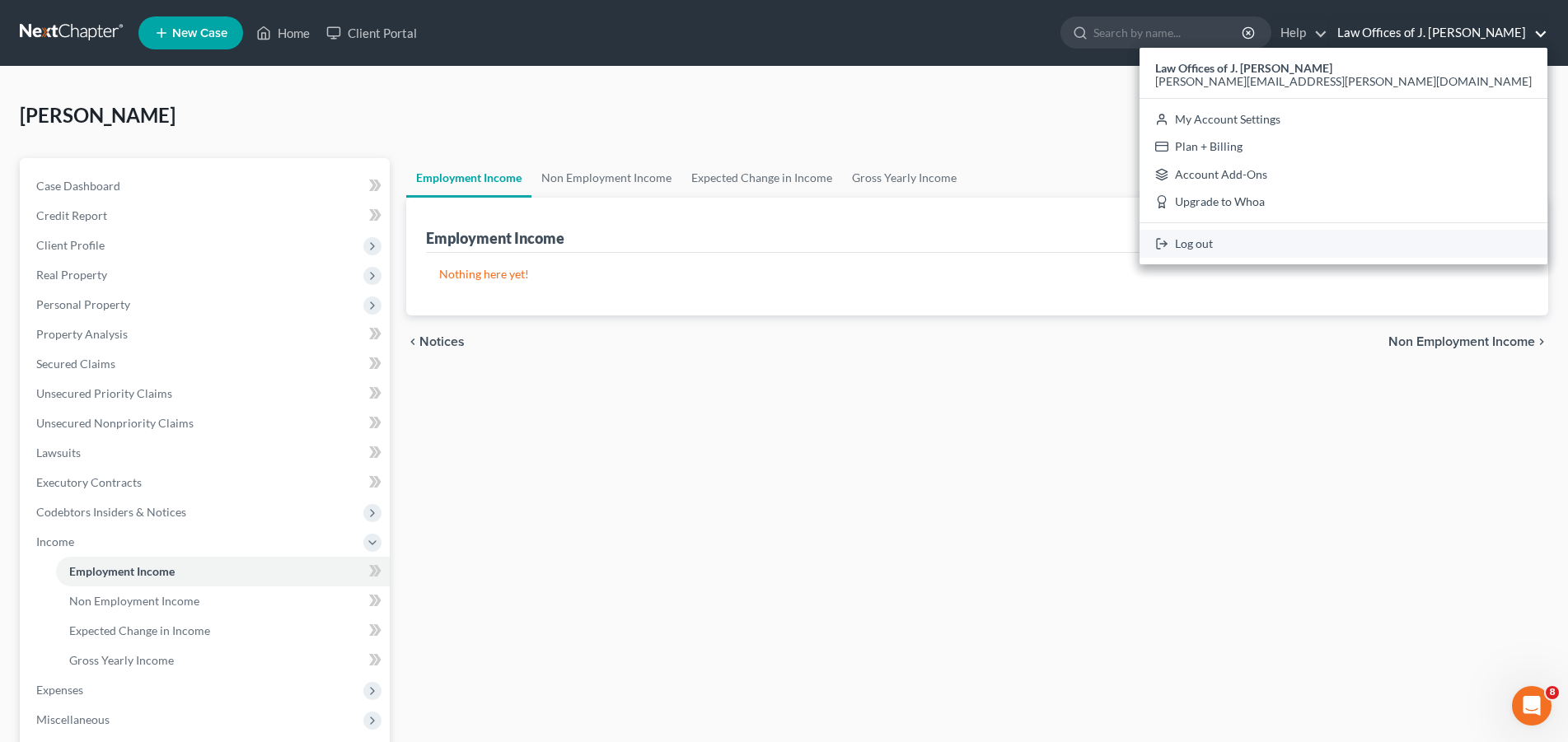
click at [1397, 240] on link "Log out" at bounding box center [1343, 244] width 408 height 28
